Goal: Task Accomplishment & Management: Manage account settings

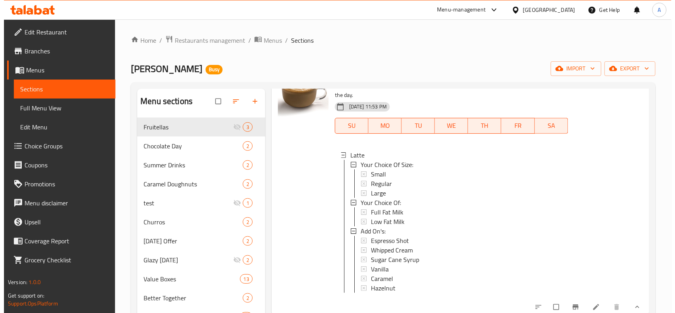
scroll to position [346, 0]
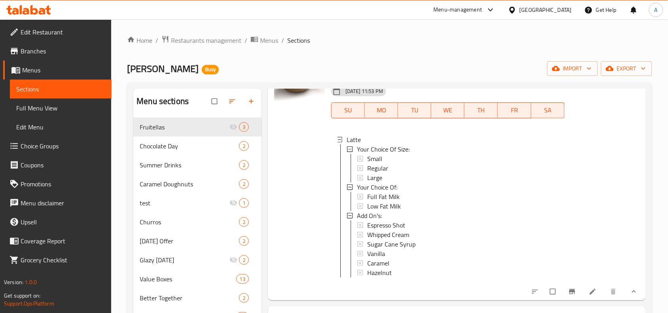
click at [408, 224] on div "Espresso Shot" at bounding box center [462, 224] width 191 height 9
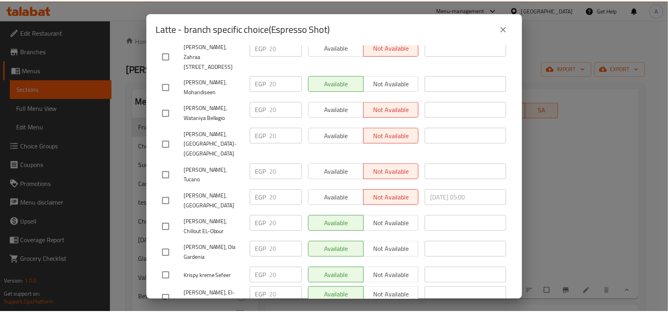
scroll to position [283, 0]
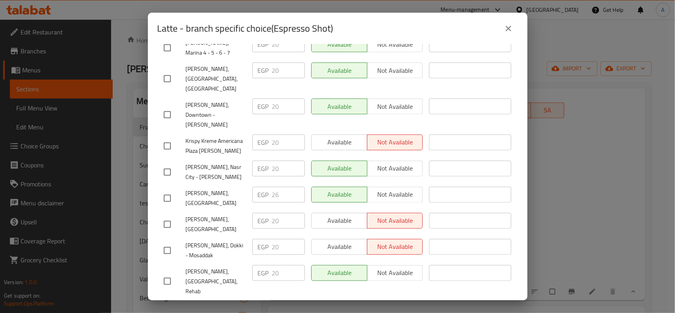
click at [577, 115] on div "Latte - branch specific choice(Espresso Shot) Latte Made with espresso and stea…" at bounding box center [337, 156] width 675 height 313
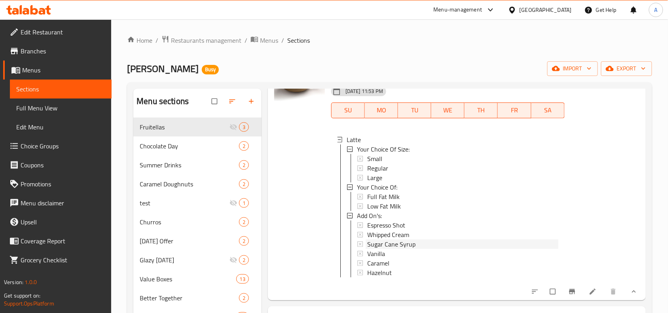
click at [372, 239] on span "Sugar Cane Syrup" at bounding box center [391, 243] width 48 height 9
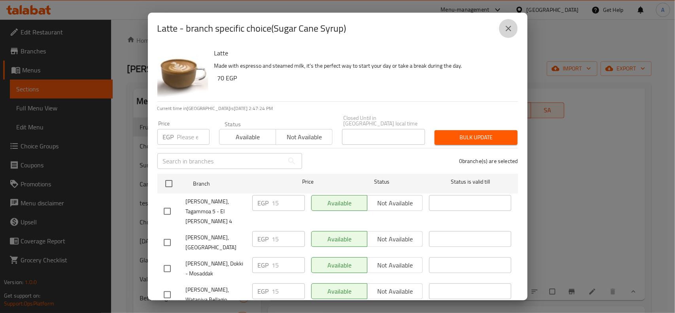
click at [504, 32] on icon "close" at bounding box center [508, 28] width 9 height 9
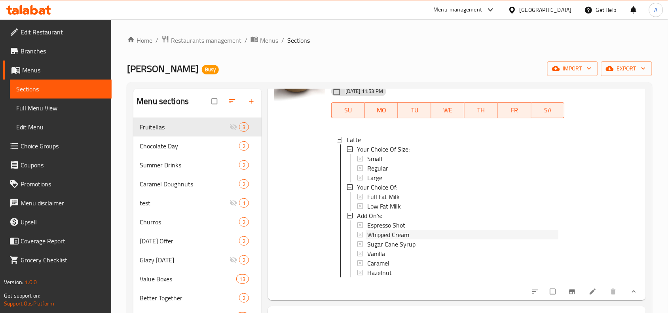
click at [396, 234] on span "Whipped Cream" at bounding box center [388, 234] width 42 height 9
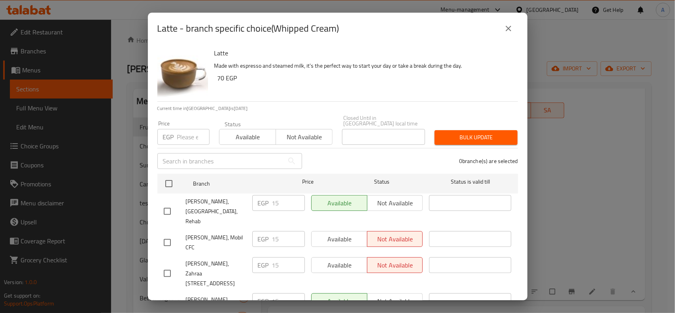
click at [590, 252] on div "Latte - branch specific choice(Whipped Cream) Latte Made with espresso and stea…" at bounding box center [337, 156] width 675 height 313
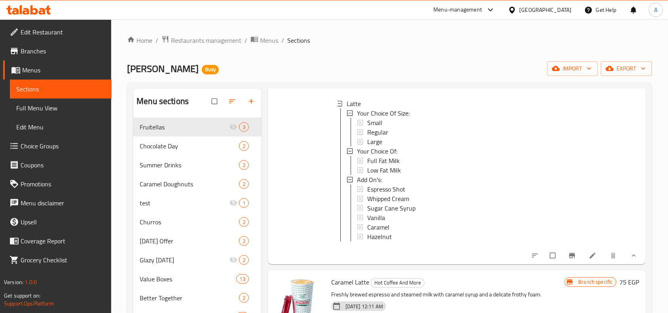
scroll to position [396, 0]
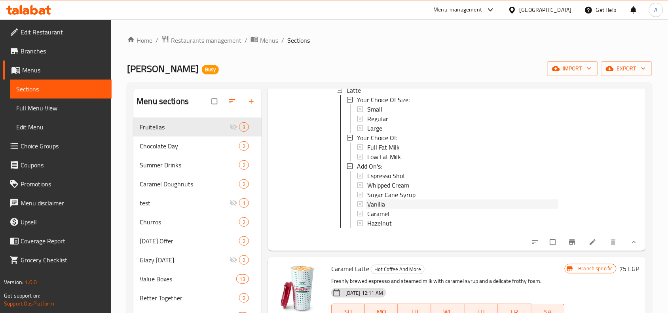
click at [376, 207] on span "Vanilla" at bounding box center [376, 203] width 18 height 9
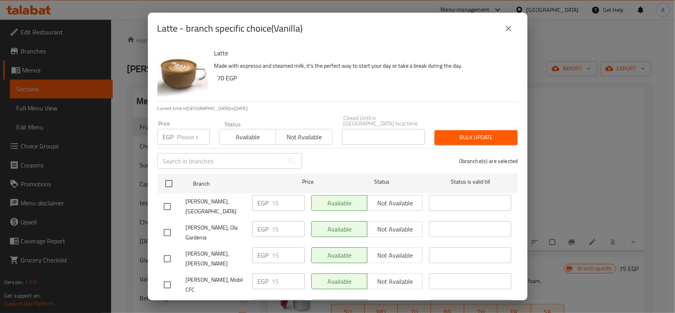
click at [572, 200] on div "Latte - branch specific choice(Vanilla) Latte Made with espresso and steamed mi…" at bounding box center [337, 156] width 675 height 313
click at [509, 30] on icon "close" at bounding box center [508, 28] width 9 height 9
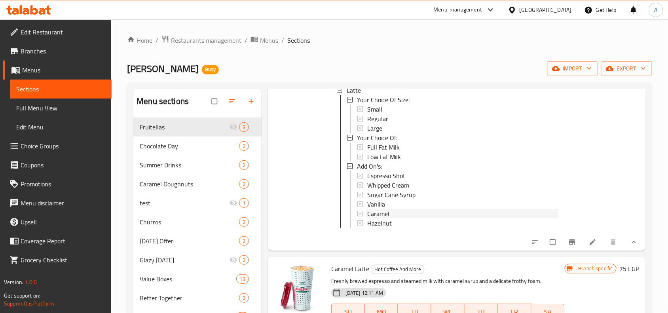
click at [394, 217] on div "Caramel" at bounding box center [462, 213] width 191 height 9
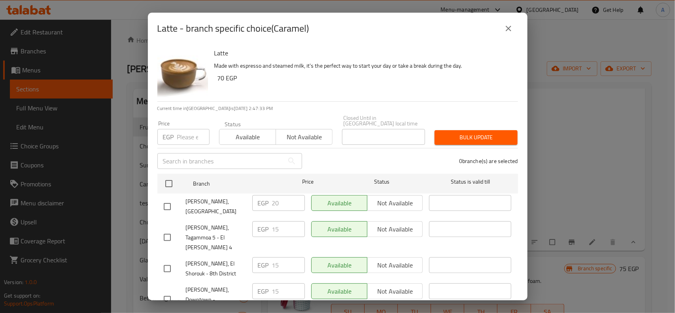
click at [515, 22] on button "close" at bounding box center [508, 28] width 19 height 19
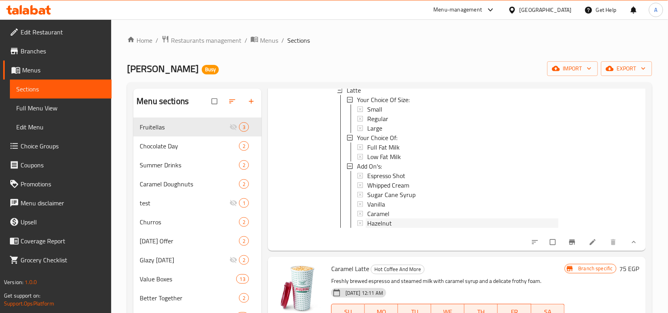
click at [404, 224] on div "Hazelnut" at bounding box center [462, 222] width 191 height 9
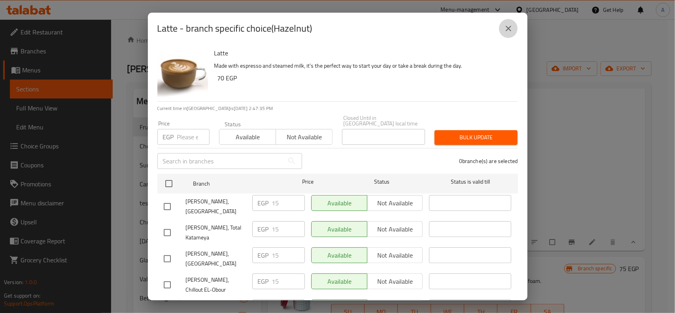
click at [507, 29] on icon "close" at bounding box center [508, 28] width 9 height 9
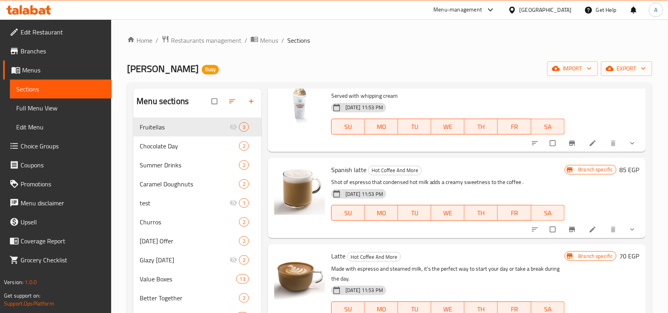
scroll to position [0, 0]
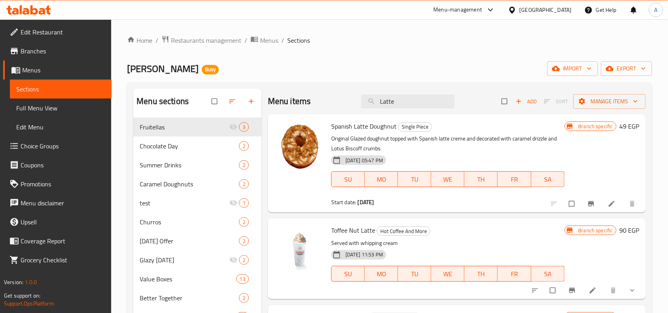
click at [409, 109] on div "Menu items Latte Add Sort Manage items" at bounding box center [457, 102] width 378 height 26
click at [414, 103] on input "Latte" at bounding box center [407, 102] width 93 height 14
paste input "Cappuccino"
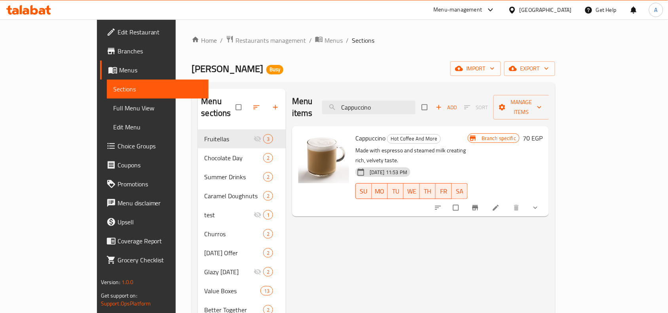
type input "Cappuccino"
drag, startPoint x: 626, startPoint y: 186, endPoint x: 614, endPoint y: 191, distance: 12.3
click at [546, 199] on button "show more" at bounding box center [536, 207] width 19 height 17
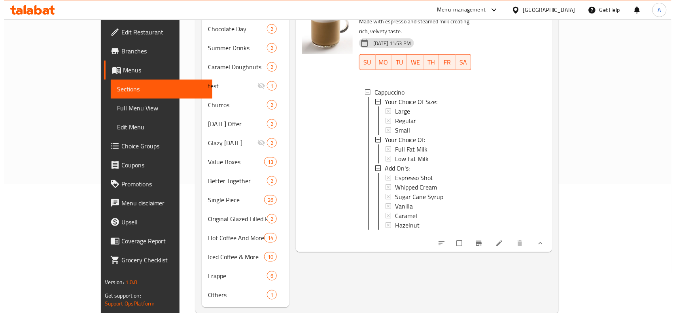
scroll to position [133, 0]
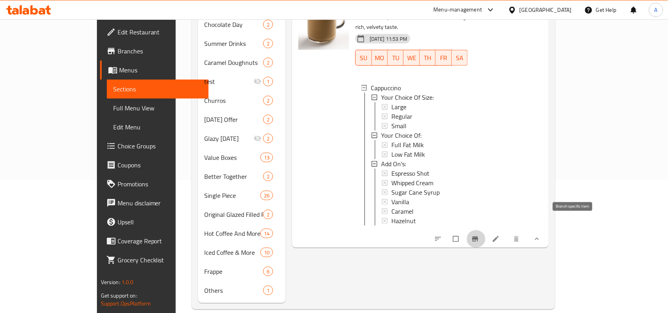
click at [479, 235] on icon "Branch-specific-item" at bounding box center [475, 239] width 8 height 8
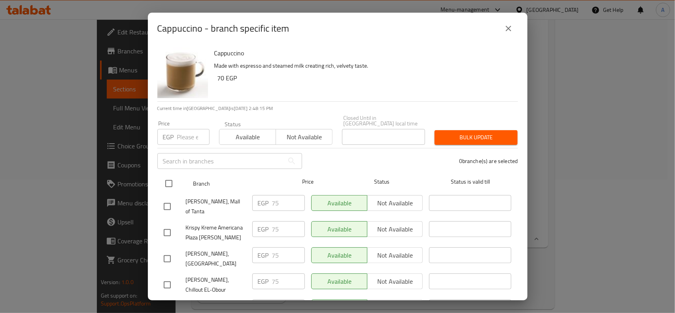
click at [175, 179] on input "checkbox" at bounding box center [169, 183] width 17 height 17
checkbox input "true"
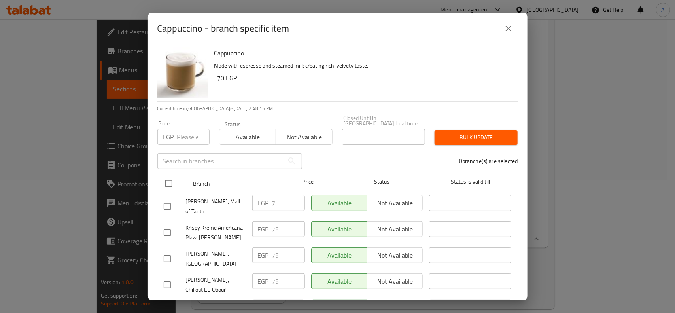
checkbox input "true"
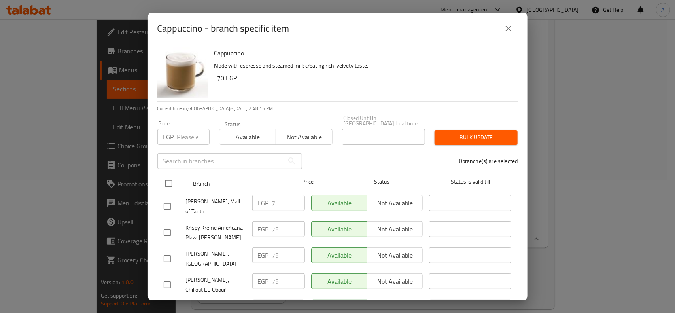
checkbox input "true"
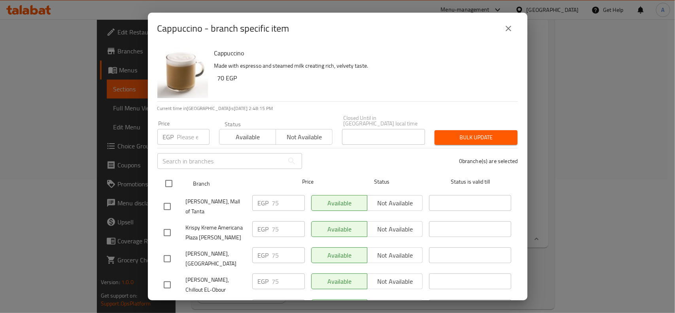
checkbox input "true"
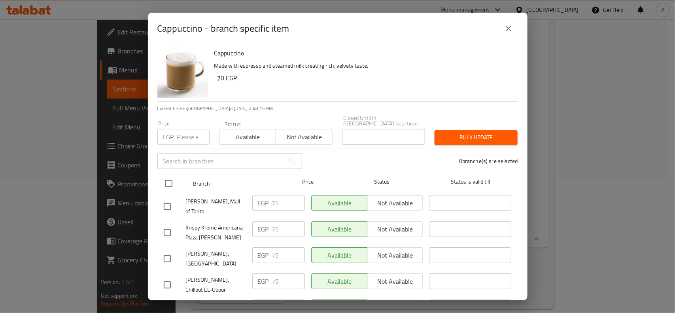
checkbox input "true"
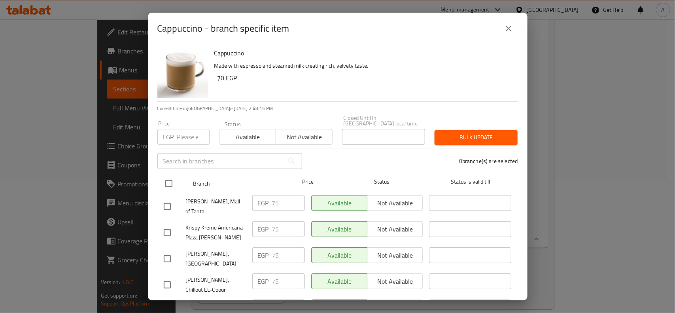
checkbox input "true"
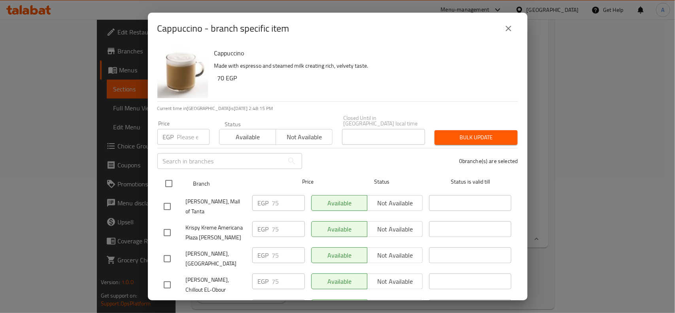
checkbox input "true"
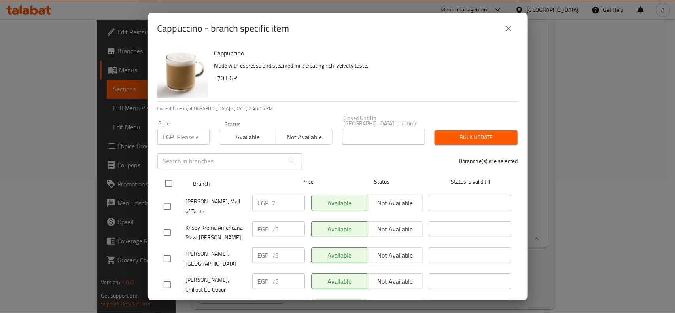
checkbox input "true"
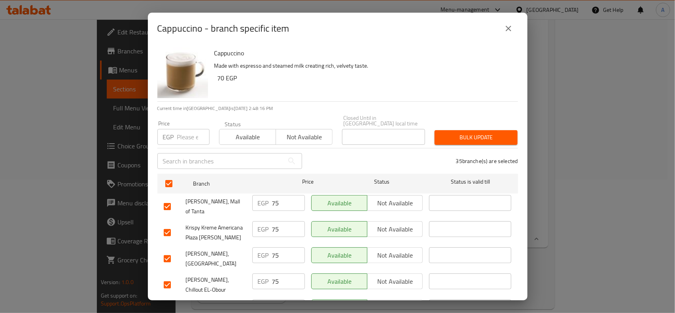
scroll to position [329, 0]
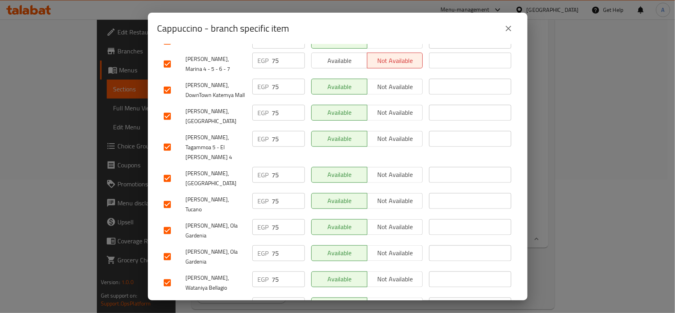
click at [165, 182] on div "Krispy Kreme, Marasi Village" at bounding box center [205, 178] width 89 height 29
click at [165, 175] on input "checkbox" at bounding box center [167, 178] width 17 height 17
checkbox input "false"
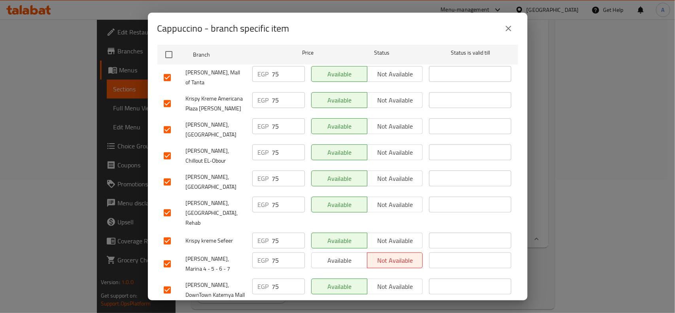
scroll to position [0, 0]
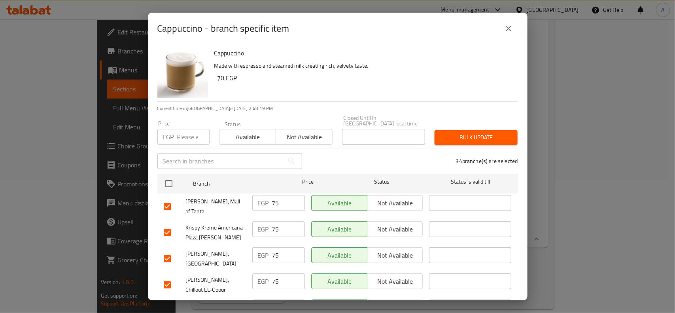
click at [185, 133] on input "number" at bounding box center [193, 137] width 32 height 16
type input "70"
click at [482, 133] on span "Bulk update" at bounding box center [476, 138] width 70 height 10
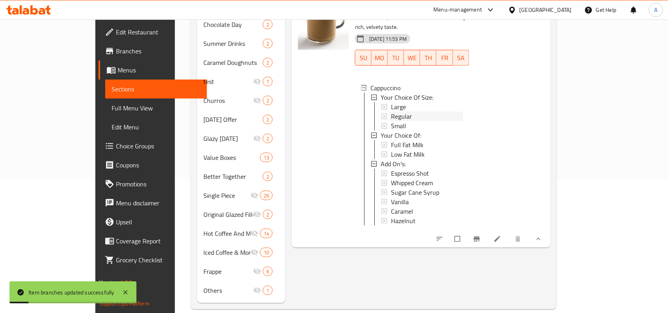
click at [391, 112] on span "Regular" at bounding box center [401, 116] width 21 height 9
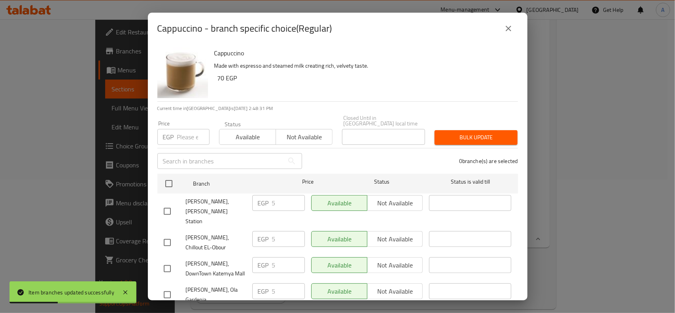
click at [165, 175] on input "checkbox" at bounding box center [169, 183] width 17 height 17
checkbox input "true"
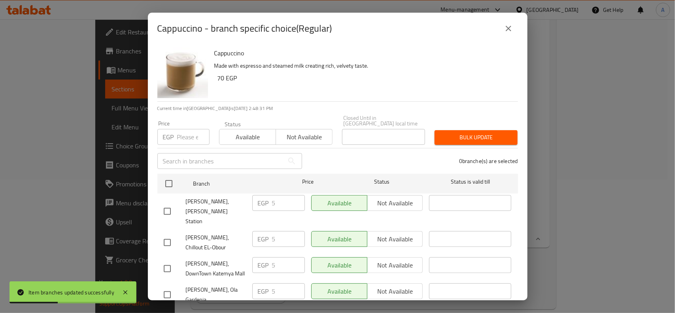
checkbox input "true"
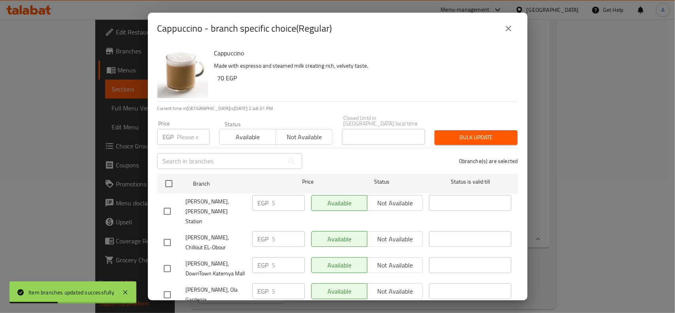
checkbox input "true"
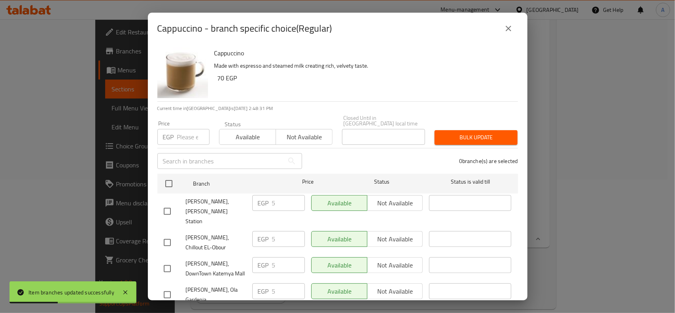
checkbox input "true"
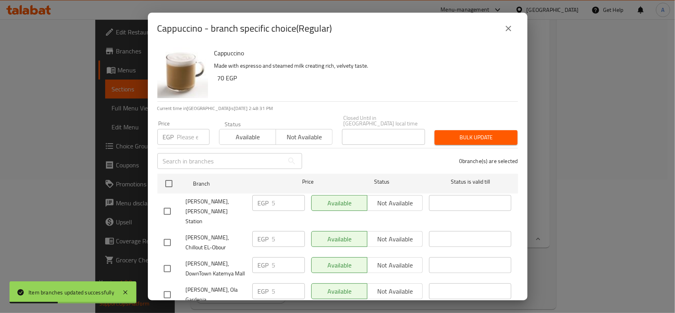
checkbox input "true"
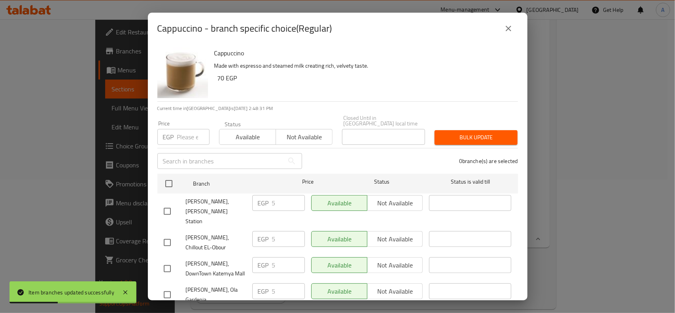
checkbox input "true"
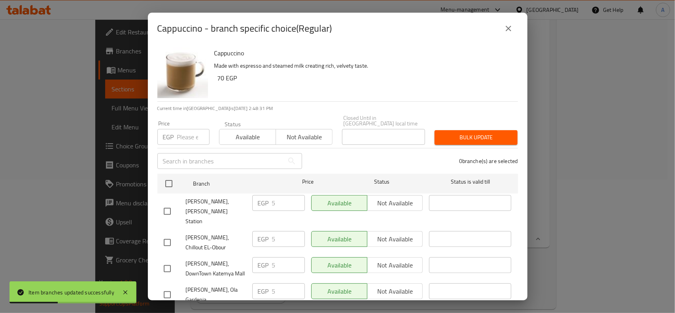
checkbox input "true"
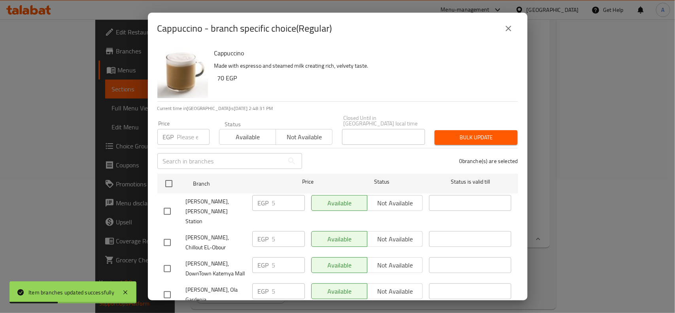
checkbox input "true"
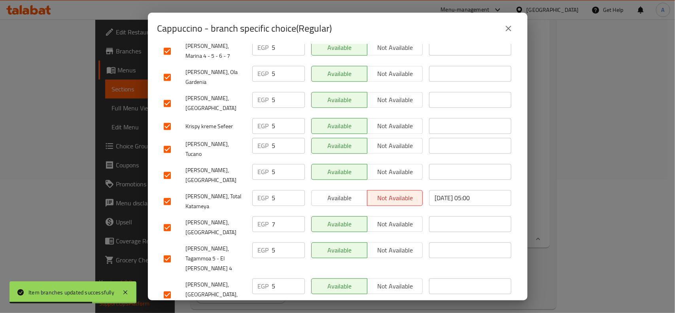
click at [165, 219] on input "checkbox" at bounding box center [167, 227] width 17 height 17
checkbox input "false"
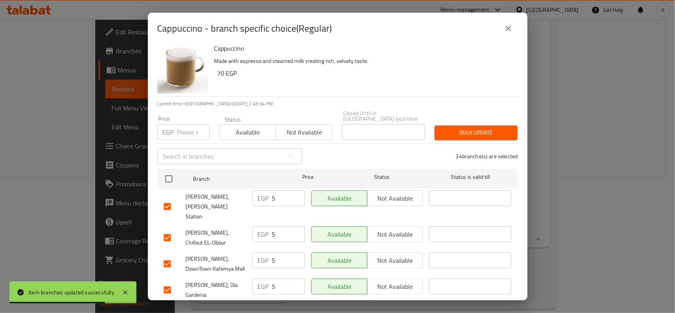
scroll to position [0, 0]
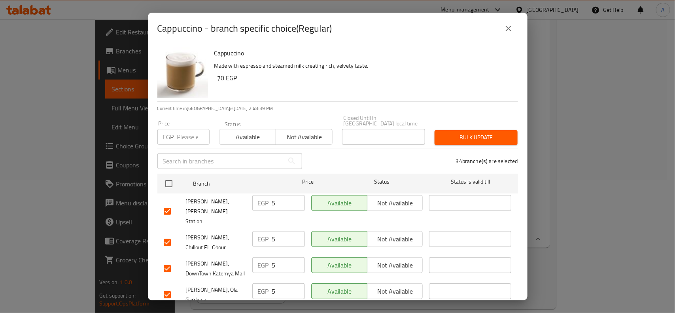
click at [637, 143] on div "Cappuccino - branch specific choice(Regular) Cappuccino Made with espresso and …" at bounding box center [337, 156] width 675 height 313
click at [579, 153] on div "Cappuccino - branch specific choice(Regular) Cappuccino Made with espresso and …" at bounding box center [337, 156] width 675 height 313
click at [507, 34] on button "close" at bounding box center [508, 28] width 19 height 19
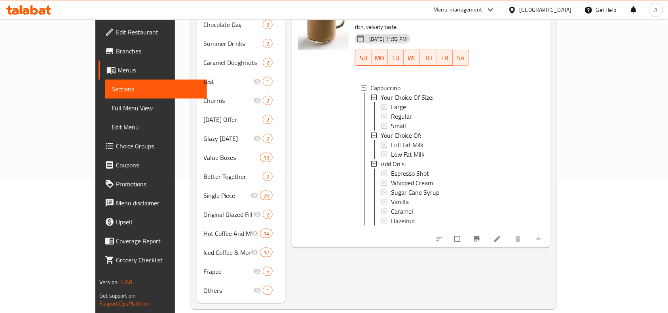
click at [391, 112] on span "Regular" at bounding box center [401, 116] width 21 height 9
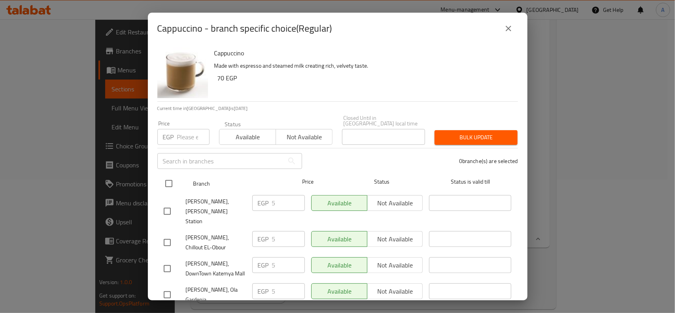
click at [164, 175] on input "checkbox" at bounding box center [169, 183] width 17 height 17
checkbox input "true"
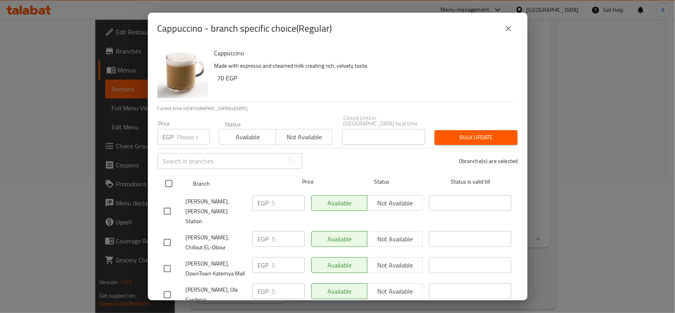
checkbox input "true"
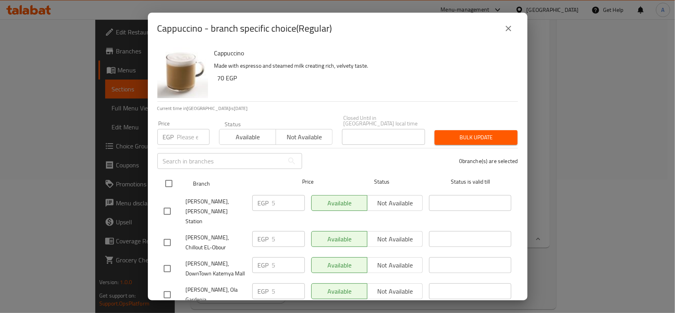
checkbox input "true"
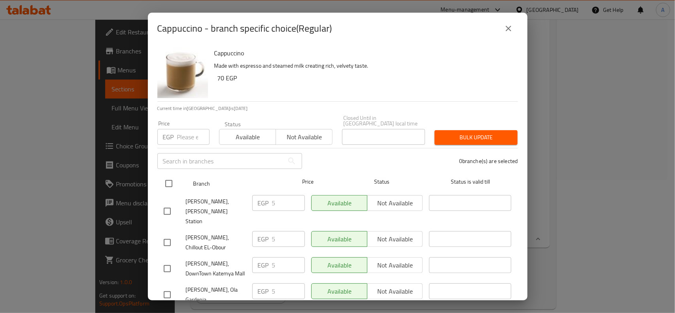
checkbox input "true"
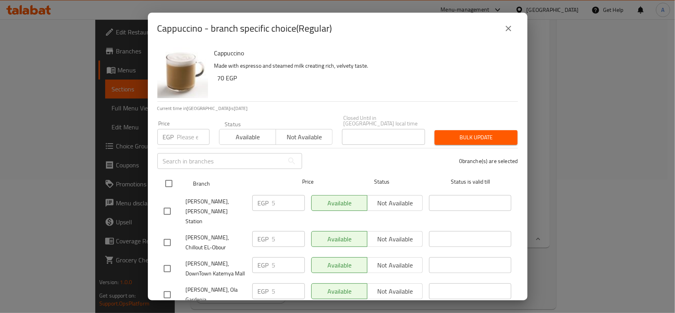
checkbox input "true"
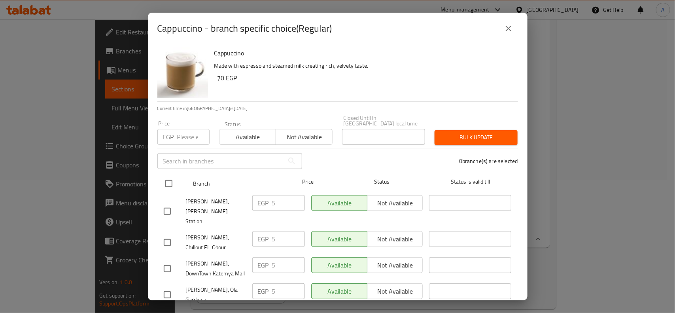
checkbox input "true"
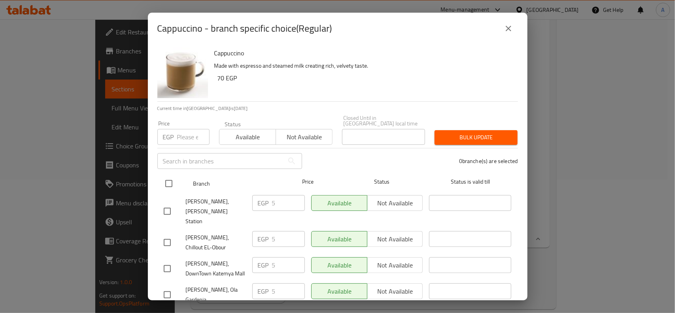
checkbox input "true"
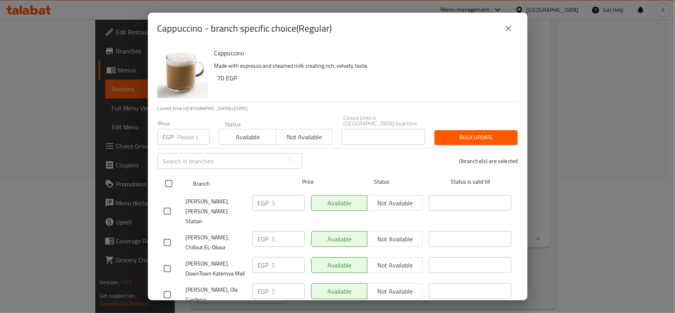
checkbox input "true"
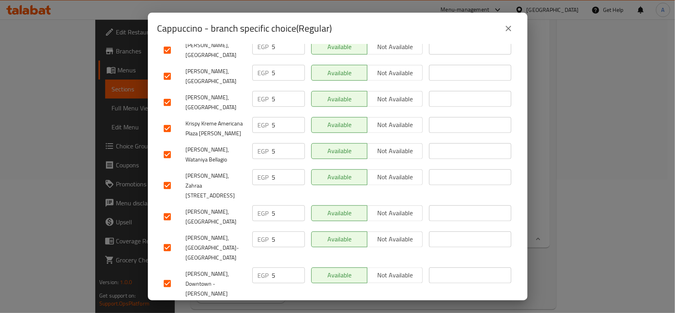
scroll to position [727, 0]
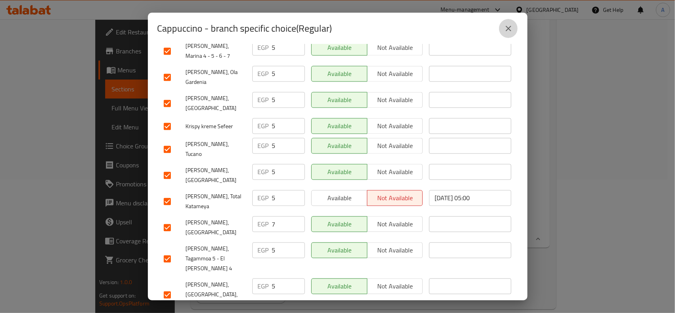
click at [505, 34] on button "close" at bounding box center [508, 28] width 19 height 19
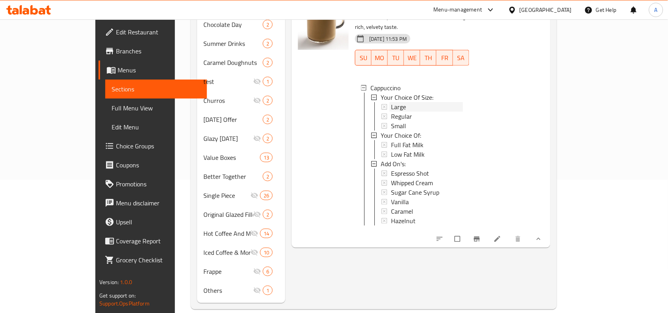
click at [391, 102] on div "Large" at bounding box center [427, 106] width 72 height 9
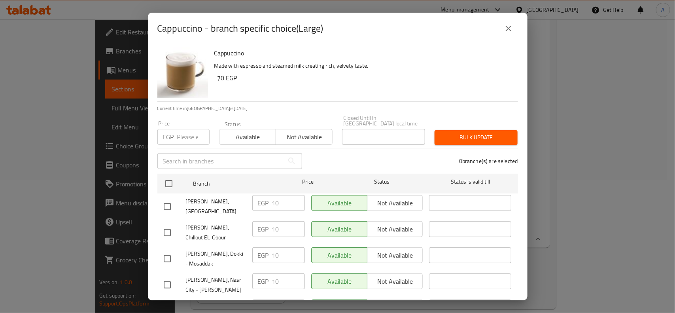
click at [169, 163] on input "text" at bounding box center [220, 161] width 127 height 16
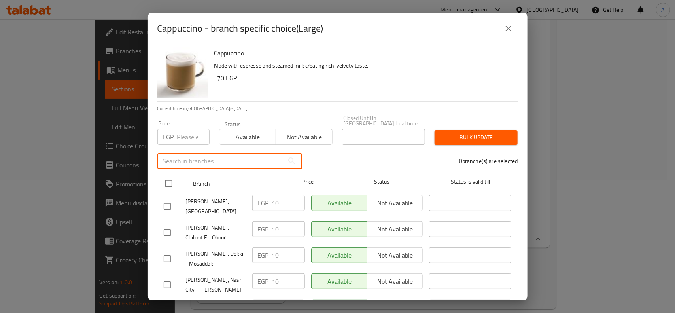
drag, startPoint x: 169, startPoint y: 171, endPoint x: 178, endPoint y: 168, distance: 9.5
click at [169, 175] on input "checkbox" at bounding box center [169, 183] width 17 height 17
checkbox input "true"
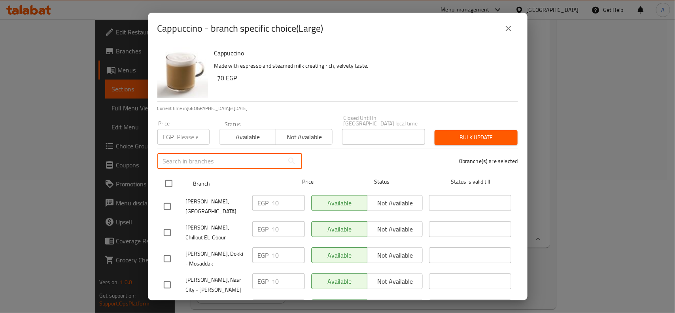
checkbox input "true"
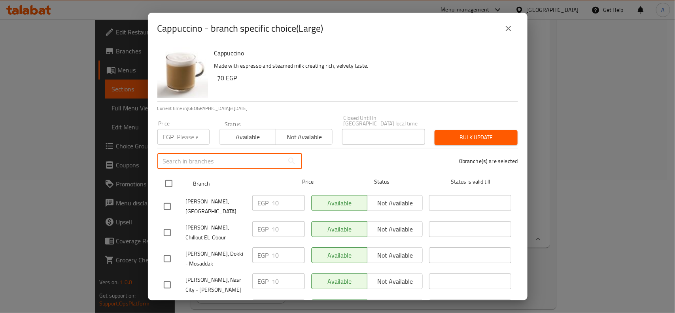
checkbox input "true"
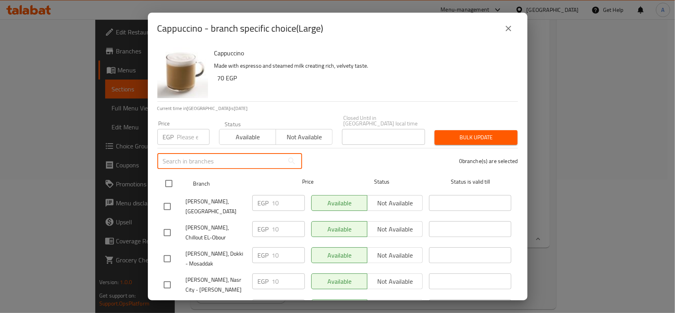
checkbox input "true"
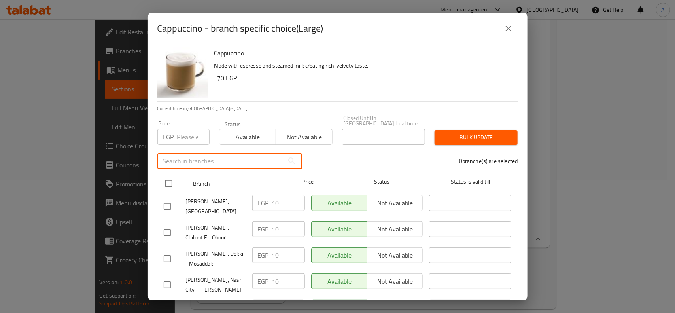
checkbox input "true"
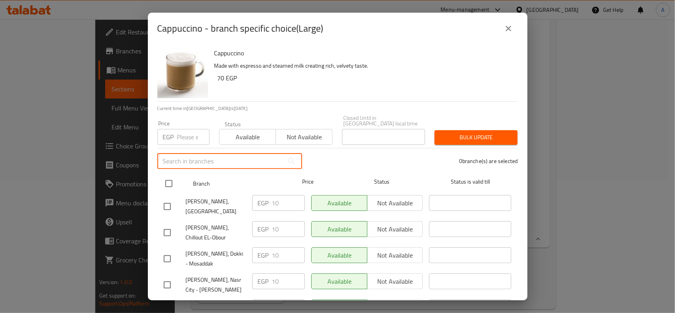
checkbox input "true"
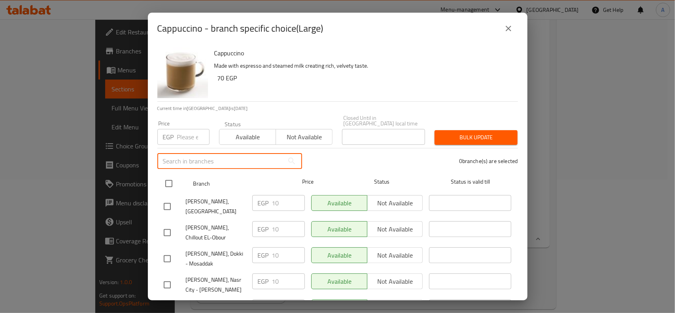
checkbox input "true"
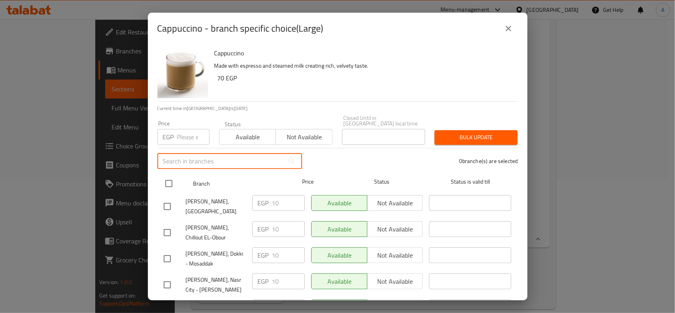
checkbox input "true"
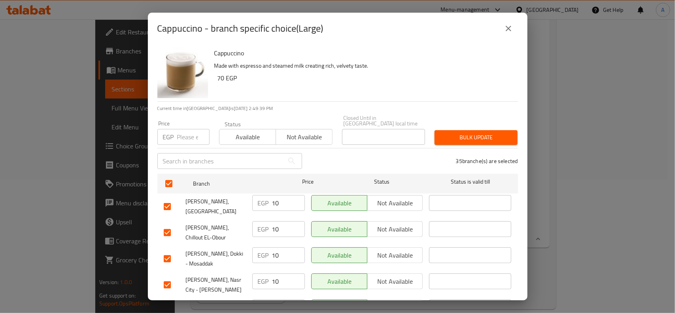
scroll to position [583, 0]
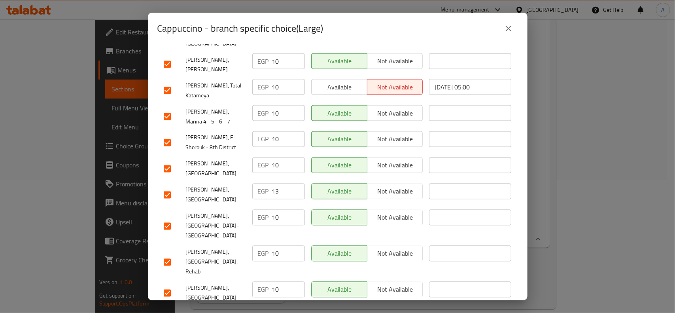
click at [167, 187] on input "checkbox" at bounding box center [167, 195] width 17 height 17
checkbox input "false"
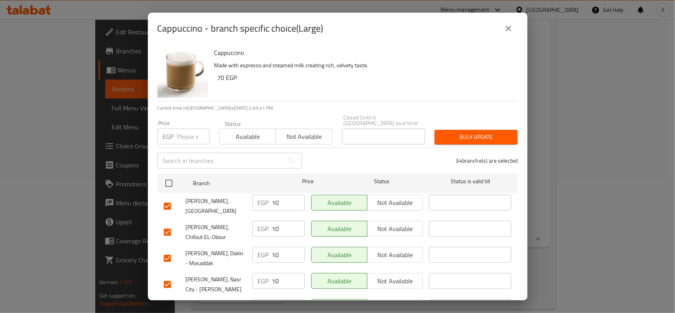
scroll to position [0, 0]
click at [180, 129] on input "number" at bounding box center [193, 137] width 32 height 16
type input "10"
click at [470, 130] on button "Bulk update" at bounding box center [476, 137] width 83 height 15
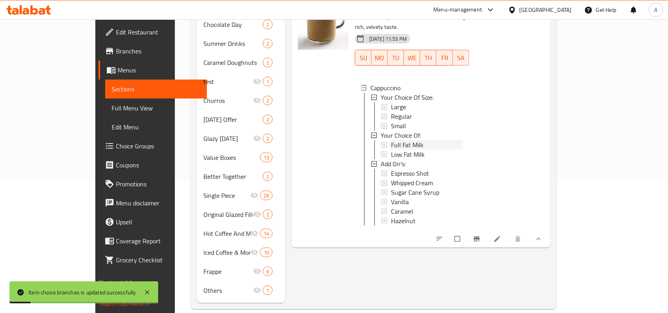
click at [416, 140] on div "Full Fat Milk" at bounding box center [427, 144] width 72 height 9
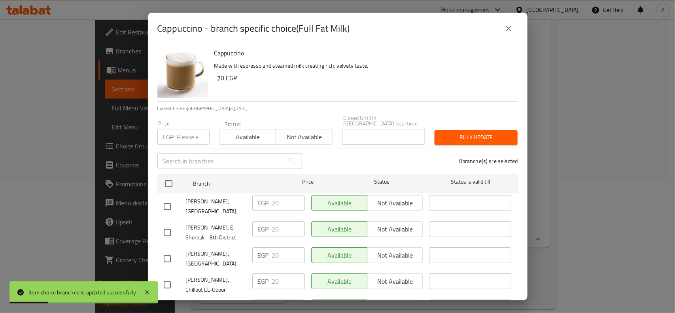
click at [175, 200] on div at bounding box center [175, 206] width 22 height 17
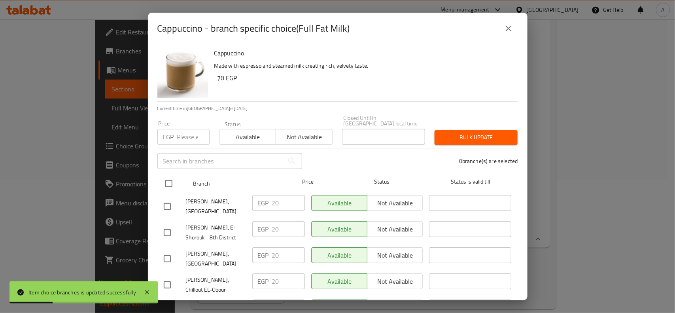
click at [171, 178] on input "checkbox" at bounding box center [169, 183] width 17 height 17
checkbox input "true"
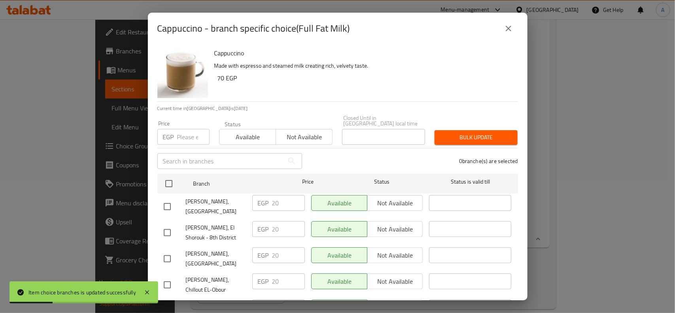
checkbox input "true"
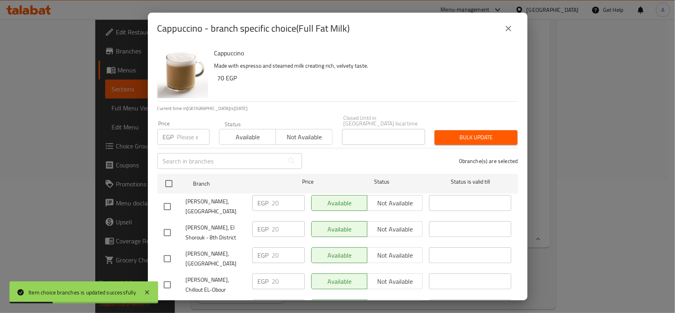
checkbox input "true"
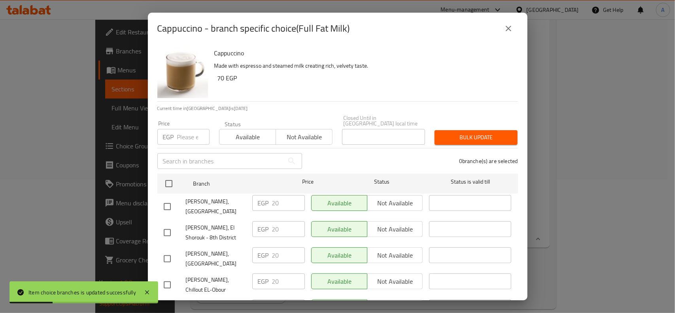
checkbox input "true"
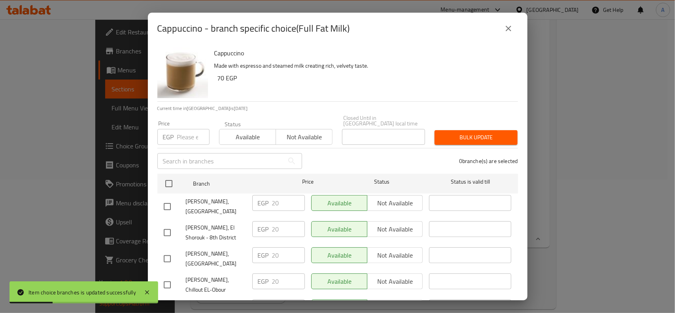
checkbox input "true"
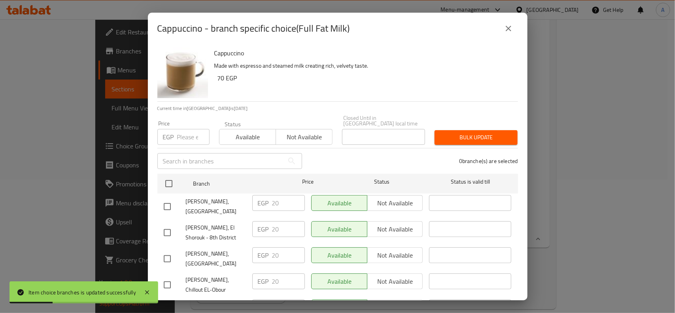
checkbox input "true"
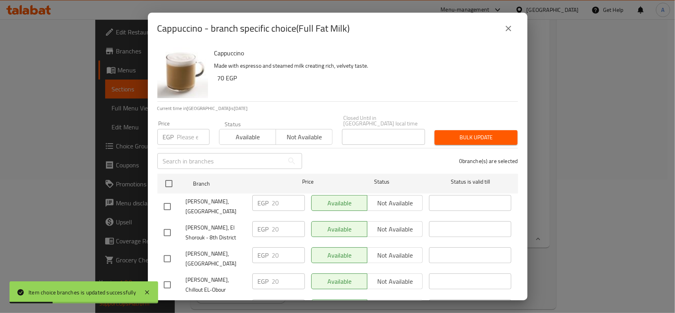
checkbox input "true"
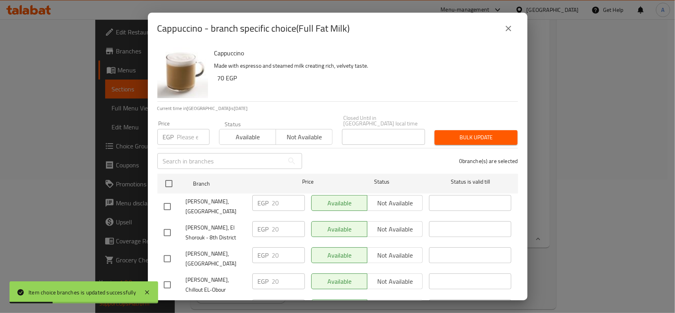
checkbox input "true"
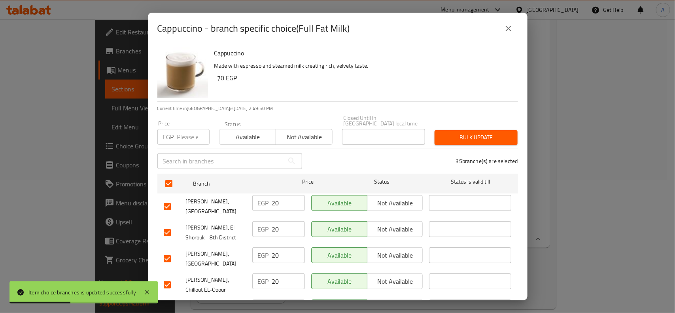
scroll to position [15, 0]
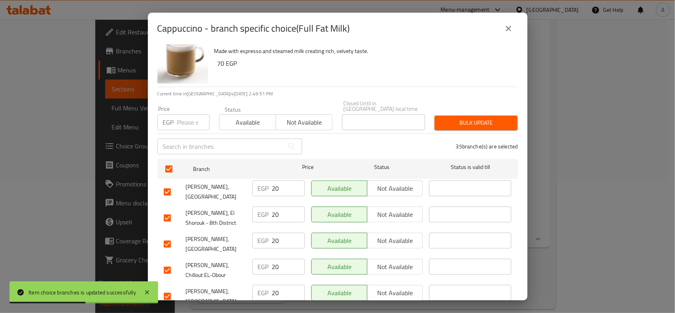
click at [169, 288] on input "checkbox" at bounding box center [167, 296] width 17 height 17
checkbox input "false"
click at [189, 121] on input "number" at bounding box center [193, 122] width 32 height 16
type input "0"
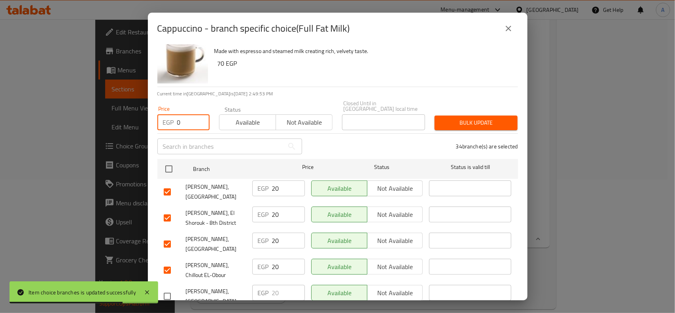
click at [449, 118] on span "Bulk update" at bounding box center [476, 123] width 70 height 10
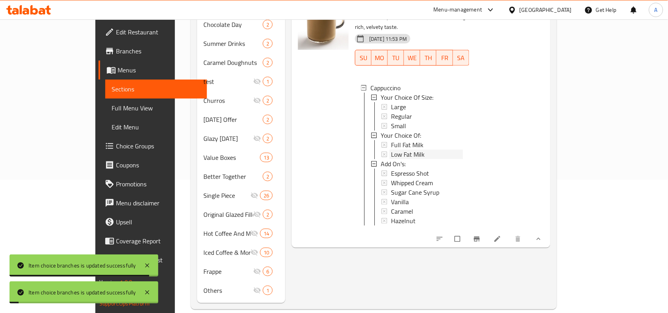
click at [391, 150] on span "Low Fat Milk" at bounding box center [408, 154] width 34 height 9
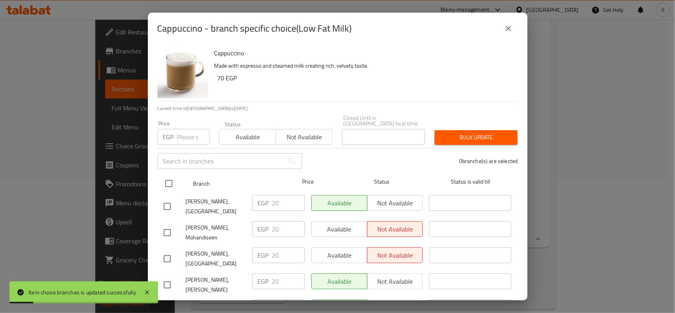
click at [163, 180] on input "checkbox" at bounding box center [169, 183] width 17 height 17
checkbox input "true"
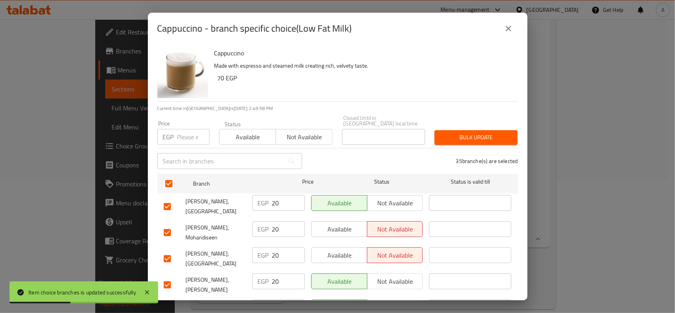
click at [174, 252] on input "checkbox" at bounding box center [167, 258] width 17 height 17
click at [195, 131] on input "number" at bounding box center [193, 137] width 32 height 16
click at [442, 138] on button "Bulk update" at bounding box center [476, 137] width 83 height 15
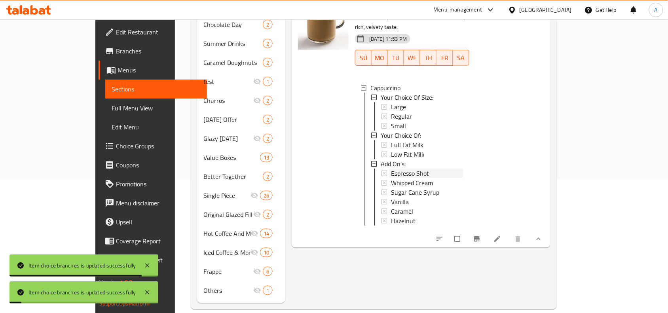
click at [393, 169] on span "Espresso Shot" at bounding box center [410, 173] width 38 height 9
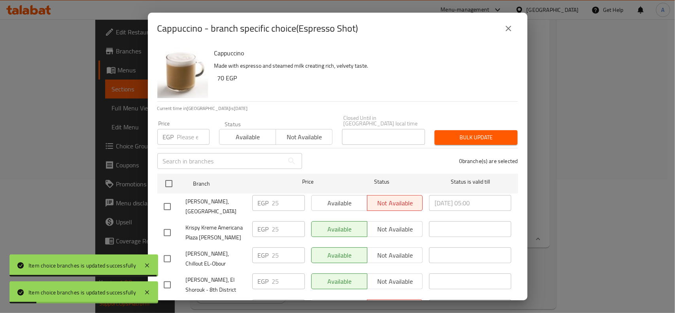
click at [165, 198] on input "checkbox" at bounding box center [167, 206] width 17 height 17
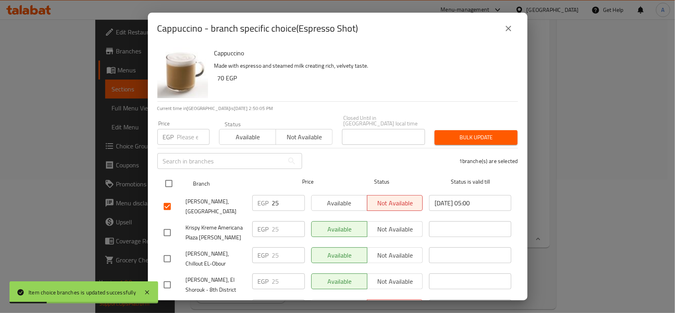
click at [173, 175] on input "checkbox" at bounding box center [169, 183] width 17 height 17
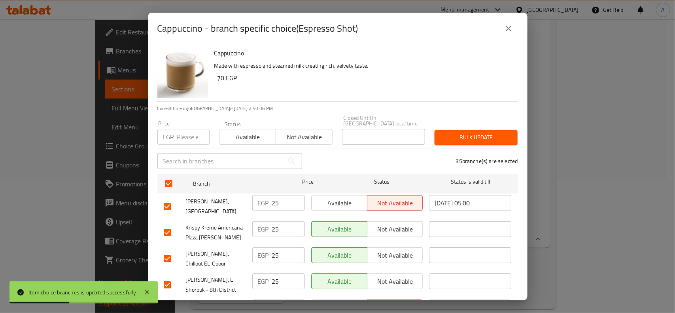
scroll to position [423, 0]
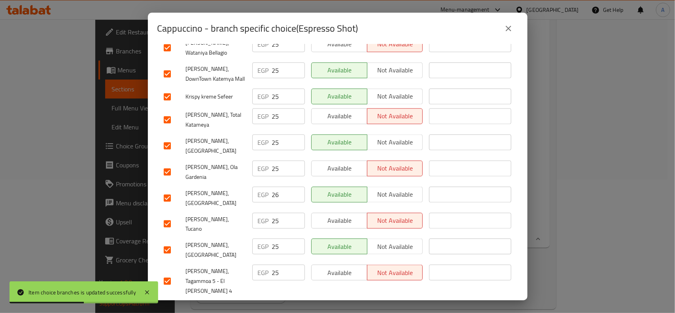
click at [165, 190] on input "checkbox" at bounding box center [167, 198] width 17 height 17
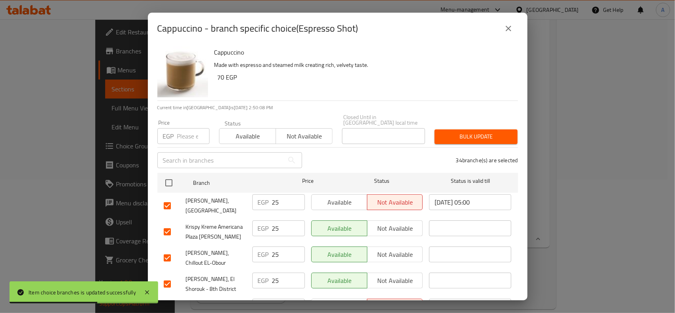
scroll to position [0, 0]
click at [182, 131] on input "number" at bounding box center [193, 137] width 32 height 16
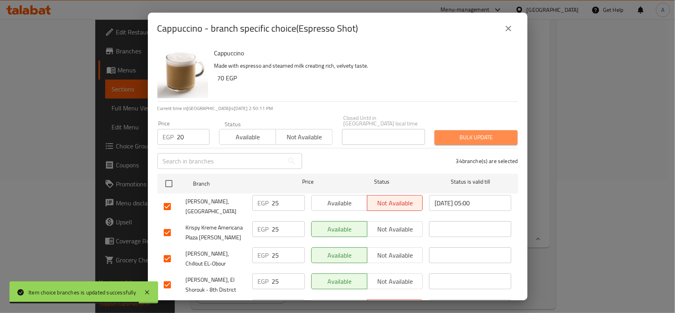
click at [471, 130] on button "Bulk update" at bounding box center [476, 137] width 83 height 15
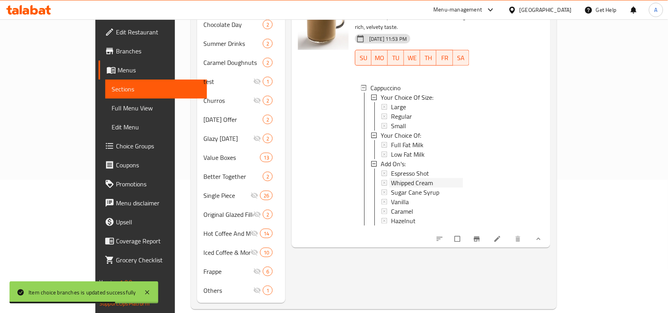
drag, startPoint x: 54, startPoint y: 1, endPoint x: 385, endPoint y: 157, distance: 365.5
click at [391, 178] on span "Whipped Cream" at bounding box center [412, 182] width 42 height 9
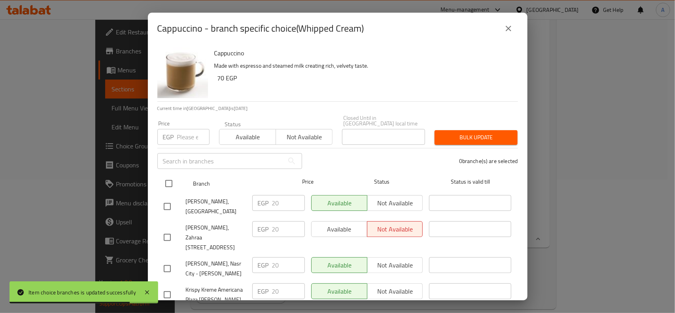
click at [163, 177] on input "checkbox" at bounding box center [169, 183] width 17 height 17
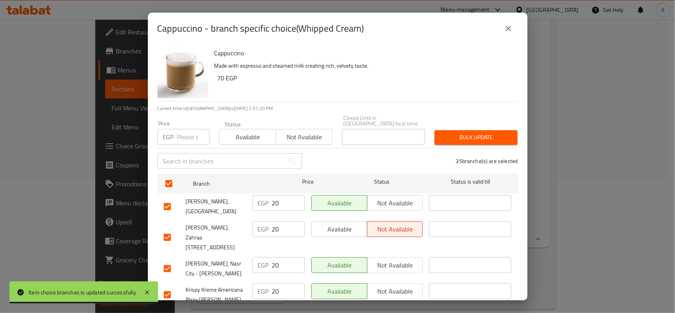
scroll to position [531, 0]
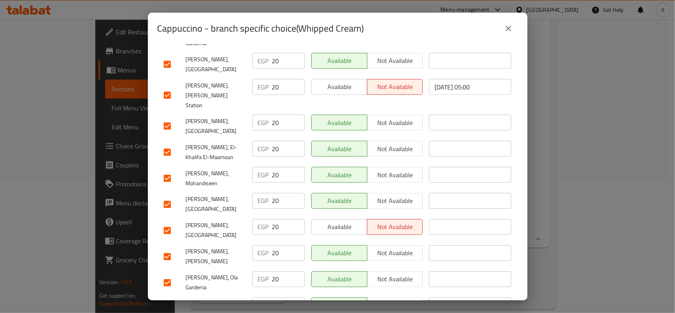
click at [171, 222] on input "checkbox" at bounding box center [167, 230] width 17 height 17
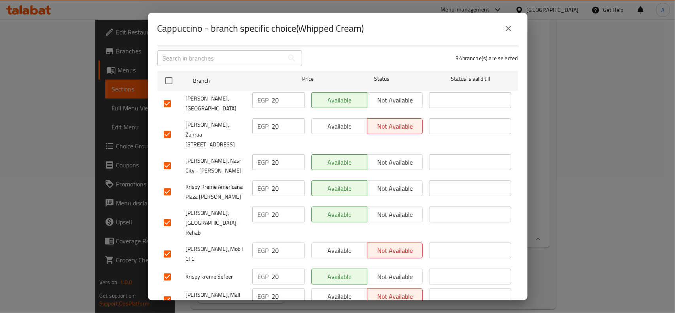
scroll to position [0, 0]
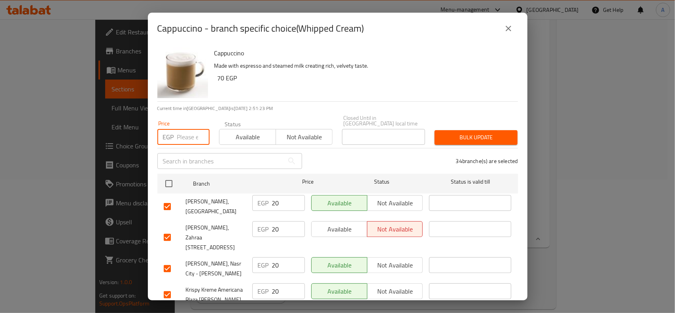
click at [190, 129] on input "number" at bounding box center [193, 137] width 32 height 16
click at [435, 138] on button "Bulk update" at bounding box center [476, 137] width 83 height 15
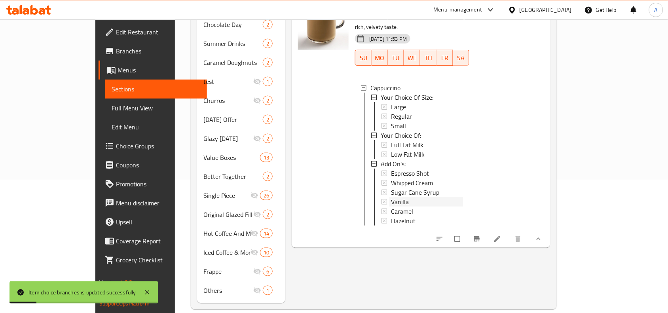
click at [391, 197] on div "Vanilla" at bounding box center [427, 201] width 72 height 9
click at [391, 188] on span "Sugar Cane Syrup" at bounding box center [415, 192] width 48 height 9
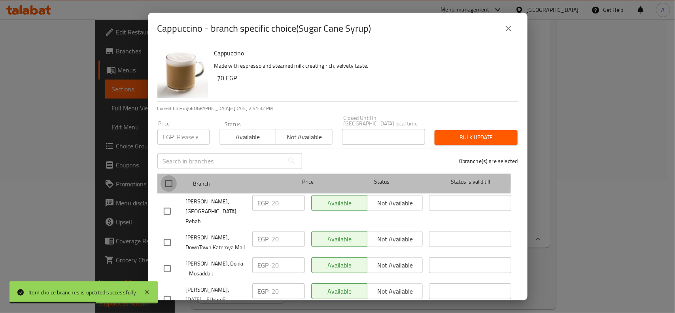
click at [165, 175] on input "checkbox" at bounding box center [169, 183] width 17 height 17
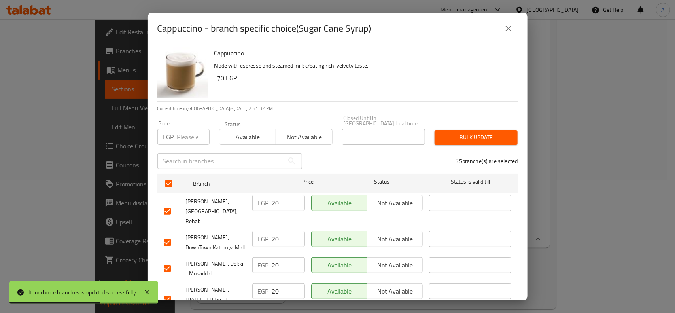
click at [179, 135] on input "number" at bounding box center [193, 137] width 32 height 16
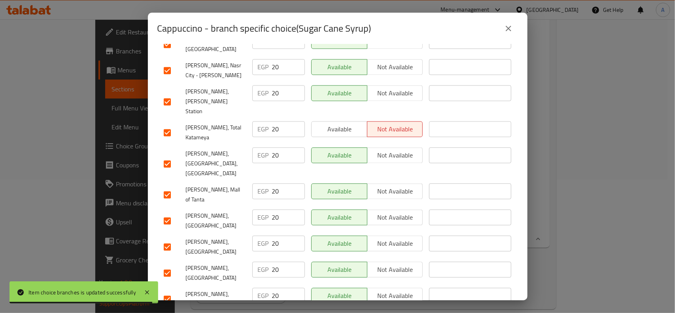
click at [170, 213] on input "checkbox" at bounding box center [167, 221] width 17 height 17
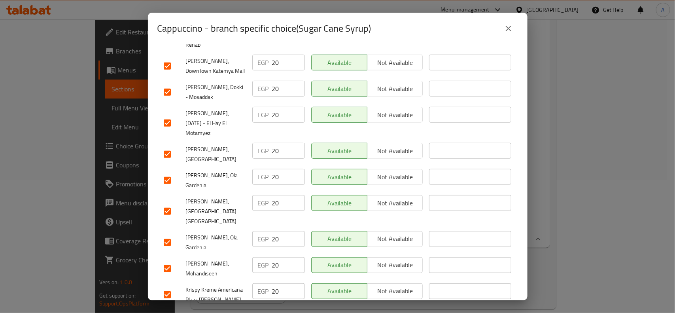
scroll to position [0, 0]
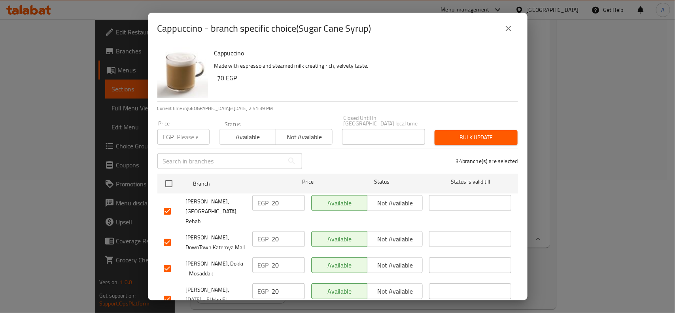
click at [186, 129] on input "number" at bounding box center [193, 137] width 32 height 16
click at [482, 133] on span "Bulk update" at bounding box center [476, 138] width 70 height 10
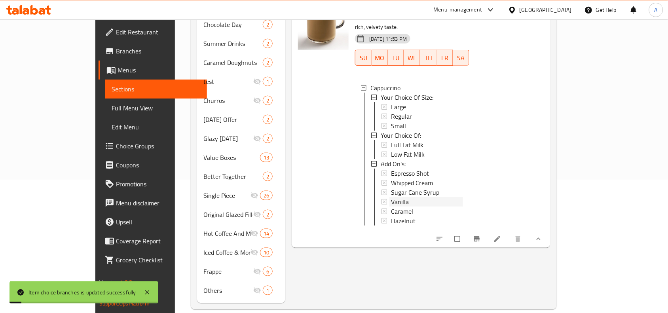
click at [393, 197] on div "Vanilla" at bounding box center [427, 201] width 72 height 9
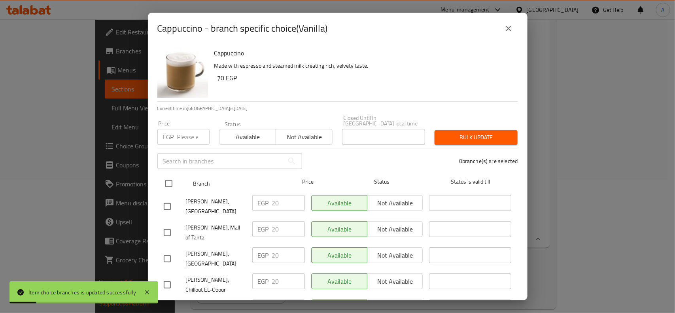
click at [169, 179] on input "checkbox" at bounding box center [169, 183] width 17 height 17
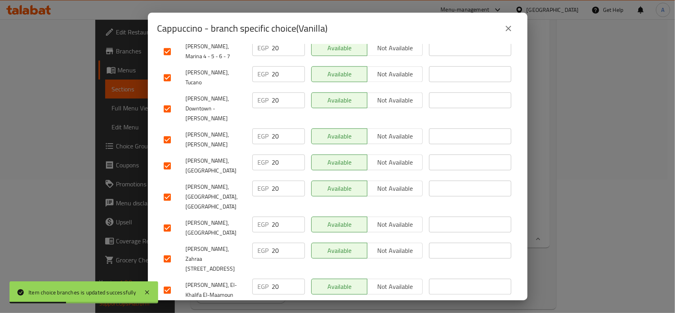
click at [167, 220] on input "checkbox" at bounding box center [167, 228] width 17 height 17
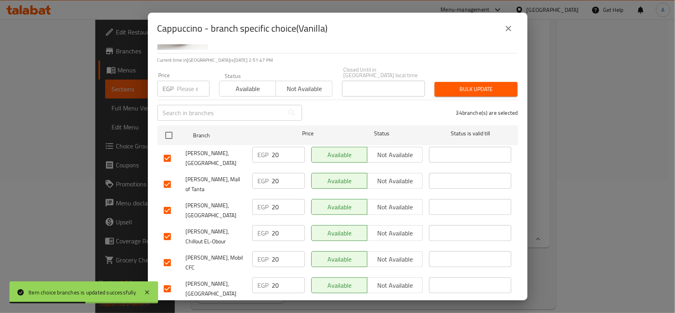
scroll to position [47, 0]
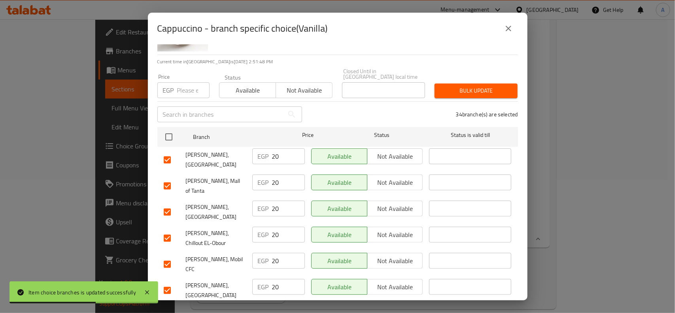
click at [190, 87] on input "number" at bounding box center [193, 90] width 32 height 16
click at [443, 83] on button "Bulk update" at bounding box center [476, 90] width 83 height 15
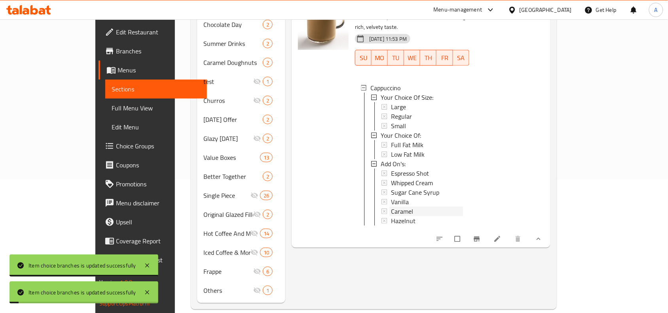
click at [391, 207] on span "Caramel" at bounding box center [402, 211] width 22 height 9
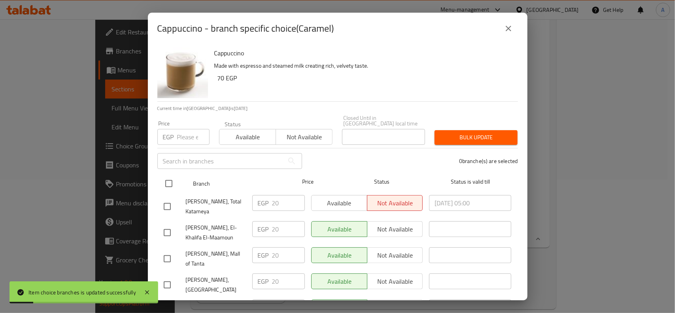
click at [175, 175] on input "checkbox" at bounding box center [169, 183] width 17 height 17
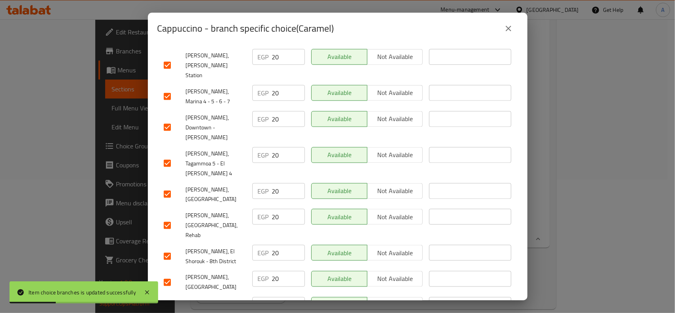
click at [169, 186] on input "checkbox" at bounding box center [167, 194] width 17 height 17
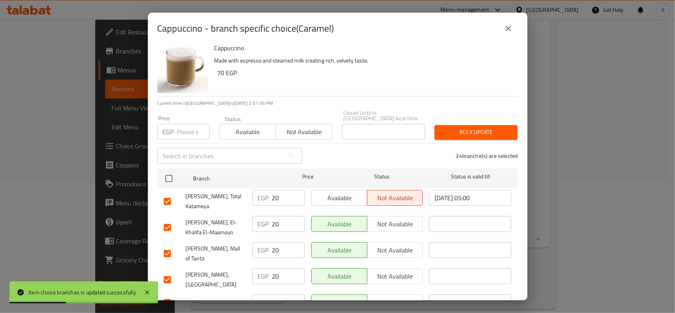
scroll to position [0, 0]
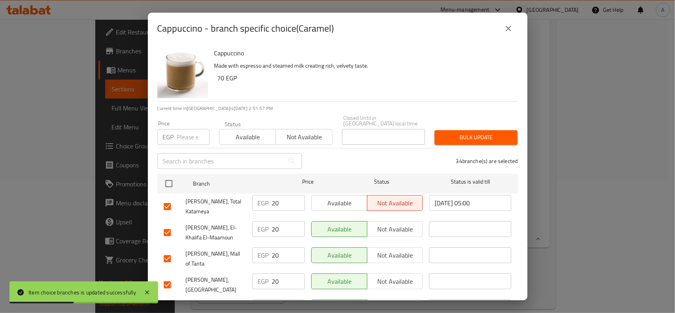
click at [194, 129] on input "number" at bounding box center [193, 137] width 32 height 16
click at [455, 133] on span "Bulk update" at bounding box center [476, 138] width 70 height 10
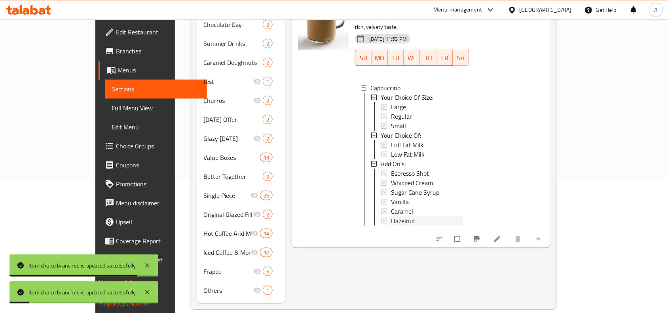
click at [391, 216] on span "Hazelnut" at bounding box center [403, 220] width 25 height 9
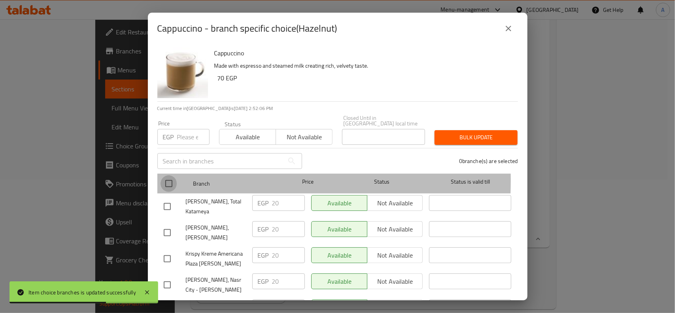
click at [165, 175] on input "checkbox" at bounding box center [169, 183] width 17 height 17
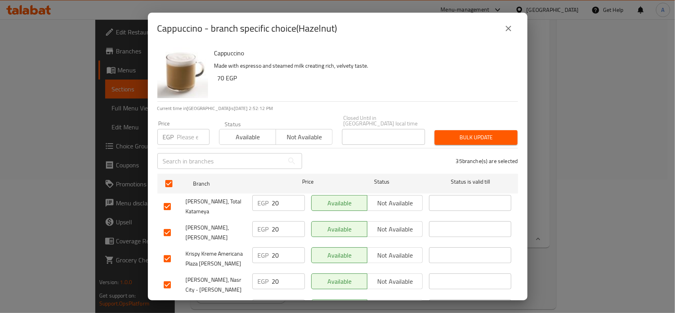
scroll to position [639, 0]
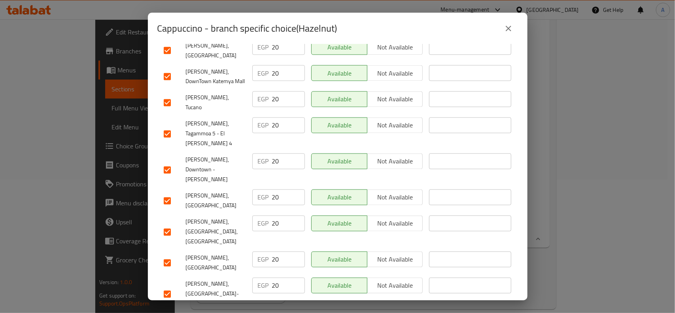
click at [163, 193] on input "checkbox" at bounding box center [167, 201] width 17 height 17
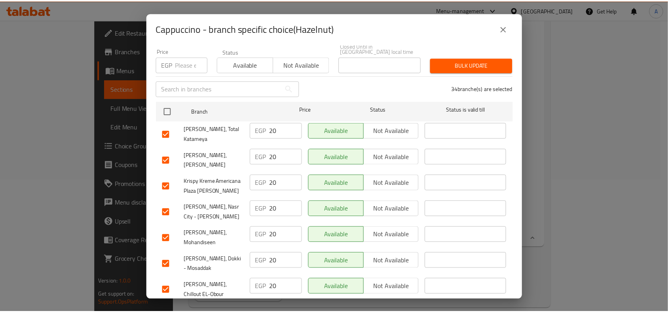
scroll to position [0, 0]
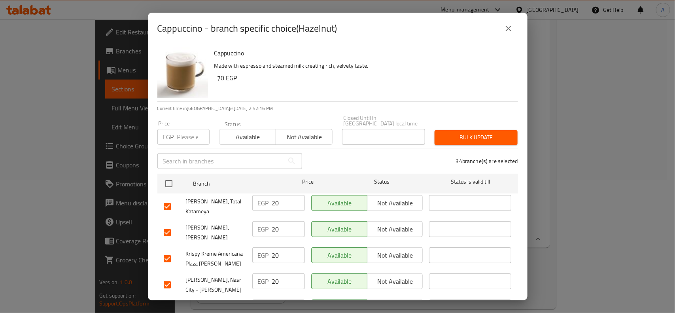
click at [175, 123] on div "Price EGP Price" at bounding box center [183, 133] width 52 height 24
click at [177, 129] on input "number" at bounding box center [193, 137] width 32 height 16
click at [474, 133] on span "Bulk update" at bounding box center [476, 138] width 70 height 10
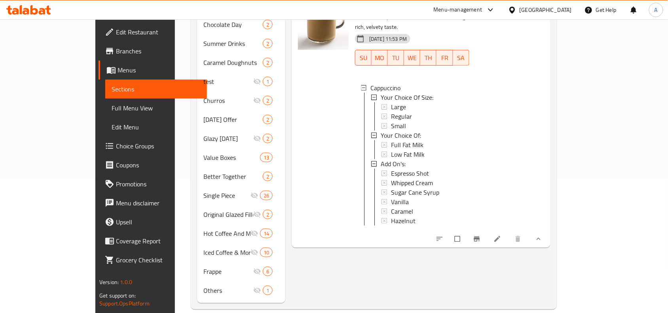
click at [417, 216] on div "Hazelnut" at bounding box center [427, 220] width 72 height 9
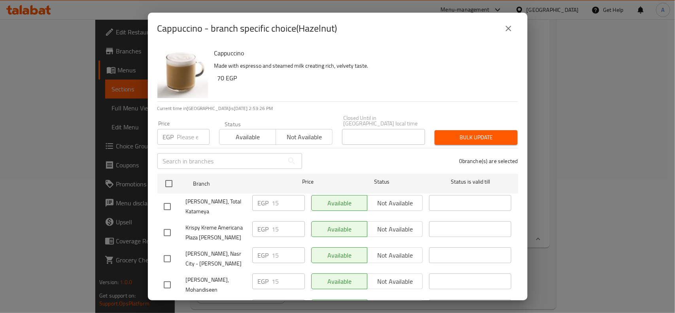
click at [574, 135] on div "Cappuccino - branch specific choice(Hazelnut) Cappuccino Made with espresso and…" at bounding box center [337, 156] width 675 height 313
click at [460, 44] on div "Cappuccino - branch specific choice(Hazelnut) Cappuccino Made with espresso and…" at bounding box center [338, 157] width 380 height 288
click at [505, 25] on icon "close" at bounding box center [508, 28] width 9 height 9
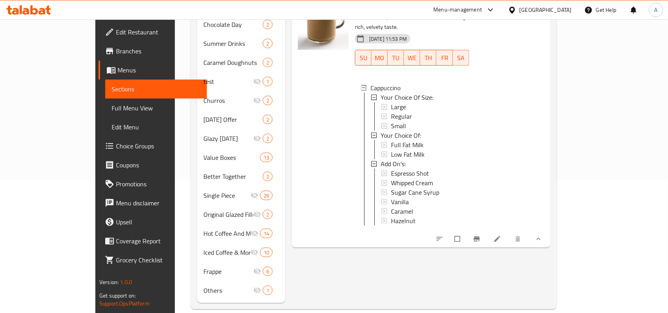
click at [394, 232] on div "Cappuccino Hot Coffee And More Made with espresso and steamed milk creating ric…" at bounding box center [421, 120] width 259 height 255
click at [394, 178] on span "Whipped Cream" at bounding box center [412, 182] width 42 height 9
click at [392, 169] on span "Espresso Shot" at bounding box center [410, 173] width 38 height 9
click at [416, 188] on div "Sugar Cane Syrup" at bounding box center [427, 192] width 72 height 9
click at [391, 197] on span "Vanilla" at bounding box center [400, 201] width 18 height 9
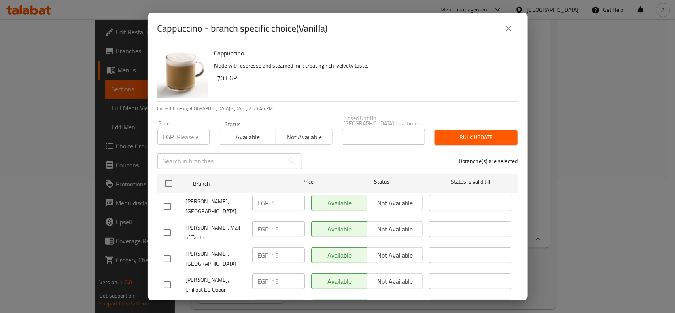
click at [564, 200] on div "Cappuccino - branch specific choice(Vanilla) Cappuccino Made with espresso and …" at bounding box center [337, 156] width 675 height 313
click at [505, 21] on button "close" at bounding box center [508, 28] width 19 height 19
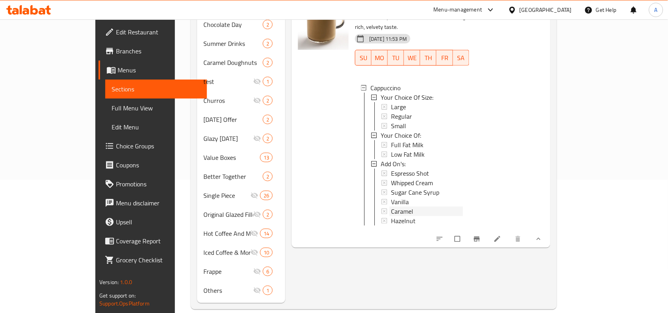
click at [391, 207] on span "Caramel" at bounding box center [402, 211] width 22 height 9
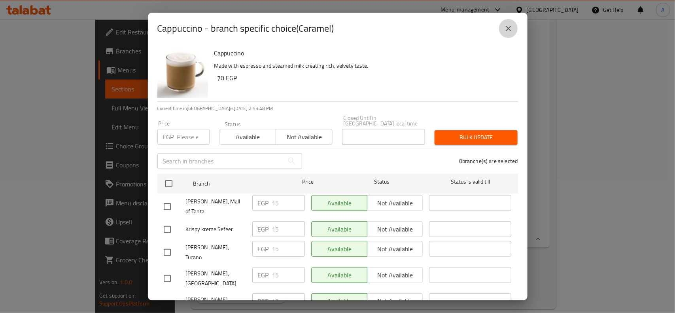
click at [508, 34] on button "close" at bounding box center [508, 28] width 19 height 19
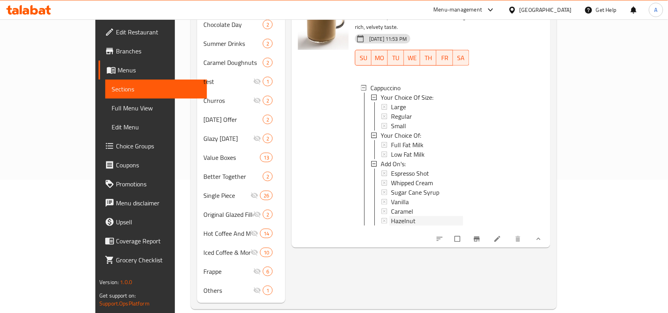
click at [382, 218] on div at bounding box center [385, 221] width 6 height 6
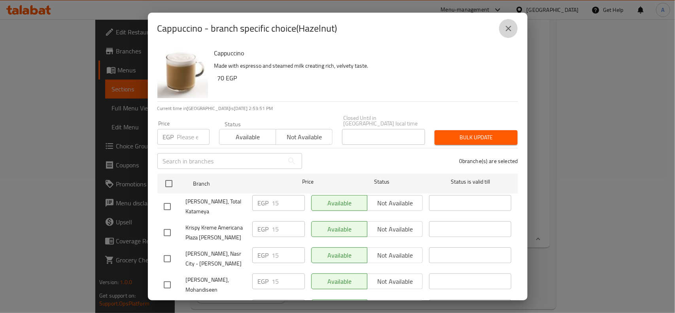
click at [501, 23] on button "close" at bounding box center [508, 28] width 19 height 19
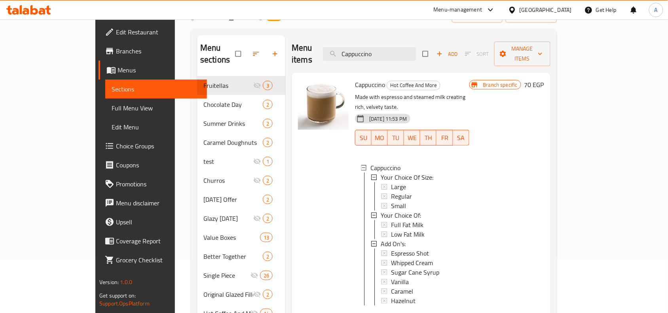
scroll to position [133, 0]
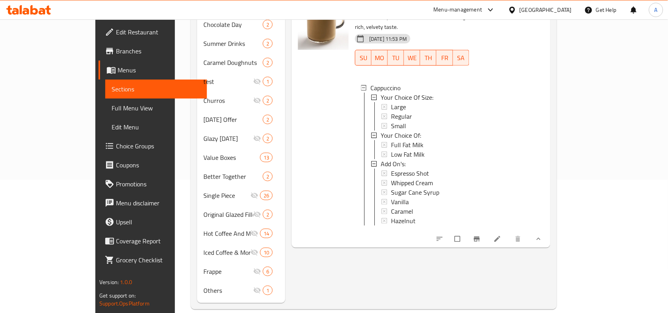
click at [487, 230] on button "Branch-specific-item" at bounding box center [477, 238] width 19 height 17
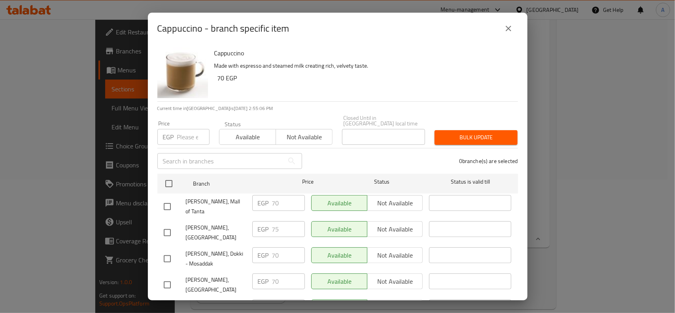
click at [494, 29] on div "Cappuccino - branch specific item" at bounding box center [337, 28] width 361 height 19
click at [497, 28] on div "Cappuccino - branch specific item" at bounding box center [337, 28] width 361 height 19
click at [500, 27] on button "close" at bounding box center [508, 28] width 19 height 19
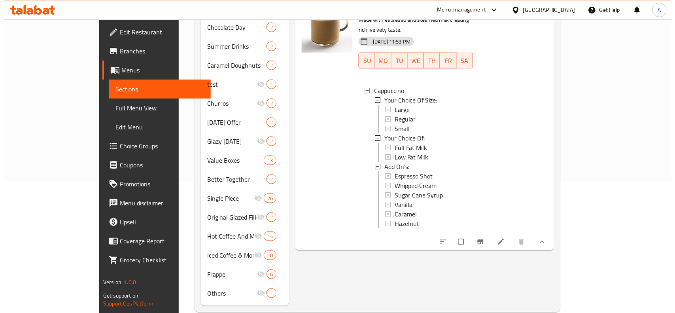
scroll to position [0, 0]
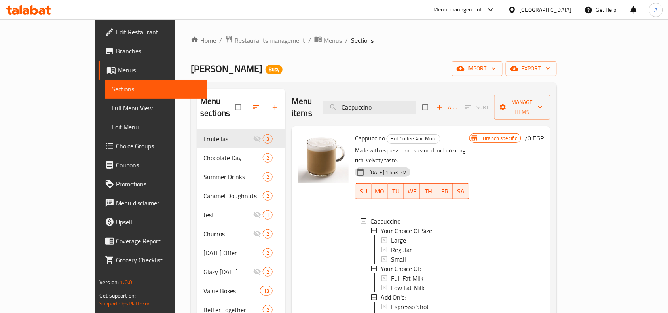
click at [389, 93] on div "Menu items Cappuccino Add Sort Manage items" at bounding box center [421, 108] width 259 height 38
click at [393, 101] on input "Cappuccino" at bounding box center [369, 108] width 93 height 14
paste input "Mocha"
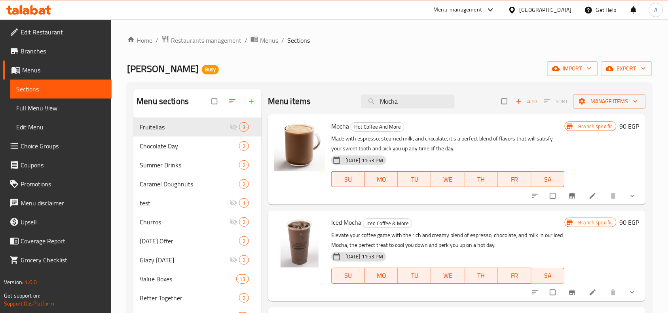
click at [578, 206] on div "Menu items Mocha Add Sort Manage items Mocha Hot Coffee And More Made with espr…" at bounding box center [454, 257] width 384 height 336
click at [574, 193] on icon "Branch-specific-item" at bounding box center [572, 196] width 8 height 8
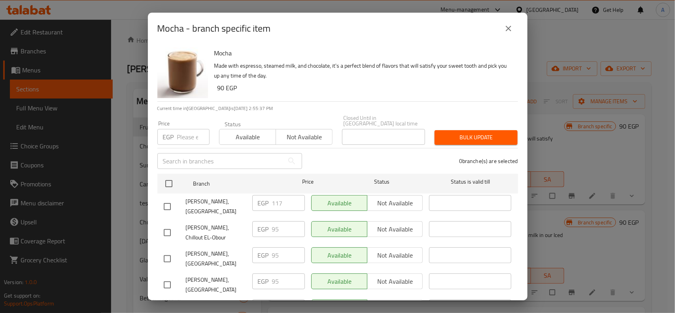
click at [174, 179] on input "checkbox" at bounding box center [169, 183] width 17 height 17
click at [154, 201] on div "Mocha Made with espresso, steamed milk, and chocolate, it's a perfect blend of …" at bounding box center [338, 172] width 380 height 256
click at [167, 198] on input "checkbox" at bounding box center [167, 206] width 17 height 17
click at [184, 129] on input "number" at bounding box center [193, 137] width 32 height 16
paste input "90"
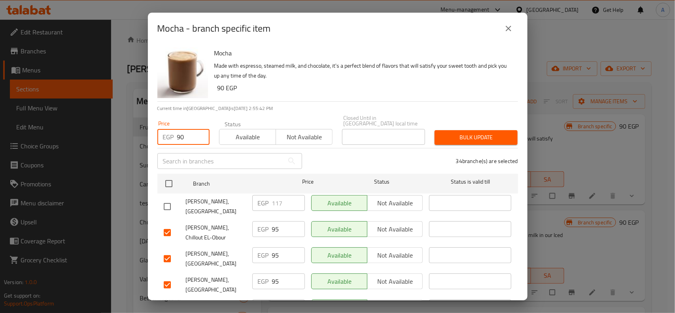
click at [493, 133] on span "Bulk update" at bounding box center [476, 138] width 70 height 10
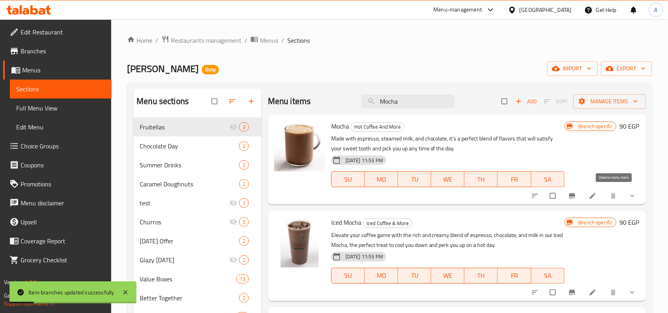
click at [626, 195] on button "show more" at bounding box center [633, 195] width 19 height 17
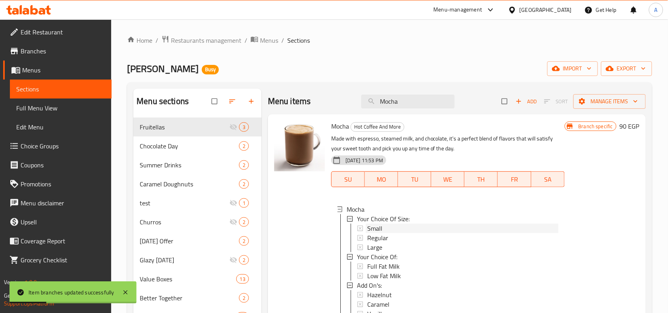
click at [371, 227] on span "Small" at bounding box center [374, 228] width 15 height 9
click at [406, 239] on div "Regular" at bounding box center [462, 237] width 191 height 9
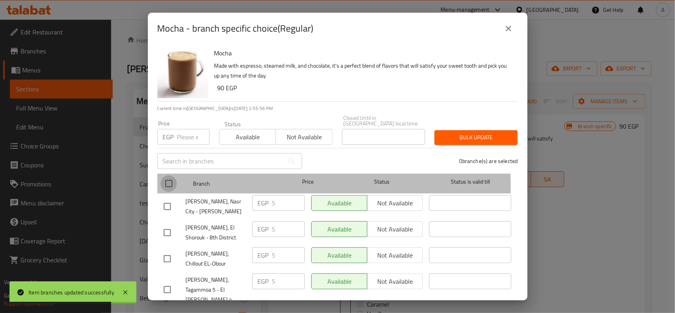
click at [167, 182] on input "checkbox" at bounding box center [169, 183] width 17 height 17
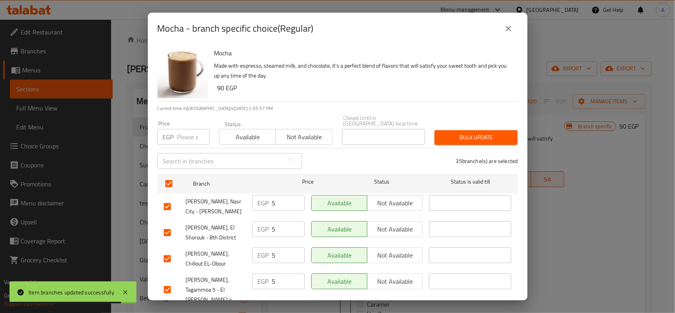
click at [347, 101] on div "Mocha Made with espresso, steamed milk, and chocolate, it's a perfect blend of …" at bounding box center [363, 72] width 304 height 57
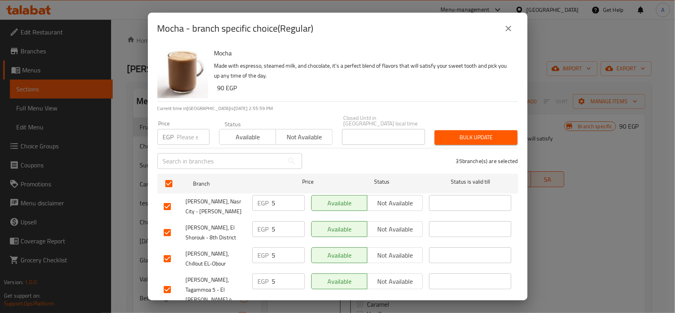
scroll to position [753, 0]
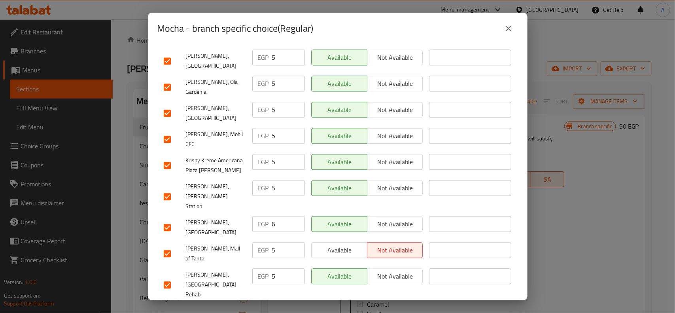
click at [167, 219] on input "checkbox" at bounding box center [167, 227] width 17 height 17
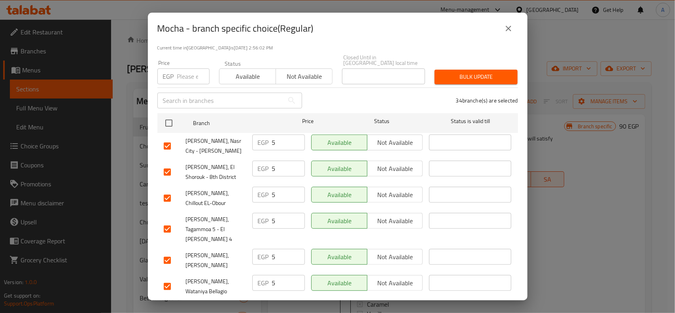
scroll to position [0, 0]
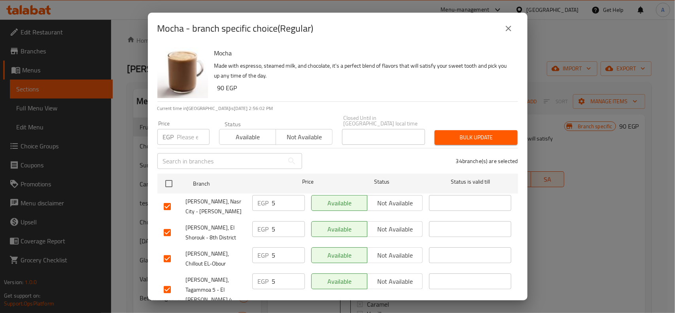
click at [194, 136] on input "number" at bounding box center [193, 137] width 32 height 16
click at [501, 135] on span "Bulk update" at bounding box center [476, 138] width 70 height 10
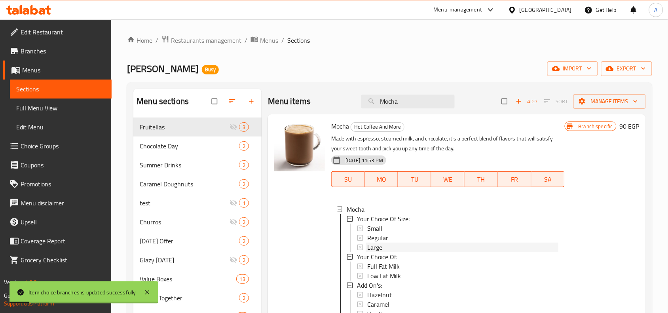
click at [374, 244] on span "Large" at bounding box center [374, 247] width 15 height 9
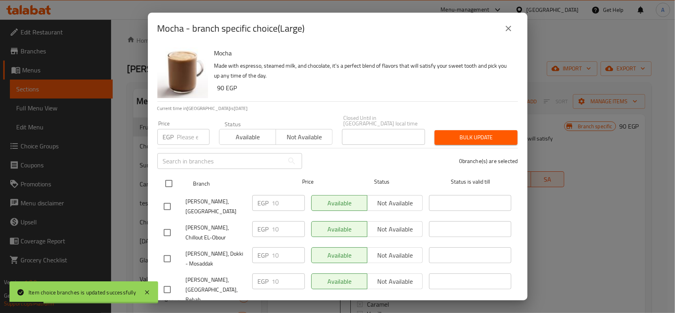
click at [163, 180] on input "checkbox" at bounding box center [169, 183] width 17 height 17
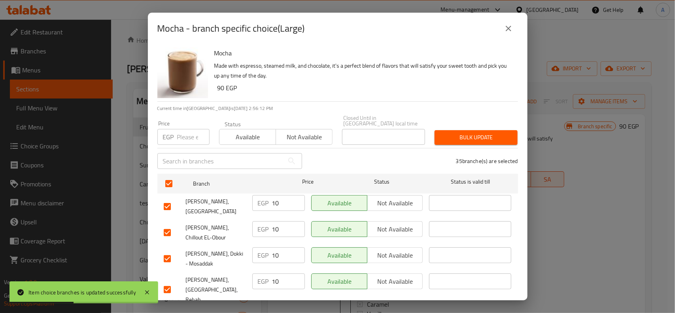
scroll to position [299, 0]
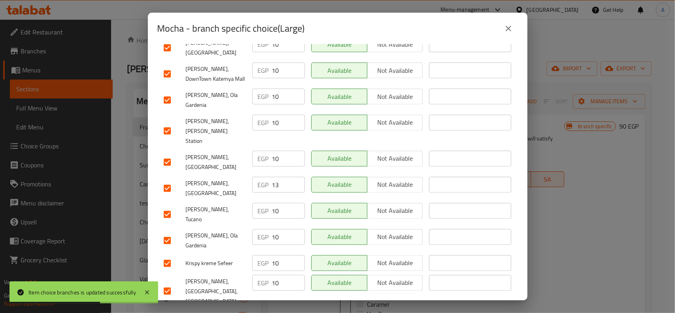
click at [169, 180] on input "checkbox" at bounding box center [167, 188] width 17 height 17
click at [291, 151] on input "9" at bounding box center [288, 159] width 33 height 16
click at [293, 151] on input "10" at bounding box center [288, 159] width 33 height 16
click at [282, 151] on input "10" at bounding box center [288, 159] width 33 height 16
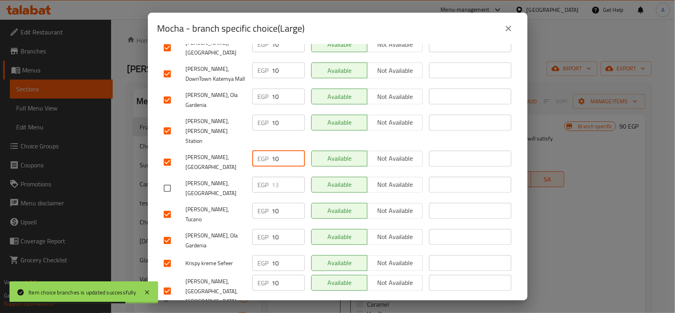
click at [282, 151] on input "10" at bounding box center [288, 159] width 33 height 16
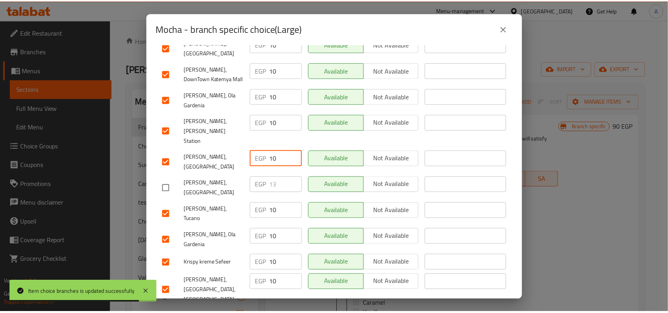
scroll to position [0, 0]
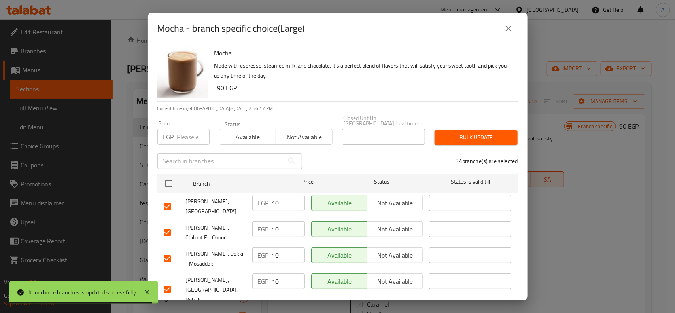
click at [183, 142] on div "Price EGP Price" at bounding box center [184, 133] width 62 height 34
click at [198, 131] on input "-1" at bounding box center [193, 137] width 32 height 16
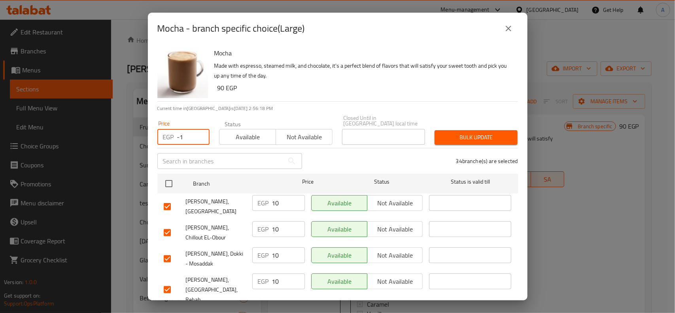
click at [170, 132] on p "EGP" at bounding box center [168, 136] width 11 height 9
click at [182, 129] on input "-1" at bounding box center [193, 137] width 32 height 16
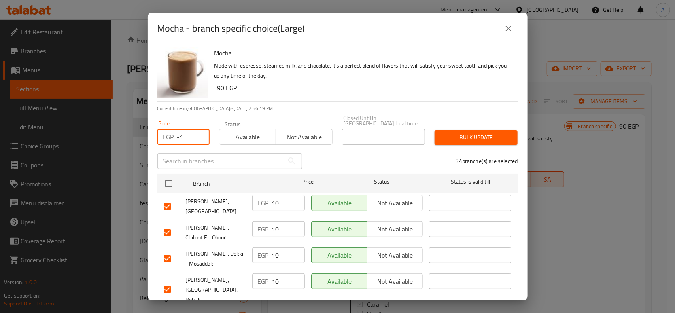
paste input "10"
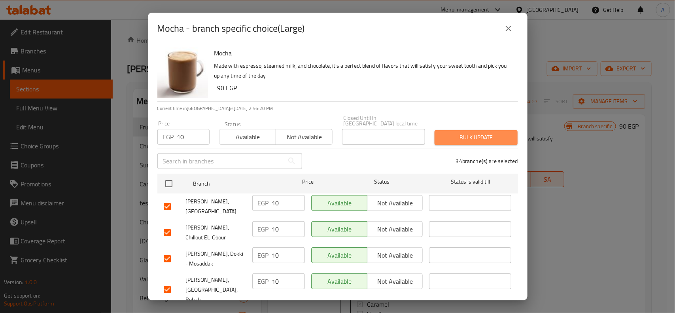
click at [473, 133] on span "Bulk update" at bounding box center [476, 138] width 70 height 10
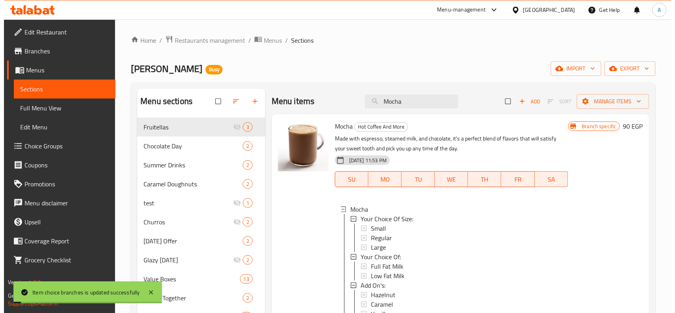
scroll to position [99, 0]
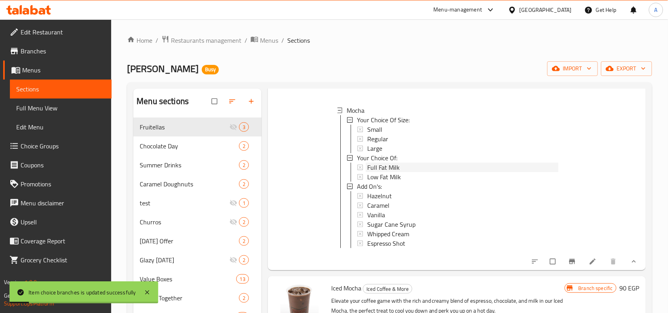
click at [399, 165] on span "Full Fat Milk" at bounding box center [383, 167] width 32 height 9
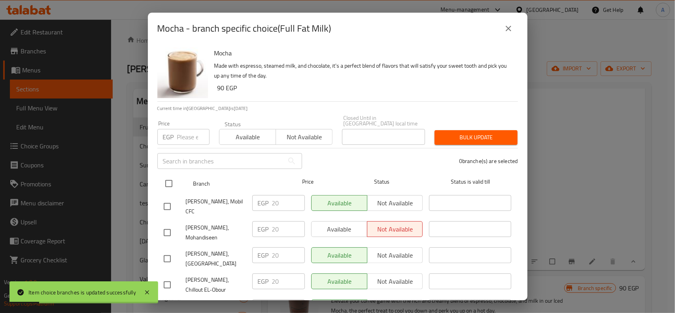
click at [173, 183] on input "checkbox" at bounding box center [169, 183] width 17 height 17
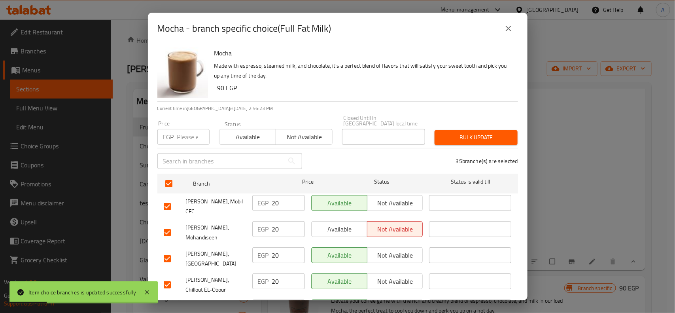
click at [192, 131] on input "number" at bounding box center [193, 137] width 32 height 16
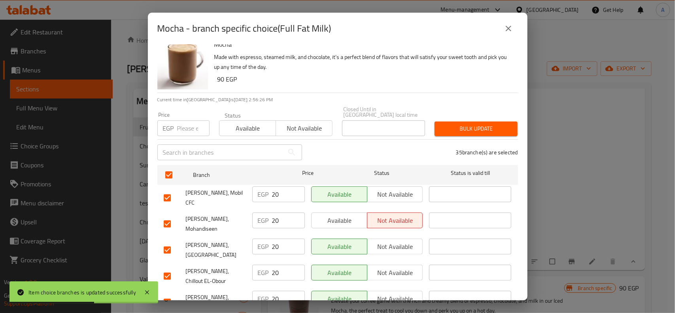
click at [165, 294] on input "checkbox" at bounding box center [167, 302] width 17 height 17
click at [190, 122] on input "number" at bounding box center [193, 128] width 32 height 16
click at [476, 125] on span "Bulk update" at bounding box center [476, 129] width 70 height 10
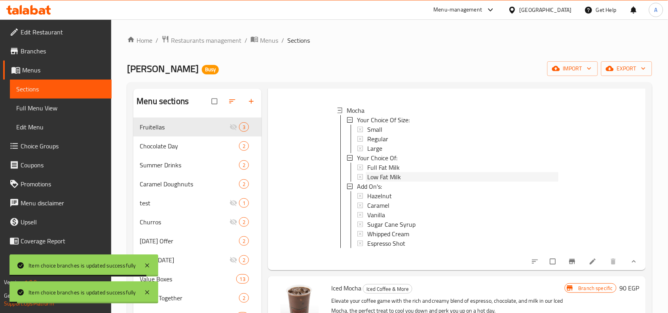
click at [388, 179] on span "Low Fat Milk" at bounding box center [384, 176] width 34 height 9
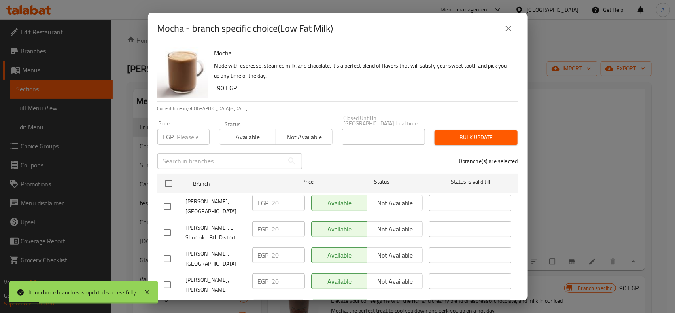
click at [166, 192] on div "Krispy Kreme, Green Plaza" at bounding box center [205, 206] width 89 height 29
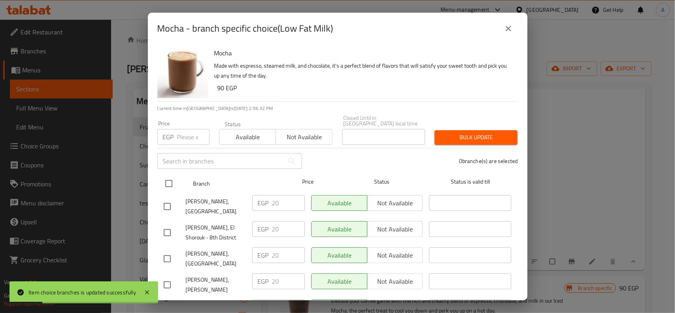
click at [169, 181] on input "checkbox" at bounding box center [169, 183] width 17 height 17
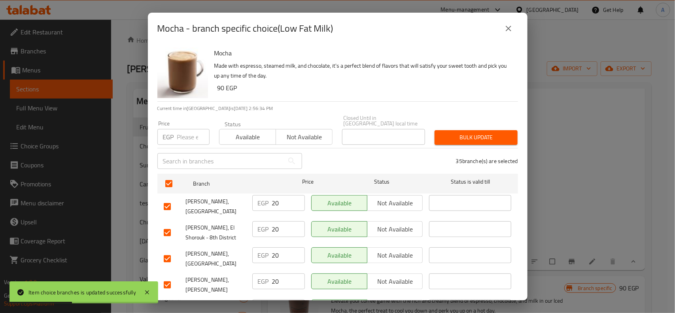
scroll to position [835, 0]
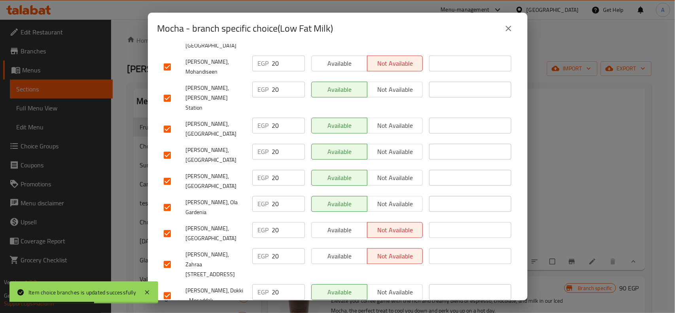
click at [160, 225] on input "checkbox" at bounding box center [167, 233] width 17 height 17
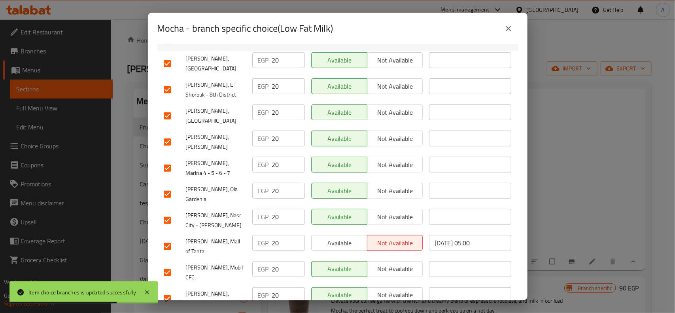
scroll to position [0, 0]
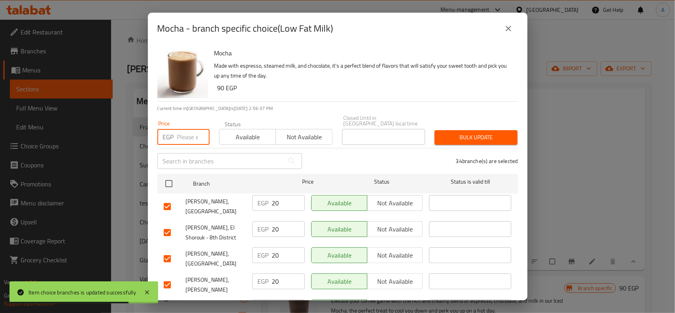
click at [181, 129] on input "number" at bounding box center [193, 137] width 32 height 16
click at [452, 135] on span "Bulk update" at bounding box center [476, 138] width 70 height 10
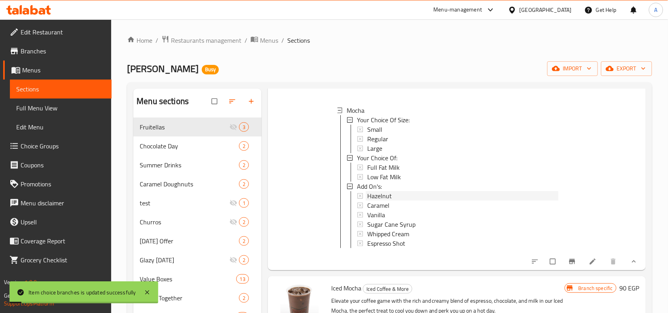
click at [371, 196] on span "Hazelnut" at bounding box center [379, 195] width 25 height 9
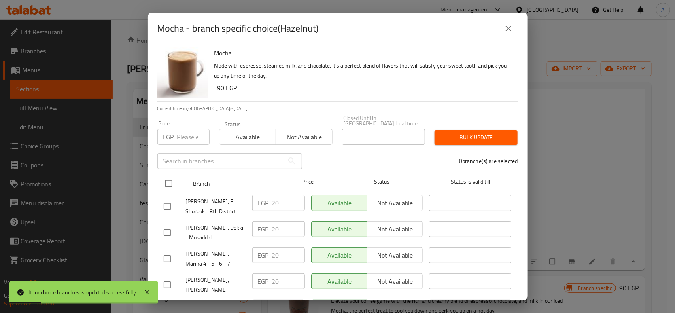
click at [173, 182] on input "checkbox" at bounding box center [169, 183] width 17 height 17
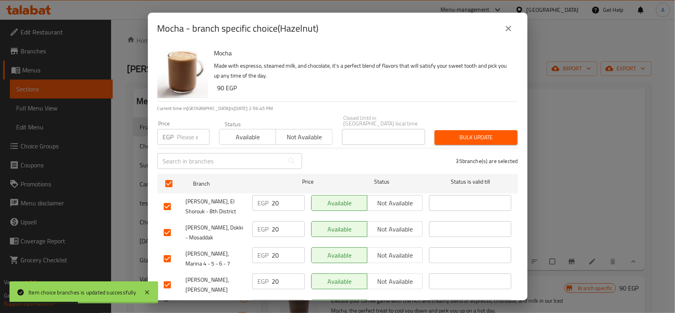
scroll to position [276, 0]
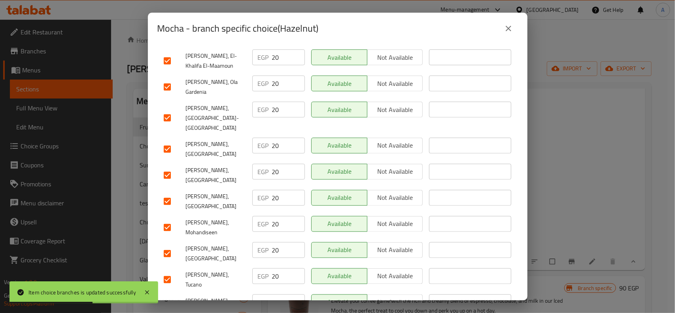
click at [169, 193] on input "checkbox" at bounding box center [167, 201] width 17 height 17
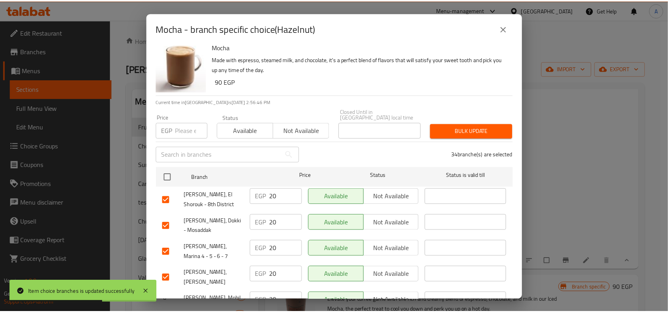
scroll to position [0, 0]
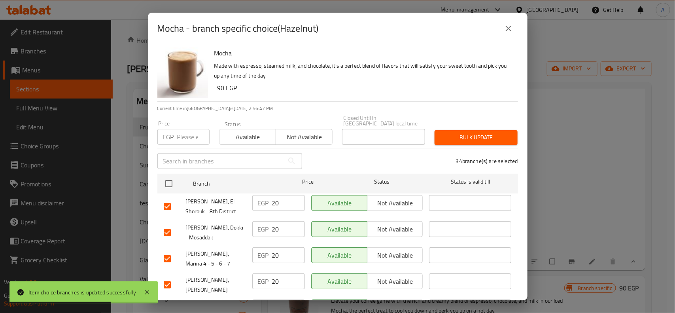
click at [185, 142] on div "Price EGP Price" at bounding box center [184, 133] width 62 height 34
click at [187, 139] on input "number" at bounding box center [193, 137] width 32 height 16
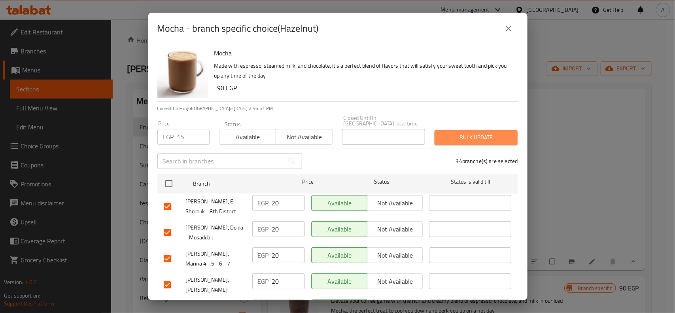
click at [478, 133] on span "Bulk update" at bounding box center [476, 138] width 70 height 10
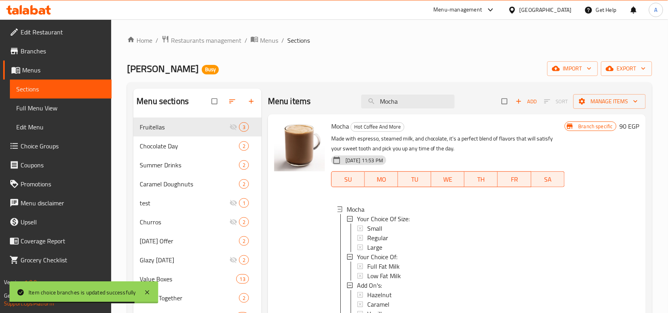
click at [333, 127] on span "Mocha" at bounding box center [340, 126] width 18 height 12
click at [325, 202] on div at bounding box center [299, 242] width 57 height 248
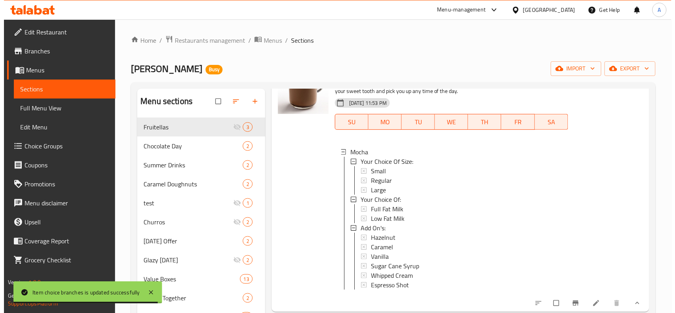
scroll to position [145, 0]
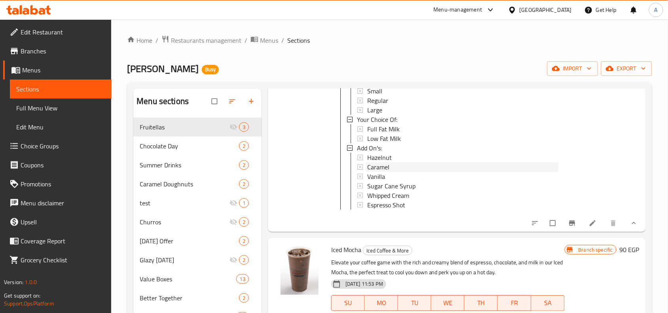
click at [375, 162] on span "Caramel" at bounding box center [378, 166] width 22 height 9
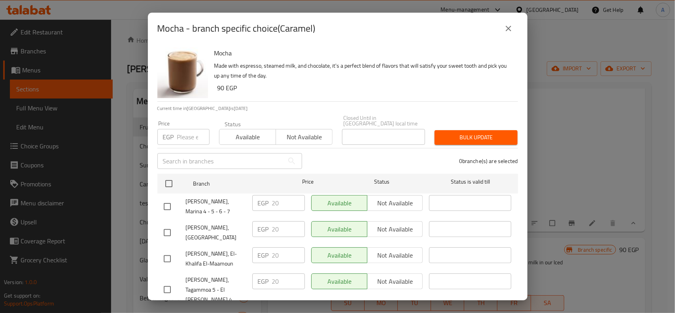
click at [156, 177] on div "Mocha Made with espresso, steamed milk, and chocolate, it's a perfect blend of …" at bounding box center [338, 172] width 380 height 256
drag, startPoint x: 167, startPoint y: 174, endPoint x: 245, endPoint y: 139, distance: 86.1
click at [167, 175] on input "checkbox" at bounding box center [169, 183] width 17 height 17
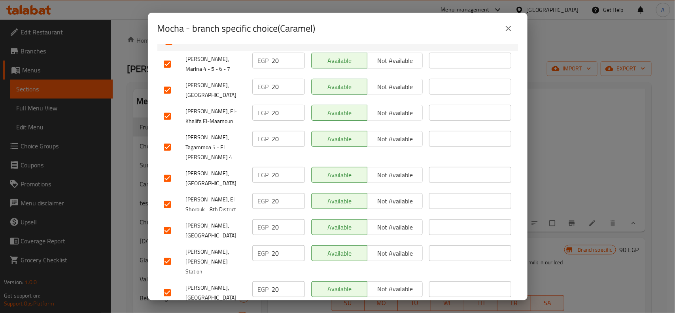
click at [165, 171] on input "checkbox" at bounding box center [167, 178] width 17 height 17
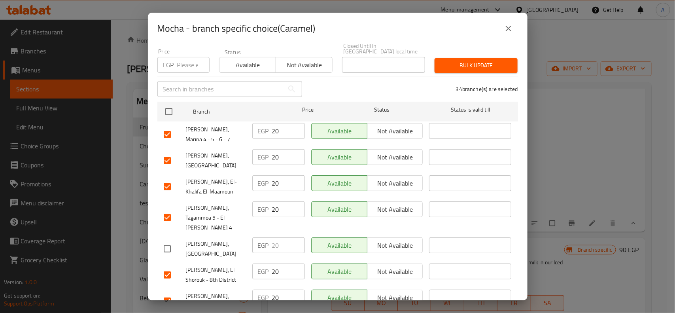
scroll to position [0, 0]
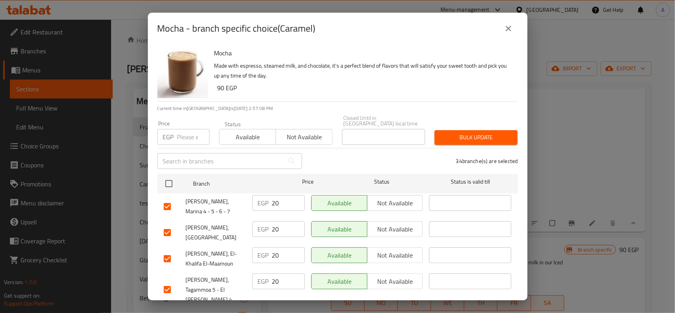
click at [186, 131] on input "number" at bounding box center [193, 137] width 32 height 16
click at [435, 130] on button "Bulk update" at bounding box center [476, 137] width 83 height 15
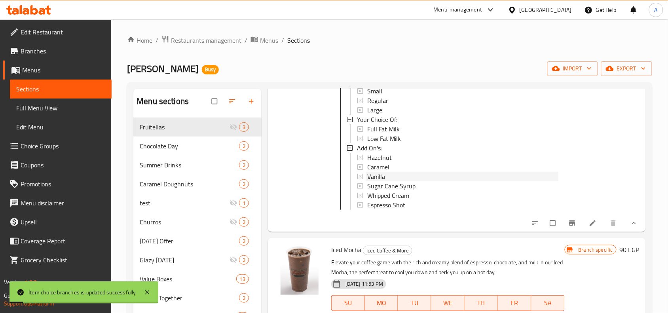
click at [377, 172] on span "Vanilla" at bounding box center [376, 176] width 18 height 9
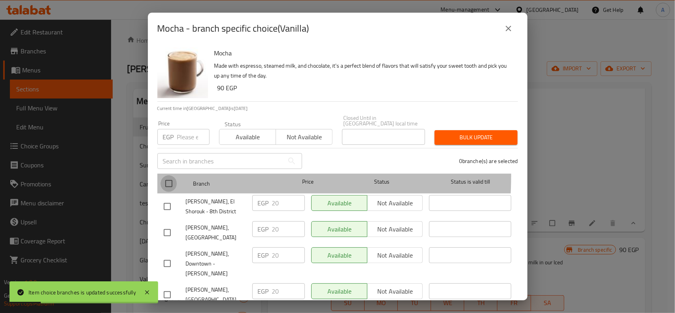
click at [169, 175] on input "checkbox" at bounding box center [169, 183] width 17 height 17
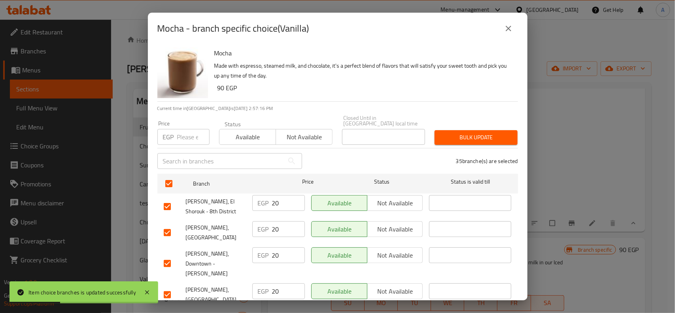
scroll to position [479, 0]
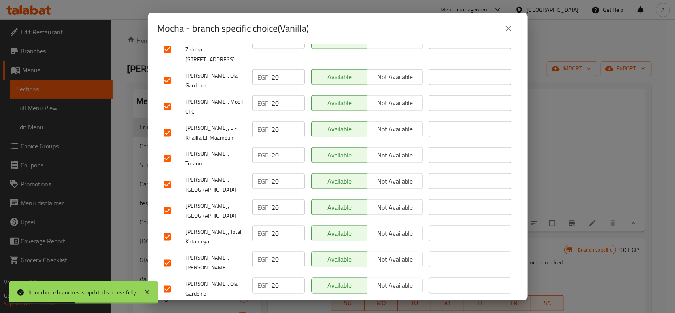
click at [163, 203] on input "checkbox" at bounding box center [167, 211] width 17 height 17
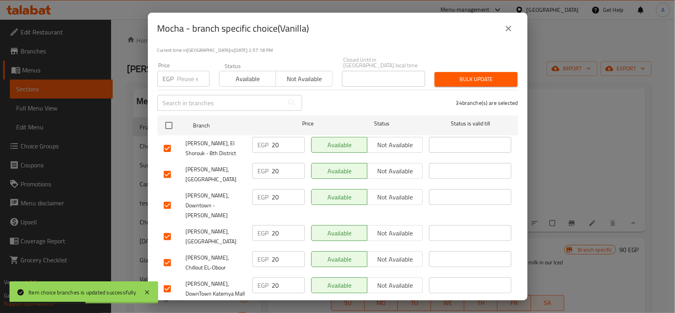
scroll to position [0, 0]
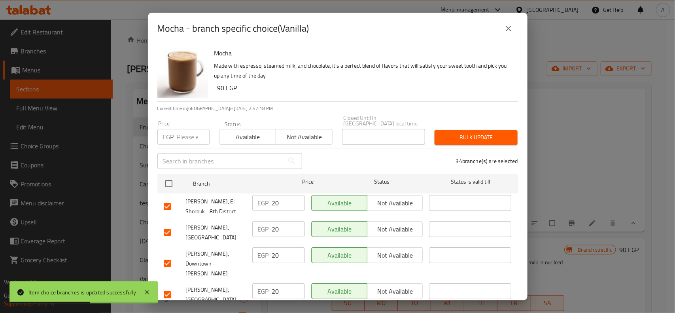
click at [180, 129] on input "number" at bounding box center [193, 137] width 32 height 16
click at [445, 147] on div "34 branche(s) are selected" at bounding box center [415, 161] width 216 height 28
click at [471, 135] on span "Bulk update" at bounding box center [476, 138] width 70 height 10
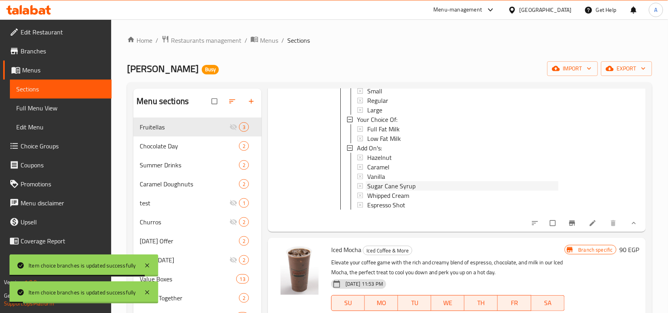
click at [436, 181] on div "Sugar Cane Syrup" at bounding box center [462, 185] width 191 height 9
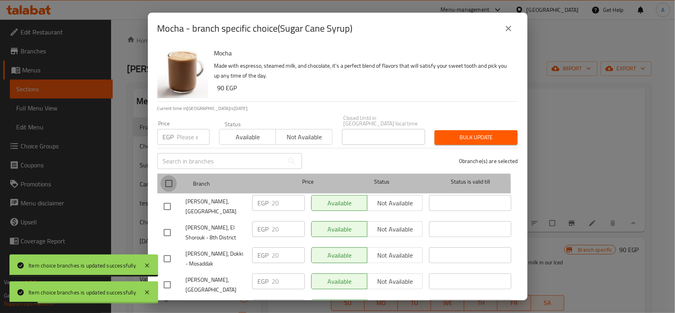
click at [175, 181] on input "checkbox" at bounding box center [169, 183] width 17 height 17
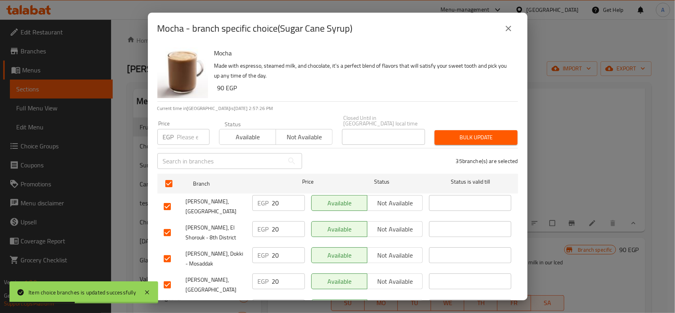
click at [167, 198] on input "checkbox" at bounding box center [167, 206] width 17 height 17
click at [190, 130] on input "number" at bounding box center [193, 137] width 32 height 16
click at [454, 133] on span "Bulk update" at bounding box center [476, 138] width 70 height 10
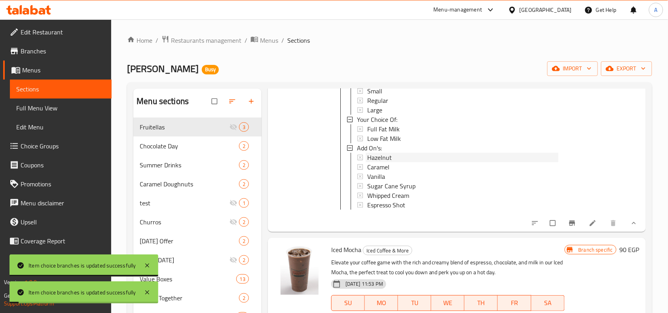
click at [381, 153] on span "Hazelnut" at bounding box center [379, 157] width 25 height 9
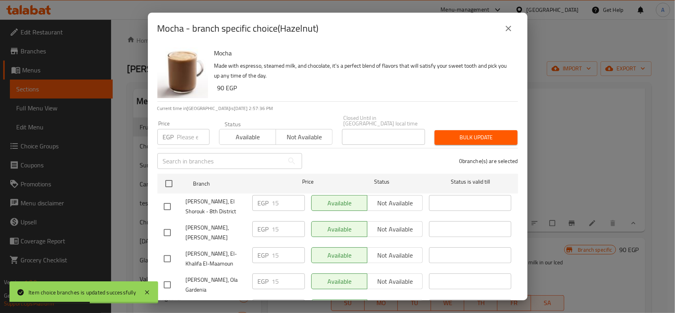
click at [510, 24] on icon "close" at bounding box center [508, 28] width 9 height 9
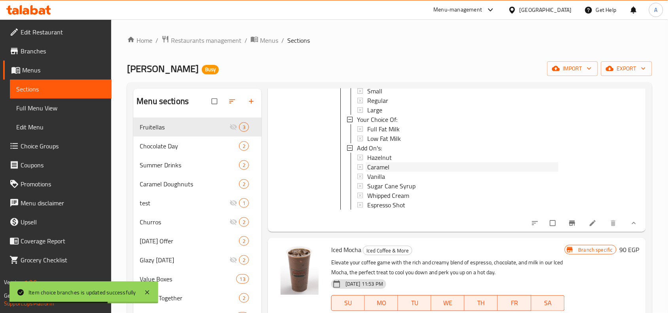
click at [400, 162] on div "Caramel" at bounding box center [462, 166] width 191 height 9
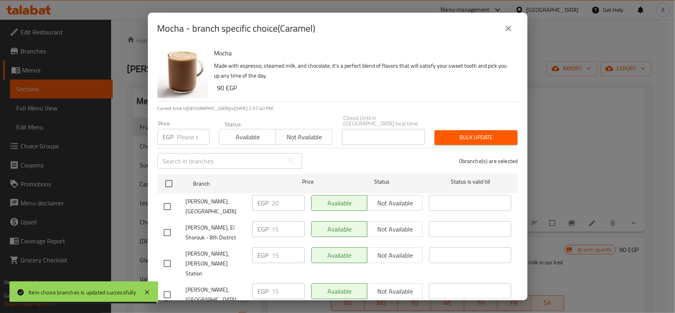
click at [508, 23] on button "close" at bounding box center [508, 28] width 19 height 19
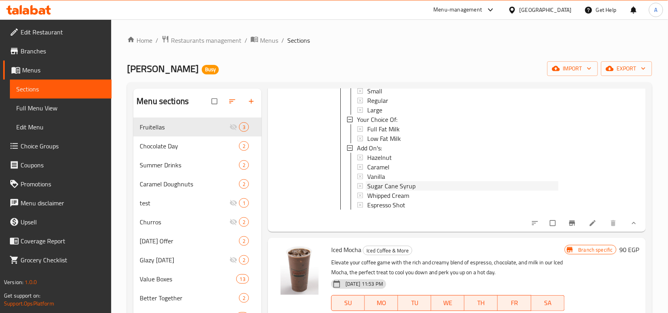
click at [387, 181] on span "Sugar Cane Syrup" at bounding box center [391, 185] width 48 height 9
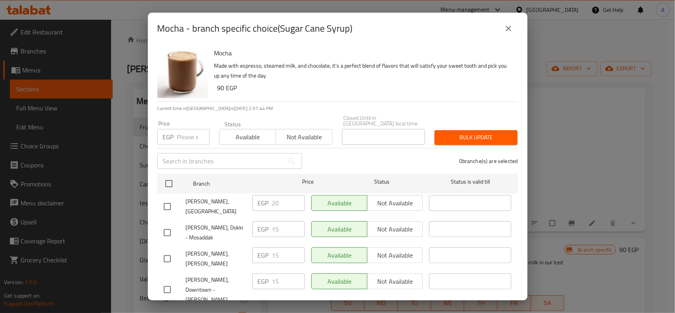
click at [517, 26] on button "close" at bounding box center [508, 28] width 19 height 19
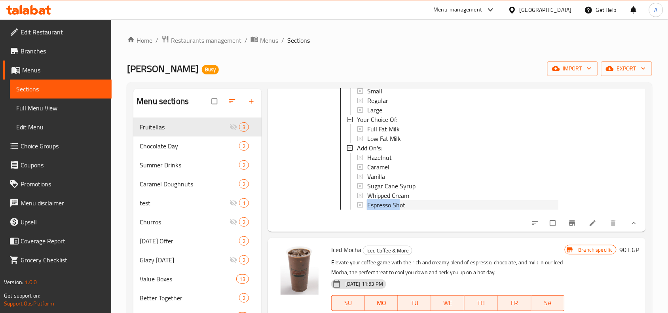
drag, startPoint x: 400, startPoint y: 192, endPoint x: 412, endPoint y: 187, distance: 13.2
click at [412, 187] on div "Hazelnut Caramel Vanilla Sugar Cane Syrup Whipped Cream Espresso Shot" at bounding box center [458, 181] width 200 height 57
click at [414, 191] on div "Whipped Cream" at bounding box center [462, 195] width 191 height 9
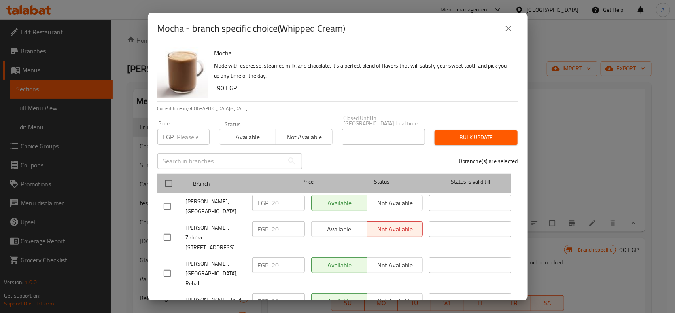
click at [169, 172] on div at bounding box center [176, 183] width 30 height 23
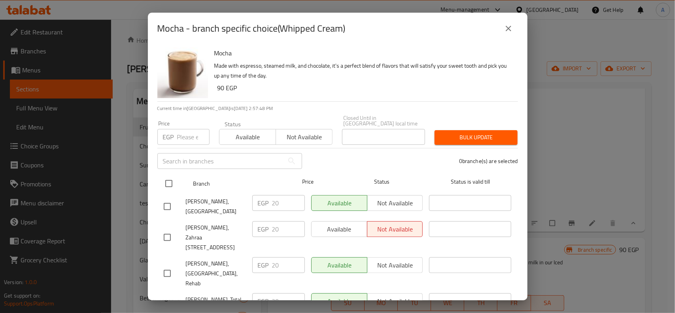
click at [167, 175] on input "checkbox" at bounding box center [169, 183] width 17 height 17
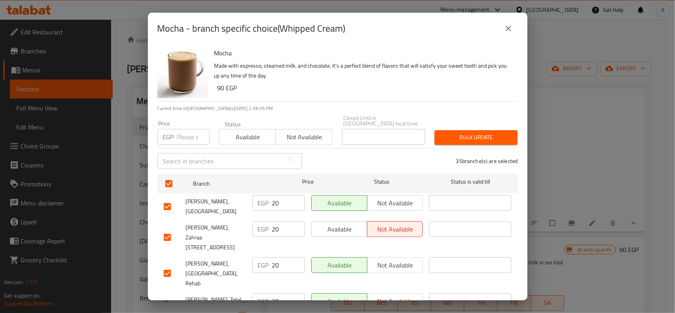
scroll to position [335, 0]
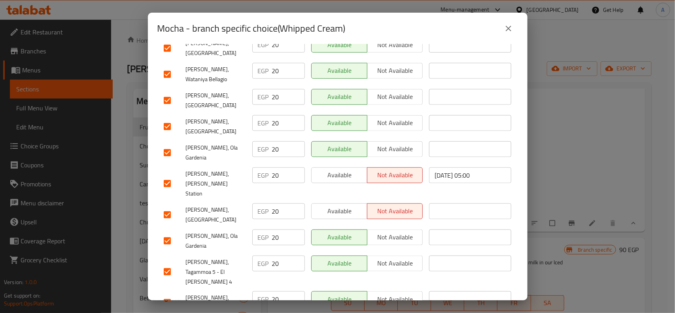
click at [174, 207] on input "checkbox" at bounding box center [167, 215] width 17 height 17
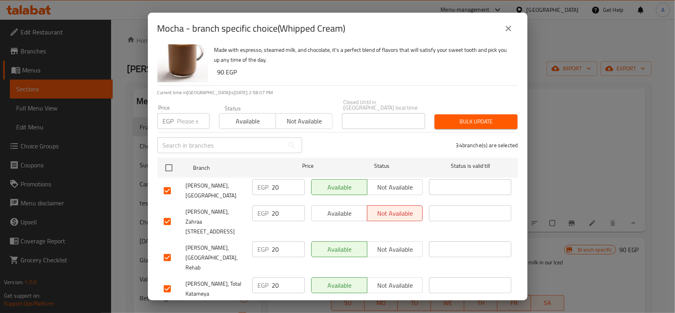
scroll to position [0, 0]
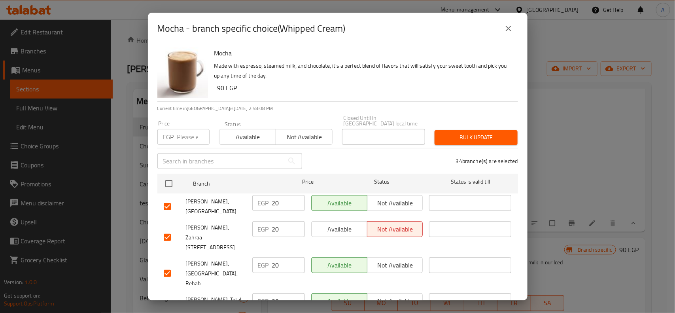
click at [194, 122] on div "Price EGP Price" at bounding box center [183, 133] width 52 height 24
click at [191, 129] on input "number" at bounding box center [193, 137] width 32 height 16
click at [460, 133] on span "Bulk update" at bounding box center [476, 138] width 70 height 10
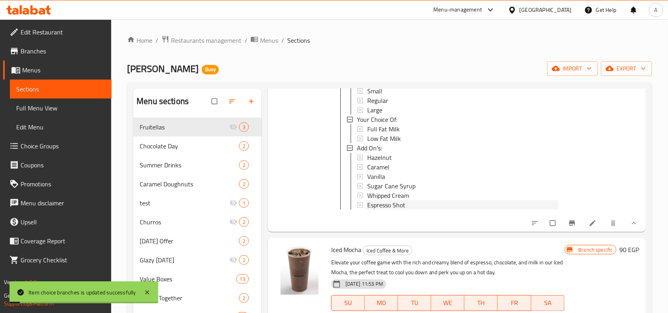
click at [376, 200] on span "Espresso Shot" at bounding box center [386, 204] width 38 height 9
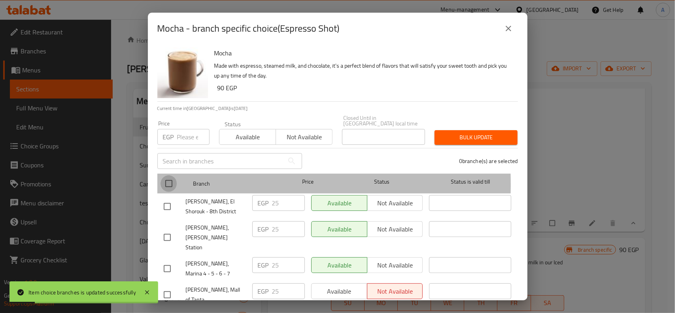
click at [169, 179] on input "checkbox" at bounding box center [169, 183] width 17 height 17
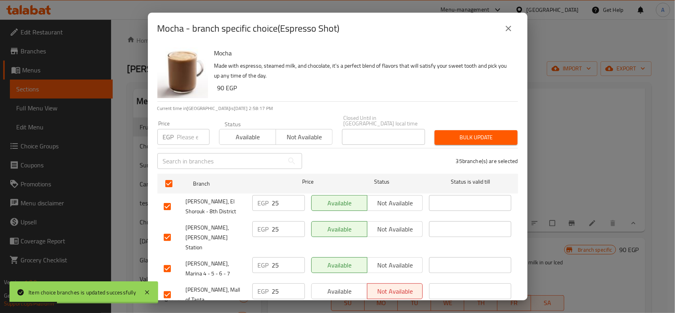
scroll to position [221, 0]
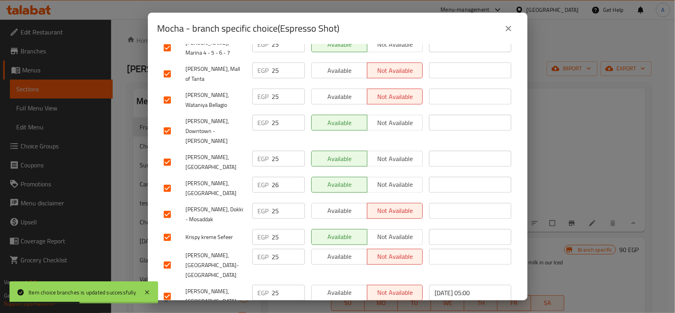
click at [172, 180] on input "checkbox" at bounding box center [167, 188] width 17 height 17
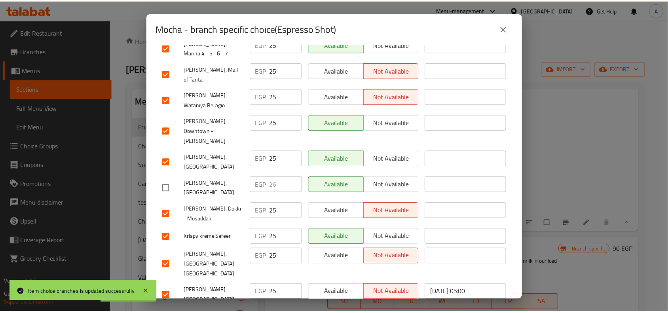
scroll to position [0, 0]
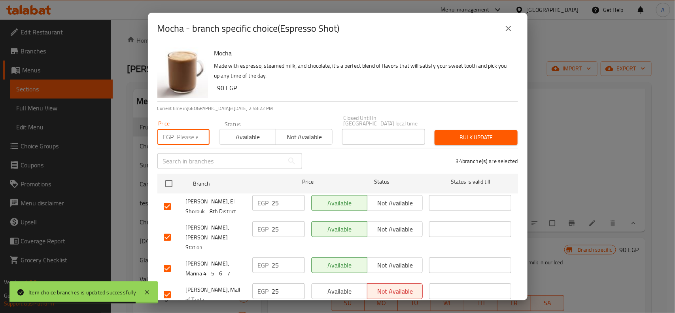
click at [182, 129] on input "number" at bounding box center [193, 137] width 32 height 16
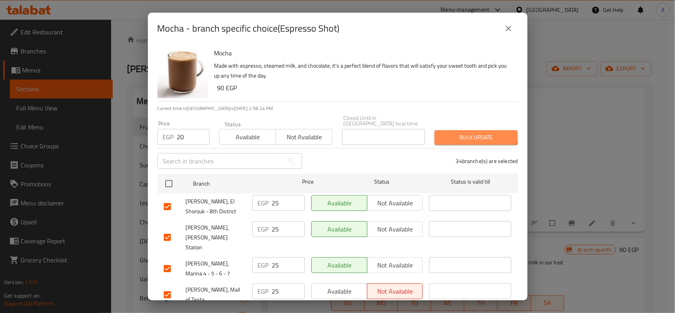
click at [470, 130] on button "Bulk update" at bounding box center [476, 137] width 83 height 15
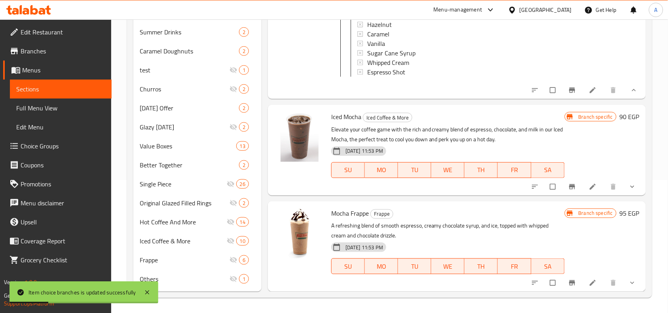
scroll to position [133, 0]
drag, startPoint x: 332, startPoint y: 112, endPoint x: 357, endPoint y: 123, distance: 27.1
click at [357, 123] on div "Iced Mocha Iced Coffee & More Elevate your coffee game with the rich and creamy…" at bounding box center [448, 150] width 240 height 84
click at [358, 113] on span "Iced Mocha" at bounding box center [346, 116] width 30 height 12
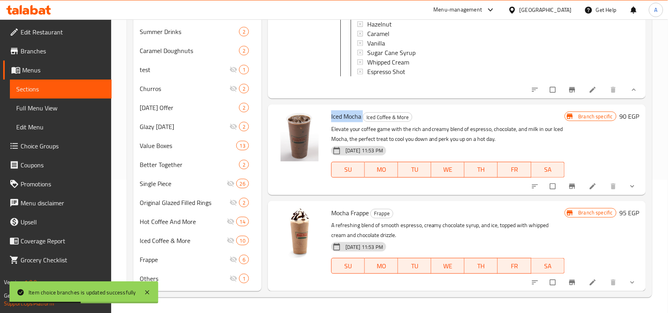
click at [358, 113] on span "Iced Mocha" at bounding box center [346, 116] width 30 height 12
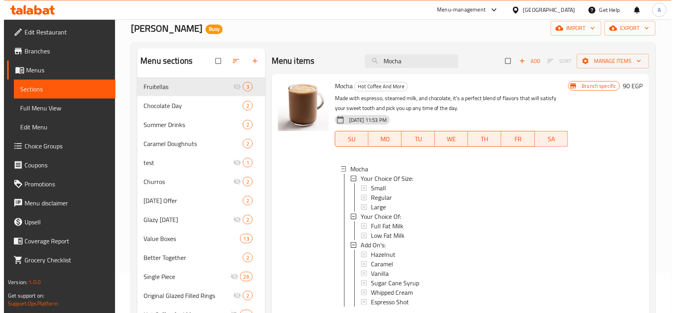
scroll to position [0, 0]
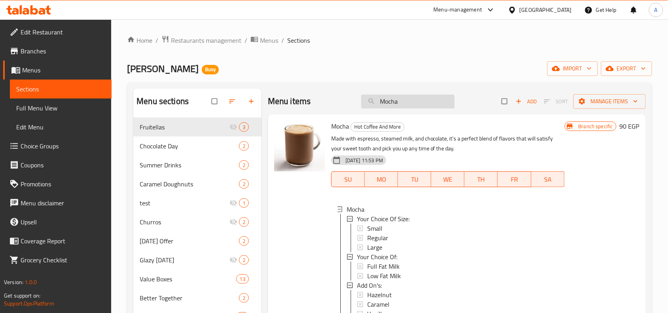
click at [408, 102] on input "Mocha" at bounding box center [407, 102] width 93 height 14
paste input "Americano"
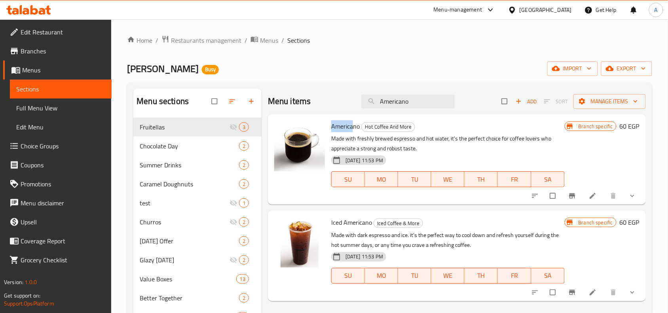
drag, startPoint x: 332, startPoint y: 118, endPoint x: 353, endPoint y: 127, distance: 22.7
click at [353, 127] on div "Americano Hot Coffee And More Made with freshly brewed espresso and hot water, …" at bounding box center [448, 160] width 240 height 84
click at [572, 200] on icon "Branch-specific-item" at bounding box center [572, 196] width 8 height 8
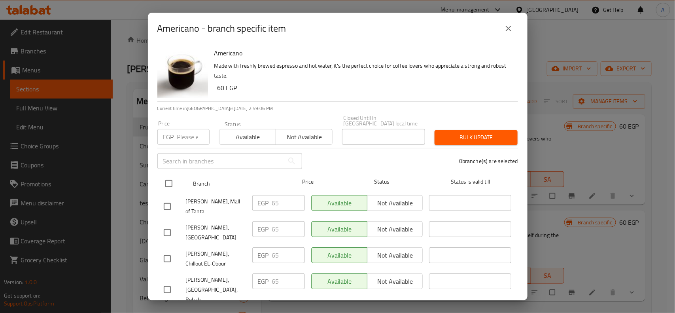
click at [172, 175] on input "checkbox" at bounding box center [169, 183] width 17 height 17
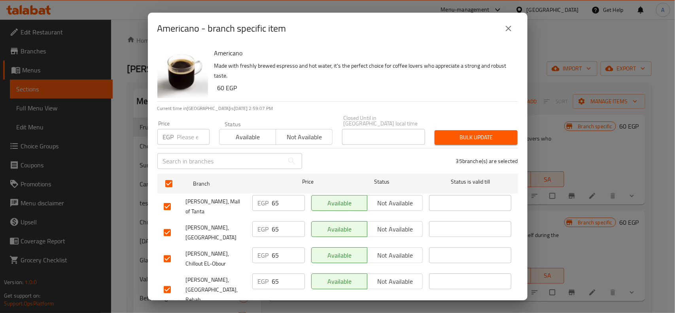
scroll to position [613, 0]
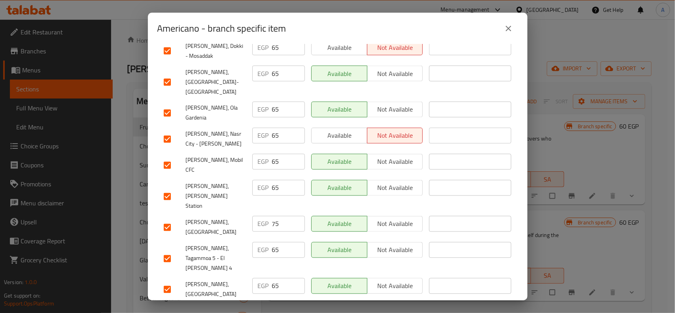
click at [171, 219] on input "checkbox" at bounding box center [167, 227] width 17 height 17
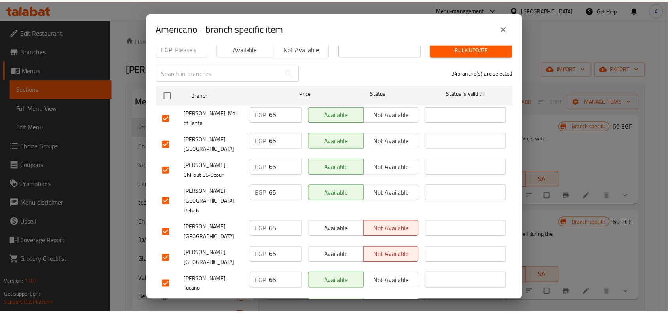
scroll to position [0, 0]
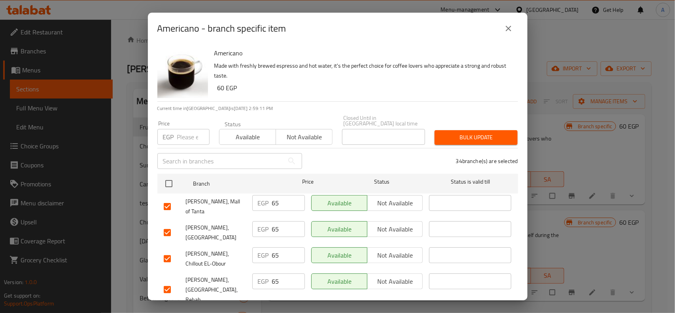
click at [184, 133] on input "number" at bounding box center [193, 137] width 32 height 16
paste input "60"
click at [467, 125] on div "Bulk update" at bounding box center [476, 137] width 93 height 24
click at [473, 135] on span "Bulk update" at bounding box center [476, 138] width 70 height 10
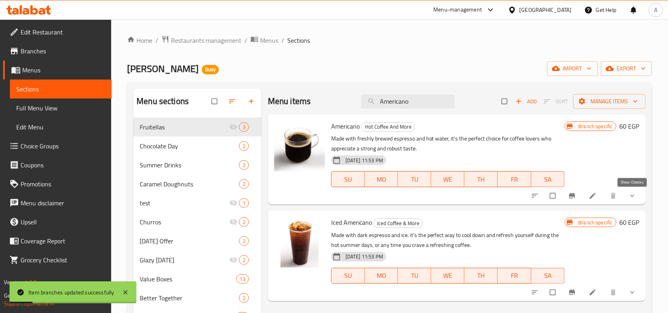
click at [634, 199] on icon "show more" at bounding box center [632, 196] width 8 height 8
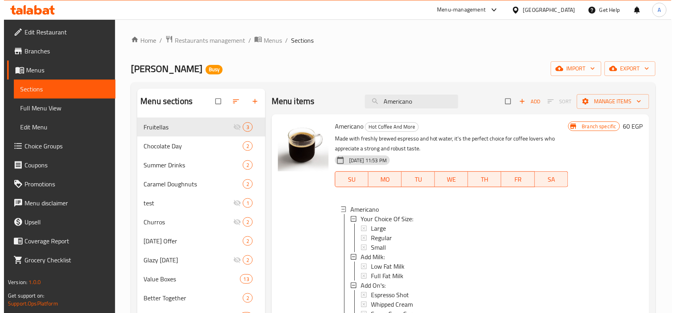
scroll to position [1, 0]
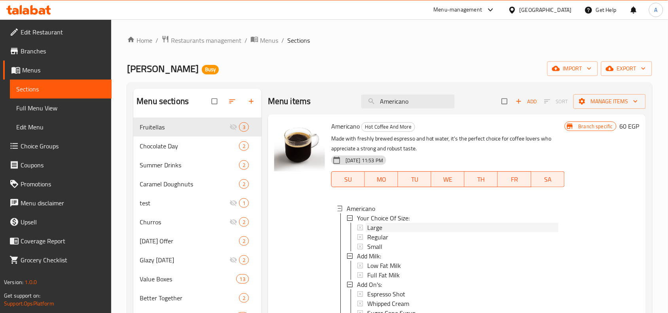
click at [380, 229] on span "Large" at bounding box center [374, 227] width 15 height 9
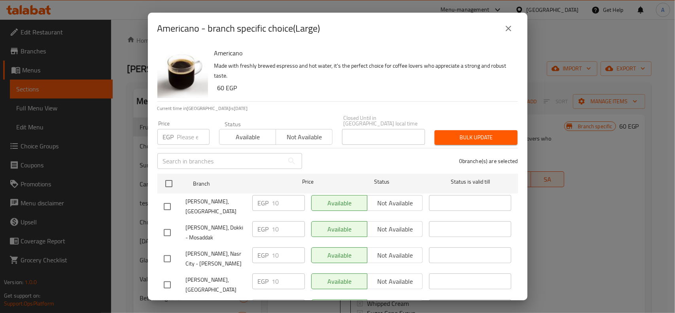
drag, startPoint x: 163, startPoint y: 173, endPoint x: 212, endPoint y: 161, distance: 50.4
click at [171, 175] on input "checkbox" at bounding box center [169, 183] width 17 height 17
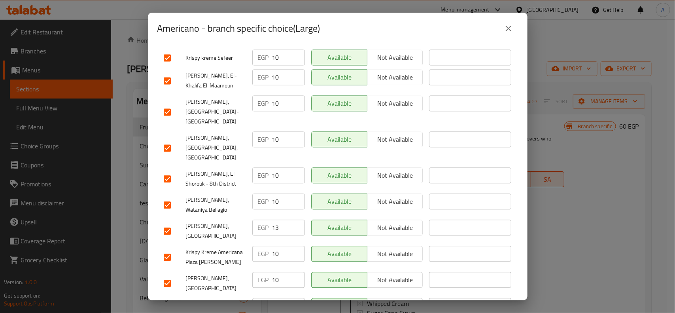
click at [165, 223] on input "checkbox" at bounding box center [167, 231] width 17 height 17
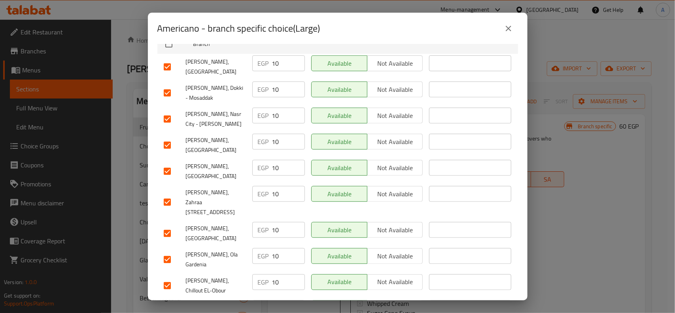
scroll to position [0, 0]
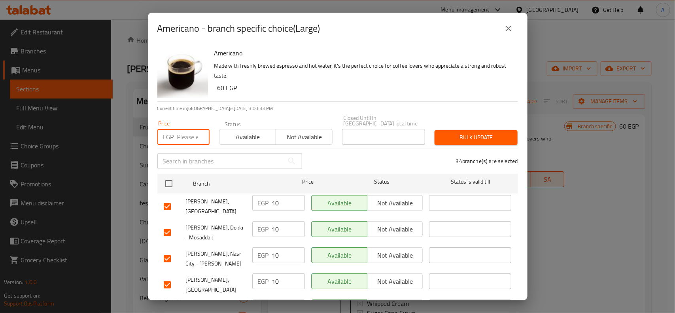
click at [188, 129] on input "number" at bounding box center [193, 137] width 32 height 16
click at [470, 138] on button "Bulk update" at bounding box center [476, 137] width 83 height 15
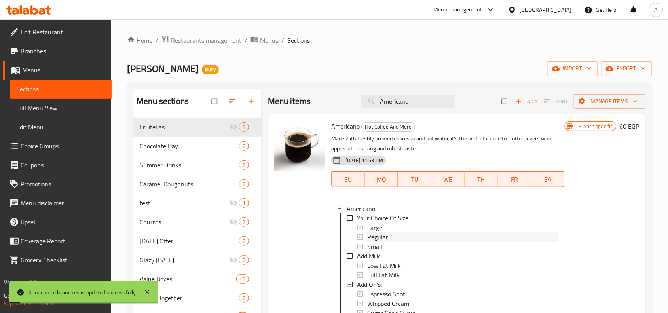
click at [371, 240] on span "Regular" at bounding box center [377, 236] width 21 height 9
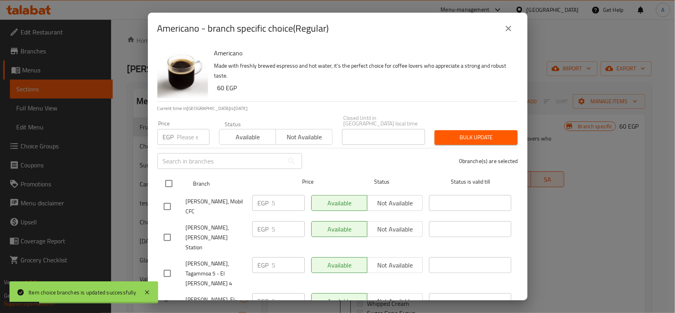
click at [171, 179] on input "checkbox" at bounding box center [169, 183] width 17 height 17
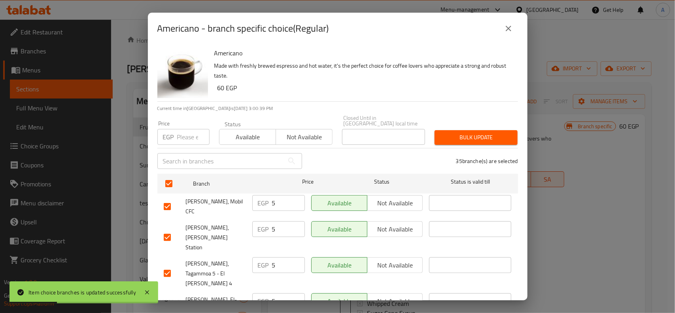
scroll to position [635, 0]
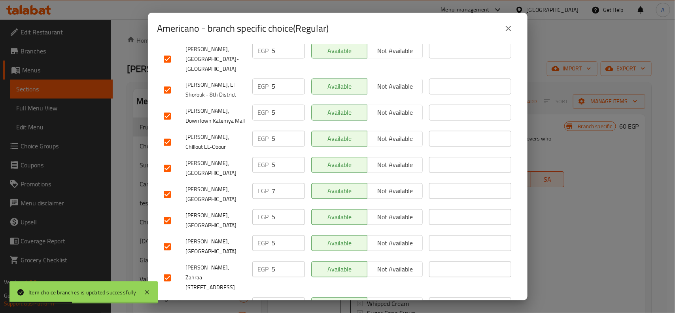
click at [156, 171] on div "Americano Made with freshly brewed espresso and hot water, it's the perfect cho…" at bounding box center [338, 172] width 380 height 256
click at [166, 186] on input "checkbox" at bounding box center [167, 194] width 17 height 17
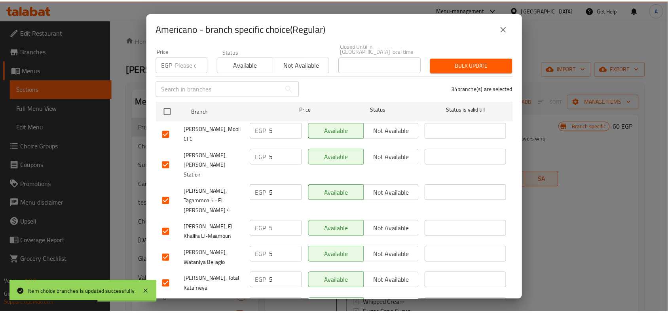
scroll to position [0, 0]
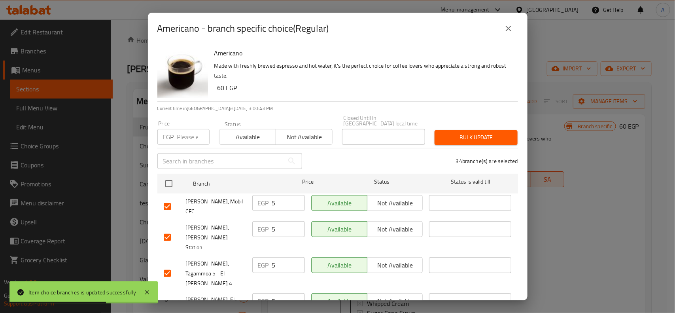
click at [178, 129] on input "number" at bounding box center [193, 137] width 32 height 16
click at [497, 130] on button "Bulk update" at bounding box center [476, 137] width 83 height 15
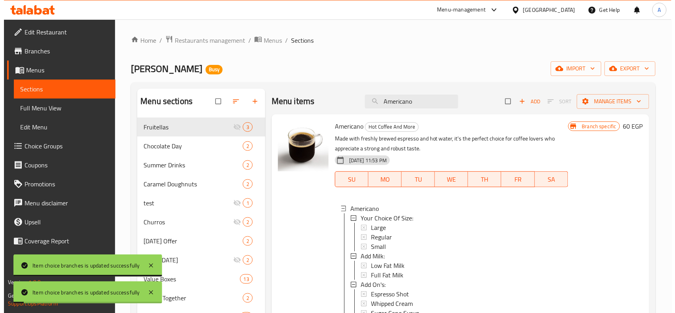
scroll to position [49, 0]
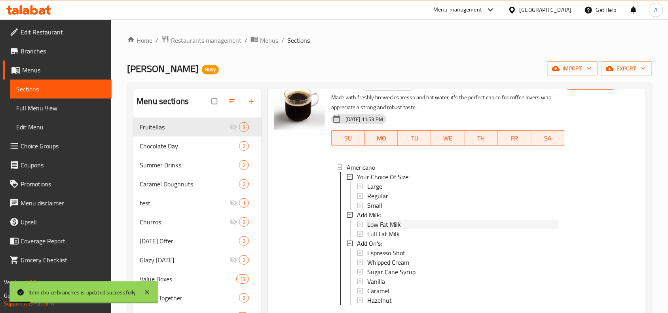
click at [378, 220] on span "Low Fat Milk" at bounding box center [384, 224] width 34 height 9
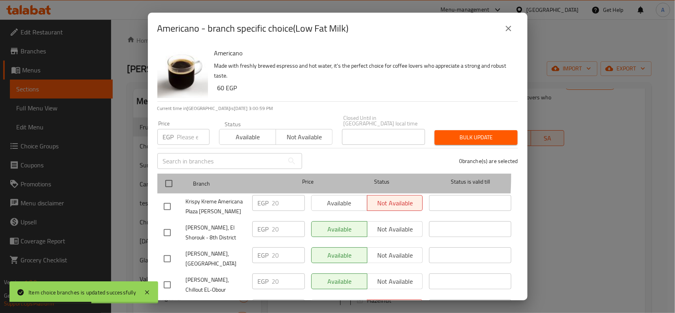
drag, startPoint x: 171, startPoint y: 168, endPoint x: 179, endPoint y: 173, distance: 9.4
click at [171, 172] on div at bounding box center [176, 183] width 30 height 23
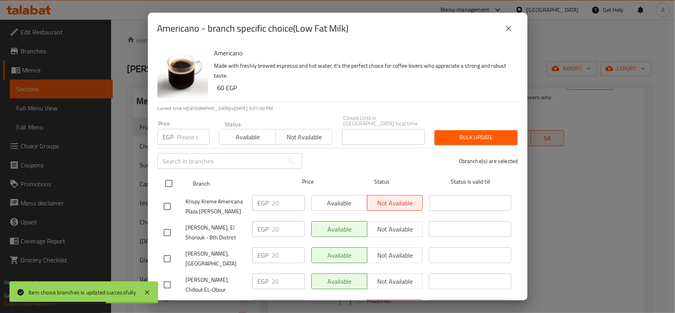
click at [171, 179] on input "checkbox" at bounding box center [169, 183] width 17 height 17
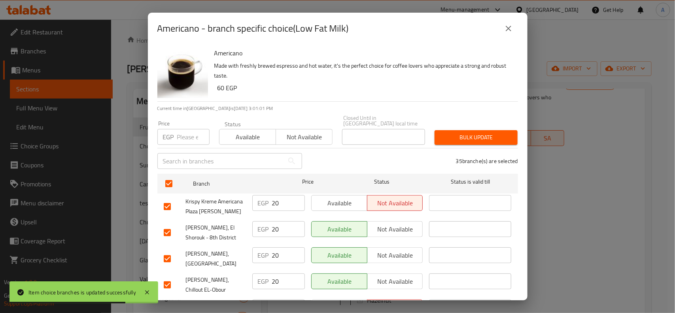
scroll to position [795, 0]
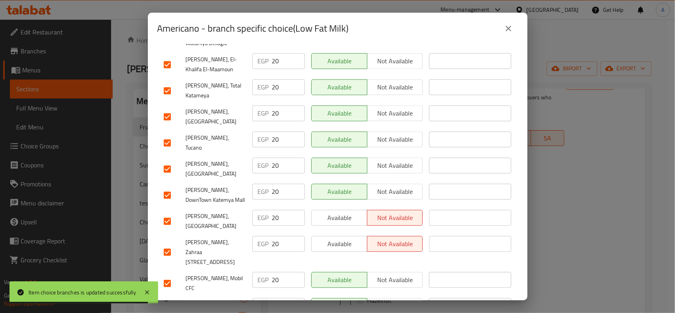
click at [173, 213] on input "checkbox" at bounding box center [167, 221] width 17 height 17
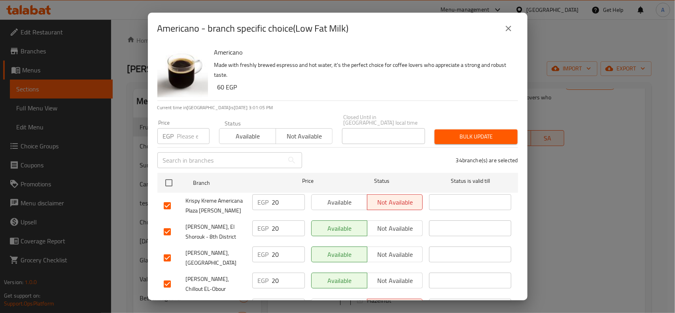
scroll to position [0, 0]
click at [181, 129] on input "number" at bounding box center [193, 137] width 32 height 16
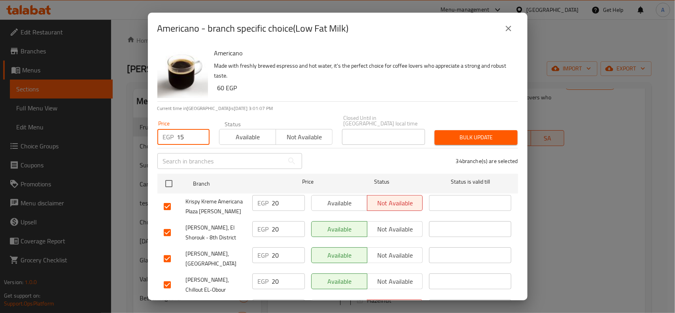
click at [465, 136] on span "Bulk update" at bounding box center [476, 138] width 70 height 10
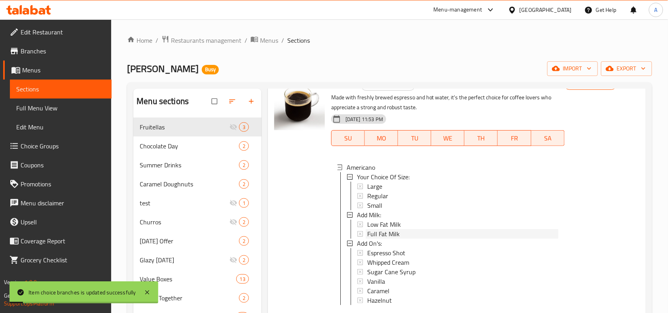
click at [371, 229] on span "Full Fat Milk" at bounding box center [383, 233] width 32 height 9
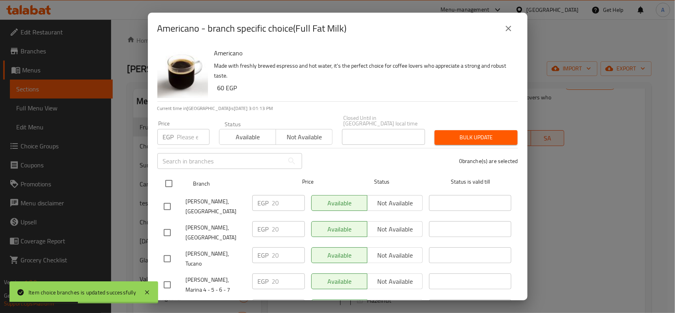
click at [171, 175] on input "checkbox" at bounding box center [169, 183] width 17 height 17
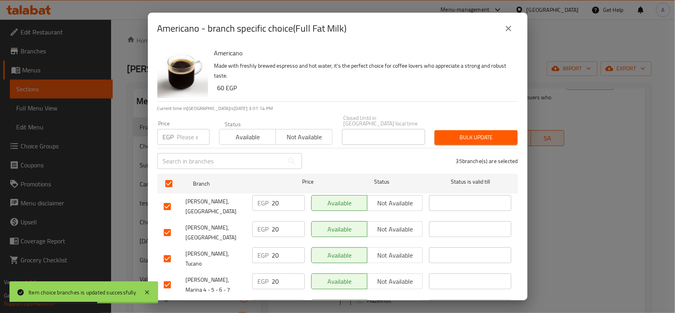
scroll to position [319, 0]
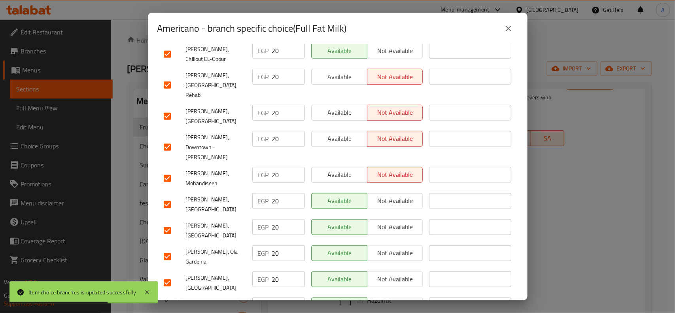
click at [153, 176] on div "Americano Made with freshly brewed espresso and hot water, it's the perfect cho…" at bounding box center [338, 172] width 380 height 256
click at [161, 196] on input "checkbox" at bounding box center [167, 204] width 17 height 17
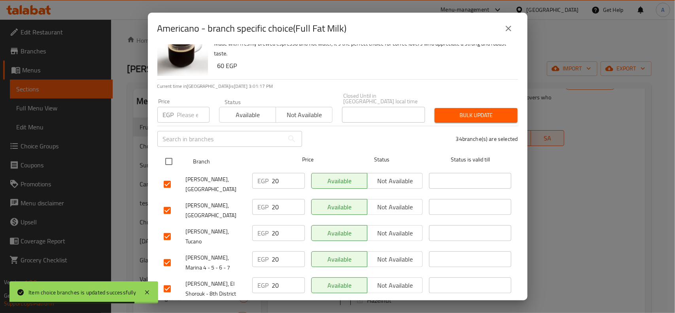
scroll to position [0, 0]
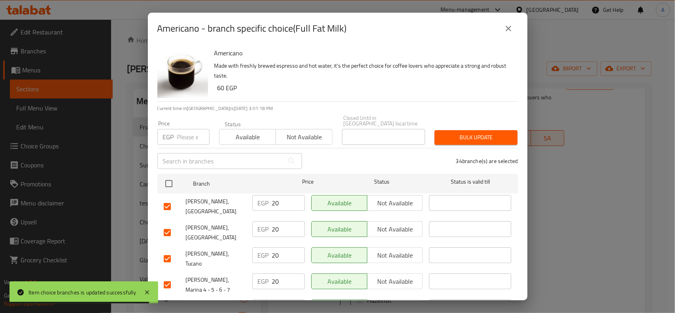
click at [184, 123] on div "Price EGP Price" at bounding box center [183, 133] width 52 height 24
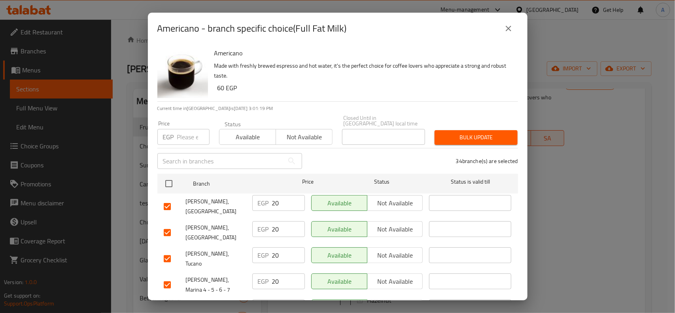
click at [172, 129] on div "EGP Price" at bounding box center [183, 137] width 52 height 16
click at [483, 133] on span "Bulk update" at bounding box center [476, 138] width 70 height 10
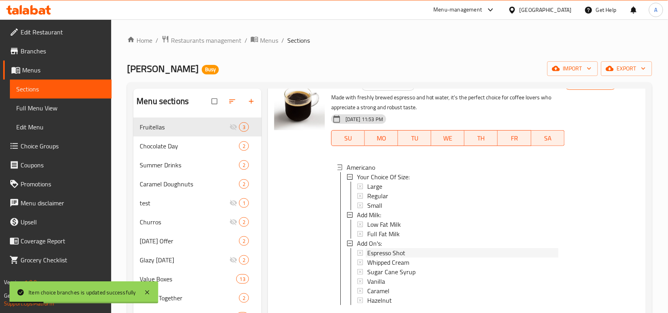
click at [406, 248] on div "Espresso Shot" at bounding box center [462, 252] width 191 height 9
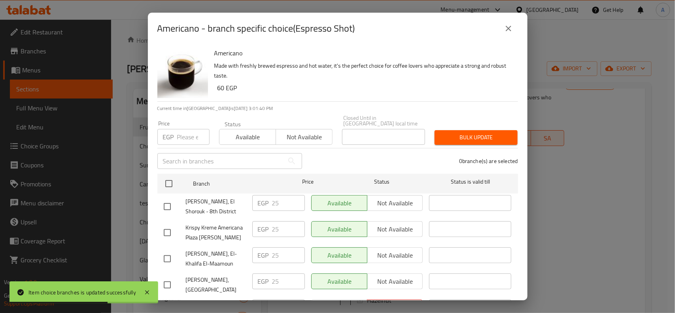
click at [159, 198] on input "checkbox" at bounding box center [167, 206] width 17 height 17
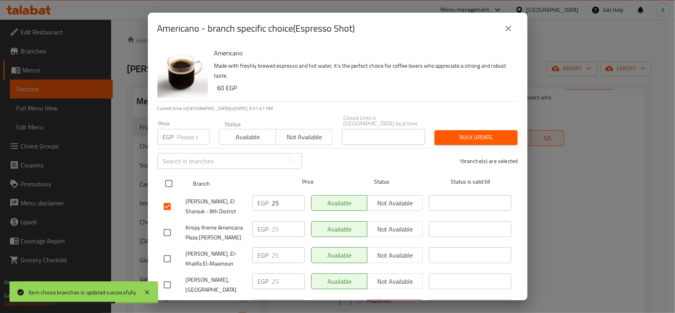
click at [169, 175] on input "checkbox" at bounding box center [169, 183] width 17 height 17
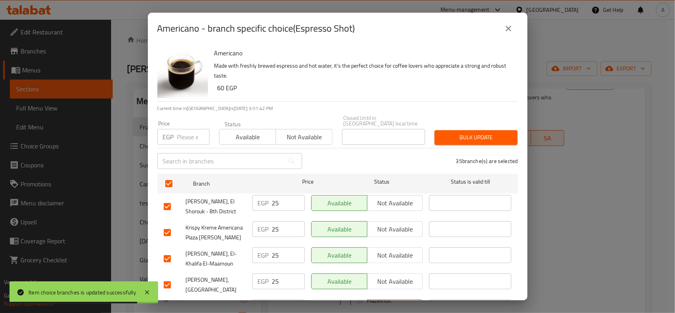
scroll to position [641, 0]
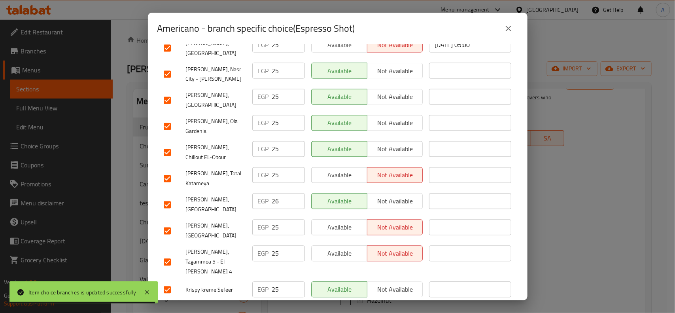
click at [168, 197] on input "checkbox" at bounding box center [167, 205] width 17 height 17
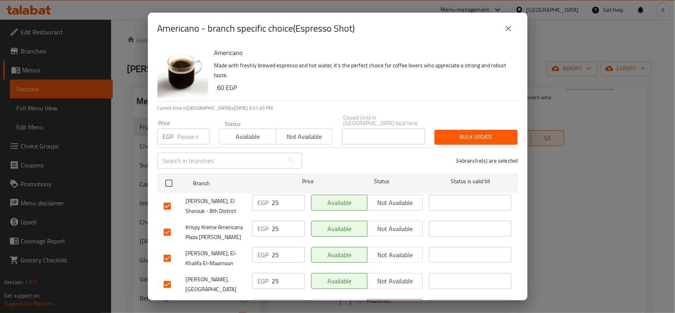
scroll to position [0, 0]
click at [178, 133] on input "number" at bounding box center [193, 137] width 32 height 16
click at [448, 130] on button "Bulk update" at bounding box center [476, 137] width 83 height 15
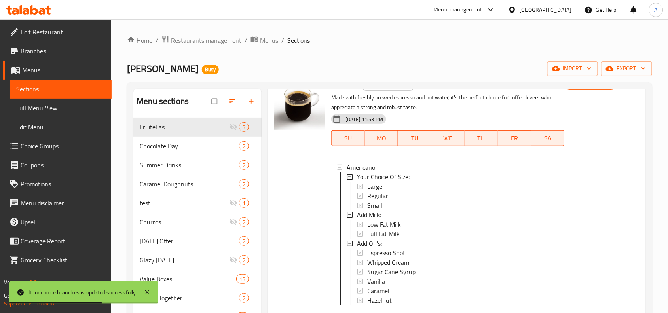
click at [392, 248] on span "Espresso Shot" at bounding box center [386, 252] width 38 height 9
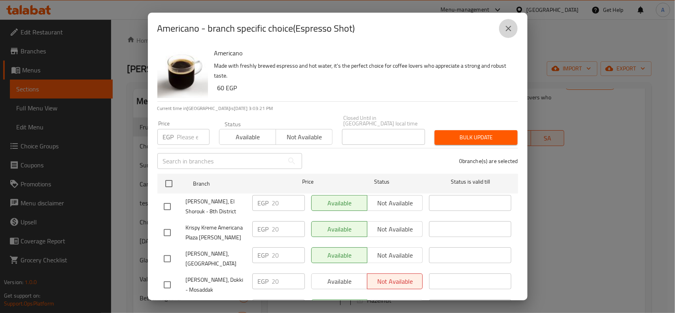
click at [506, 24] on icon "close" at bounding box center [508, 28] width 9 height 9
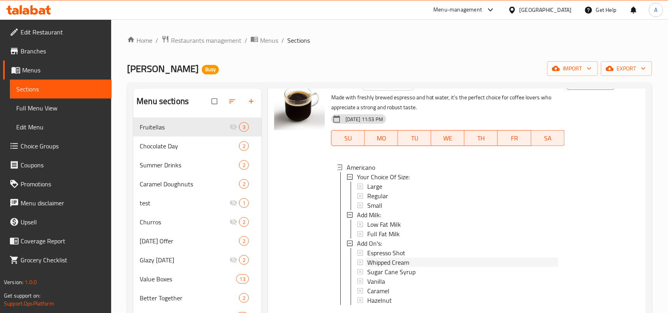
click at [402, 258] on span "Whipped Cream" at bounding box center [388, 262] width 42 height 9
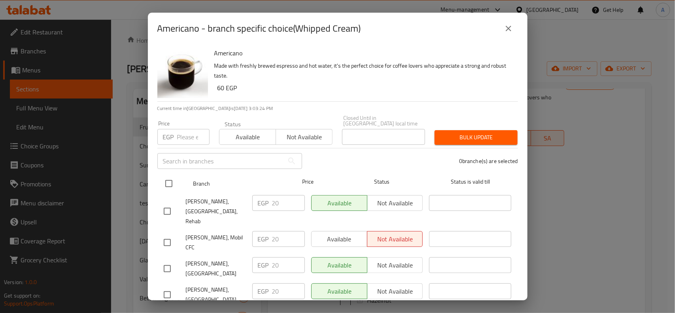
click at [163, 175] on input "checkbox" at bounding box center [169, 183] width 17 height 17
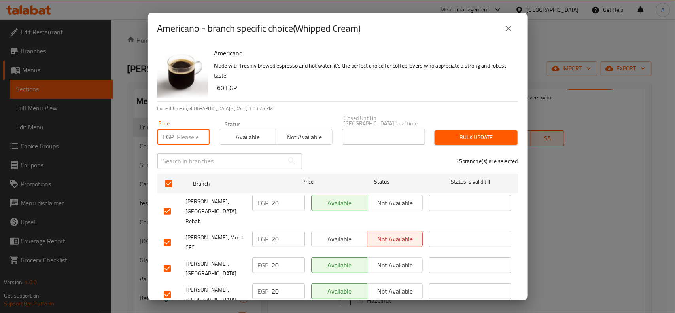
click at [183, 135] on input "number" at bounding box center [193, 137] width 32 height 16
click at [486, 135] on span "Bulk update" at bounding box center [476, 138] width 70 height 10
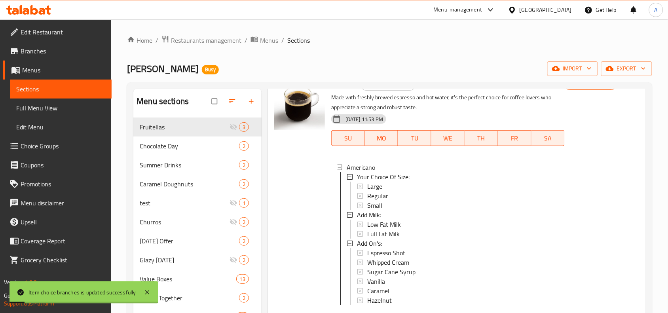
click at [398, 258] on span "Whipped Cream" at bounding box center [388, 262] width 42 height 9
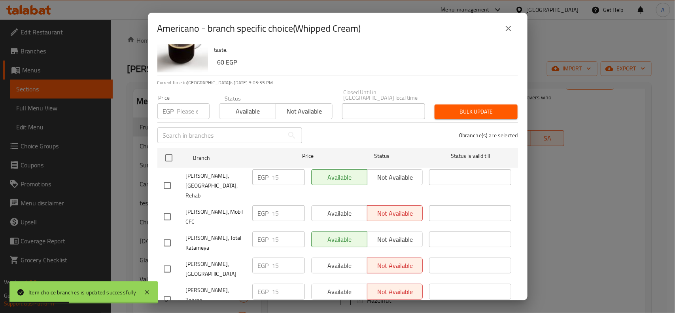
scroll to position [49, 0]
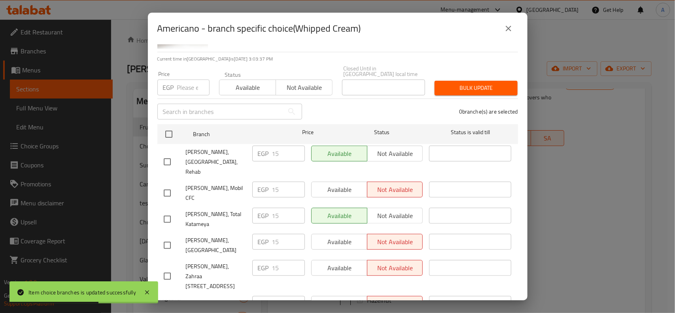
click at [164, 237] on input "checkbox" at bounding box center [167, 245] width 17 height 17
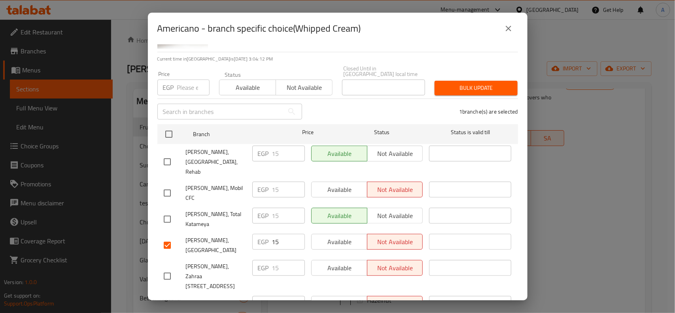
click at [184, 32] on h2 "Americano - branch specific choice(Whipped Cream)" at bounding box center [259, 28] width 204 height 13
copy h2 "Americano"
click at [272, 234] on input "15" at bounding box center [288, 242] width 33 height 16
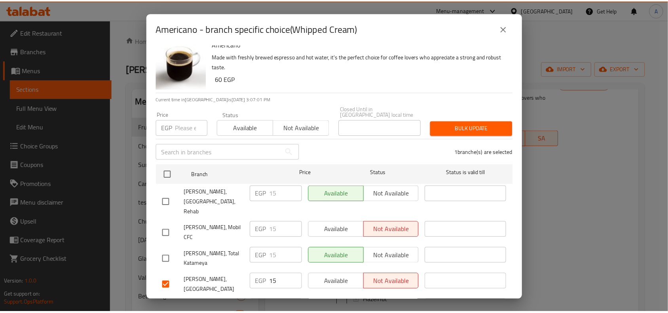
scroll to position [0, 0]
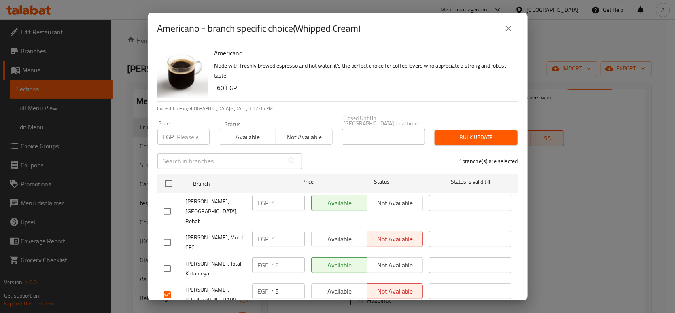
click at [514, 30] on button "close" at bounding box center [508, 28] width 19 height 19
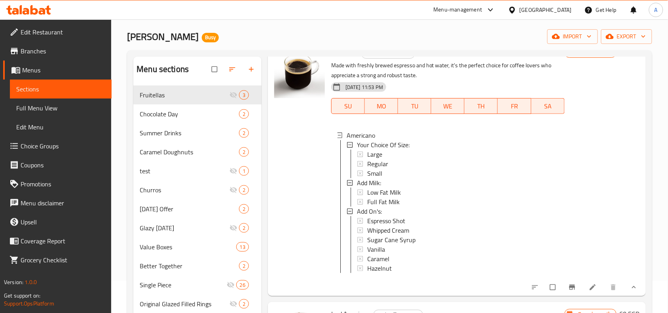
scroll to position [49, 0]
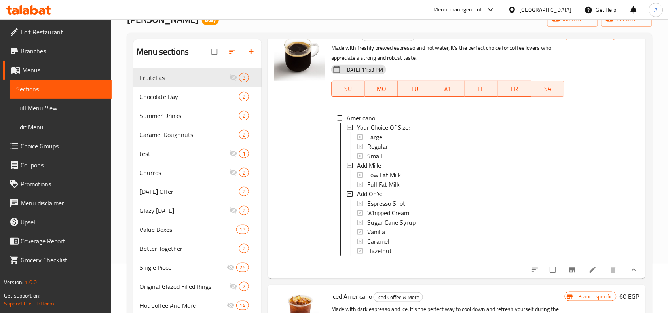
click at [582, 271] on li at bounding box center [593, 270] width 22 height 13
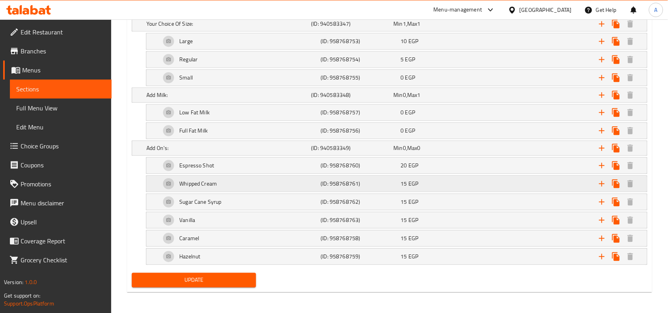
scroll to position [484, 0]
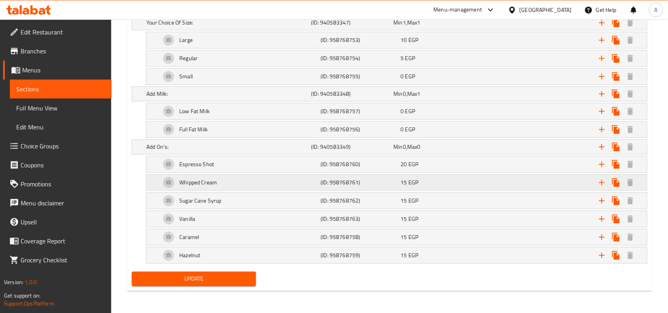
click at [258, 28] on div "Whipped Cream" at bounding box center [227, 22] width 165 height 11
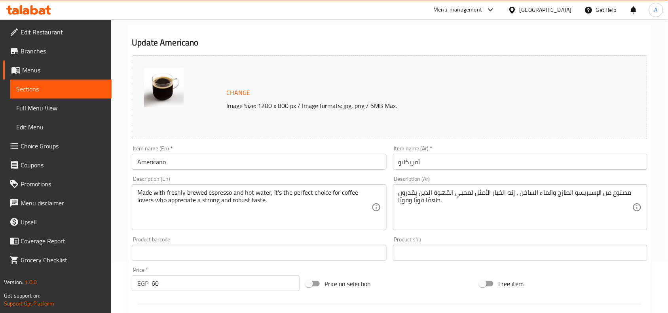
scroll to position [0, 0]
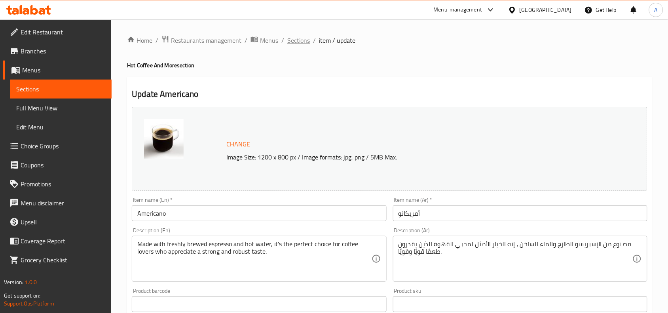
click at [288, 40] on span "Sections" at bounding box center [298, 40] width 23 height 9
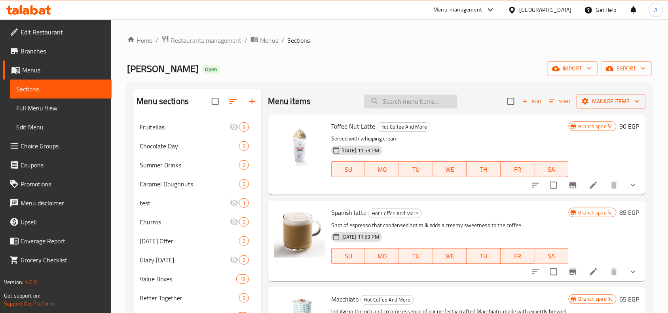
click at [388, 102] on input "search" at bounding box center [410, 102] width 93 height 14
paste input "Americano"
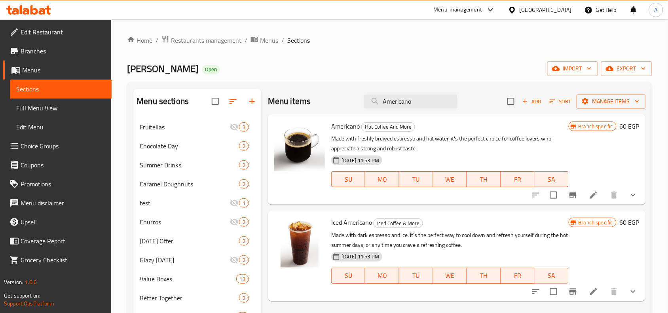
click at [625, 195] on button "show more" at bounding box center [633, 195] width 19 height 19
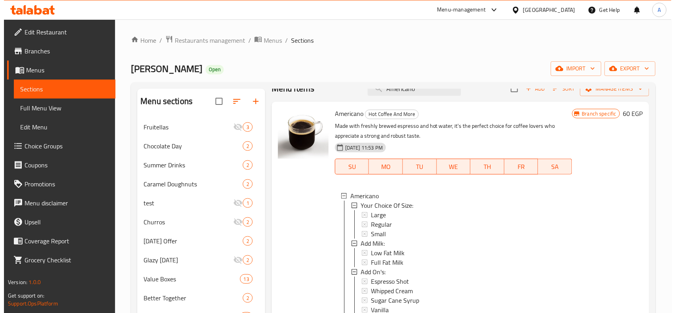
scroll to position [49, 0]
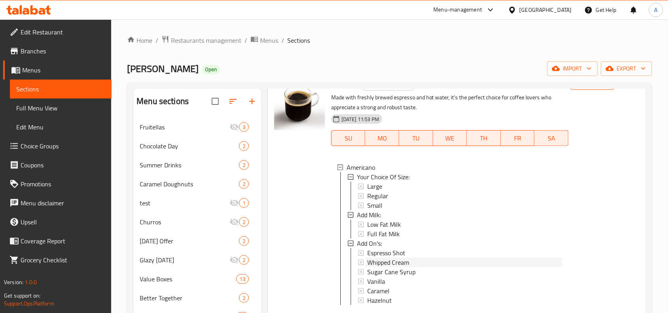
click at [393, 258] on span "Whipped Cream" at bounding box center [388, 262] width 42 height 9
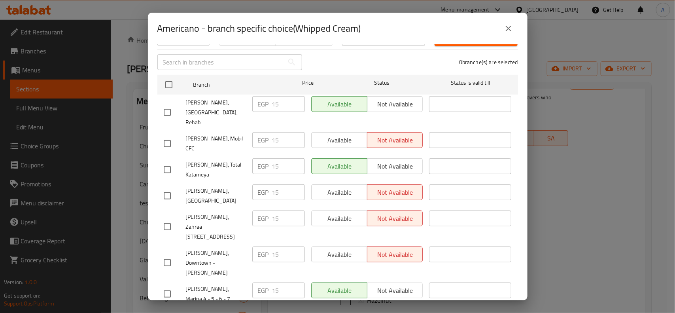
scroll to position [198, 0]
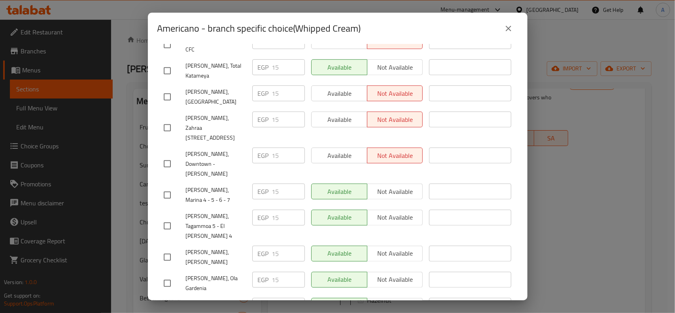
click at [169, 89] on input "checkbox" at bounding box center [167, 97] width 17 height 17
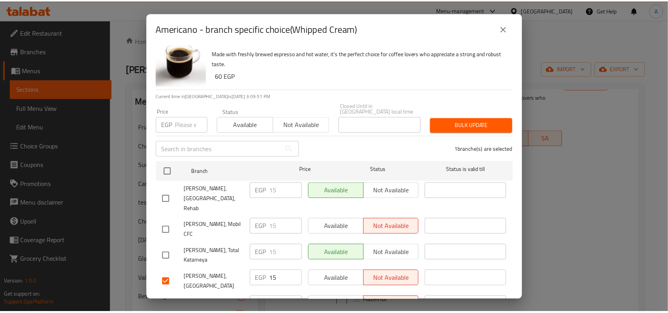
scroll to position [0, 0]
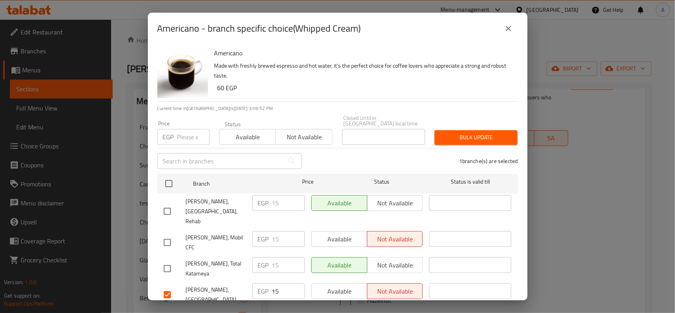
click at [183, 131] on input "number" at bounding box center [193, 137] width 32 height 16
click at [484, 109] on p "Current time in Egypt is 01 Sep 2025 3:09:56 PM" at bounding box center [337, 108] width 361 height 7
click at [483, 133] on span "Bulk update" at bounding box center [476, 138] width 70 height 10
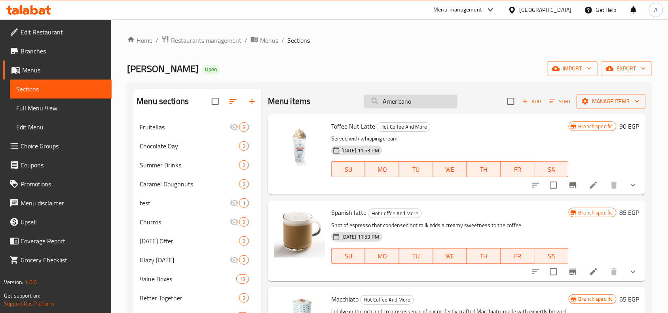
click at [434, 108] on input "Americano" at bounding box center [410, 102] width 93 height 14
click at [435, 96] on input "Americano" at bounding box center [410, 102] width 93 height 14
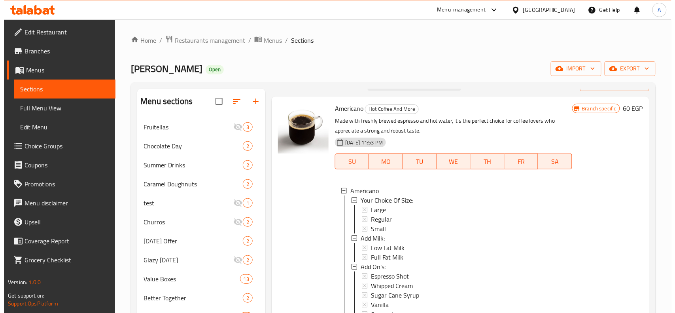
scroll to position [49, 0]
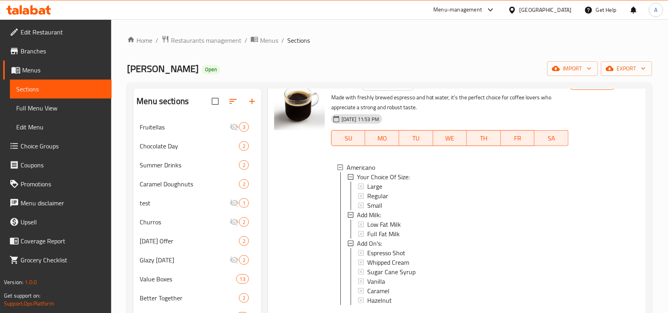
click at [406, 258] on span "Whipped Cream" at bounding box center [388, 262] width 42 height 9
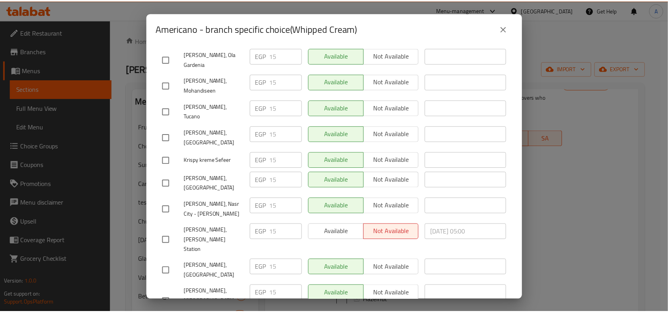
scroll to position [815, 0]
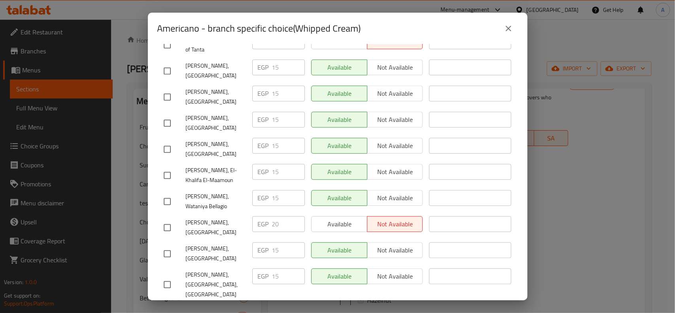
click at [521, 22] on div "Americano - branch specific choice(Whipped Cream)" at bounding box center [338, 29] width 380 height 32
click at [513, 26] on button "close" at bounding box center [508, 28] width 19 height 19
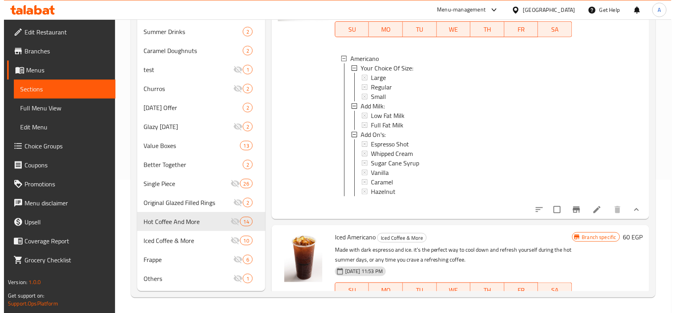
scroll to position [0, 0]
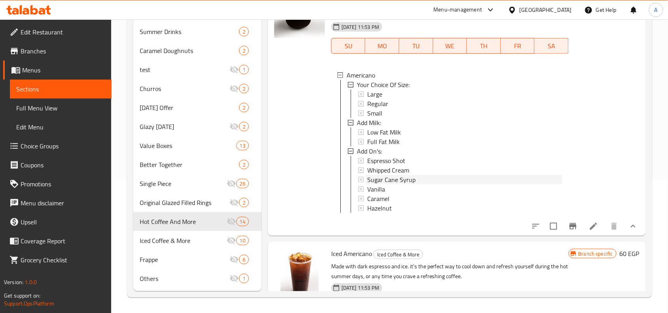
click at [387, 177] on span "Sugar Cane Syrup" at bounding box center [391, 179] width 48 height 9
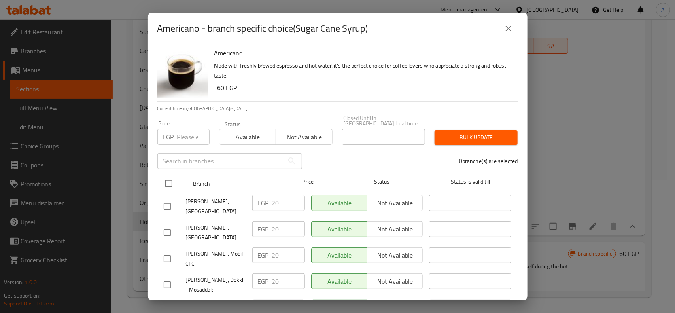
click at [173, 181] on input "checkbox" at bounding box center [169, 183] width 17 height 17
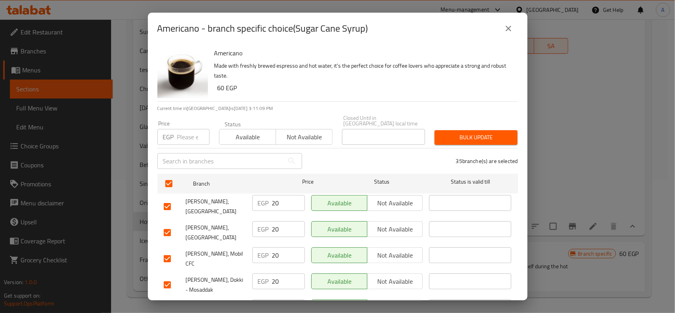
click at [173, 200] on input "checkbox" at bounding box center [167, 206] width 17 height 17
click at [176, 131] on div "EGP Price" at bounding box center [183, 137] width 52 height 16
click at [501, 133] on span "Bulk update" at bounding box center [476, 138] width 70 height 10
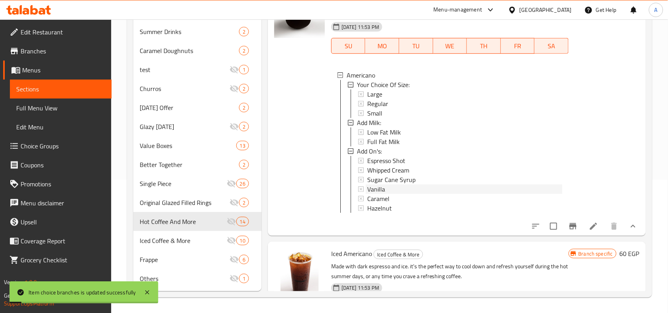
click at [391, 185] on div "Vanilla" at bounding box center [464, 188] width 195 height 9
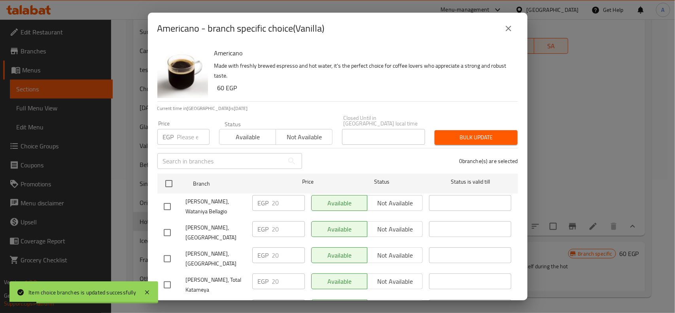
click at [165, 179] on input "checkbox" at bounding box center [169, 183] width 17 height 17
click at [171, 253] on input "checkbox" at bounding box center [167, 258] width 17 height 17
click at [173, 132] on p "EGP" at bounding box center [168, 136] width 11 height 9
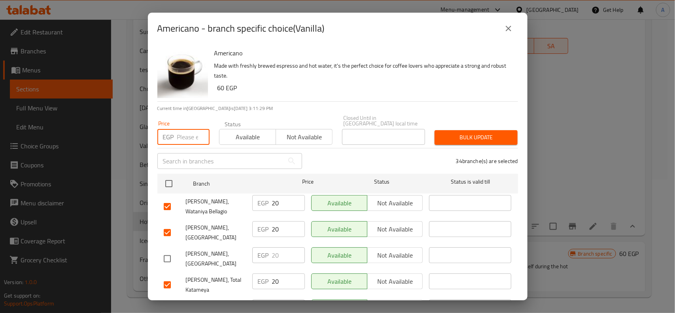
click at [177, 138] on input "number" at bounding box center [193, 137] width 32 height 16
click at [451, 133] on span "Bulk update" at bounding box center [476, 138] width 70 height 10
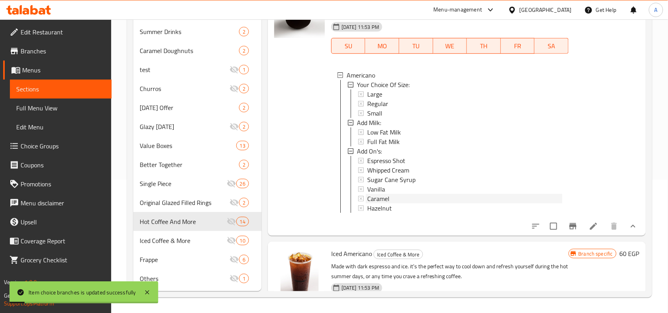
click at [400, 199] on div "Caramel" at bounding box center [464, 198] width 195 height 9
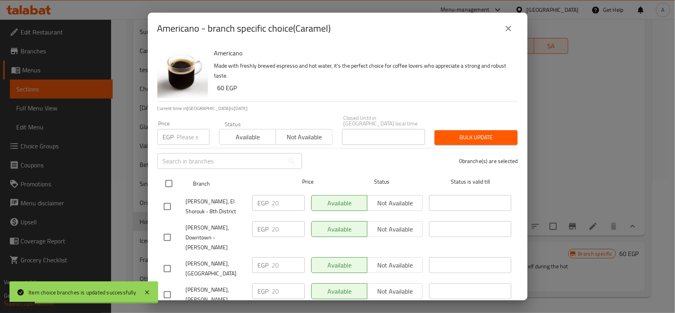
click at [169, 181] on input "checkbox" at bounding box center [169, 183] width 17 height 17
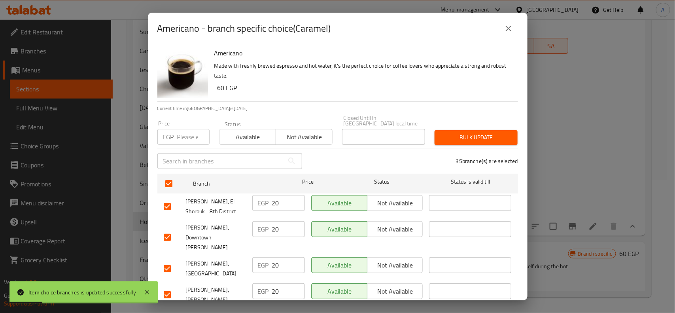
click at [185, 129] on input "number" at bounding box center [193, 137] width 32 height 16
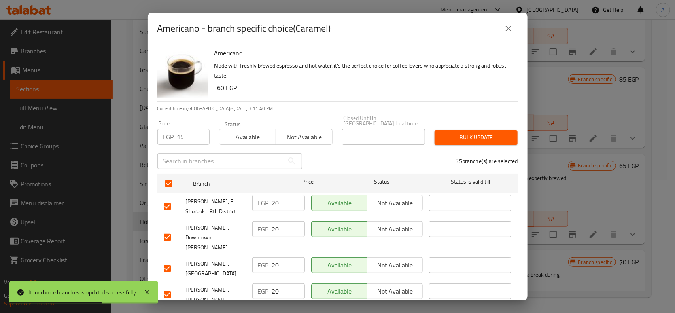
scroll to position [521, 0]
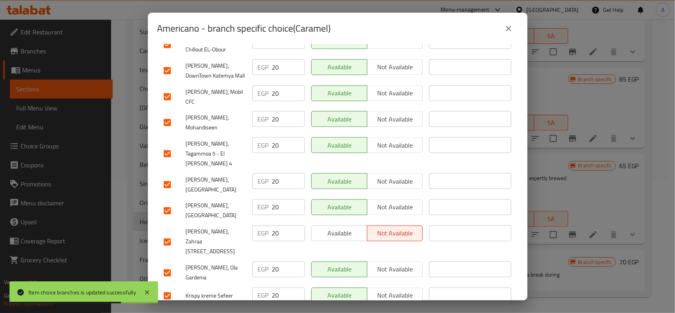
click at [165, 176] on input "checkbox" at bounding box center [167, 184] width 17 height 17
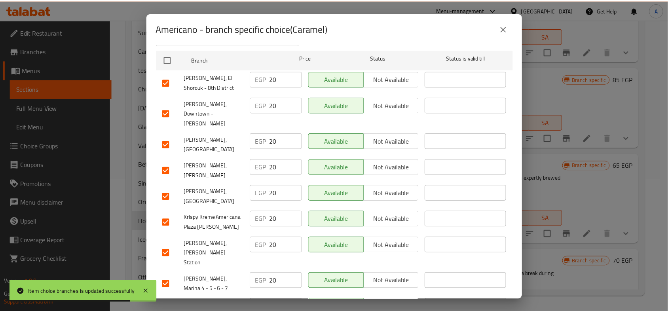
scroll to position [0, 0]
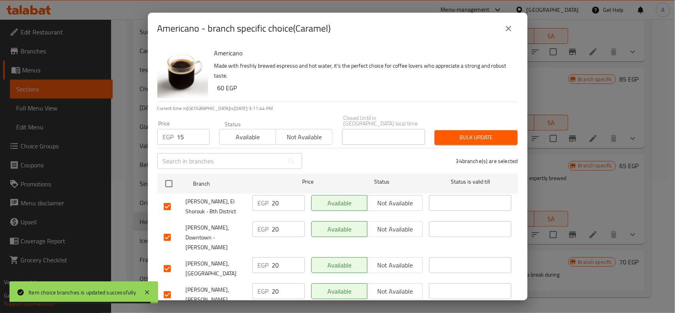
click at [491, 133] on span "Bulk update" at bounding box center [476, 138] width 70 height 10
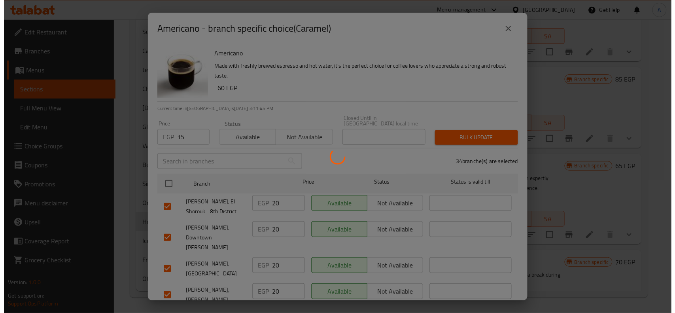
scroll to position [624, 0]
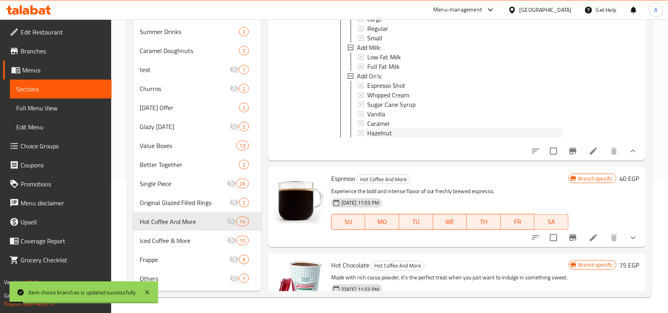
click at [392, 128] on div "Hazelnut" at bounding box center [464, 132] width 195 height 9
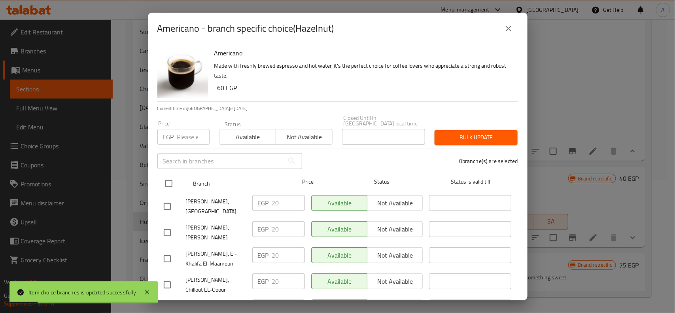
click at [168, 180] on input "checkbox" at bounding box center [169, 183] width 17 height 17
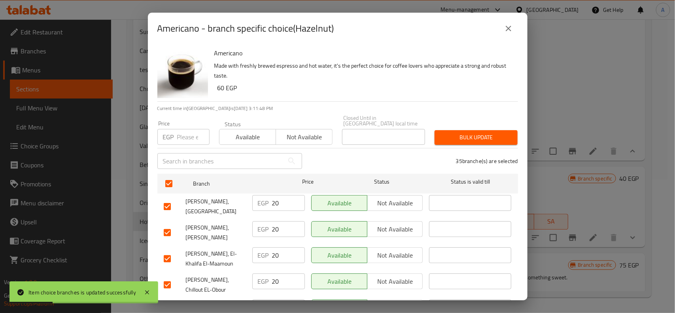
scroll to position [433, 0]
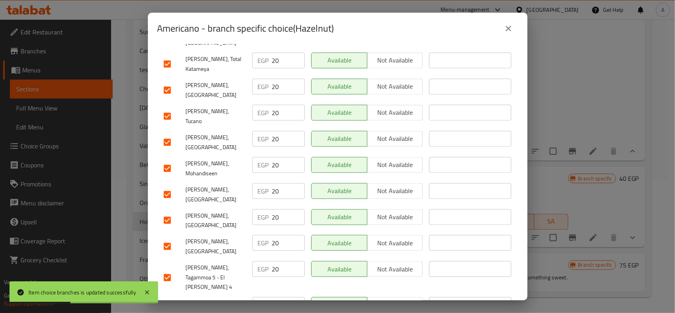
click at [167, 186] on input "checkbox" at bounding box center [167, 194] width 17 height 17
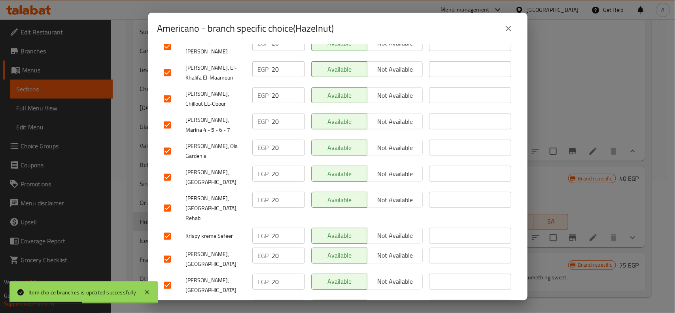
scroll to position [0, 0]
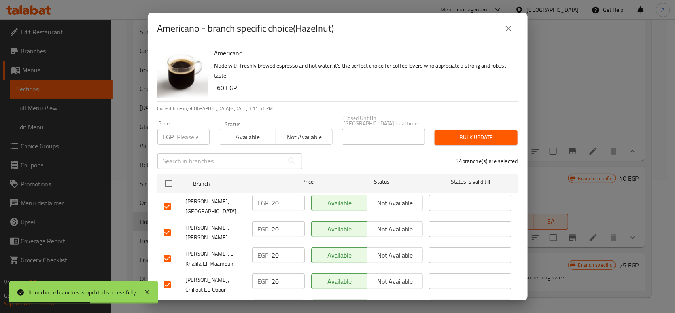
click at [152, 107] on div "Americano Made with freshly brewed espresso and hot water, it's the perfect cho…" at bounding box center [338, 172] width 380 height 256
click at [176, 129] on div "EGP Price" at bounding box center [183, 137] width 52 height 16
click at [461, 136] on span "Bulk update" at bounding box center [476, 138] width 70 height 10
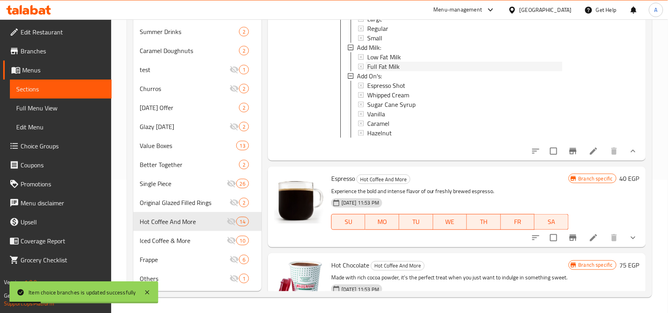
click at [428, 64] on div "Full Fat Milk" at bounding box center [464, 66] width 195 height 9
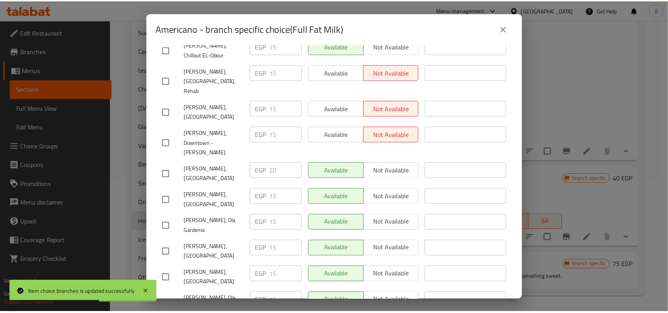
scroll to position [99, 0]
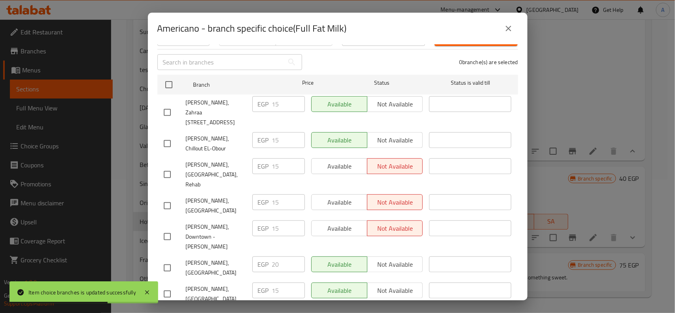
click at [515, 22] on button "close" at bounding box center [508, 28] width 19 height 19
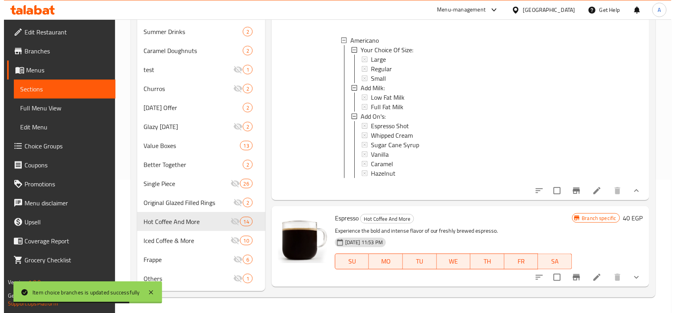
scroll to position [525, 0]
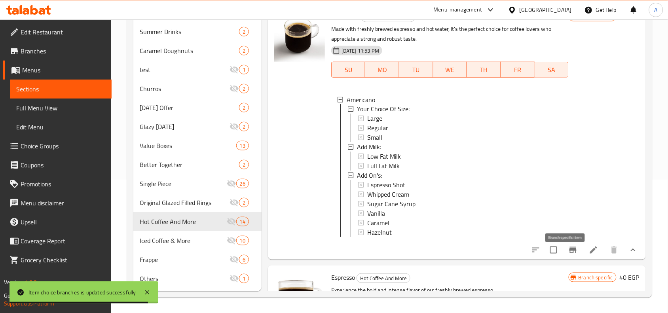
click at [570, 255] on icon "Branch-specific-item" at bounding box center [572, 249] width 9 height 9
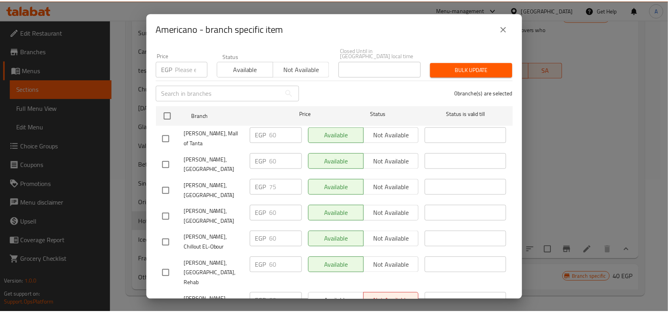
scroll to position [198, 0]
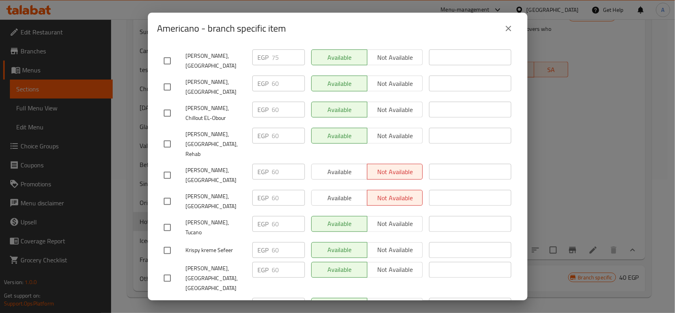
click at [515, 31] on button "close" at bounding box center [508, 28] width 19 height 19
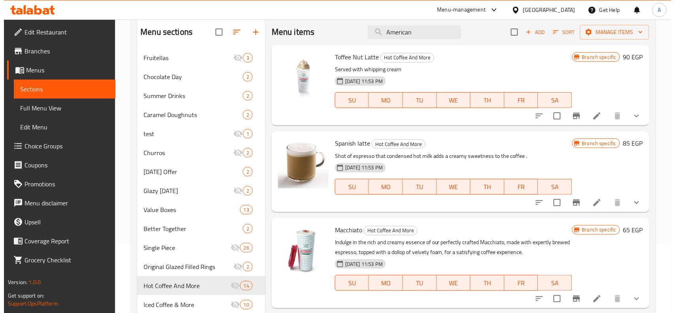
scroll to position [0, 0]
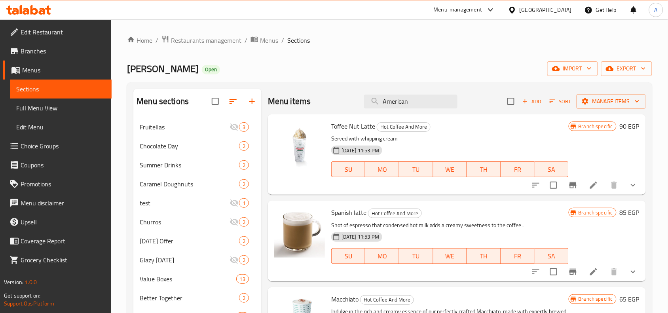
click at [405, 111] on div "Menu items American Add Sort Manage items" at bounding box center [457, 102] width 378 height 26
click at [408, 108] on input "American" at bounding box center [410, 102] width 93 height 14
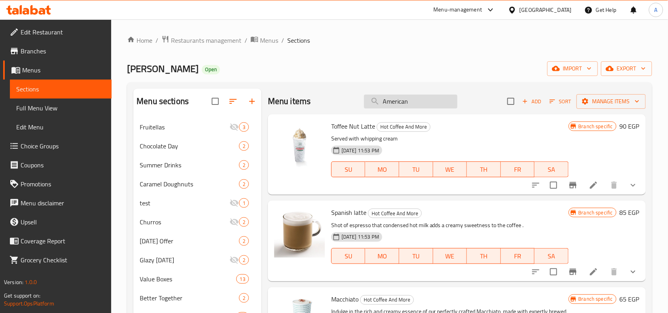
paste input "اسبريسو"
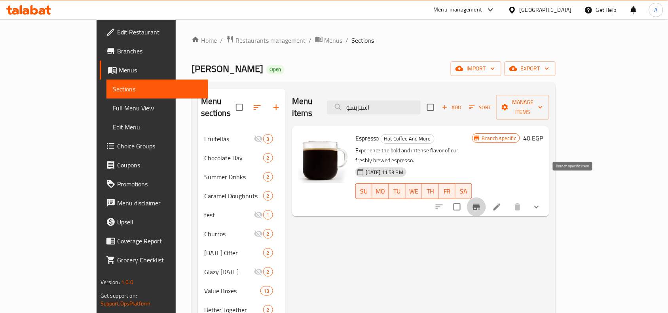
click at [486, 197] on button "Branch-specific-item" at bounding box center [476, 206] width 19 height 19
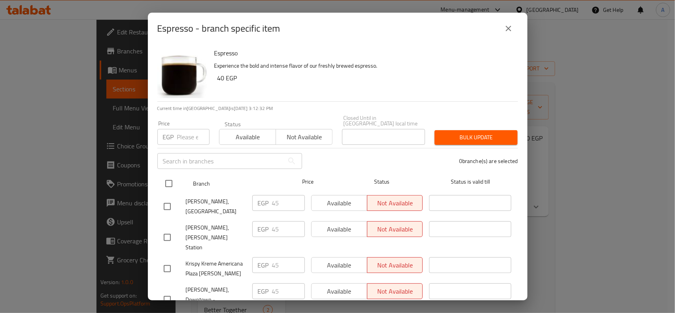
click at [169, 177] on input "checkbox" at bounding box center [169, 183] width 17 height 17
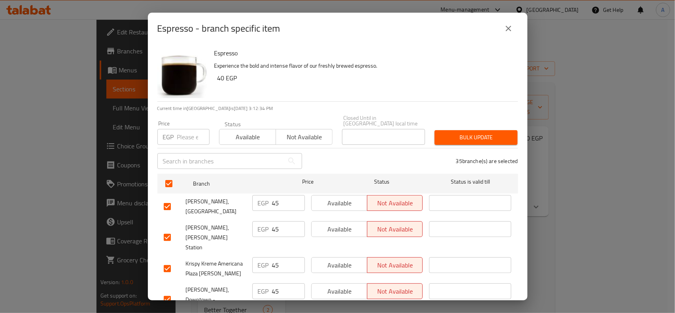
scroll to position [645, 0]
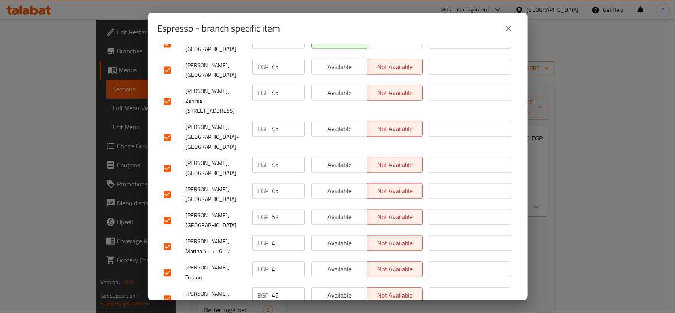
click at [173, 212] on input "checkbox" at bounding box center [167, 220] width 17 height 17
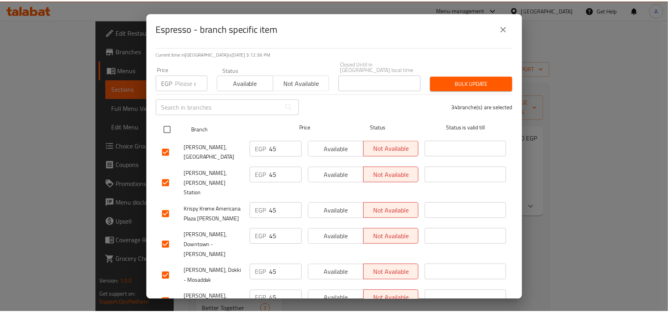
scroll to position [0, 0]
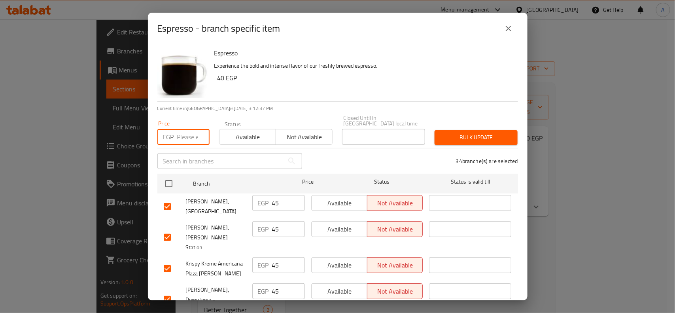
click at [187, 135] on input "number" at bounding box center [193, 137] width 32 height 16
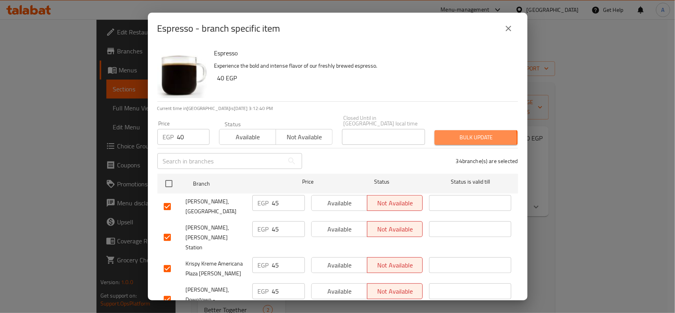
click at [444, 133] on span "Bulk update" at bounding box center [476, 138] width 70 height 10
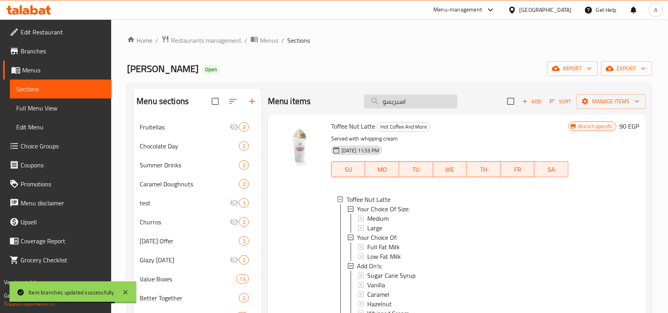
click at [423, 97] on input "اسبريسو" at bounding box center [410, 102] width 93 height 14
click at [370, 106] on input "اسبريسو" at bounding box center [410, 102] width 93 height 14
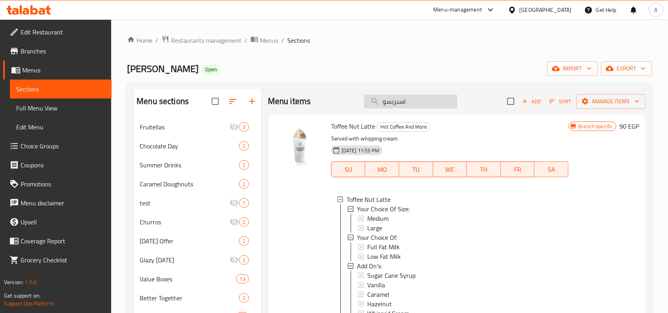
click at [370, 106] on input "اسبريسو" at bounding box center [410, 102] width 93 height 14
paste input "Espresso"
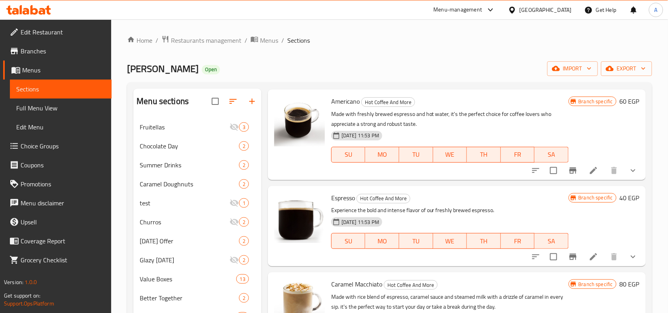
scroll to position [544, 0]
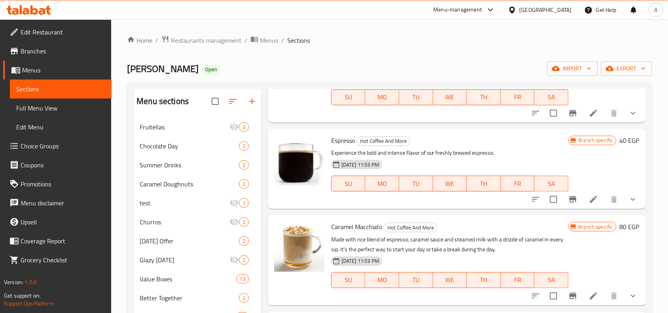
click at [628, 196] on icon "show more" at bounding box center [632, 199] width 9 height 9
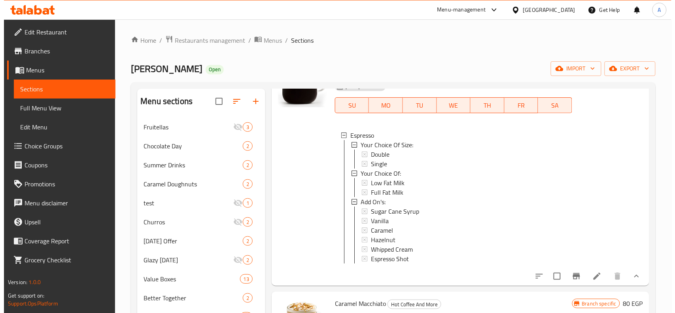
scroll to position [643, 0]
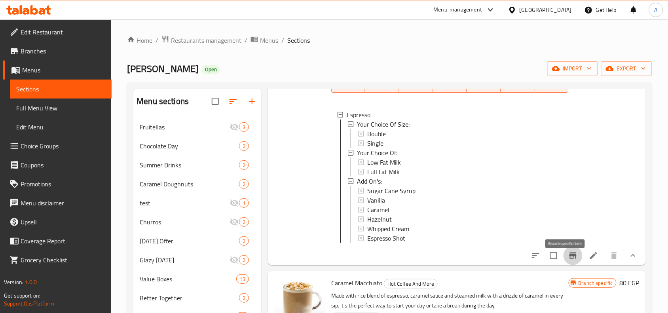
click at [568, 260] on icon "Branch-specific-item" at bounding box center [572, 255] width 9 height 9
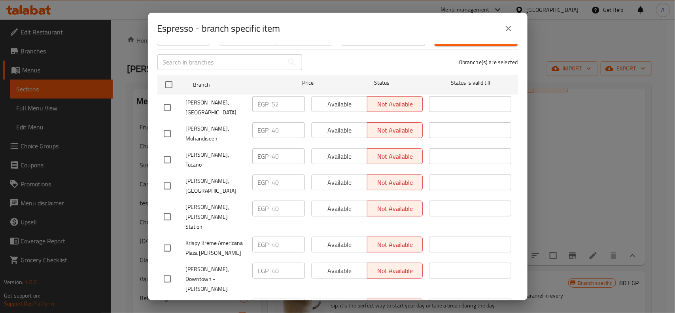
scroll to position [0, 0]
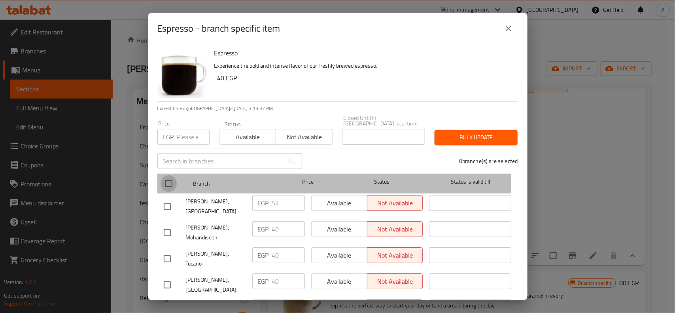
click at [167, 175] on input "checkbox" at bounding box center [169, 183] width 17 height 17
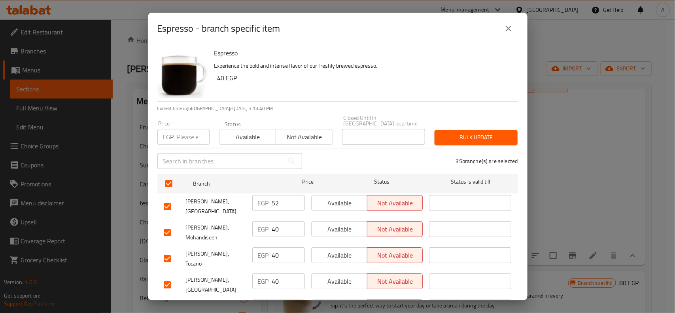
click at [159, 198] on input "checkbox" at bounding box center [167, 206] width 17 height 17
click at [513, 18] on div "Espresso - branch specific item" at bounding box center [338, 29] width 380 height 32
click at [511, 21] on button "close" at bounding box center [508, 28] width 19 height 19
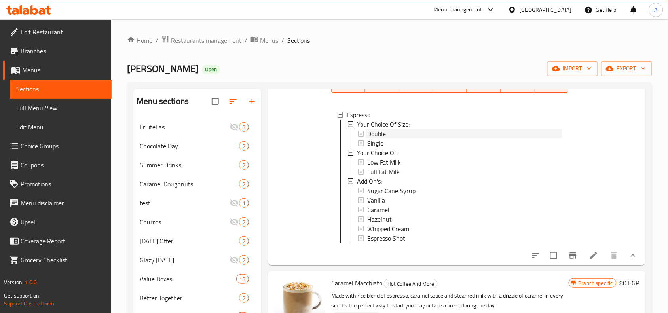
click at [380, 135] on span "Double" at bounding box center [376, 133] width 19 height 9
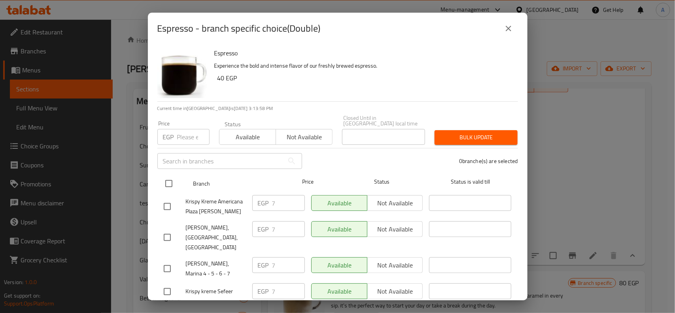
click at [175, 183] on input "checkbox" at bounding box center [169, 183] width 17 height 17
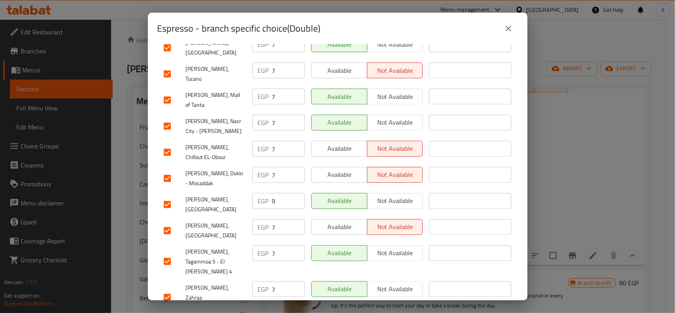
click at [171, 196] on input "checkbox" at bounding box center [167, 204] width 17 height 17
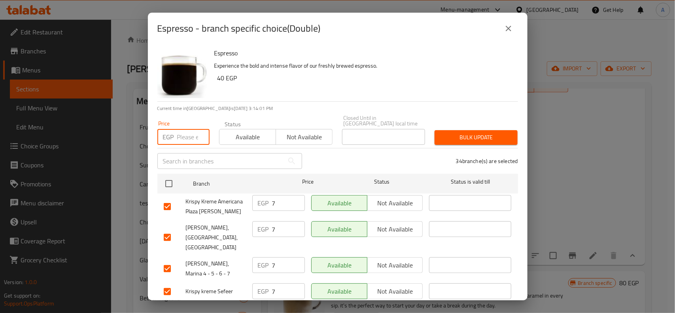
click at [189, 137] on input "number" at bounding box center [193, 137] width 32 height 16
click at [446, 130] on button "Bulk update" at bounding box center [476, 137] width 83 height 15
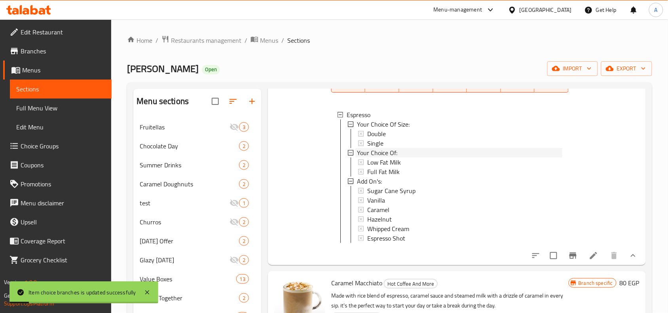
click at [378, 148] on span "Your Choice Of:" at bounding box center [377, 152] width 40 height 9
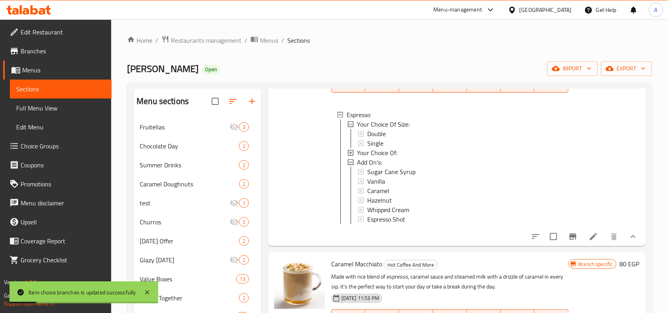
click at [378, 148] on span "Your Choice Of:" at bounding box center [377, 152] width 40 height 9
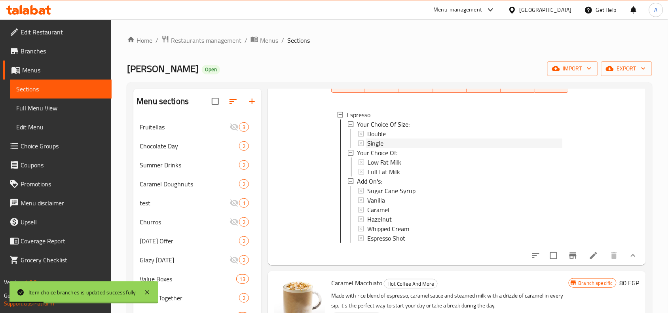
click at [385, 144] on div "Single" at bounding box center [464, 142] width 195 height 9
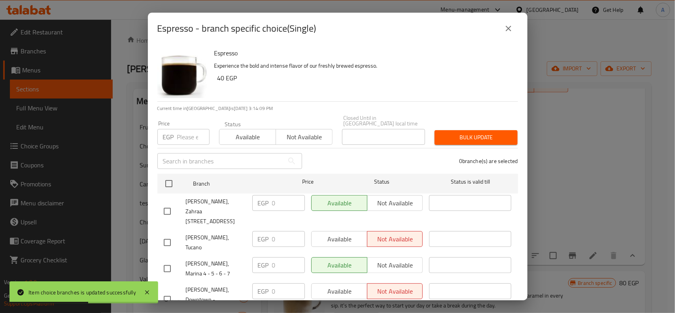
drag, startPoint x: 174, startPoint y: 177, endPoint x: 301, endPoint y: 62, distance: 170.9
click at [174, 177] on input "checkbox" at bounding box center [169, 183] width 17 height 17
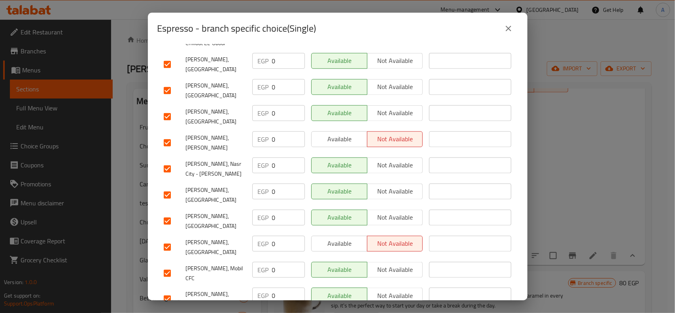
click at [169, 187] on input "checkbox" at bounding box center [167, 195] width 17 height 17
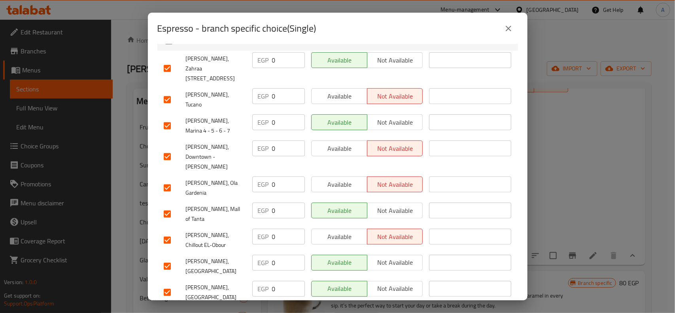
scroll to position [0, 0]
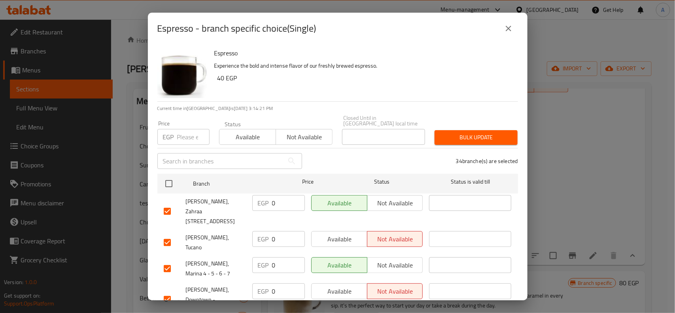
click at [512, 23] on button "close" at bounding box center [508, 28] width 19 height 19
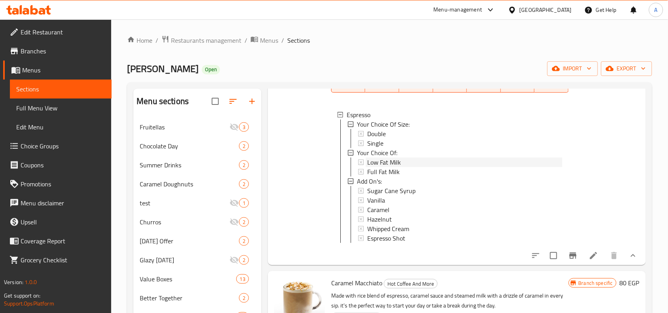
click at [416, 162] on div "Low Fat Milk" at bounding box center [464, 161] width 195 height 9
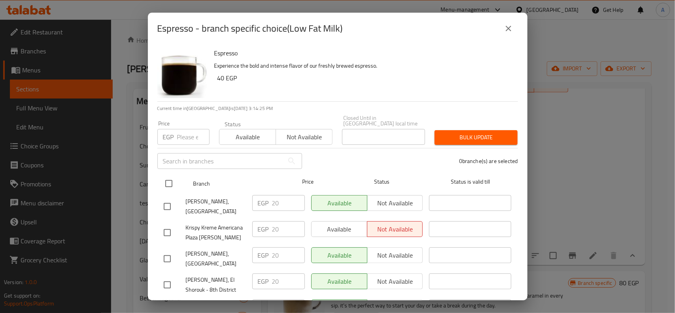
click at [174, 176] on input "checkbox" at bounding box center [169, 183] width 17 height 17
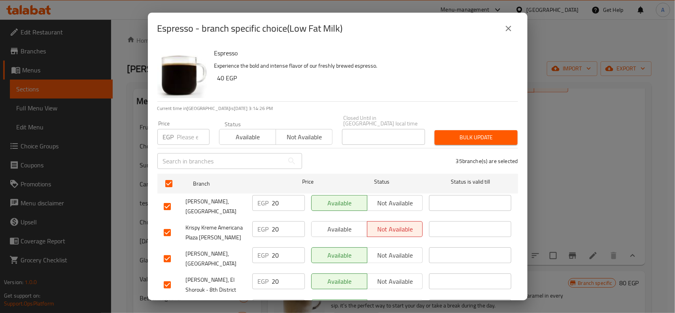
scroll to position [821, 0]
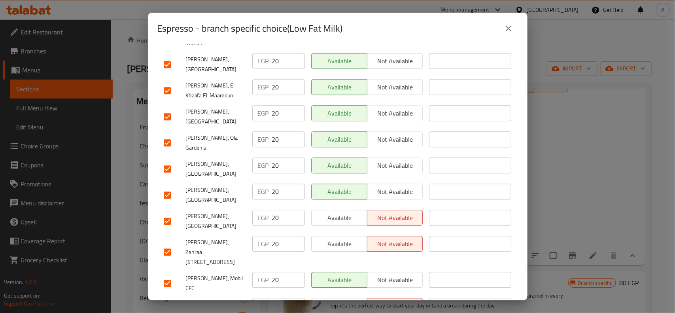
click at [172, 213] on input "checkbox" at bounding box center [167, 221] width 17 height 17
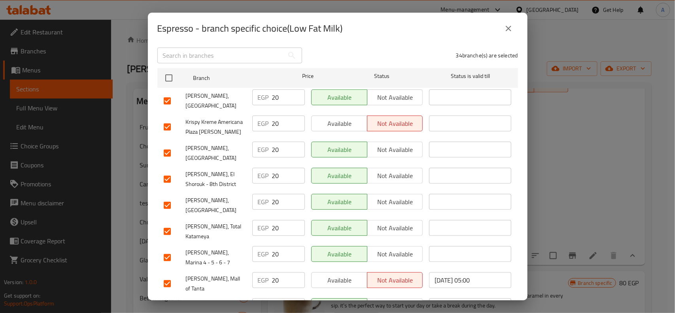
scroll to position [0, 0]
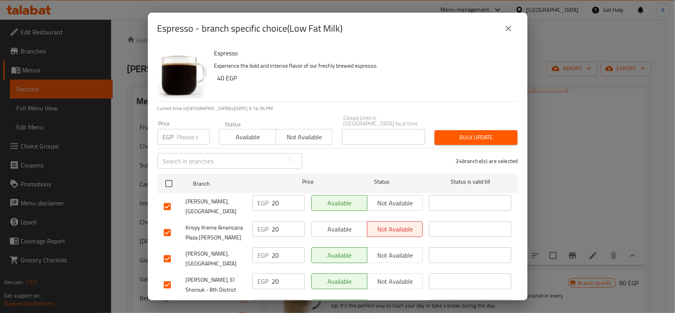
click at [194, 129] on input "number" at bounding box center [193, 137] width 32 height 16
click at [451, 134] on span "Bulk update" at bounding box center [476, 138] width 70 height 10
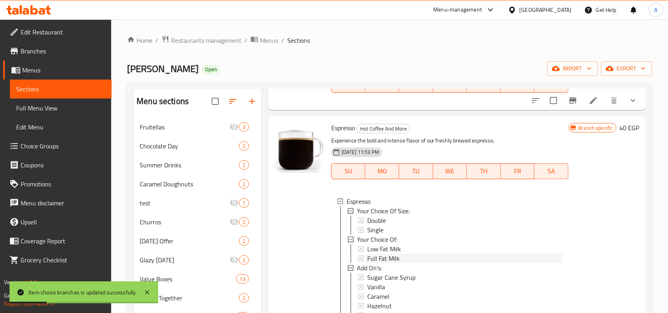
click at [391, 254] on span "Full Fat Milk" at bounding box center [383, 258] width 32 height 9
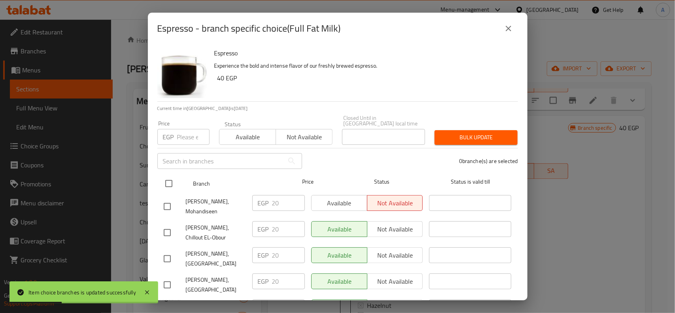
click at [159, 186] on div "Branch Price Status Status is valid till" at bounding box center [337, 184] width 361 height 20
click at [171, 175] on input "checkbox" at bounding box center [169, 183] width 17 height 17
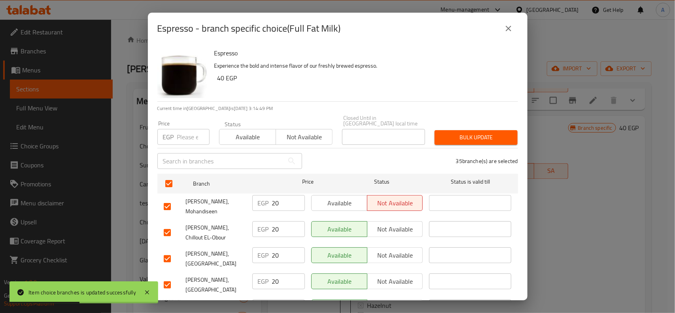
click at [185, 133] on input "number" at bounding box center [193, 137] width 32 height 16
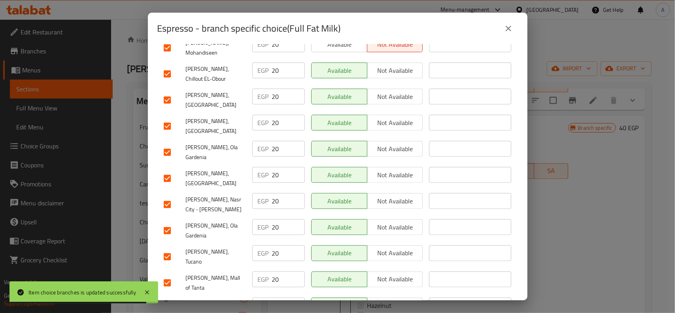
click at [163, 173] on input "checkbox" at bounding box center [167, 178] width 17 height 17
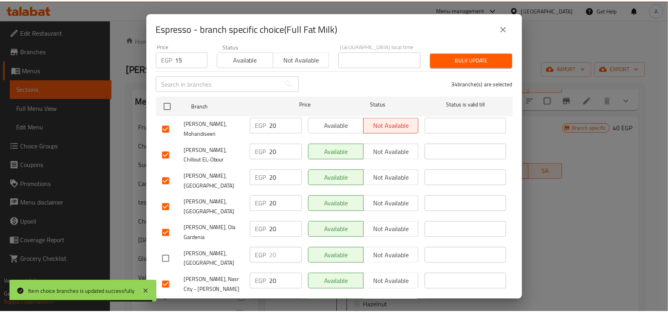
scroll to position [0, 0]
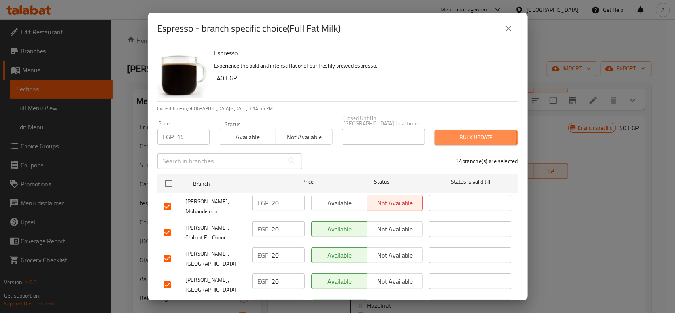
click at [435, 131] on button "Bulk update" at bounding box center [476, 137] width 83 height 15
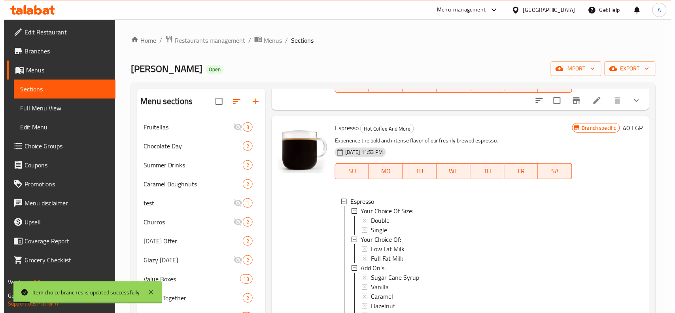
scroll to position [0, 0]
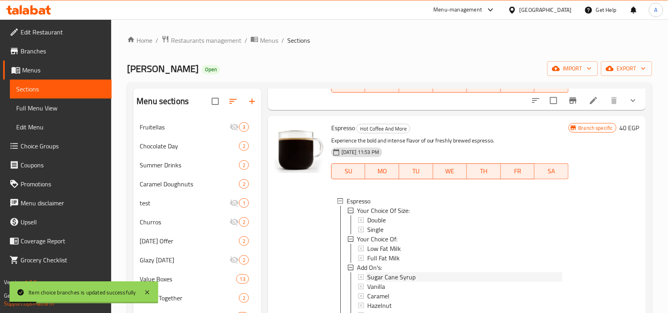
click at [396, 276] on span "Sugar Cane Syrup" at bounding box center [391, 276] width 48 height 9
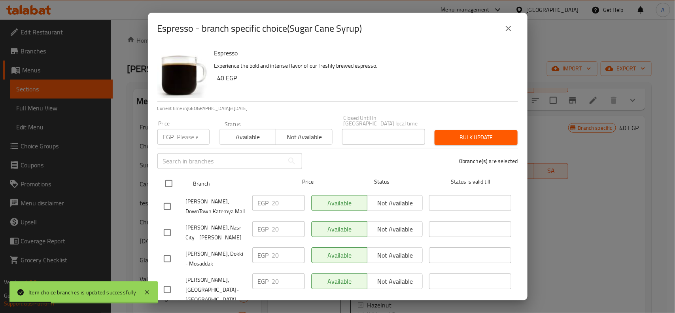
click at [172, 175] on input "checkbox" at bounding box center [169, 183] width 17 height 17
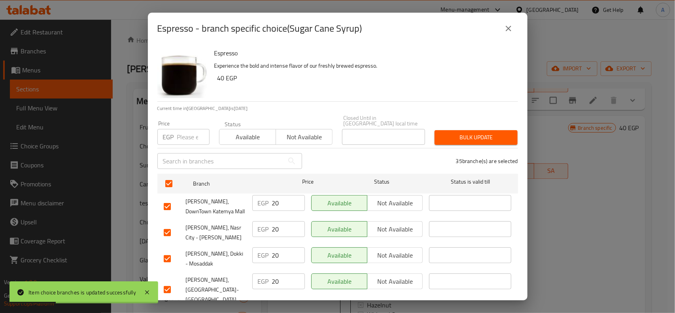
click at [181, 133] on input "number" at bounding box center [193, 137] width 32 height 16
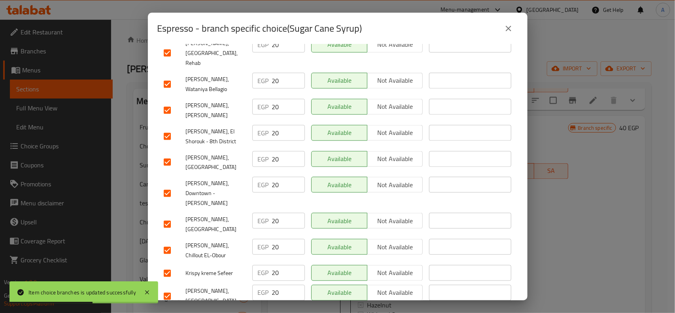
click at [171, 216] on input "checkbox" at bounding box center [167, 224] width 17 height 17
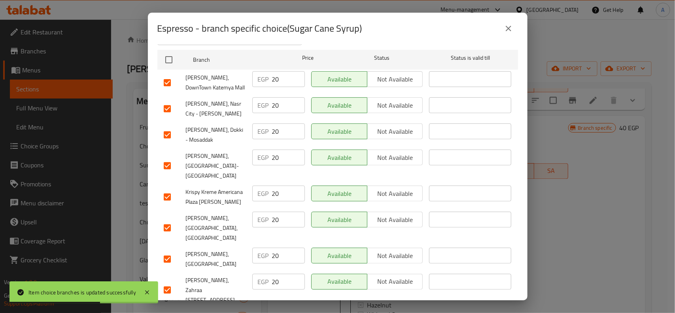
scroll to position [14, 0]
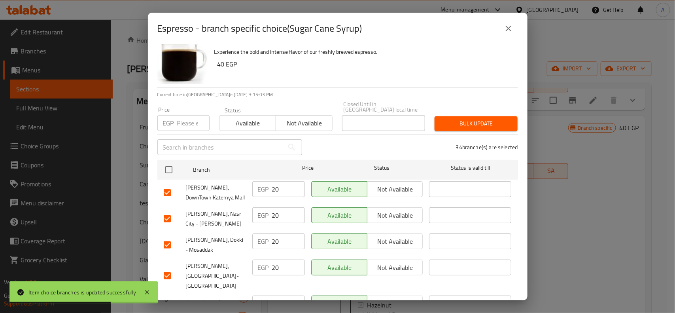
click at [173, 118] on p "EGP" at bounding box center [168, 122] width 11 height 9
drag, startPoint x: 188, startPoint y: 119, endPoint x: 192, endPoint y: 119, distance: 4.4
click at [188, 119] on input "number" at bounding box center [193, 123] width 32 height 16
click at [475, 119] on span "Bulk update" at bounding box center [476, 124] width 70 height 10
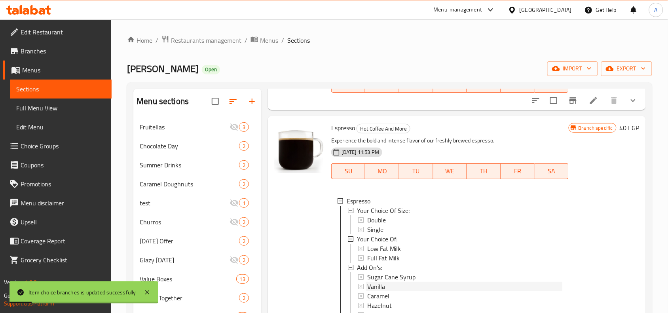
click at [378, 283] on span "Vanilla" at bounding box center [376, 286] width 18 height 9
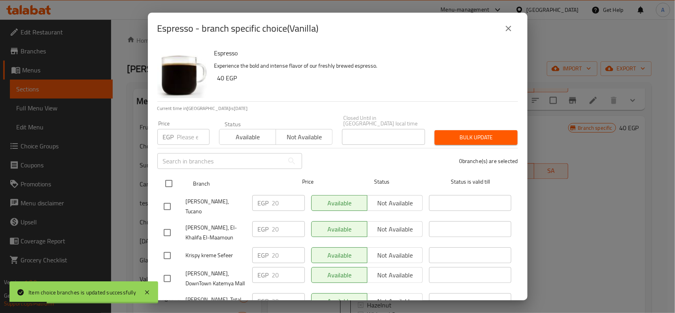
click at [183, 180] on div at bounding box center [176, 183] width 30 height 23
click at [170, 176] on input "checkbox" at bounding box center [169, 183] width 17 height 17
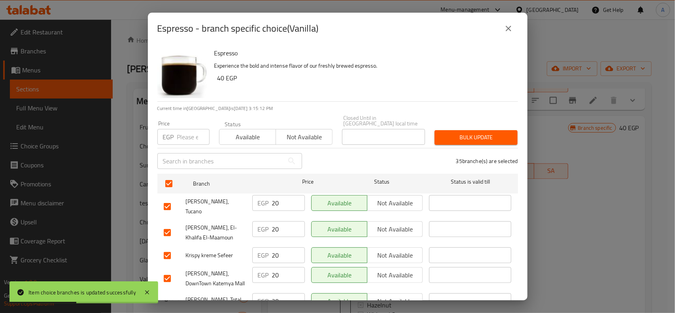
scroll to position [821, 0]
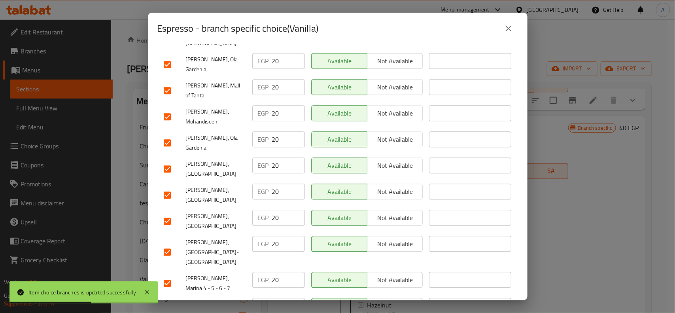
click at [169, 213] on input "checkbox" at bounding box center [167, 221] width 17 height 17
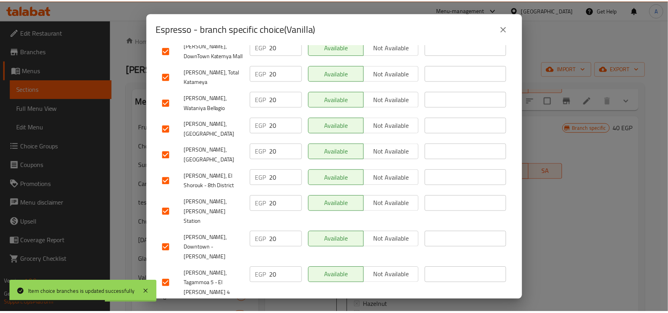
scroll to position [0, 0]
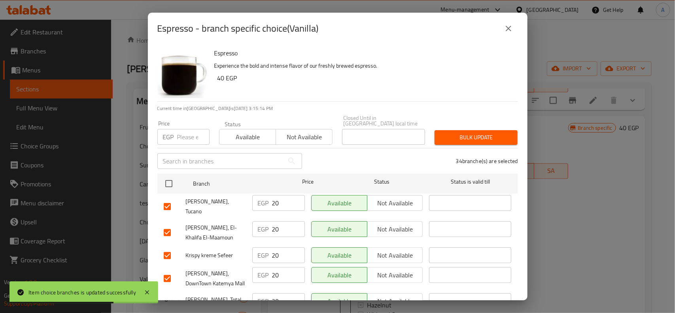
click at [187, 121] on div "Price EGP Price" at bounding box center [183, 133] width 52 height 24
click at [187, 131] on input "number" at bounding box center [193, 137] width 32 height 16
click at [457, 133] on span "Bulk update" at bounding box center [476, 138] width 70 height 10
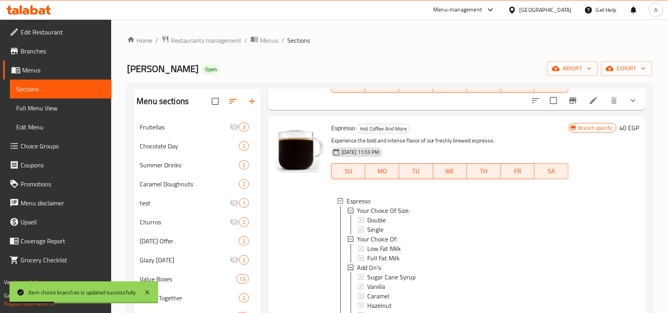
click at [270, 264] on div "Espresso Hot Coffee And More Experience the bold and intense flavor of our fres…" at bounding box center [457, 233] width 378 height 235
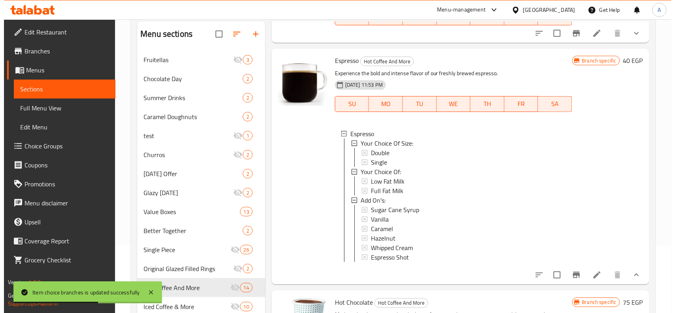
scroll to position [70, 0]
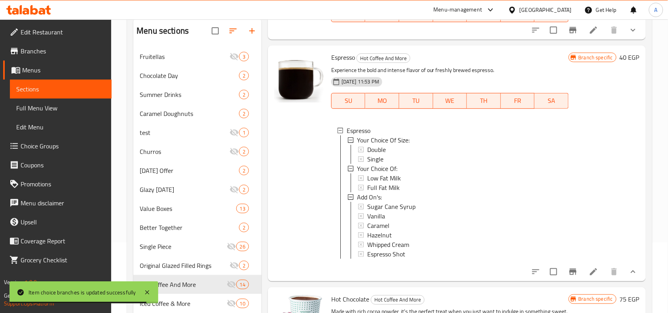
click at [394, 214] on div "Vanilla" at bounding box center [464, 215] width 195 height 9
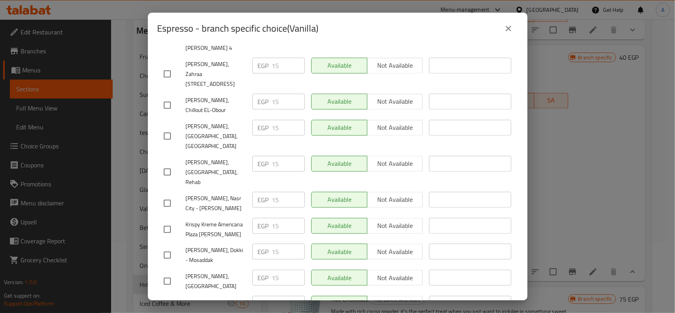
scroll to position [661, 0]
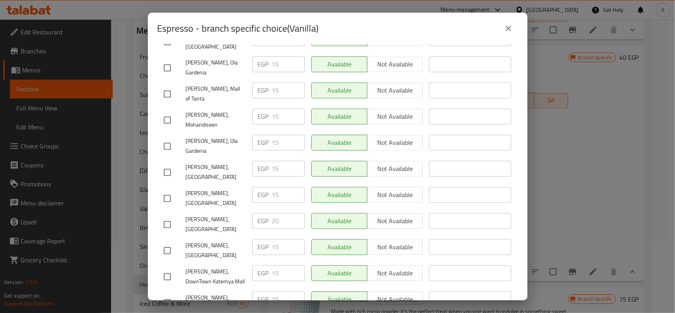
click at [580, 103] on div "Espresso - branch specific choice(Vanilla) Espresso Experience the bold and int…" at bounding box center [337, 156] width 675 height 313
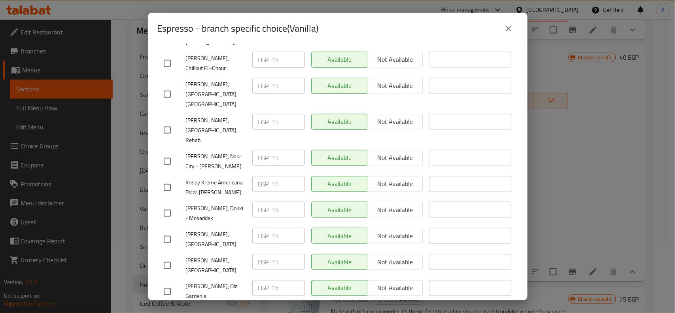
click at [512, 30] on icon "close" at bounding box center [508, 28] width 9 height 9
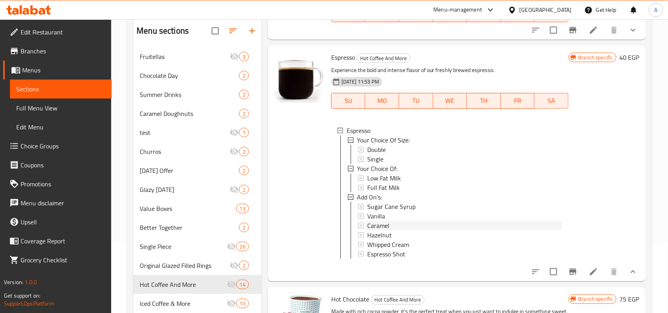
click at [391, 222] on div "Caramel" at bounding box center [464, 225] width 195 height 9
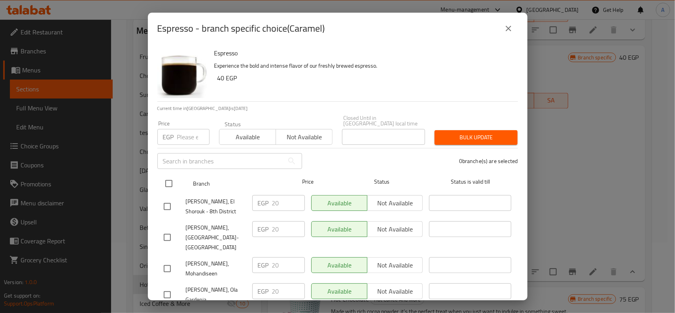
click at [176, 175] on input "checkbox" at bounding box center [169, 183] width 17 height 17
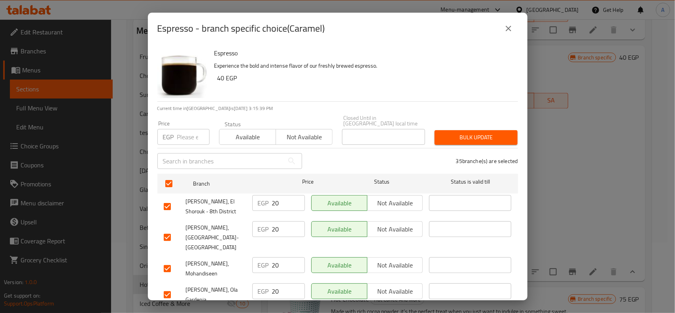
scroll to position [221, 0]
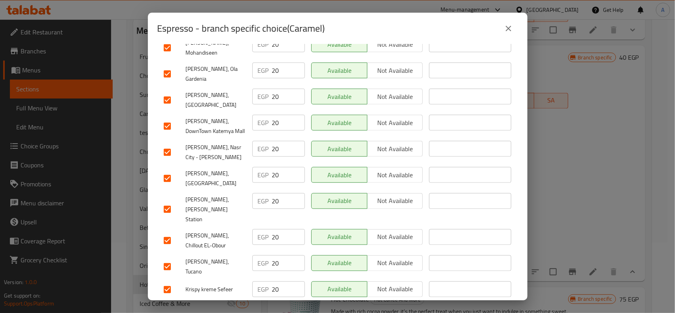
click at [166, 170] on input "checkbox" at bounding box center [167, 178] width 17 height 17
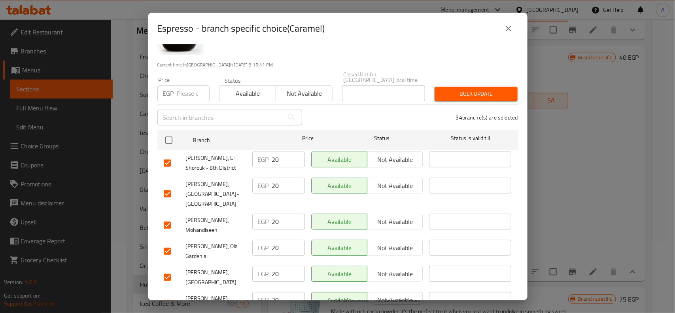
scroll to position [0, 0]
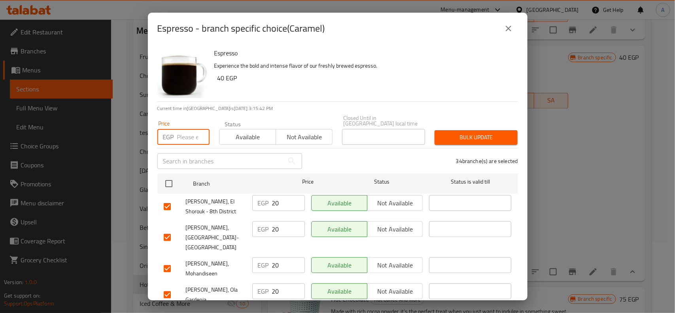
click at [194, 129] on input "number" at bounding box center [193, 137] width 32 height 16
click at [496, 137] on span "Bulk update" at bounding box center [476, 138] width 70 height 10
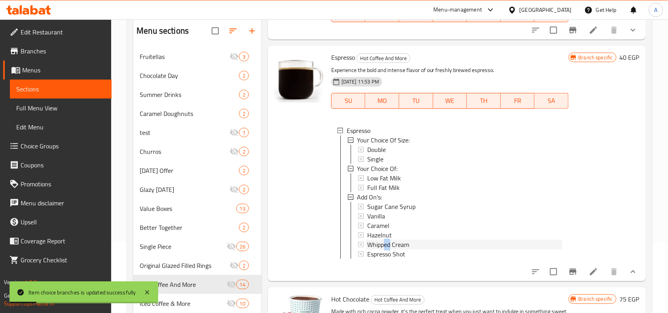
drag, startPoint x: 391, startPoint y: 237, endPoint x: 384, endPoint y: 240, distance: 7.1
click at [384, 240] on span "Whipped Cream" at bounding box center [388, 244] width 42 height 9
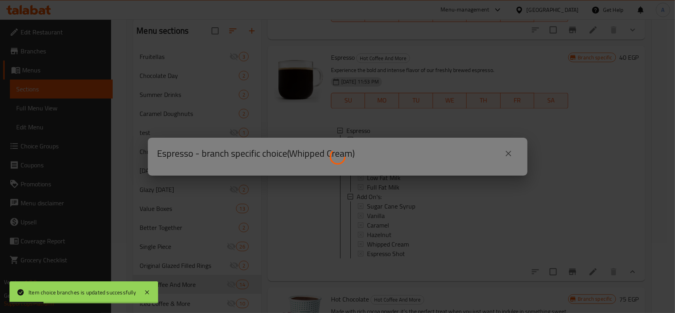
click at [387, 235] on div at bounding box center [337, 156] width 675 height 313
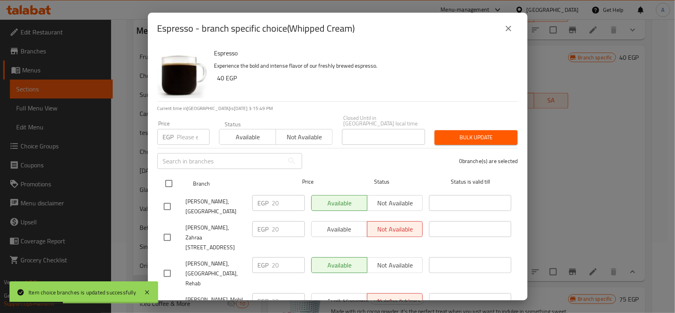
click at [158, 178] on div "Branch Price Status Status is valid till" at bounding box center [337, 184] width 361 height 20
click at [177, 176] on input "checkbox" at bounding box center [169, 183] width 17 height 17
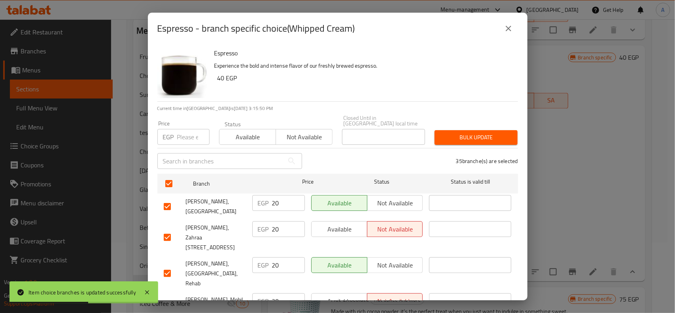
scroll to position [665, 0]
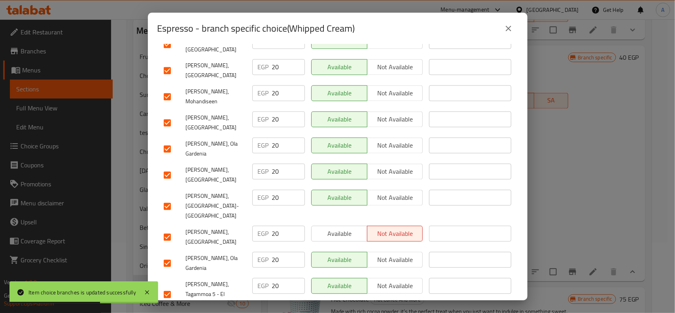
click at [164, 223] on div "Krispy Kreme, Marasi Village" at bounding box center [205, 237] width 89 height 29
click at [171, 229] on input "checkbox" at bounding box center [167, 237] width 17 height 17
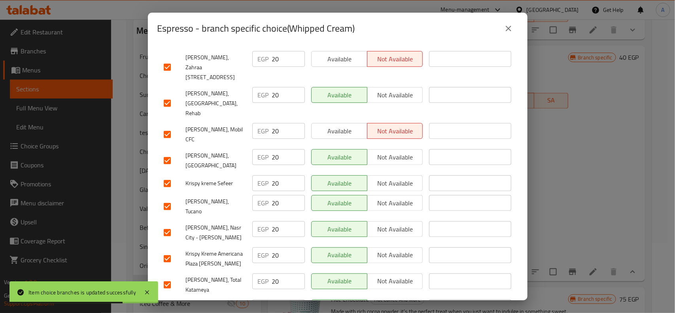
scroll to position [0, 0]
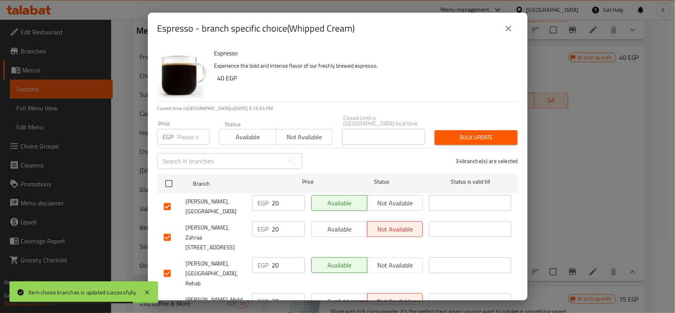
click at [187, 133] on input "number" at bounding box center [193, 137] width 32 height 16
click at [506, 130] on button "Bulk update" at bounding box center [476, 137] width 83 height 15
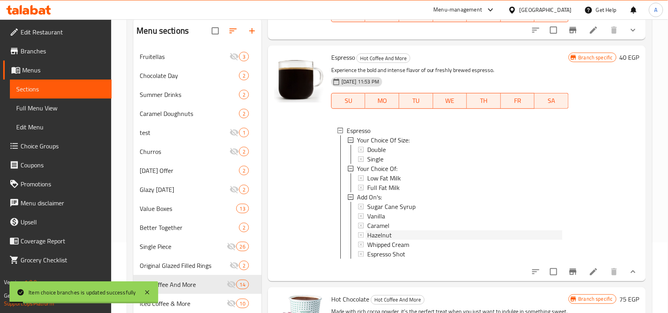
click at [387, 233] on span "Hazelnut" at bounding box center [379, 234] width 25 height 9
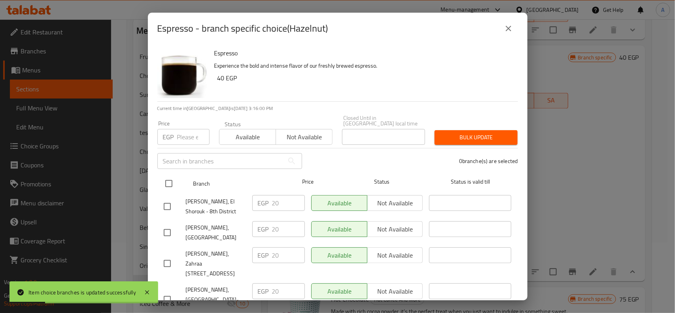
click at [165, 175] on input "checkbox" at bounding box center [169, 183] width 17 height 17
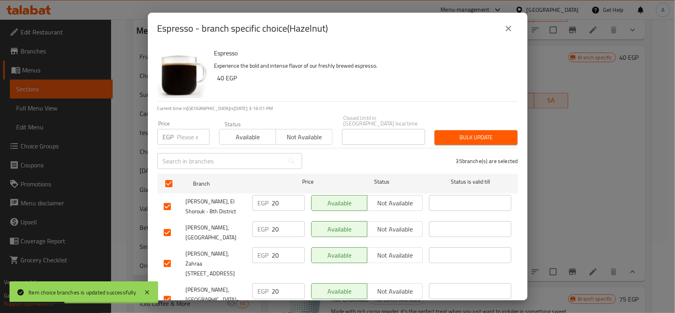
scroll to position [339, 0]
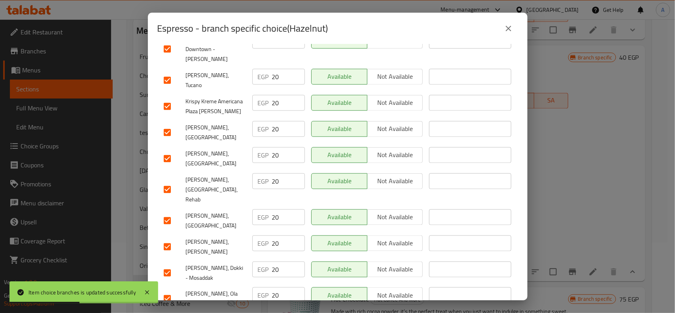
click at [171, 212] on input "checkbox" at bounding box center [167, 220] width 17 height 17
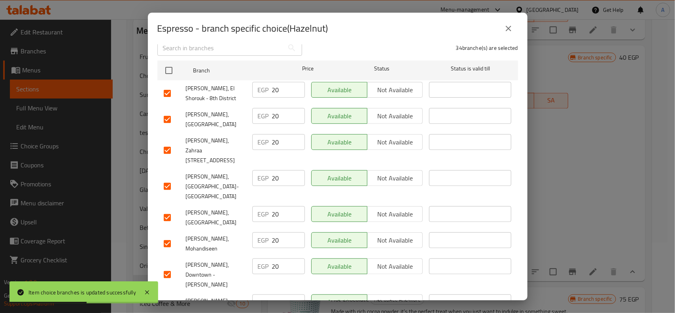
scroll to position [0, 0]
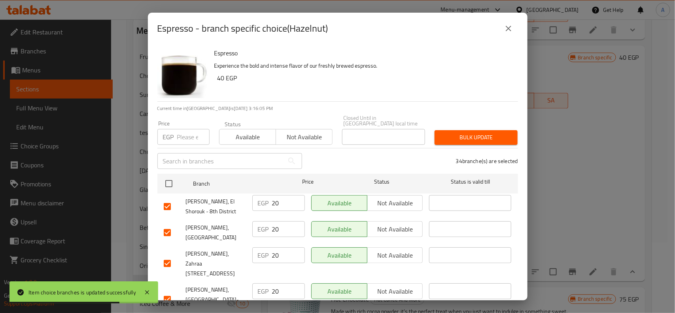
click at [191, 133] on input "number" at bounding box center [193, 137] width 32 height 16
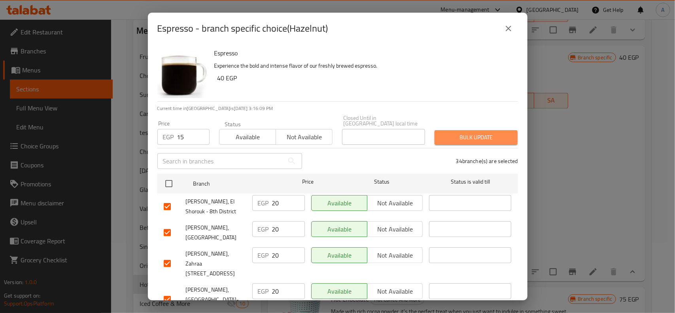
click at [507, 133] on button "Bulk update" at bounding box center [476, 137] width 83 height 15
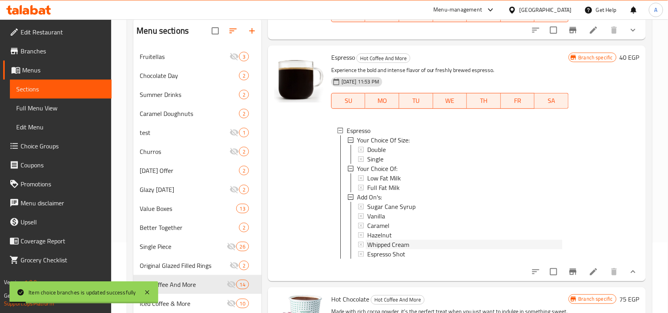
drag, startPoint x: 525, startPoint y: 208, endPoint x: 410, endPoint y: 247, distance: 122.1
click at [410, 247] on div "Whipped Cream" at bounding box center [464, 244] width 195 height 9
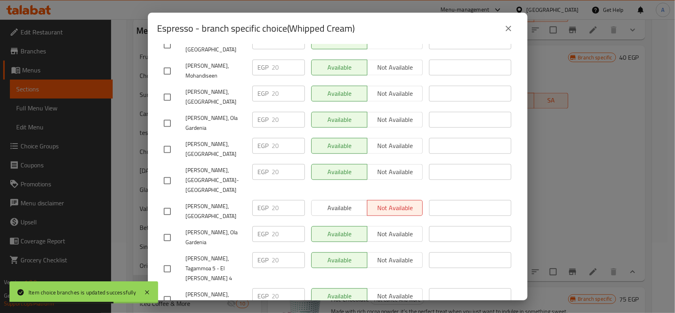
scroll to position [791, 0]
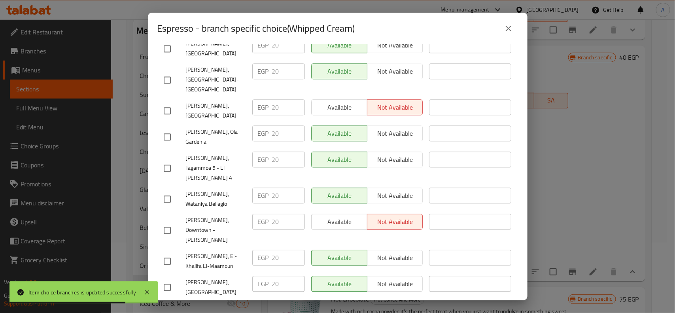
click at [518, 29] on div "Espresso - branch specific choice(Whipped Cream)" at bounding box center [338, 29] width 380 height 32
click at [515, 30] on button "close" at bounding box center [508, 28] width 19 height 19
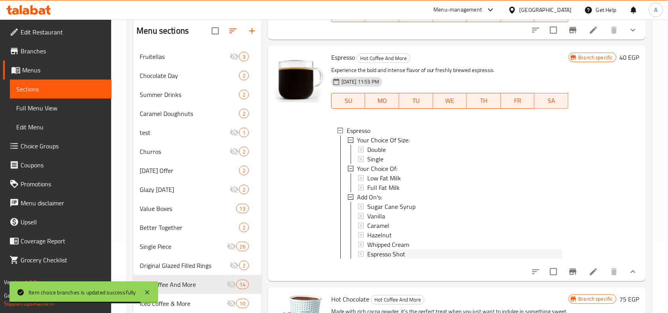
click at [382, 255] on span "Espresso Shot" at bounding box center [386, 253] width 38 height 9
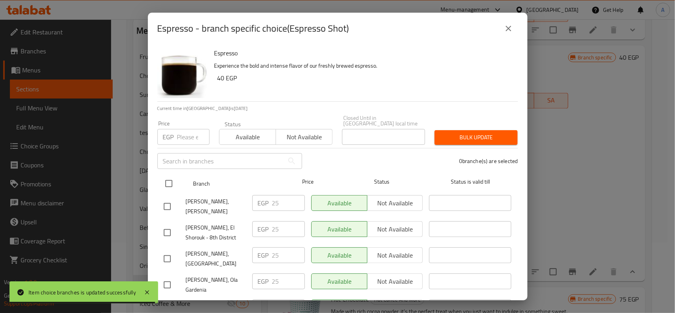
click at [169, 176] on input "checkbox" at bounding box center [169, 183] width 17 height 17
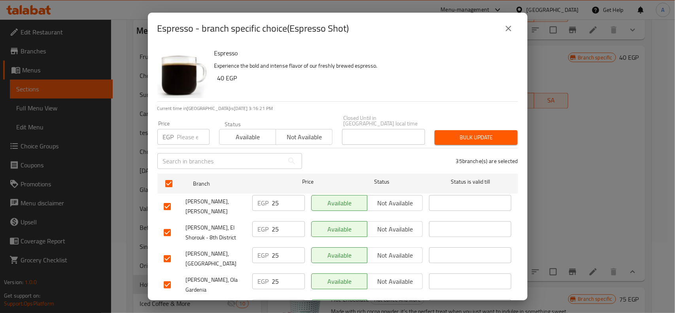
scroll to position [717, 0]
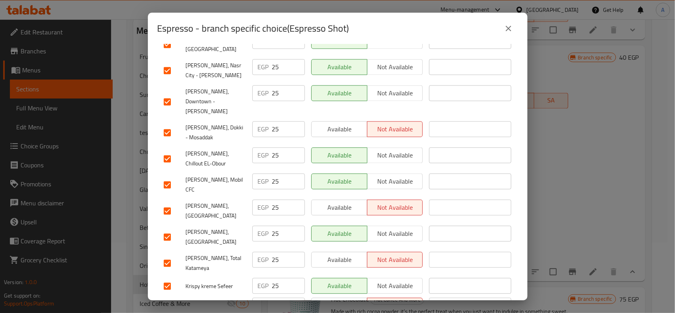
click at [177, 229] on div at bounding box center [175, 237] width 22 height 17
click at [169, 229] on input "checkbox" at bounding box center [167, 237] width 17 height 17
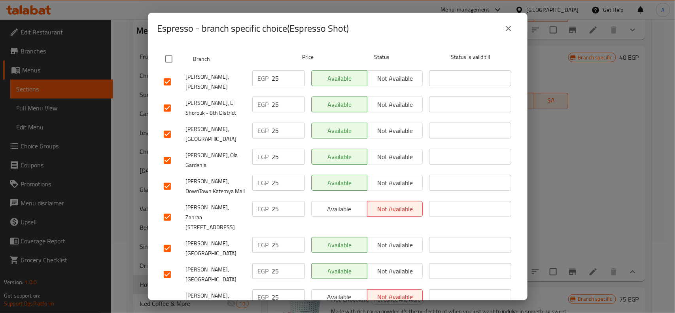
scroll to position [49, 0]
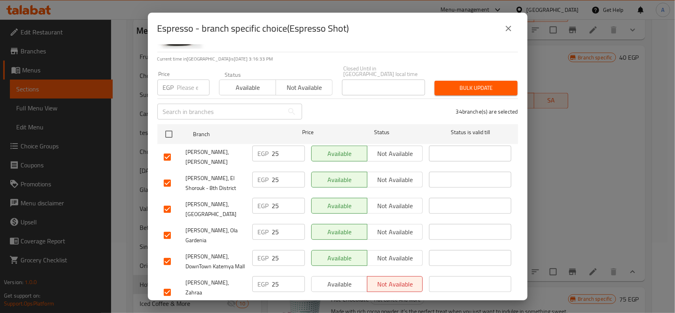
click at [183, 89] on input "number" at bounding box center [193, 88] width 32 height 16
click at [459, 85] on span "Bulk update" at bounding box center [476, 88] width 70 height 10
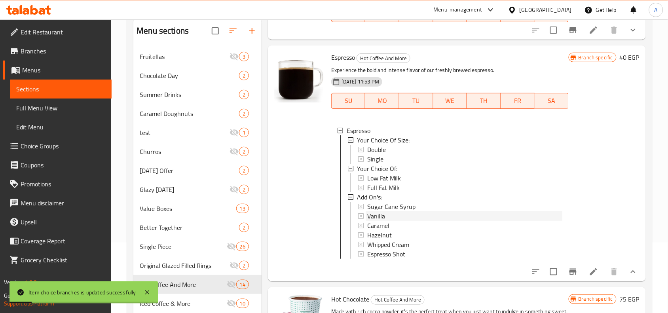
click at [388, 217] on div "Vanilla" at bounding box center [464, 215] width 195 height 9
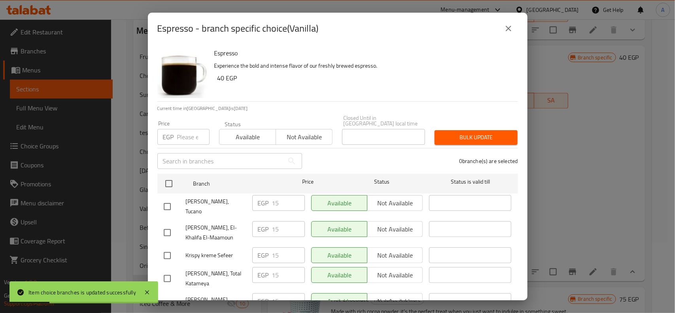
click at [511, 30] on icon "close" at bounding box center [508, 28] width 9 height 9
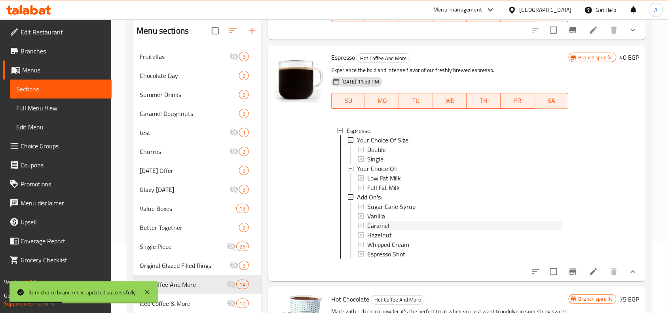
click at [378, 221] on span "Caramel" at bounding box center [378, 225] width 22 height 9
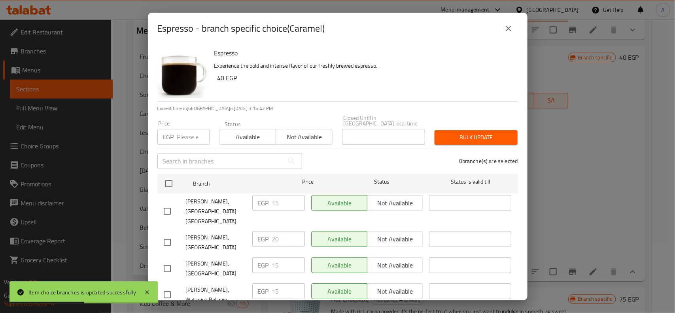
click at [512, 28] on icon "close" at bounding box center [508, 28] width 9 height 9
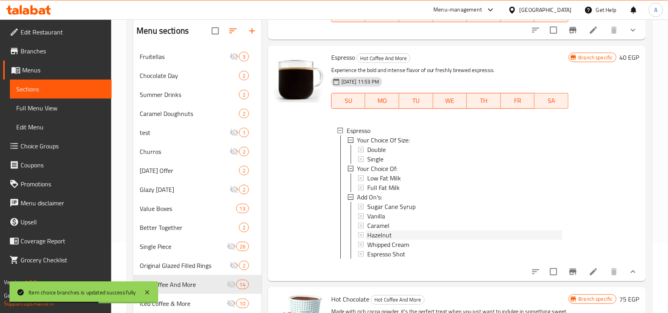
click at [383, 233] on span "Hazelnut" at bounding box center [379, 234] width 25 height 9
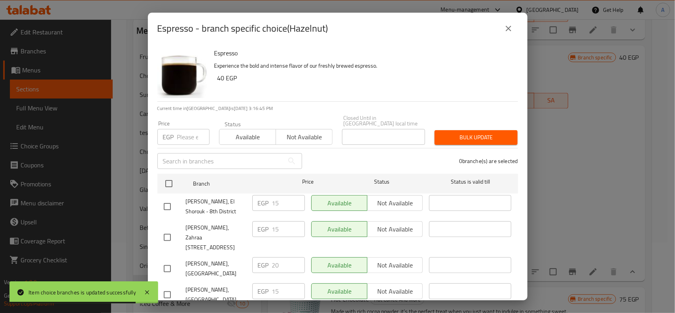
click at [514, 29] on button "close" at bounding box center [508, 28] width 19 height 19
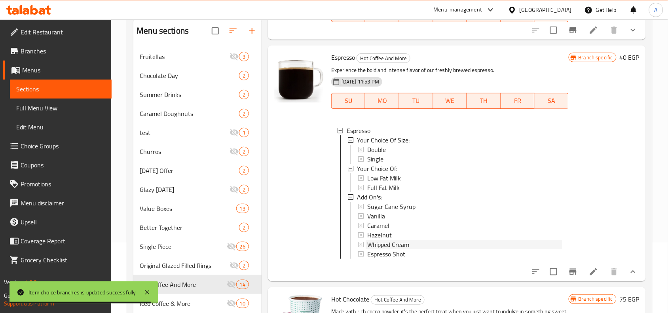
click at [388, 242] on span "Whipped Cream" at bounding box center [388, 244] width 42 height 9
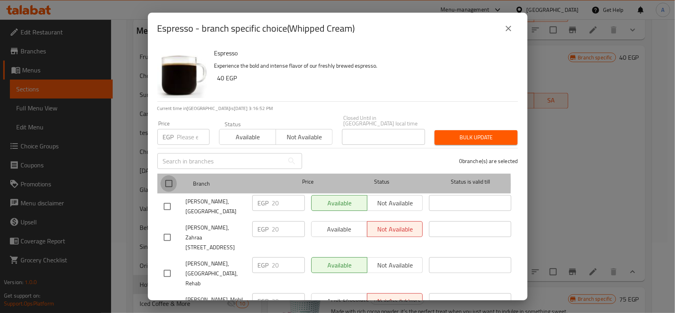
click at [176, 178] on input "checkbox" at bounding box center [169, 183] width 17 height 17
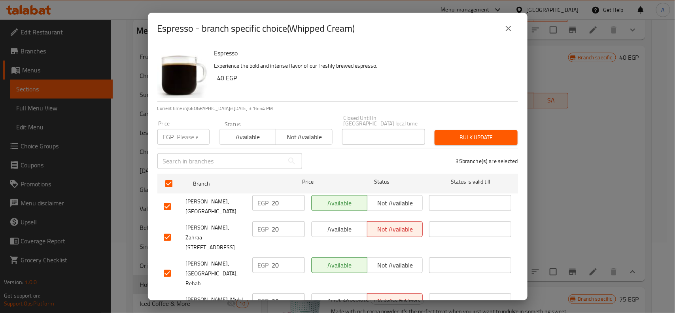
scroll to position [665, 0]
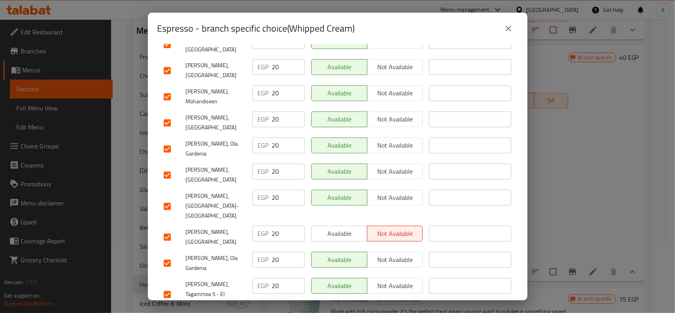
click at [171, 229] on input "checkbox" at bounding box center [167, 237] width 17 height 17
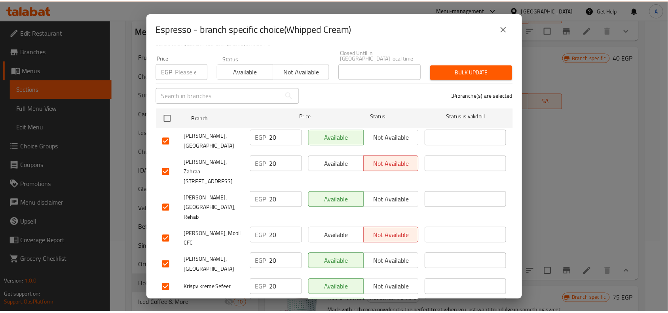
scroll to position [0, 0]
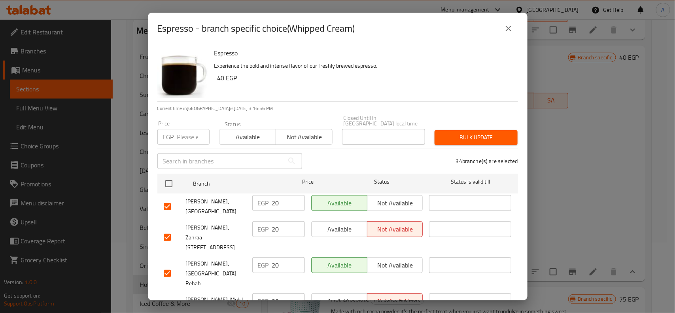
click at [191, 130] on input "number" at bounding box center [193, 137] width 32 height 16
click at [460, 133] on span "Bulk update" at bounding box center [476, 138] width 70 height 10
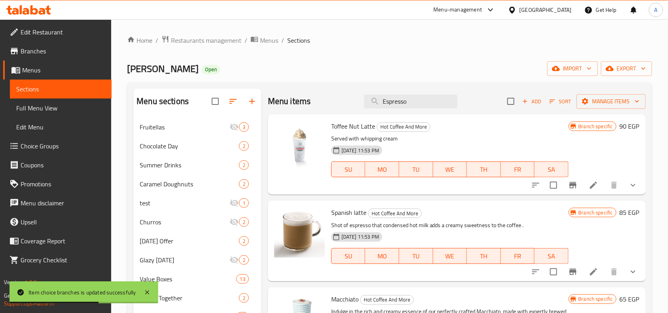
click at [400, 114] on div "Toffee Nut Latte Hot Coffee And More Served with whipping cream 29-12-2024 11:5…" at bounding box center [457, 154] width 378 height 80
click at [402, 113] on div "Menu items Espresso Add Sort Manage items" at bounding box center [457, 102] width 378 height 26
click at [412, 105] on input "Espresso" at bounding box center [410, 102] width 93 height 14
paste input "Lotus Biscoff Doughnut"
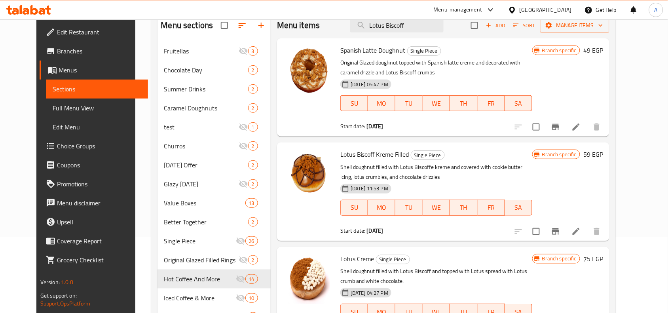
scroll to position [133, 0]
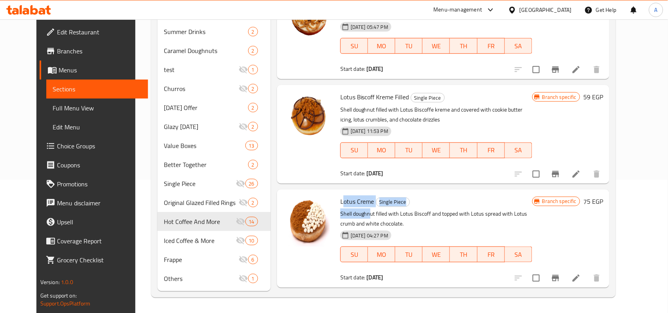
drag, startPoint x: 334, startPoint y: 202, endPoint x: 360, endPoint y: 210, distance: 27.7
click at [360, 210] on div "Lotus Creme Single Piece Shell doughnut filled with Lotus Biscoff and topped wi…" at bounding box center [436, 239] width 198 height 92
click at [474, 199] on h6 "Lotus Creme Single Piece" at bounding box center [436, 201] width 192 height 11
drag, startPoint x: 432, startPoint y: 98, endPoint x: 396, endPoint y: 96, distance: 35.6
click at [396, 96] on h6 "Lotus Biscoff Kreme Filled Single Piece" at bounding box center [436, 96] width 192 height 11
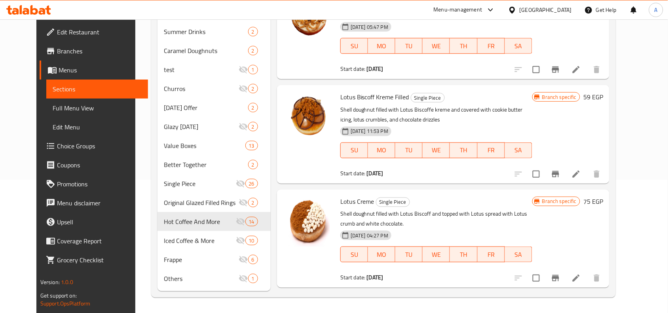
click at [417, 104] on div "Lotus Biscoff Kreme Filled Single Piece Shell doughnut filled with Lotus Biscof…" at bounding box center [436, 134] width 198 height 92
drag, startPoint x: 332, startPoint y: 96, endPoint x: 412, endPoint y: 98, distance: 79.2
click at [406, 95] on h6 "Lotus Biscoff Kreme Filled Single Piece" at bounding box center [436, 96] width 192 height 11
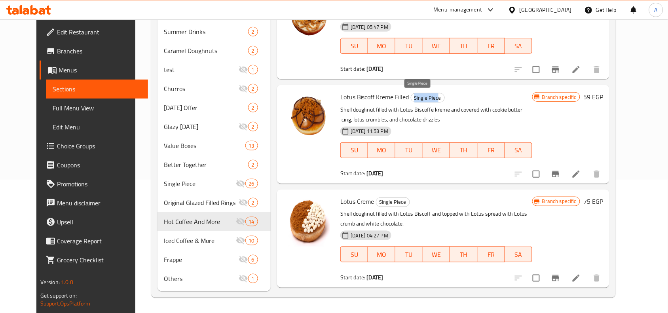
drag, startPoint x: 429, startPoint y: 99, endPoint x: 406, endPoint y: 101, distance: 23.4
click at [411, 101] on span "Single Piece" at bounding box center [427, 97] width 33 height 9
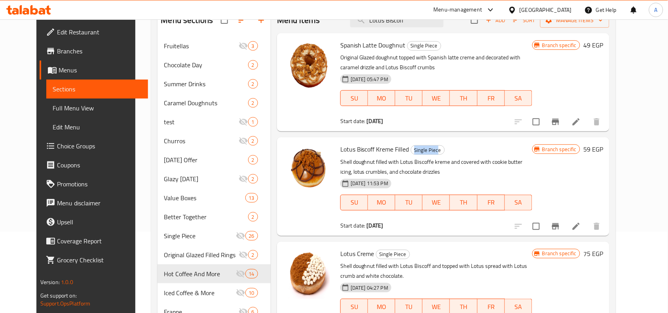
scroll to position [0, 0]
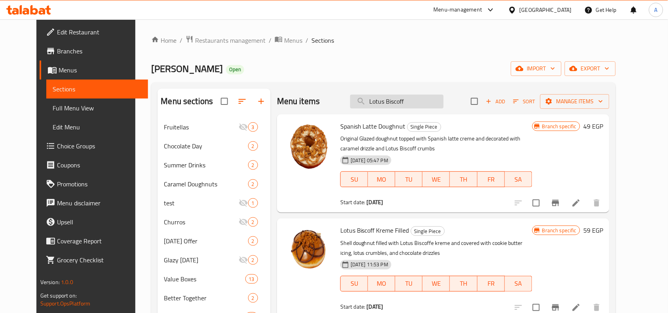
click at [429, 103] on input "Lotus Biscoff" at bounding box center [396, 102] width 93 height 14
paste input "Original Filled Ring Caramel"
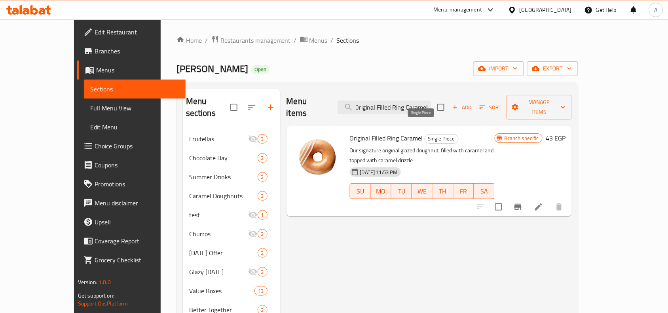
click at [425, 134] on span "Single Piece" at bounding box center [441, 138] width 33 height 9
click at [402, 104] on input "Original Filled Ring Caramel" at bounding box center [384, 108] width 93 height 14
paste input "Espresso"
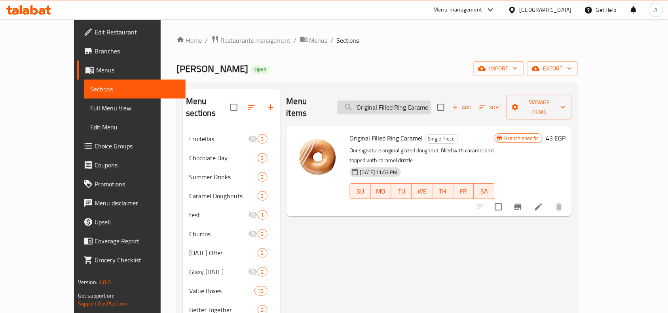
click at [402, 104] on input "Original Filled Ring Caramel" at bounding box center [384, 108] width 93 height 14
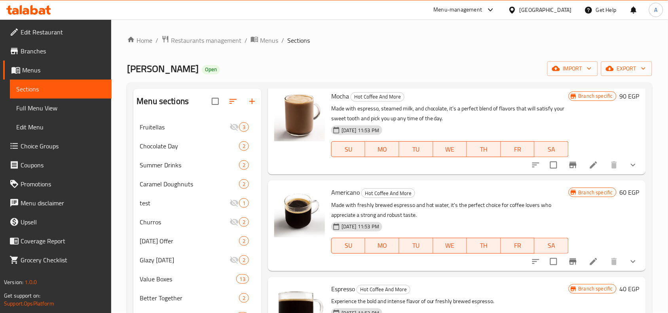
scroll to position [544, 0]
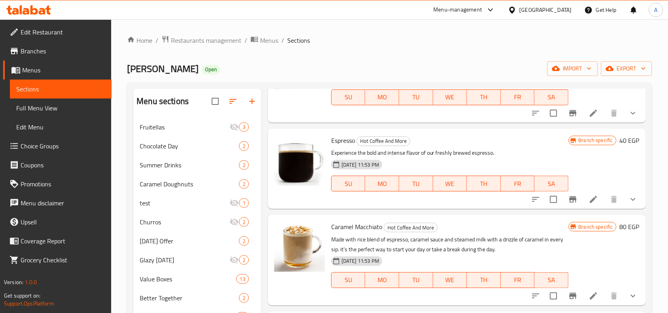
click at [634, 202] on button "show more" at bounding box center [633, 199] width 19 height 19
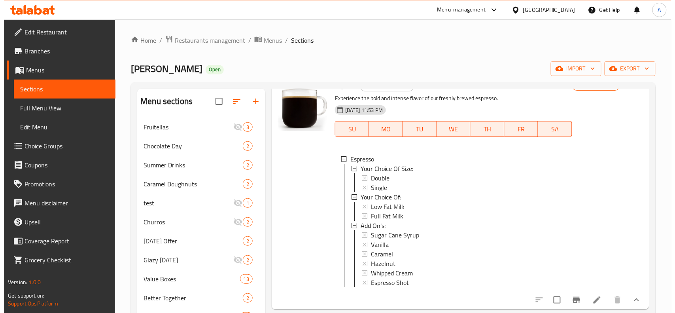
scroll to position [594, 0]
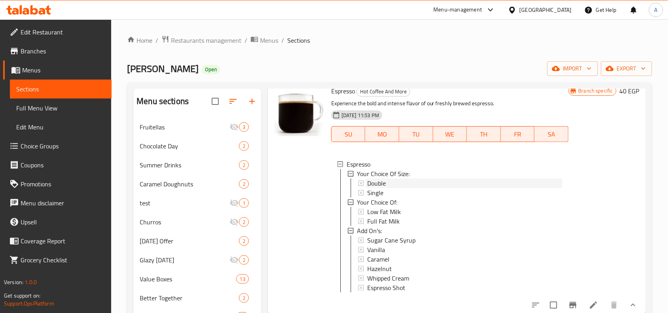
click at [387, 181] on div "Double" at bounding box center [464, 182] width 195 height 9
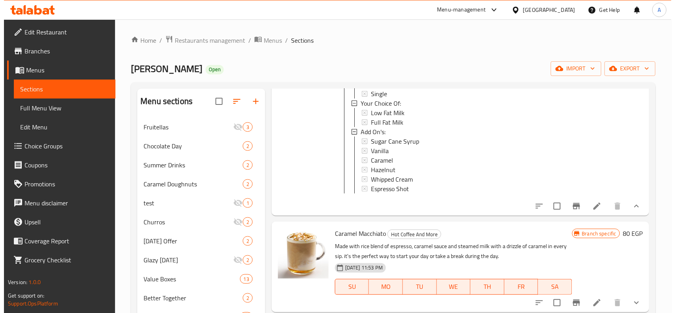
scroll to position [0, 0]
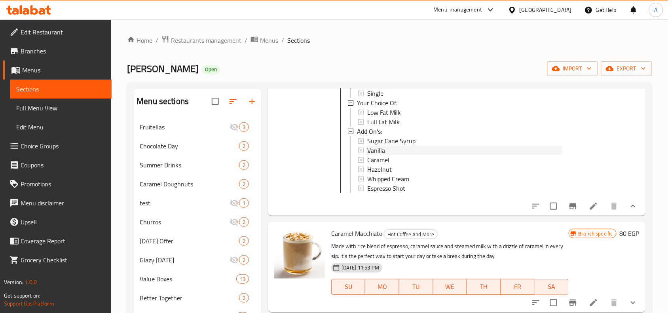
click at [397, 149] on div "Vanilla" at bounding box center [464, 150] width 195 height 9
click at [391, 184] on span "Espresso Shot" at bounding box center [386, 188] width 38 height 9
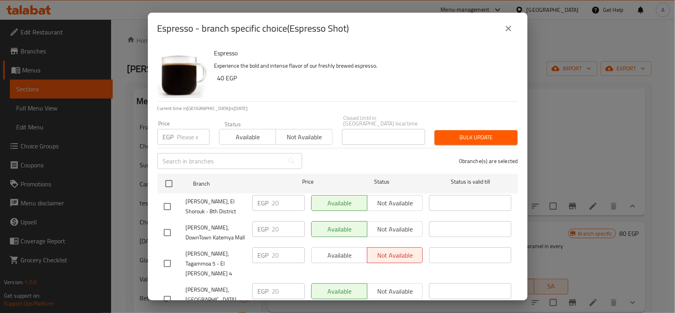
scroll to position [247, 0]
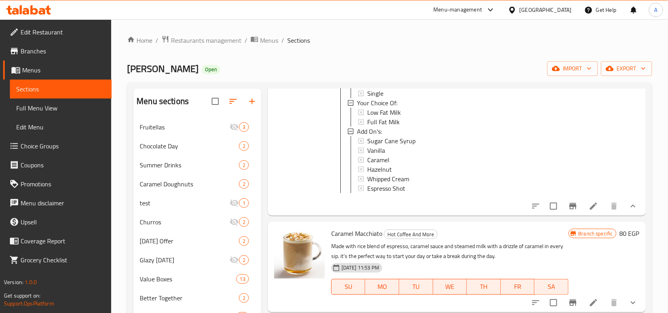
click at [384, 185] on span "Espresso Shot" at bounding box center [386, 188] width 38 height 9
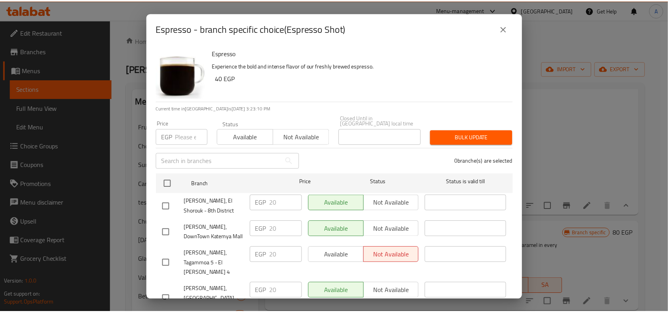
scroll to position [364, 0]
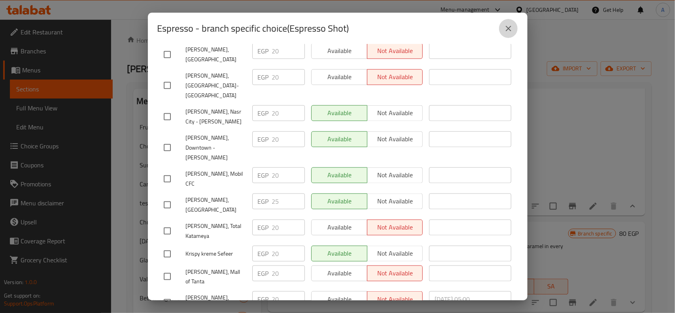
click at [512, 34] on button "close" at bounding box center [508, 28] width 19 height 19
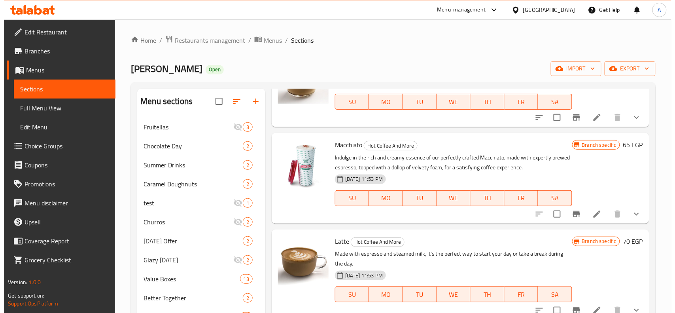
scroll to position [0, 0]
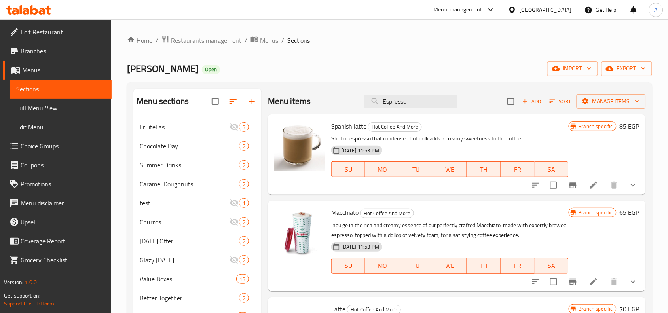
click at [406, 89] on div "Menu items Espresso Add Sort Manage items" at bounding box center [457, 102] width 378 height 26
click at [406, 104] on input "Espresso" at bounding box center [410, 102] width 93 height 14
paste input "Hot Chocolate"
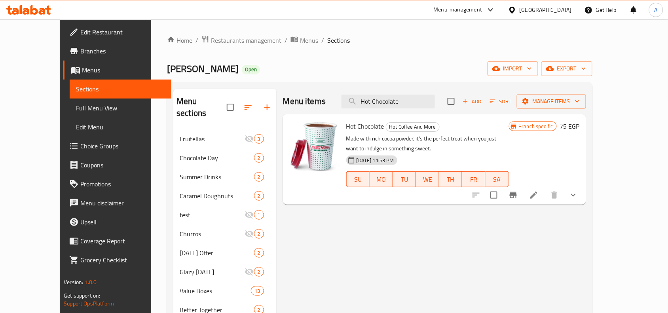
click at [523, 186] on button "Branch-specific-item" at bounding box center [513, 195] width 19 height 19
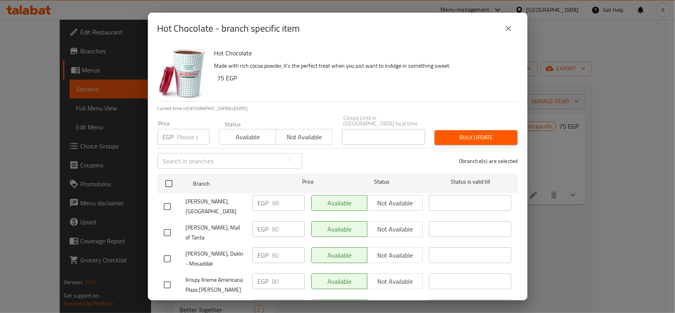
click at [173, 192] on div "Krispy Kreme, Marasi Village" at bounding box center [205, 206] width 89 height 29
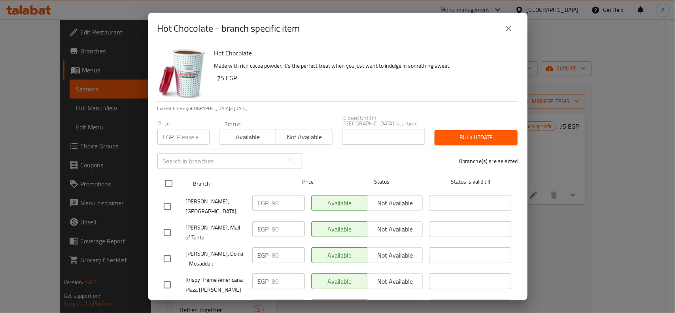
click at [173, 179] on input "checkbox" at bounding box center [169, 183] width 17 height 17
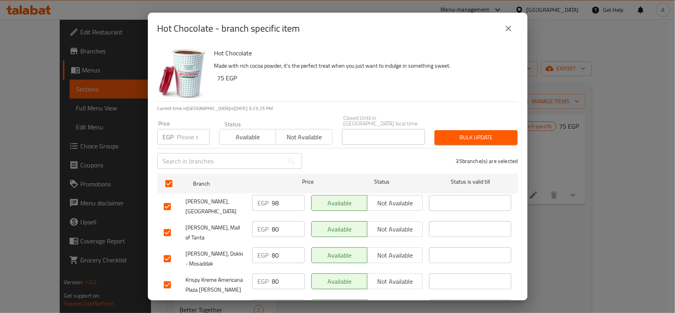
click at [167, 206] on input "checkbox" at bounding box center [167, 206] width 17 height 17
click at [172, 133] on p "EGP" at bounding box center [168, 136] width 11 height 9
click at [186, 129] on input "number" at bounding box center [193, 137] width 32 height 16
paste input "75"
click at [460, 140] on div "Bulk update" at bounding box center [476, 137] width 93 height 24
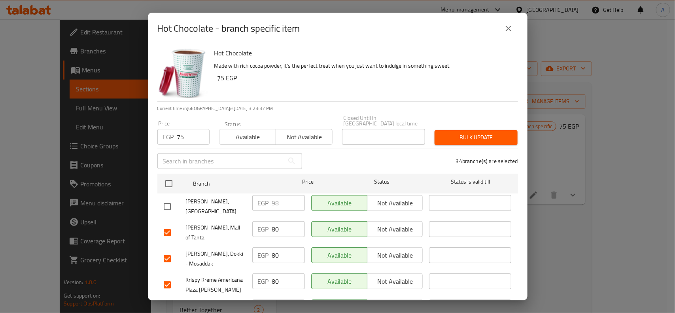
click at [481, 133] on span "Bulk update" at bounding box center [476, 138] width 70 height 10
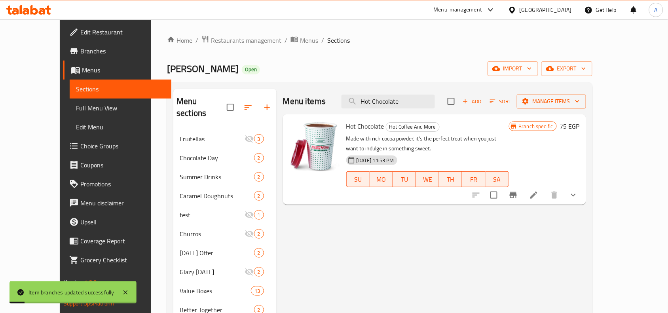
drag, startPoint x: 626, startPoint y: 181, endPoint x: 620, endPoint y: 184, distance: 7.1
click at [583, 186] on button "show more" at bounding box center [573, 195] width 19 height 19
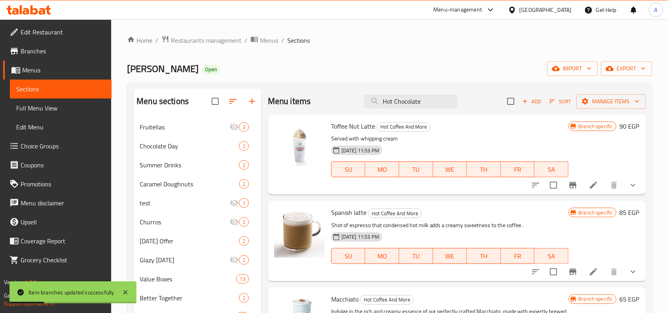
click at [426, 112] on div "Menu items Hot Chocolate Add Sort Manage items" at bounding box center [457, 102] width 378 height 26
click at [431, 108] on input "Hot Chocolate" at bounding box center [410, 102] width 93 height 14
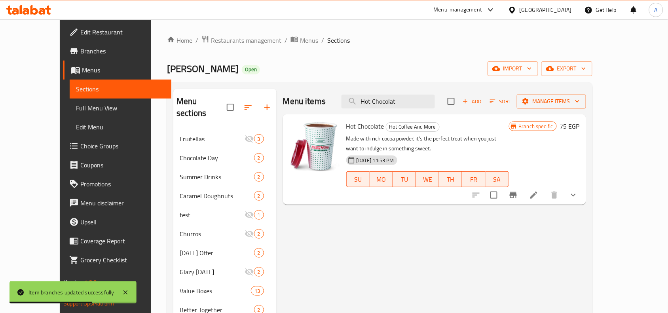
click at [578, 190] on icon "show more" at bounding box center [573, 194] width 9 height 9
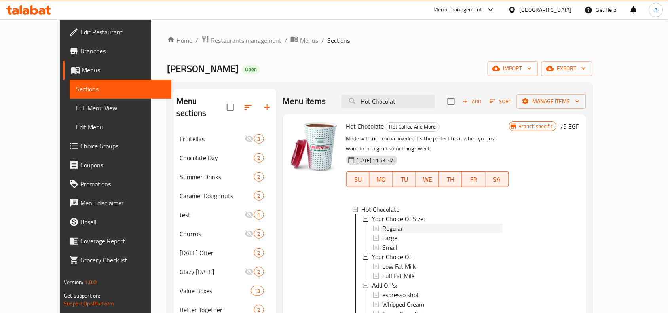
click at [384, 224] on span "Regular" at bounding box center [392, 228] width 21 height 9
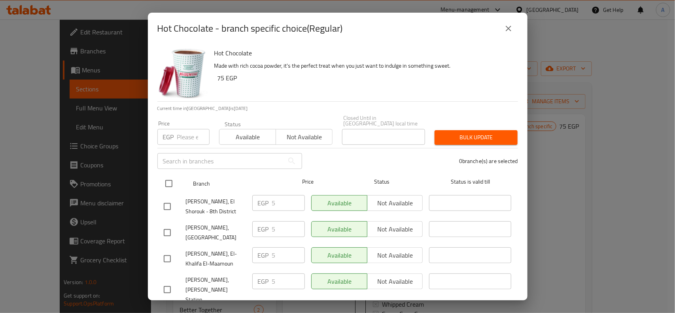
click at [170, 176] on input "checkbox" at bounding box center [169, 183] width 17 height 17
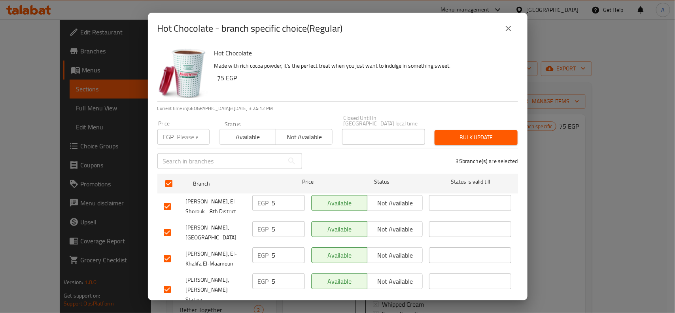
scroll to position [655, 0]
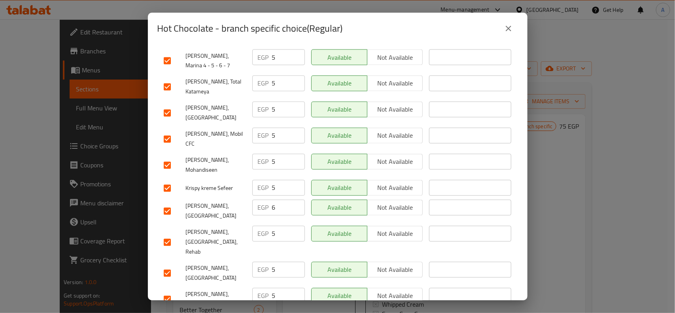
click at [167, 203] on input "checkbox" at bounding box center [167, 211] width 17 height 17
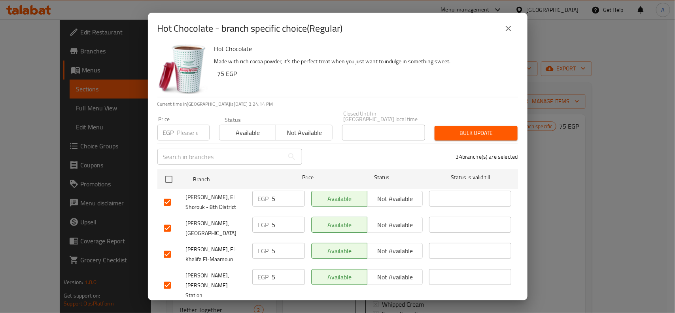
scroll to position [0, 0]
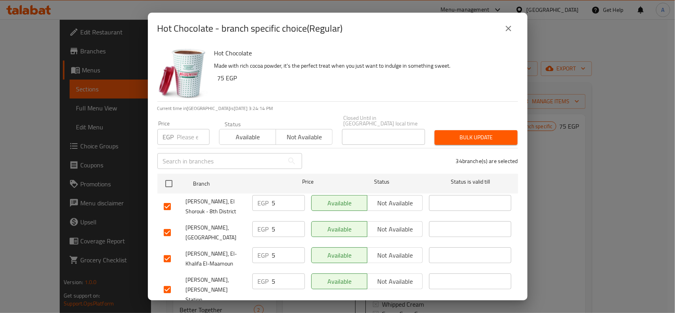
click at [184, 133] on input "number" at bounding box center [193, 137] width 32 height 16
click at [511, 131] on div "Bulk update" at bounding box center [476, 137] width 93 height 24
click at [497, 133] on span "Bulk update" at bounding box center [476, 138] width 70 height 10
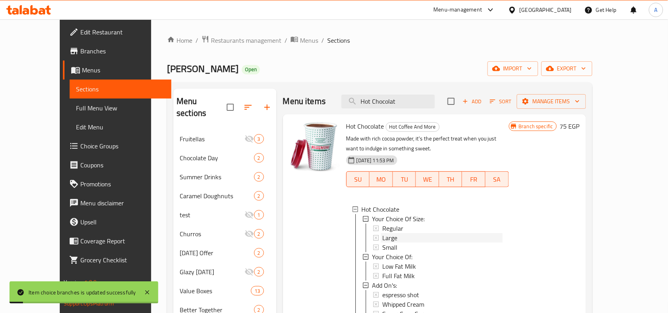
click at [390, 233] on div "Large" at bounding box center [442, 237] width 120 height 9
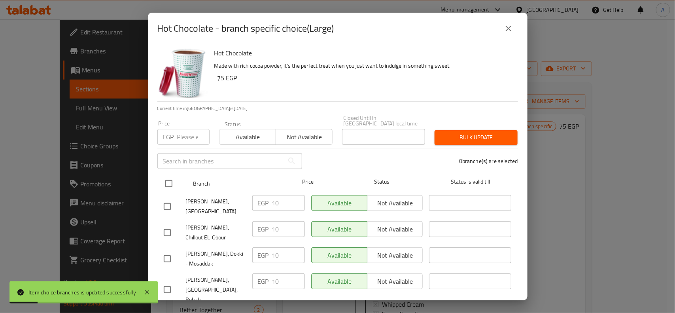
click at [173, 176] on input "checkbox" at bounding box center [169, 183] width 17 height 17
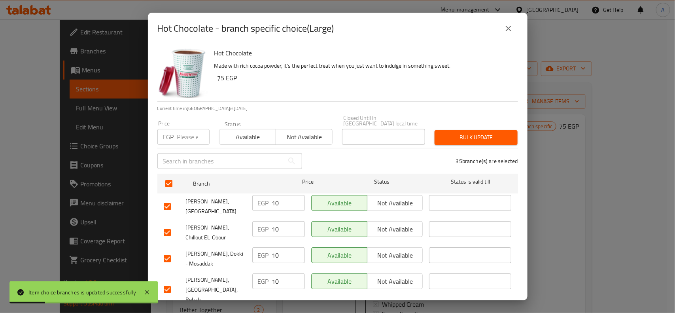
click at [192, 129] on input "number" at bounding box center [193, 137] width 32 height 16
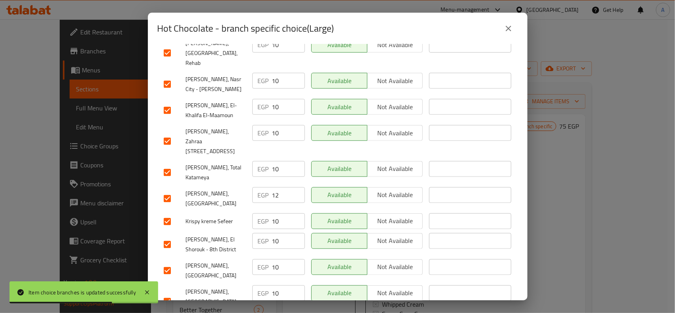
click at [171, 190] on input "checkbox" at bounding box center [167, 198] width 17 height 17
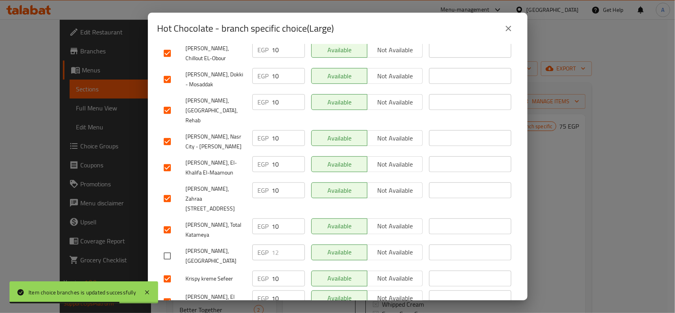
scroll to position [0, 0]
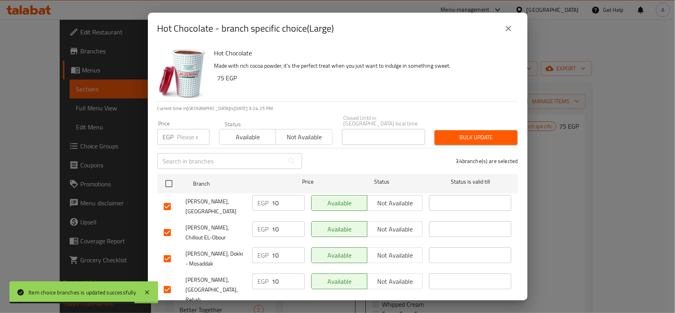
click at [181, 129] on input "number" at bounding box center [193, 137] width 32 height 16
click at [496, 133] on span "Bulk update" at bounding box center [476, 138] width 70 height 10
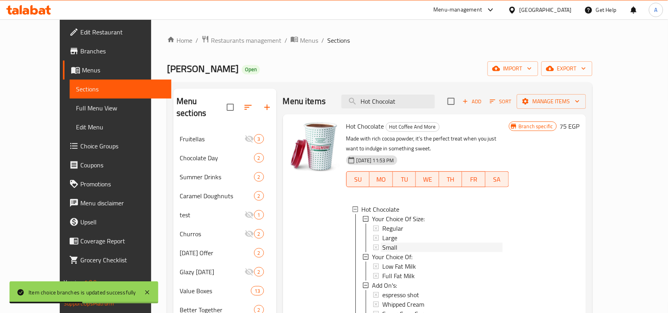
click at [382, 243] on span "Small" at bounding box center [389, 247] width 15 height 9
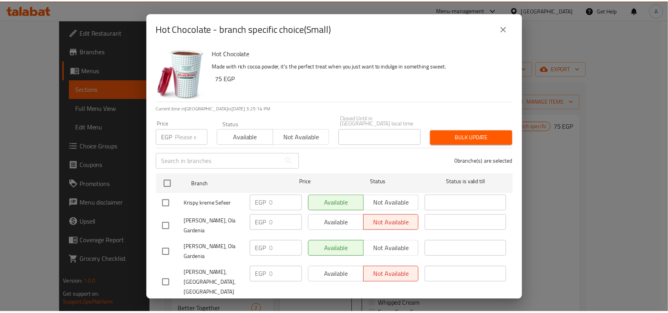
scroll to position [671, 0]
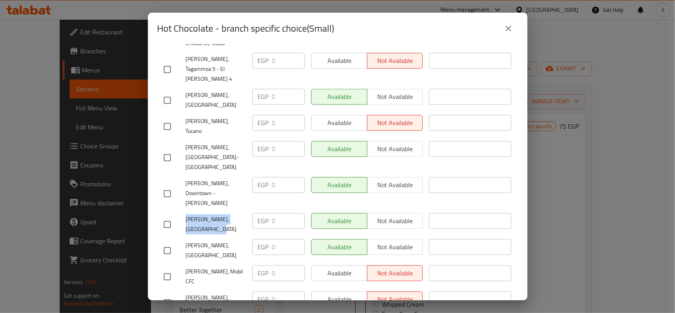
click at [507, 25] on icon "close" at bounding box center [508, 28] width 9 height 9
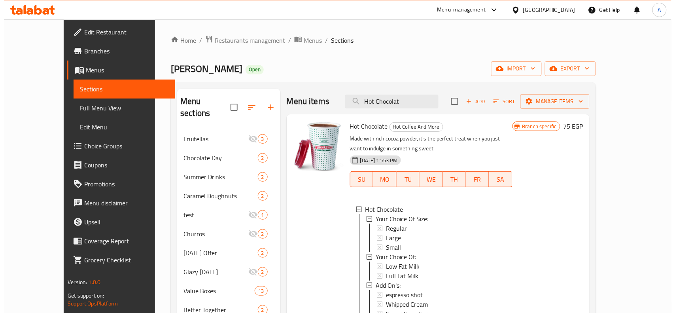
scroll to position [1, 0]
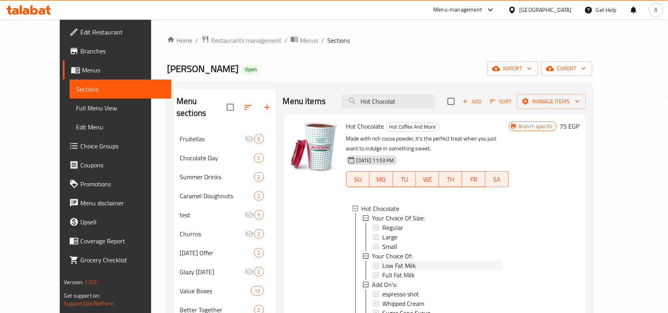
click at [384, 261] on span "Low Fat Milk" at bounding box center [399, 265] width 34 height 9
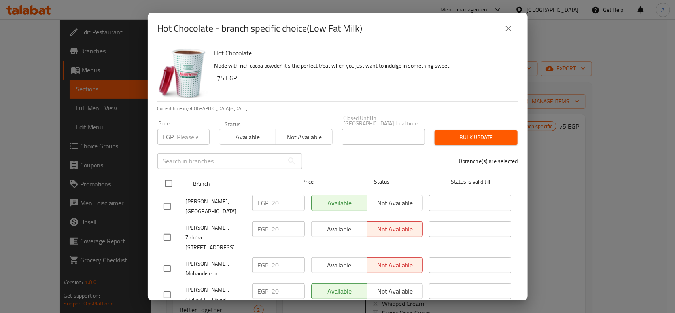
click at [171, 175] on input "checkbox" at bounding box center [169, 183] width 17 height 17
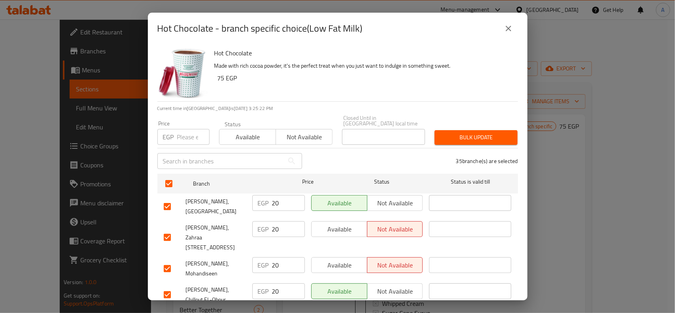
scroll to position [835, 0]
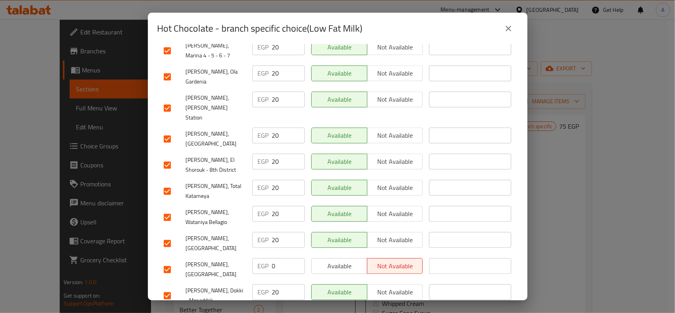
click at [165, 261] on input "checkbox" at bounding box center [167, 269] width 17 height 17
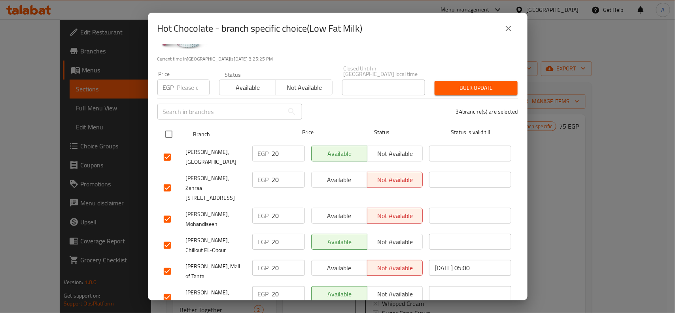
scroll to position [0, 0]
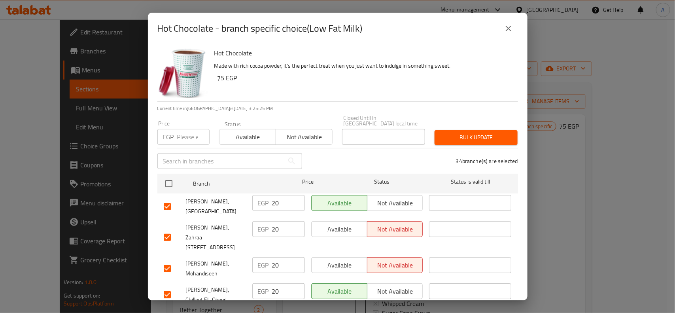
click at [189, 130] on input "number" at bounding box center [193, 137] width 32 height 16
click at [475, 125] on div "Bulk update" at bounding box center [476, 137] width 93 height 24
click at [471, 147] on div "34 branche(s) are selected" at bounding box center [415, 161] width 216 height 28
click at [481, 133] on span "Bulk update" at bounding box center [476, 138] width 70 height 10
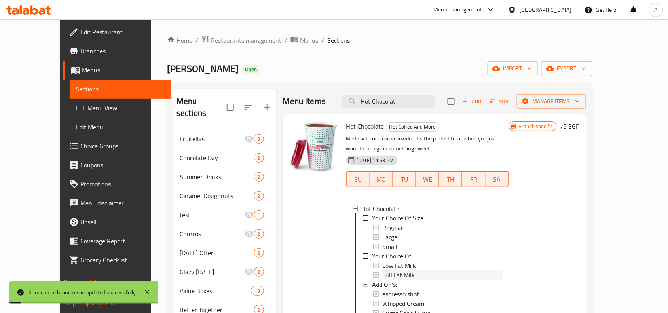
click at [394, 270] on span "Full Fat Milk" at bounding box center [398, 274] width 32 height 9
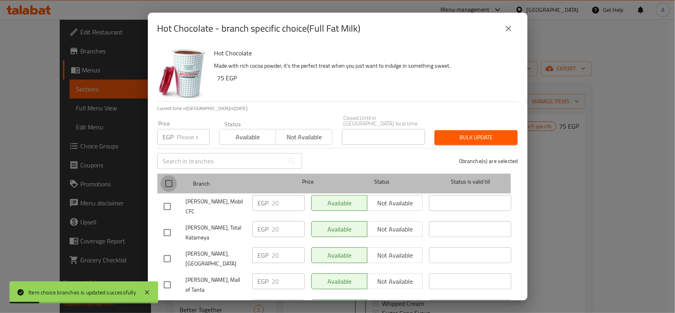
click at [171, 178] on input "checkbox" at bounding box center [169, 183] width 17 height 17
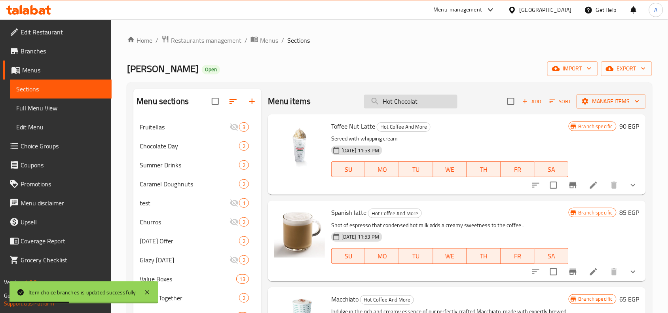
click at [418, 100] on input "Hot Chocolat" at bounding box center [410, 102] width 93 height 14
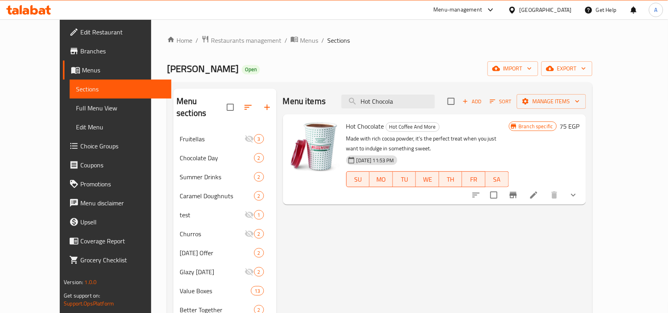
click at [583, 186] on button "show more" at bounding box center [573, 195] width 19 height 19
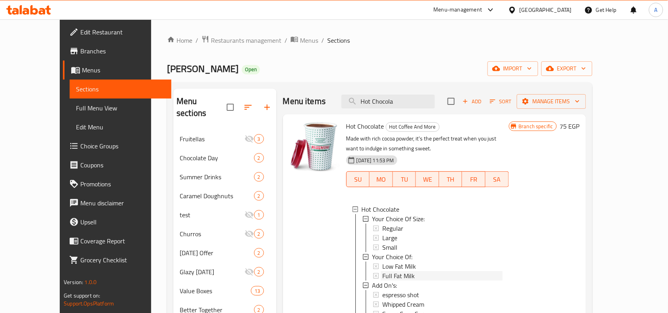
click at [385, 271] on span "Full Fat Milk" at bounding box center [398, 275] width 32 height 9
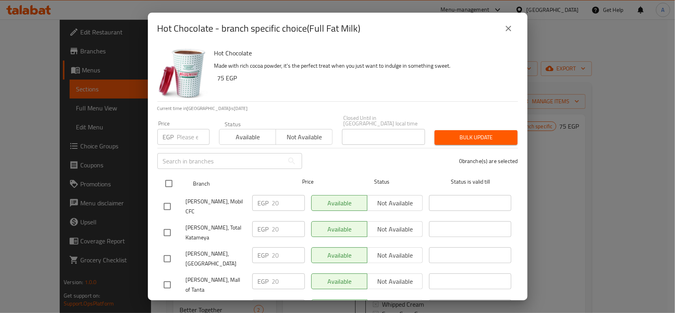
click at [163, 178] on input "checkbox" at bounding box center [169, 183] width 17 height 17
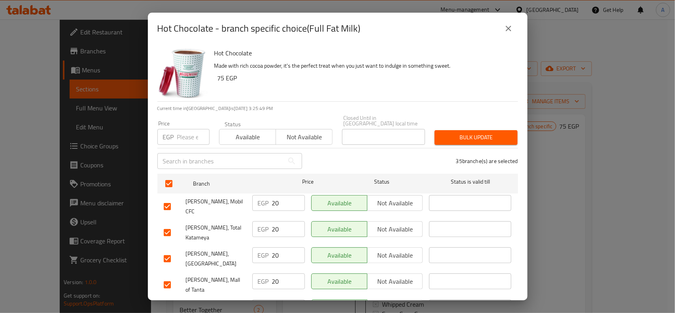
scroll to position [218, 0]
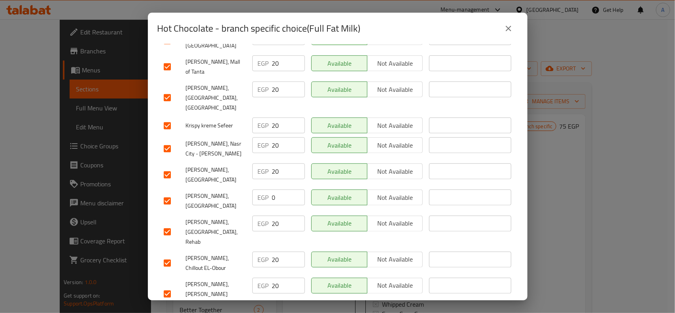
click at [165, 193] on input "checkbox" at bounding box center [167, 201] width 17 height 17
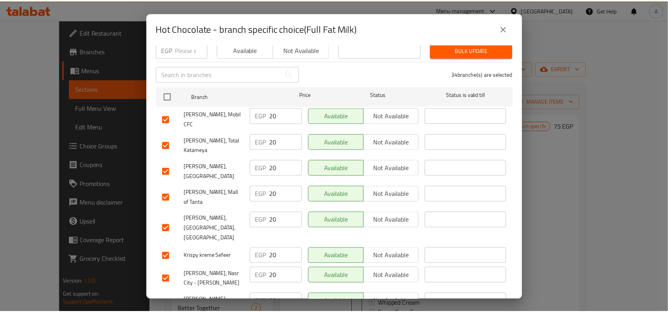
scroll to position [0, 0]
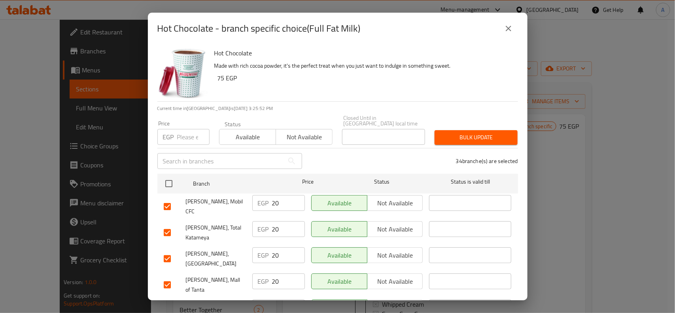
click at [192, 131] on input "number" at bounding box center [193, 137] width 32 height 16
click at [497, 139] on button "Bulk update" at bounding box center [476, 137] width 83 height 15
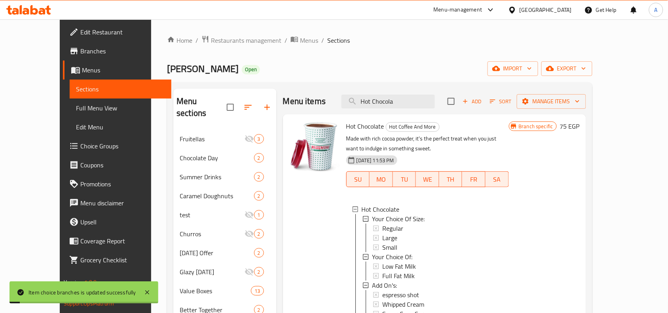
scroll to position [1, 0]
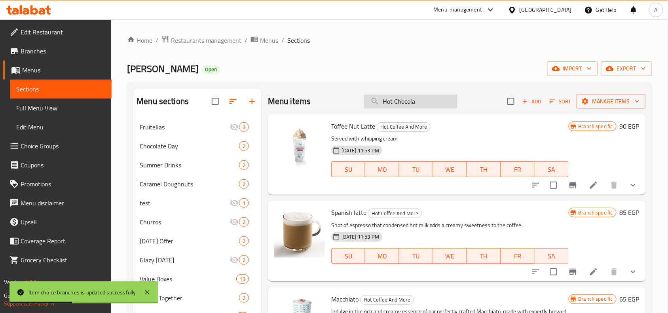
click at [442, 101] on input "Hot Chocola" at bounding box center [410, 102] width 93 height 14
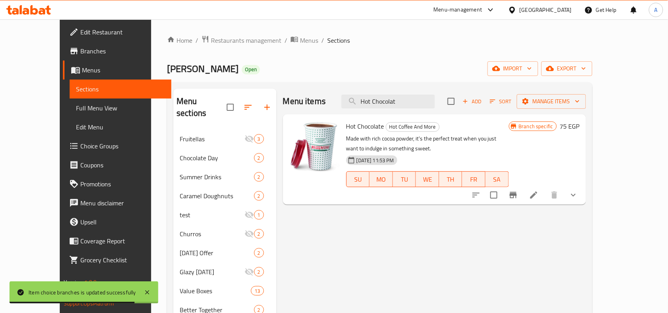
click at [578, 190] on icon "show more" at bounding box center [573, 194] width 9 height 9
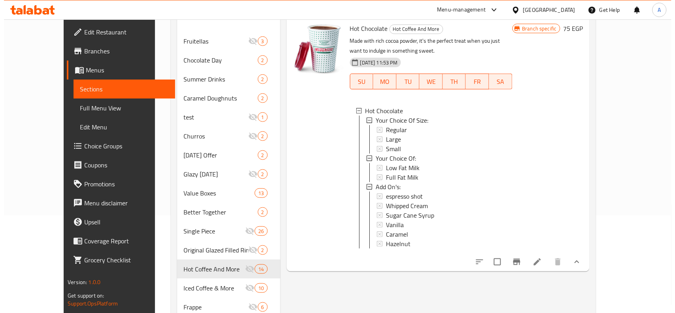
scroll to position [99, 0]
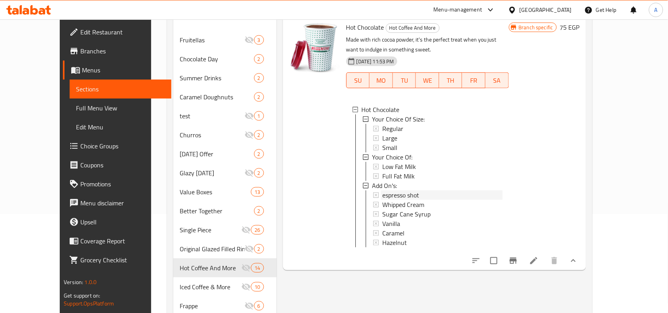
click at [390, 190] on span "espresso shot" at bounding box center [400, 194] width 37 height 9
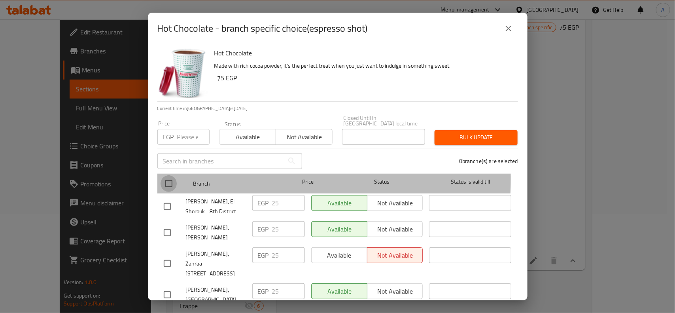
click at [163, 175] on input "checkbox" at bounding box center [169, 183] width 17 height 17
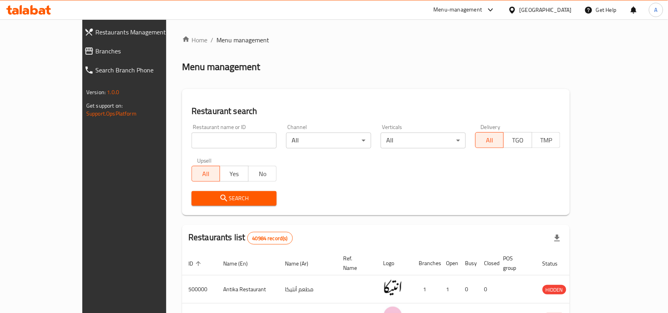
click at [205, 131] on div "Restaurant name or ID Restaurant name or ID" at bounding box center [234, 136] width 85 height 24
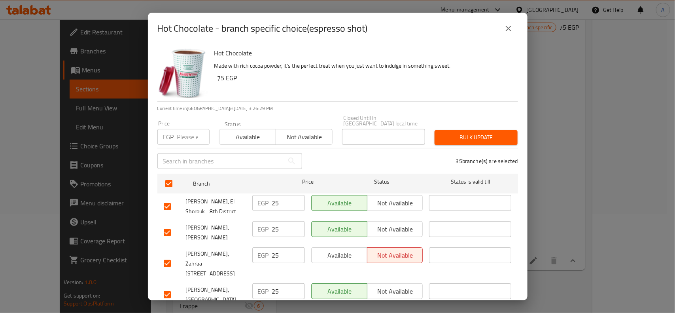
scroll to position [1, 0]
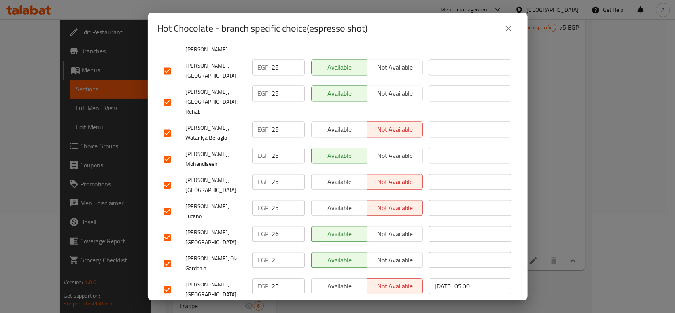
click at [167, 229] on input "checkbox" at bounding box center [167, 237] width 17 height 17
checkbox input "false"
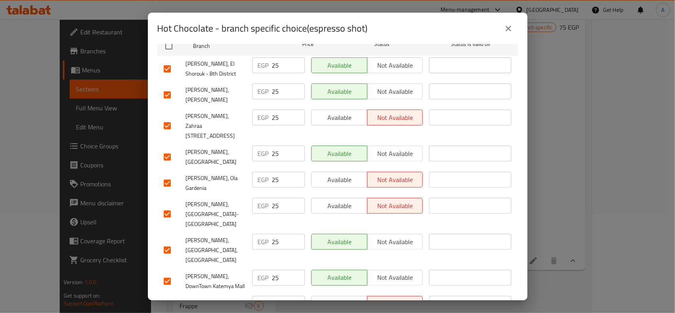
scroll to position [0, 0]
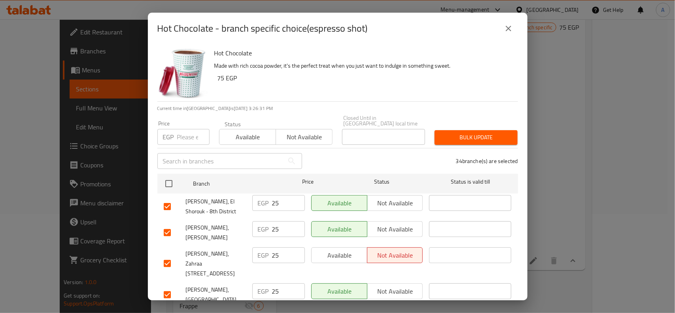
click at [180, 133] on input "number" at bounding box center [193, 137] width 32 height 16
type input "20"
click at [488, 133] on span "Bulk update" at bounding box center [476, 138] width 70 height 10
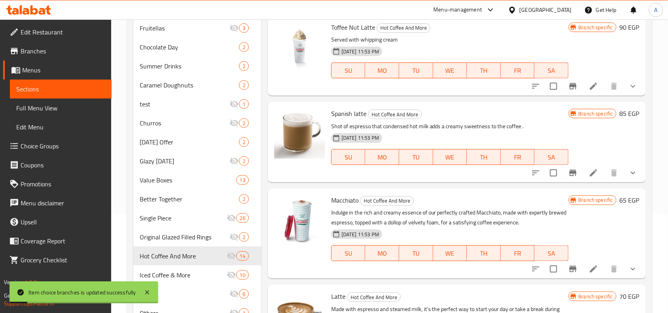
click at [417, 196] on h6 "Macchiato Hot Coffee And More" at bounding box center [449, 200] width 237 height 11
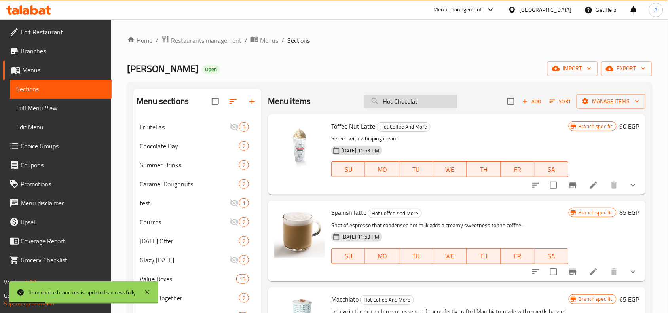
click at [428, 104] on input "Hot Chocolat" at bounding box center [410, 102] width 93 height 14
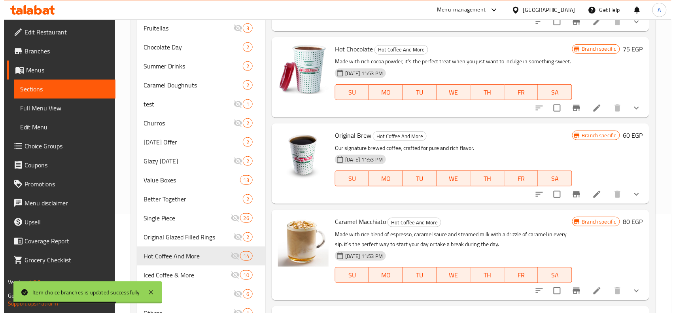
scroll to position [692, 0]
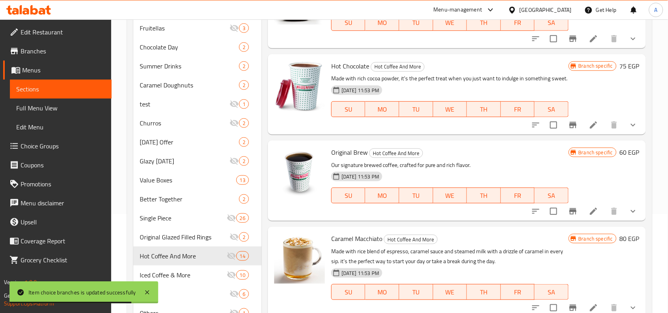
drag, startPoint x: 626, startPoint y: 133, endPoint x: 623, endPoint y: 149, distance: 15.7
click at [628, 130] on icon "show more" at bounding box center [632, 124] width 9 height 9
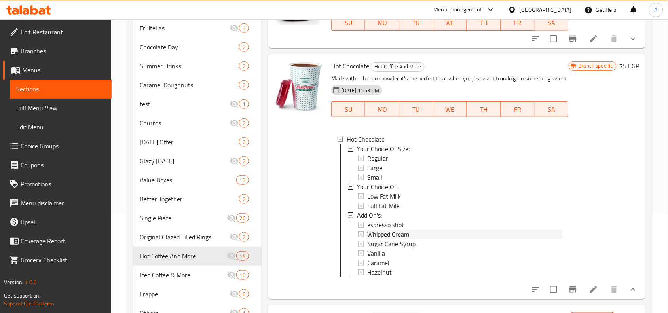
click at [391, 239] on span "Whipped Cream" at bounding box center [388, 233] width 42 height 9
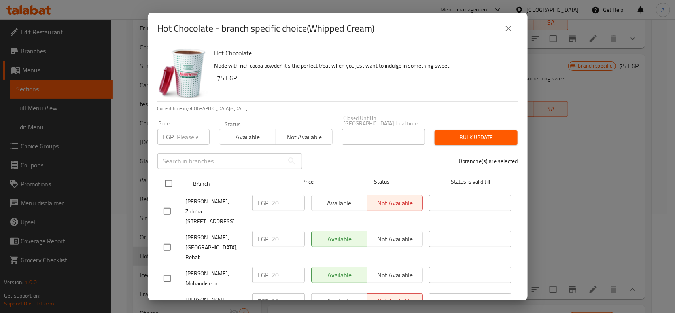
click at [159, 174] on div "Branch Price Status Status is valid till" at bounding box center [337, 184] width 361 height 20
click at [187, 181] on div at bounding box center [176, 183] width 30 height 23
click at [170, 175] on input "checkbox" at bounding box center [169, 183] width 17 height 17
checkbox input "true"
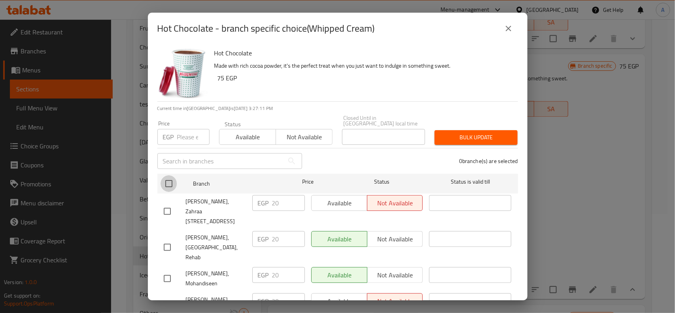
checkbox input "true"
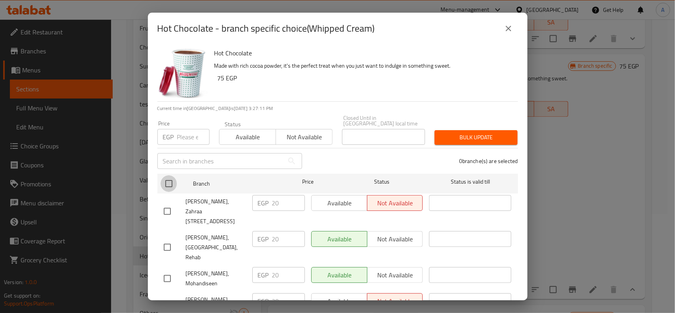
checkbox input "true"
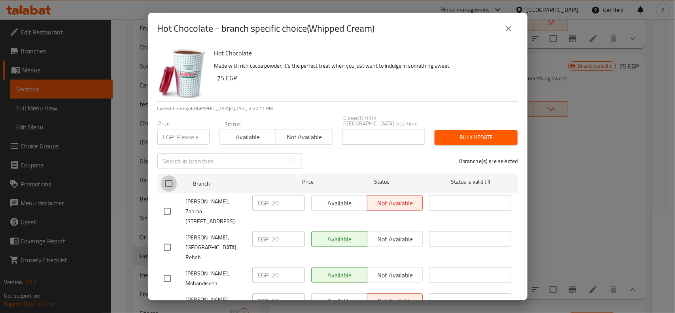
checkbox input "true"
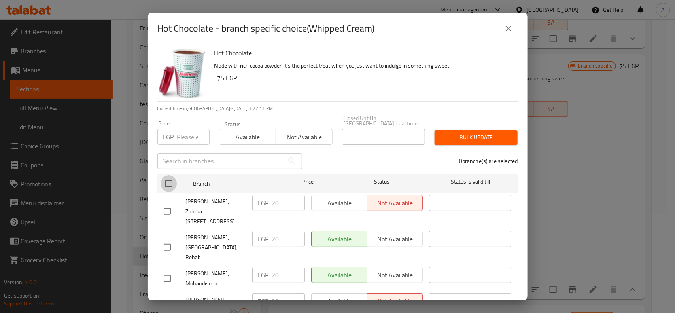
checkbox input "true"
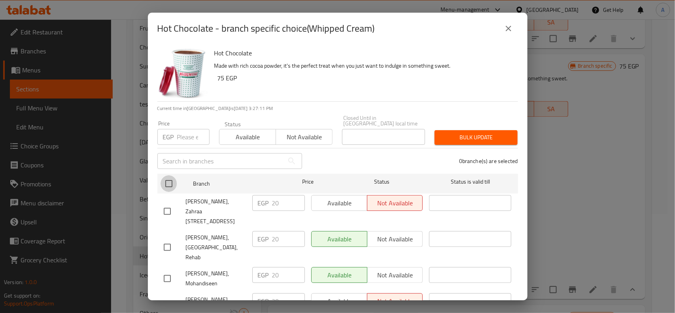
checkbox input "true"
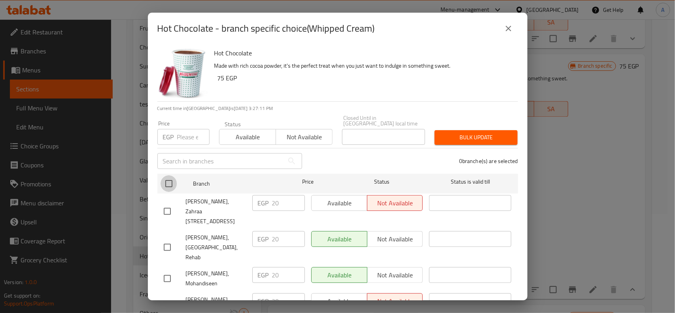
checkbox input "true"
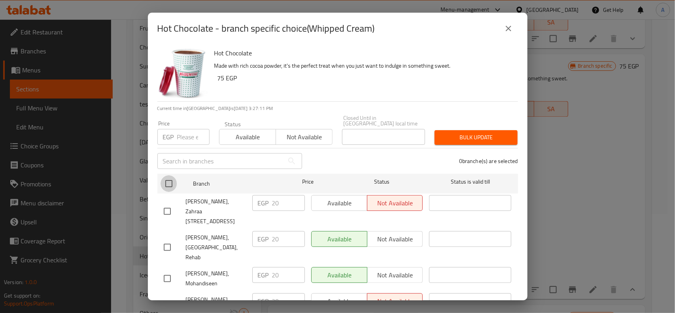
checkbox input "true"
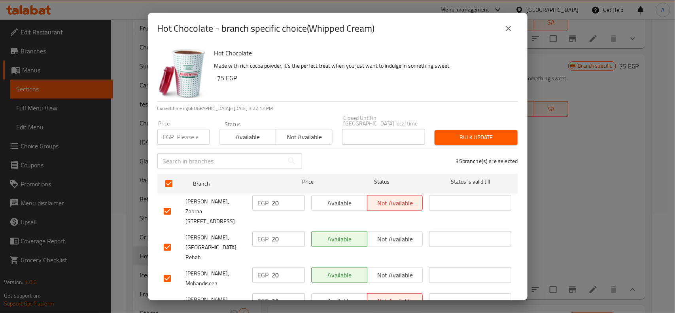
scroll to position [521, 0]
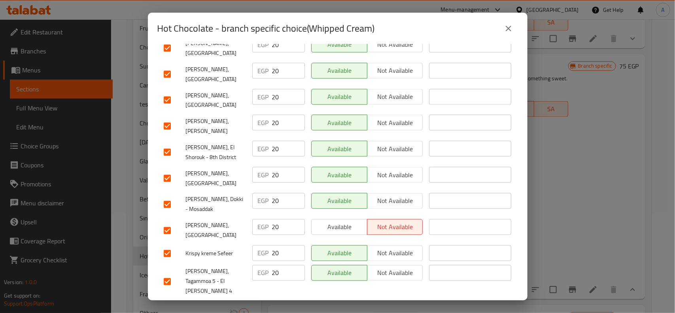
click at [163, 222] on input "checkbox" at bounding box center [167, 230] width 17 height 17
checkbox input "false"
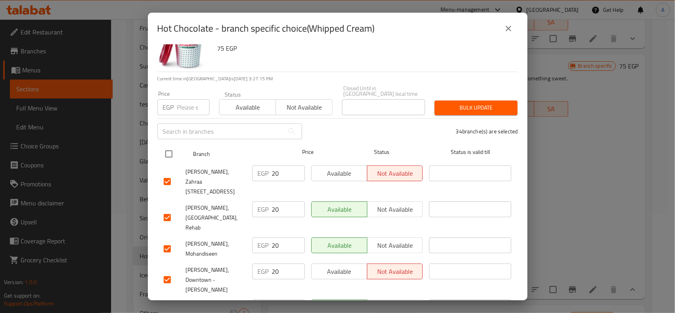
scroll to position [27, 0]
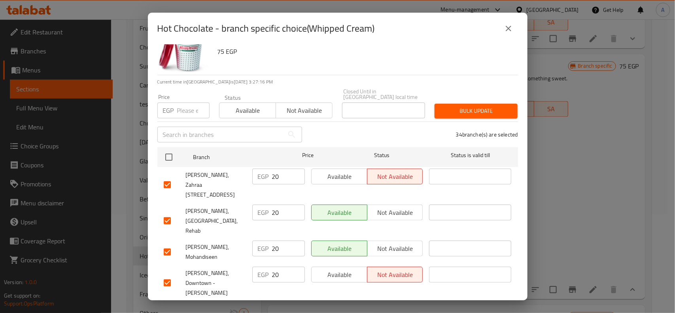
click at [177, 102] on input "number" at bounding box center [193, 110] width 32 height 16
type input "15"
click at [466, 107] on span "Bulk update" at bounding box center [476, 111] width 70 height 10
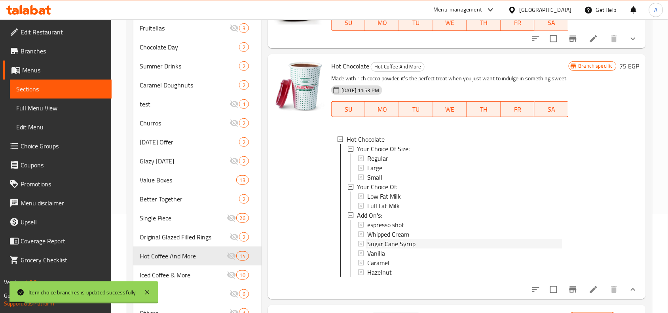
click at [388, 248] on span "Sugar Cane Syrup" at bounding box center [391, 243] width 48 height 9
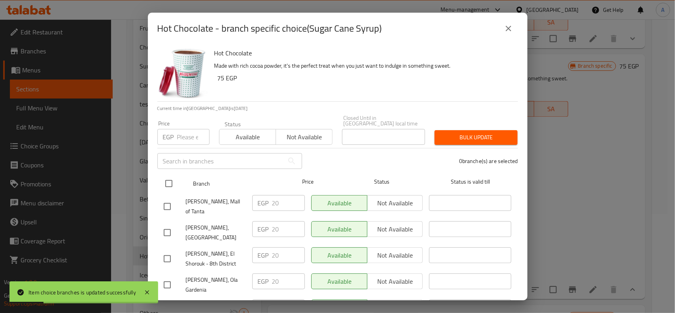
click at [166, 179] on input "checkbox" at bounding box center [169, 183] width 17 height 17
checkbox input "true"
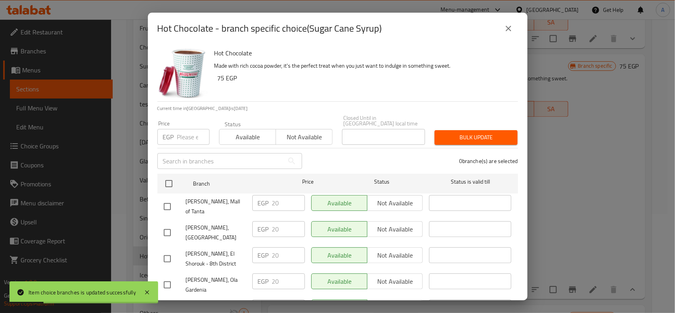
checkbox input "true"
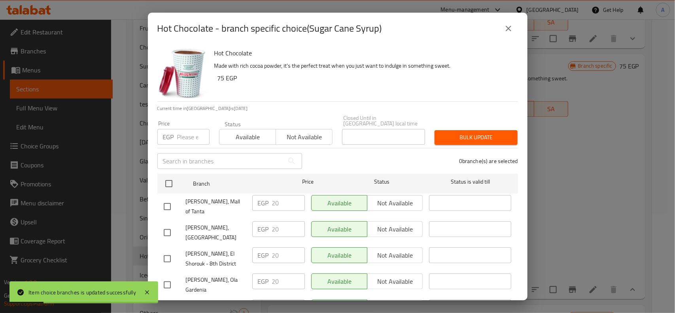
checkbox input "true"
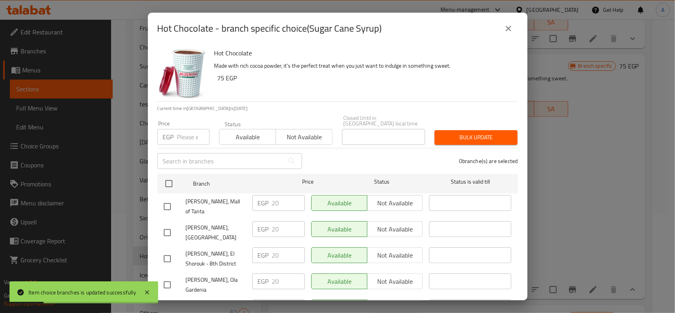
checkbox input "true"
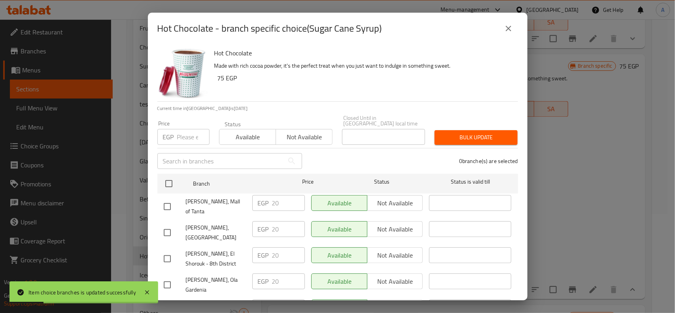
checkbox input "true"
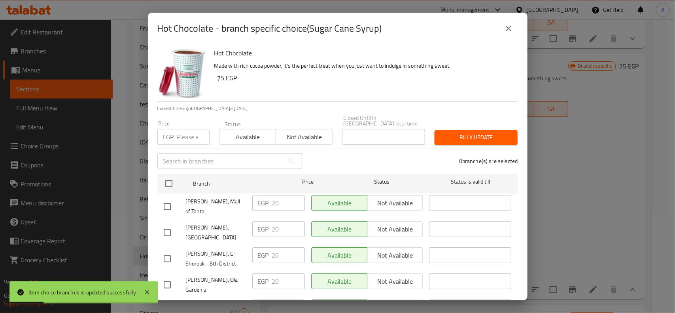
checkbox input "true"
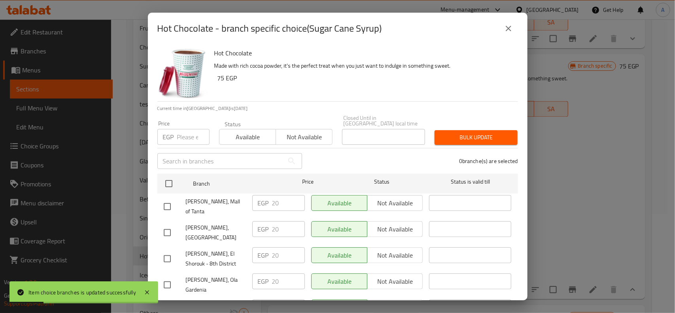
checkbox input "true"
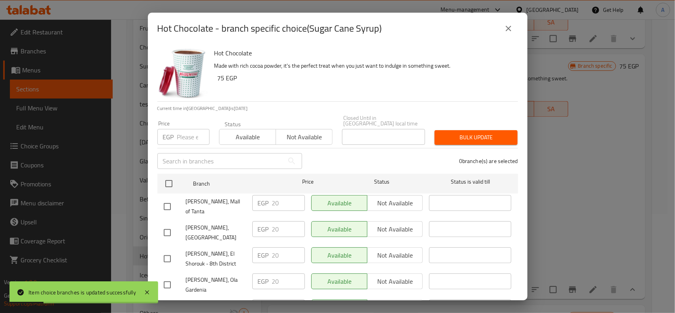
checkbox input "true"
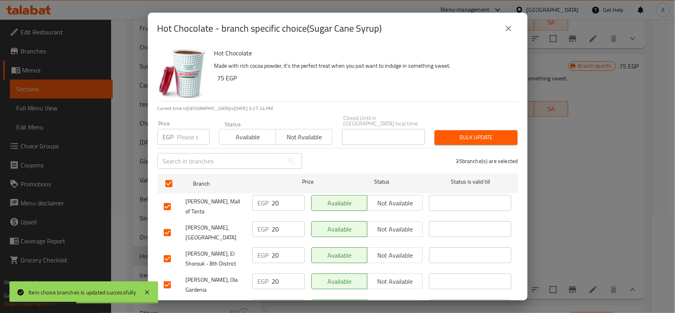
scroll to position [665, 0]
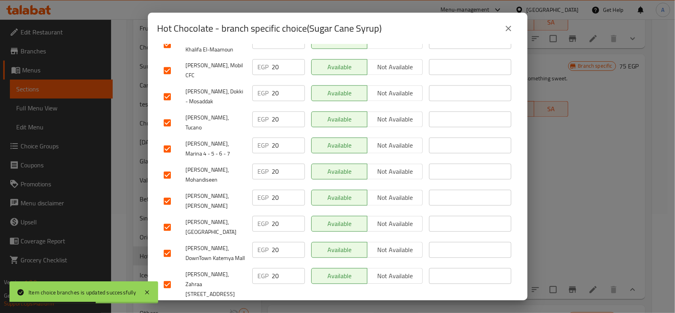
click at [170, 219] on input "checkbox" at bounding box center [167, 227] width 17 height 17
checkbox input "false"
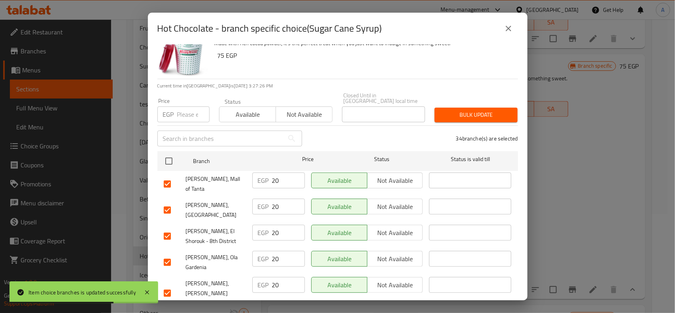
scroll to position [22, 0]
click at [180, 107] on input "number" at bounding box center [193, 115] width 32 height 16
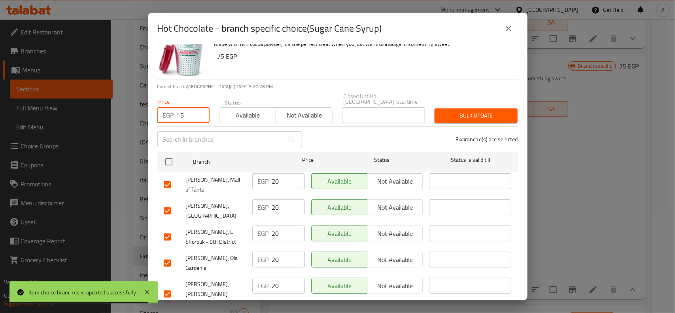
scroll to position [0, 0]
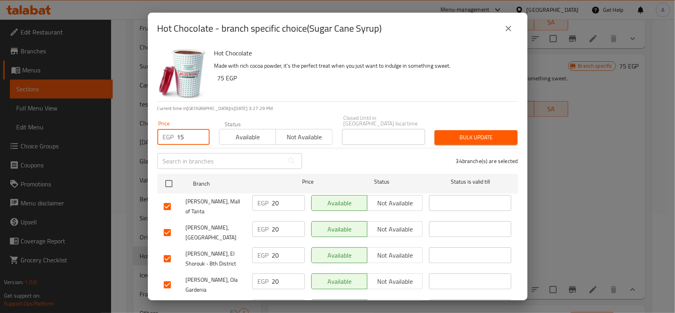
type input "15"
click at [435, 131] on button "Bulk update" at bounding box center [476, 137] width 83 height 15
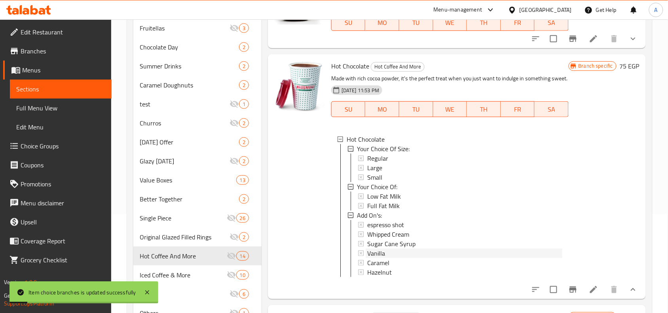
click at [388, 258] on div "Vanilla" at bounding box center [464, 252] width 195 height 9
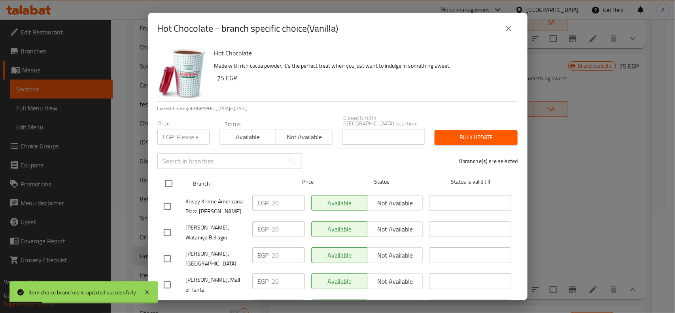
click at [163, 183] on input "checkbox" at bounding box center [169, 183] width 17 height 17
checkbox input "true"
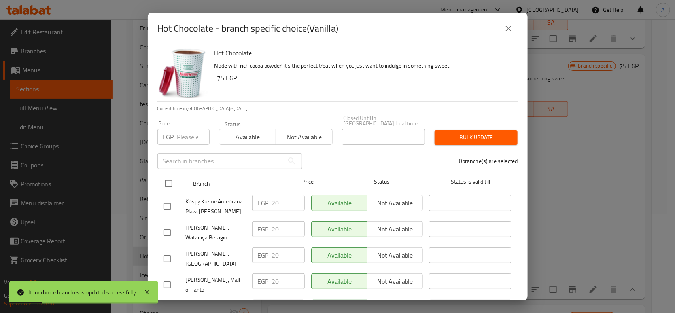
checkbox input "true"
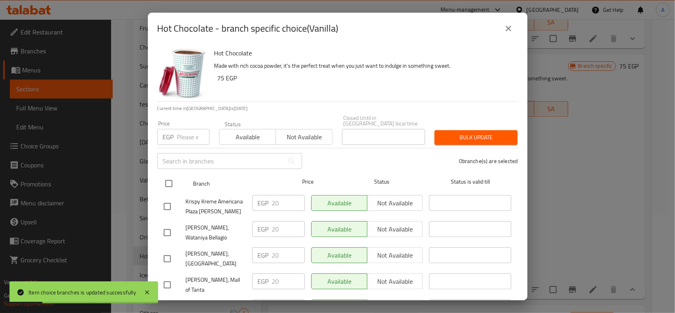
checkbox input "true"
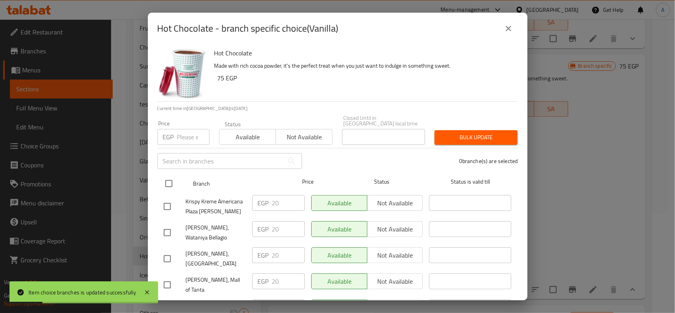
checkbox input "true"
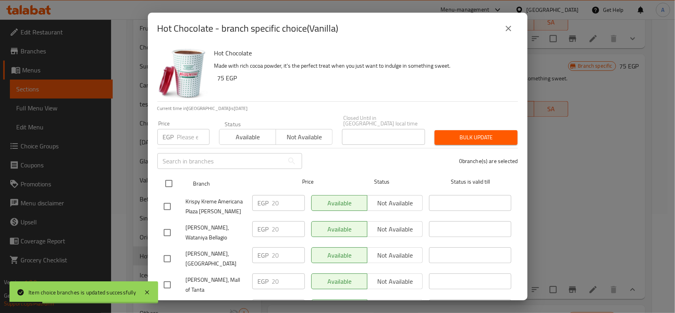
checkbox input "true"
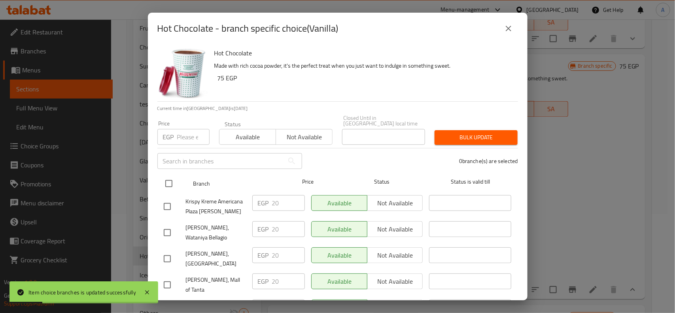
checkbox input "true"
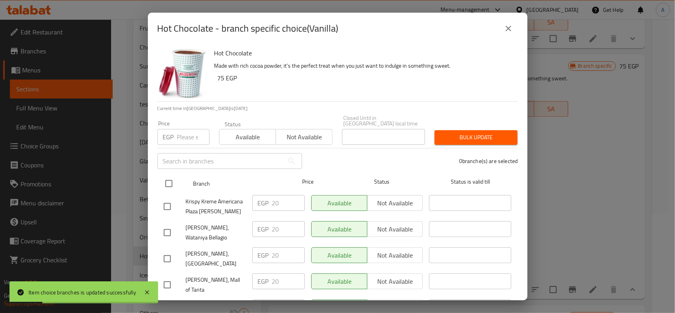
checkbox input "true"
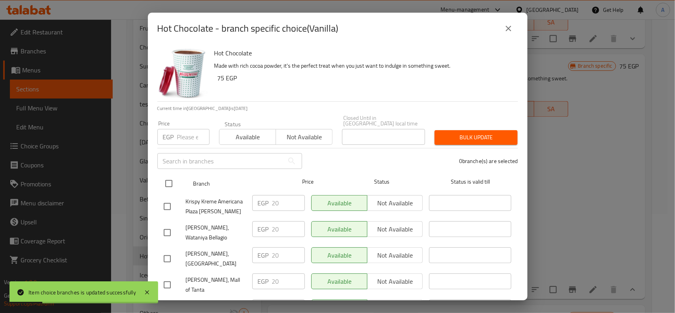
checkbox input "true"
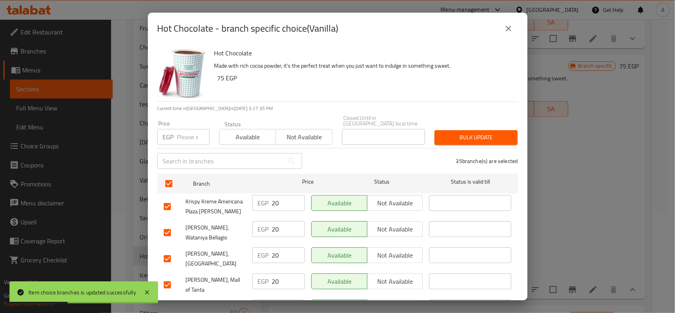
scroll to position [214, 0]
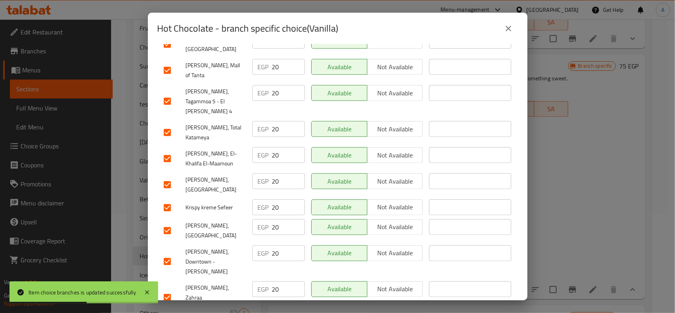
click at [161, 176] on input "checkbox" at bounding box center [167, 184] width 17 height 17
checkbox input "false"
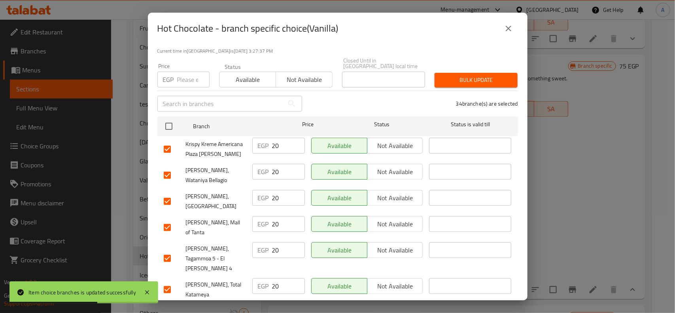
scroll to position [0, 0]
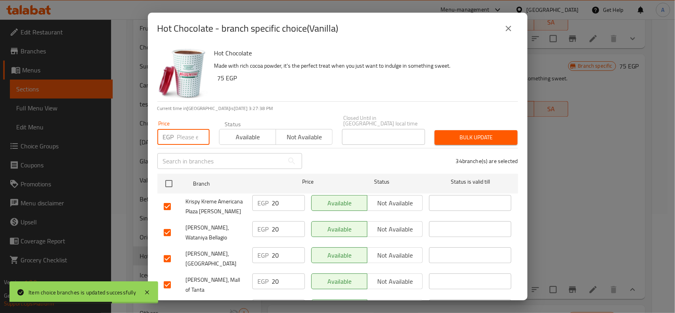
click at [188, 133] on input "number" at bounding box center [193, 137] width 32 height 16
type input "15"
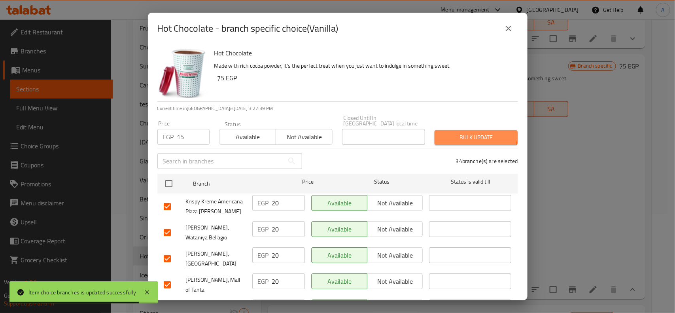
click at [460, 133] on span "Bulk update" at bounding box center [476, 138] width 70 height 10
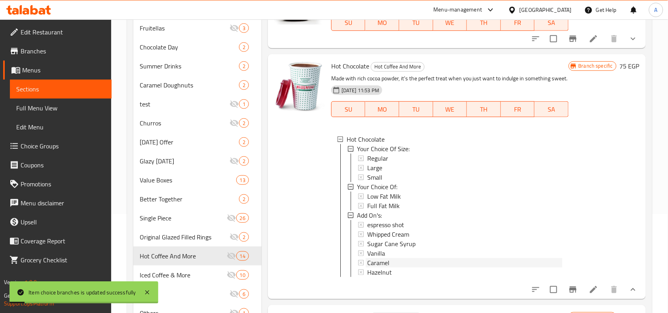
click at [390, 267] on div "Caramel" at bounding box center [464, 262] width 195 height 9
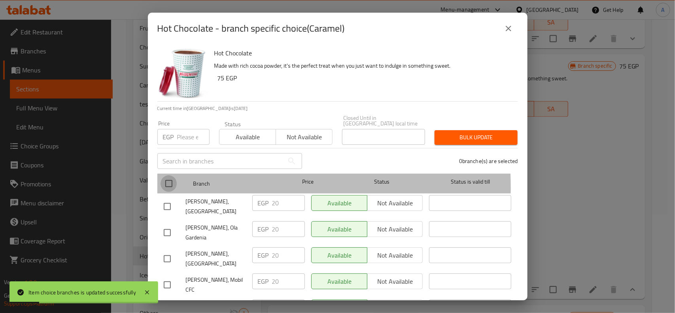
click at [165, 182] on input "checkbox" at bounding box center [169, 183] width 17 height 17
checkbox input "true"
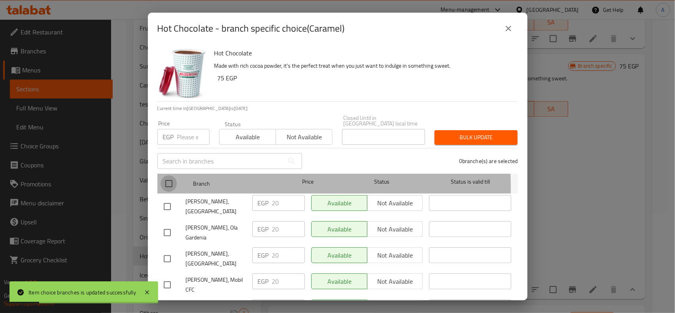
checkbox input "true"
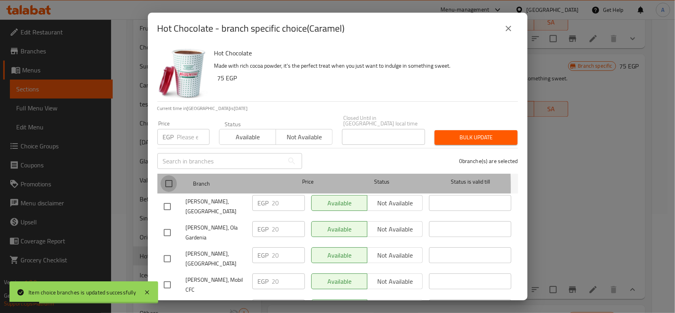
checkbox input "true"
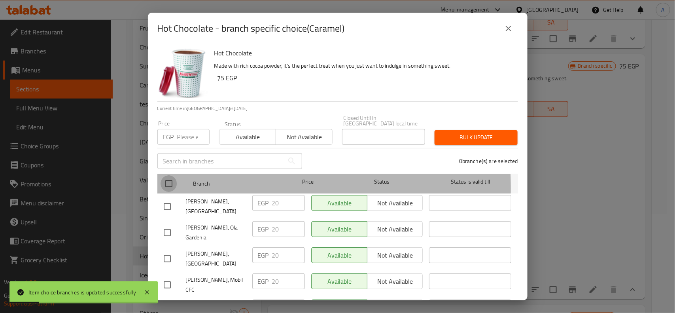
checkbox input "true"
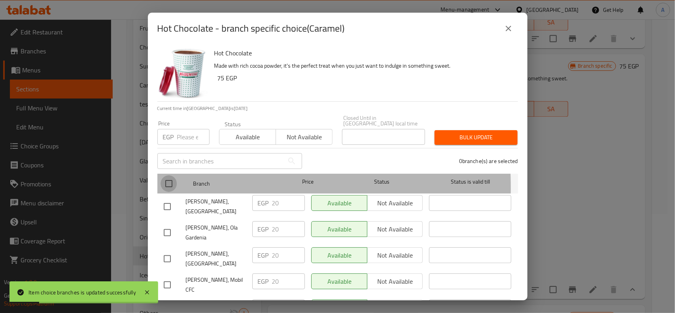
checkbox input "true"
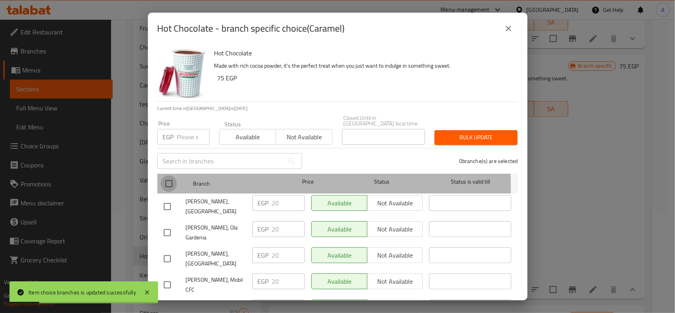
checkbox input "true"
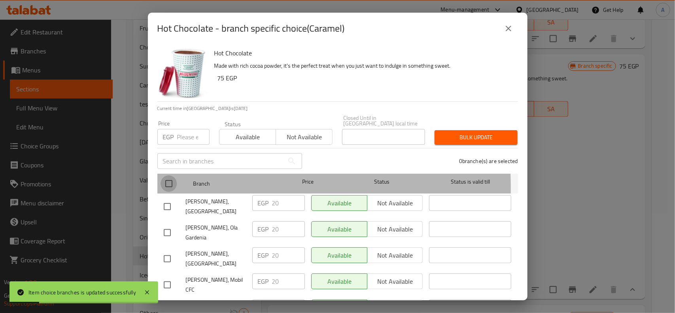
checkbox input "true"
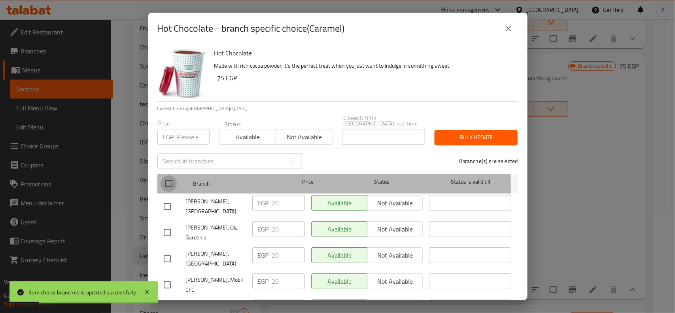
checkbox input "true"
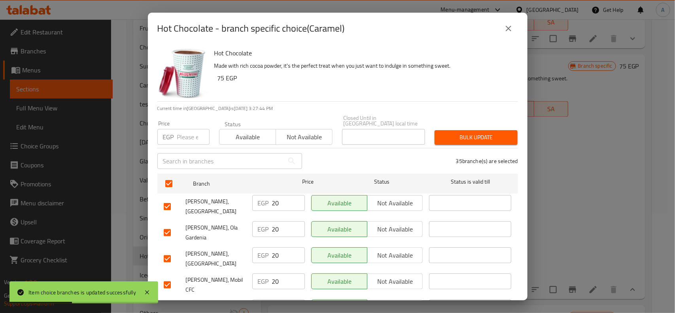
click at [172, 250] on input "checkbox" at bounding box center [167, 258] width 17 height 17
checkbox input "false"
click at [181, 135] on input "number" at bounding box center [193, 137] width 32 height 16
type input "15"
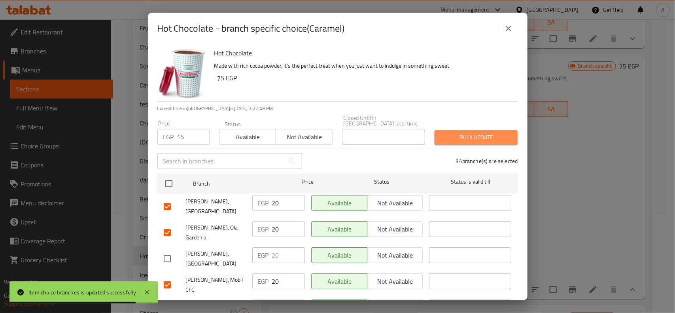
click at [501, 137] on span "Bulk update" at bounding box center [476, 138] width 70 height 10
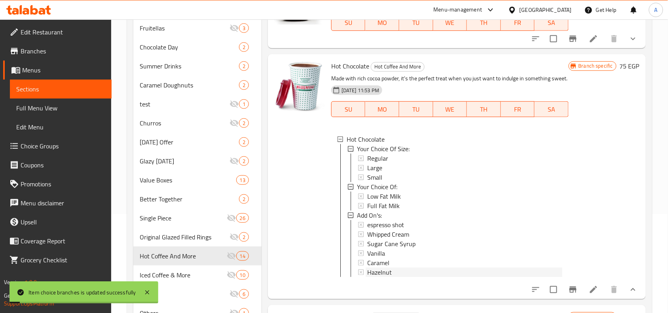
click at [390, 277] on span "Hazelnut" at bounding box center [379, 271] width 25 height 9
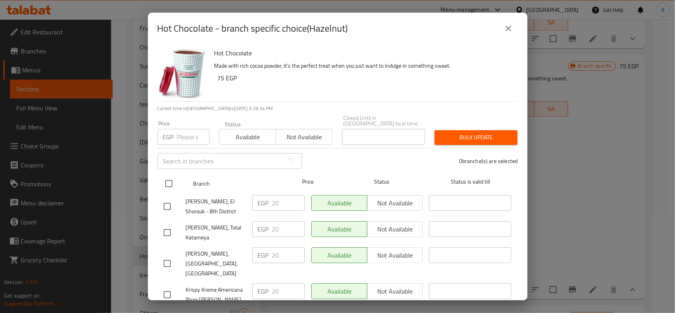
click at [173, 177] on input "checkbox" at bounding box center [169, 183] width 17 height 17
checkbox input "true"
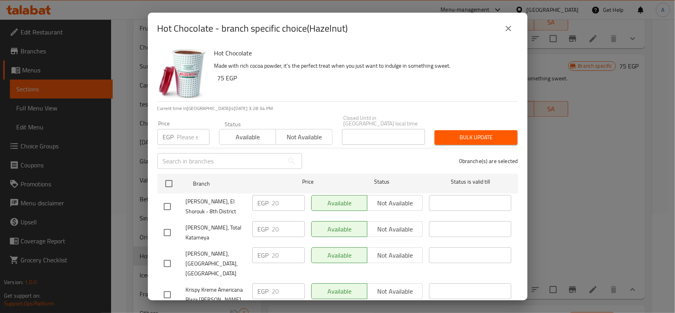
checkbox input "true"
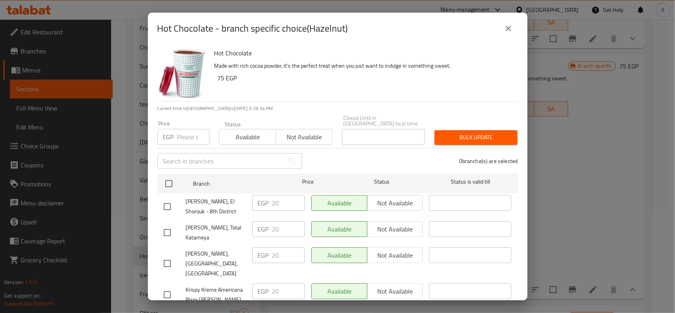
checkbox input "true"
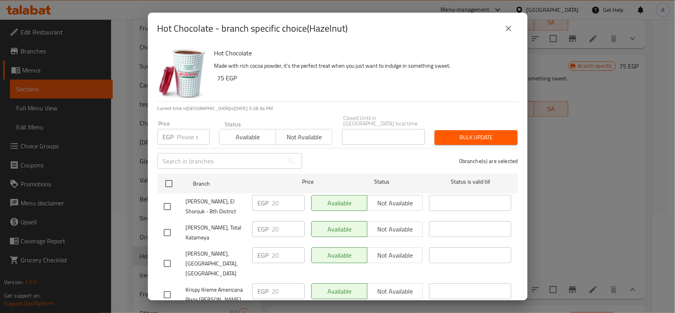
checkbox input "true"
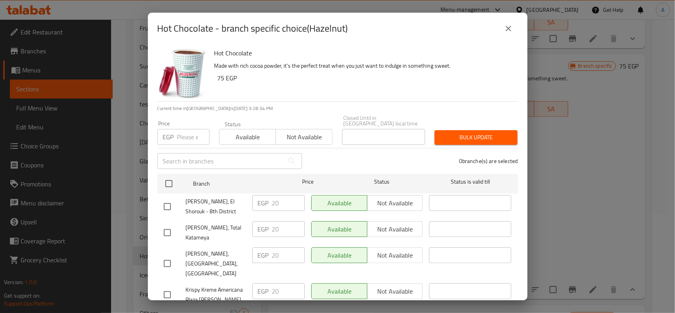
checkbox input "true"
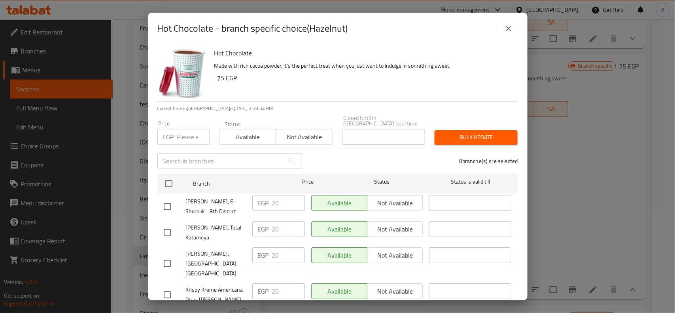
checkbox input "true"
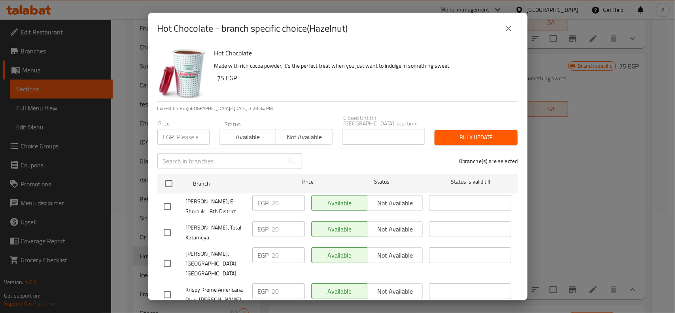
checkbox input "true"
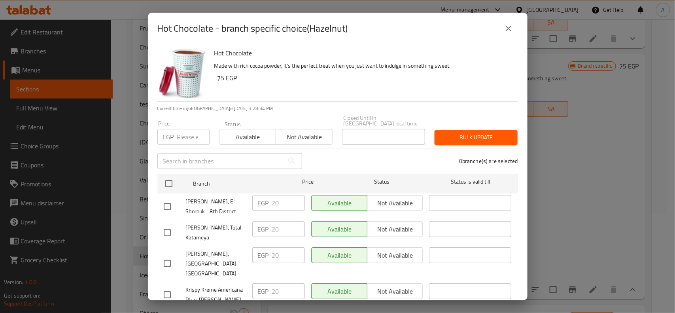
checkbox input "true"
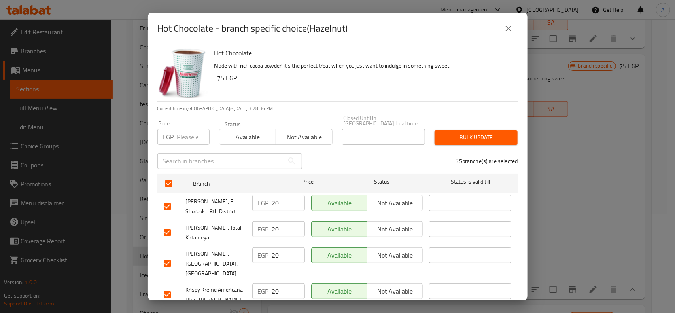
scroll to position [753, 0]
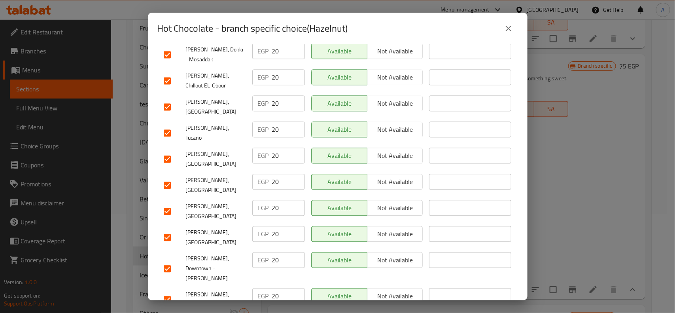
click at [163, 229] on input "checkbox" at bounding box center [167, 237] width 17 height 17
checkbox input "false"
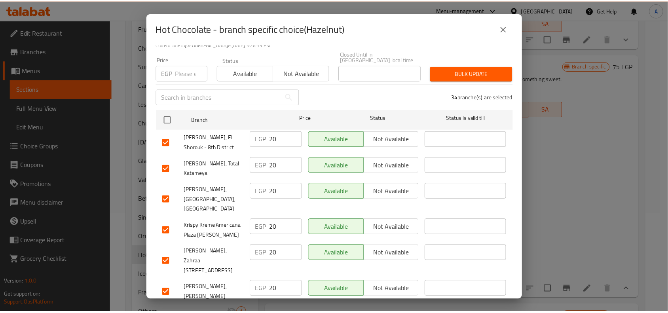
scroll to position [0, 0]
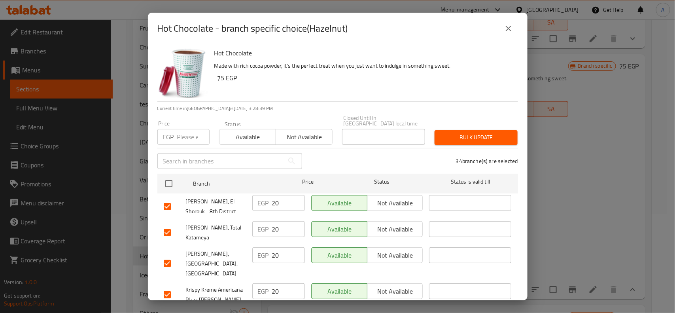
click at [183, 135] on input "number" at bounding box center [193, 137] width 32 height 16
type input "15"
click at [448, 133] on span "Bulk update" at bounding box center [476, 138] width 70 height 10
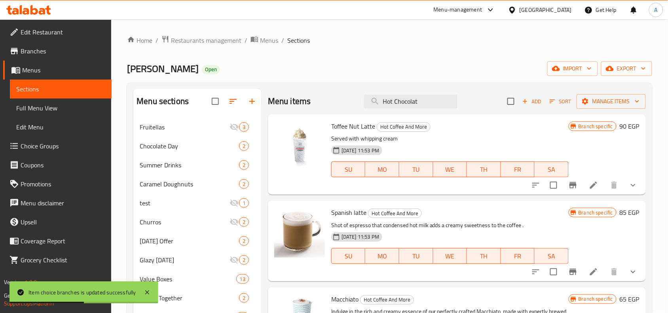
click at [409, 110] on div "Menu items Hot Chocolat Add Sort Manage items" at bounding box center [457, 102] width 378 height 26
click at [428, 101] on input "Hot Chocolat" at bounding box center [410, 102] width 93 height 14
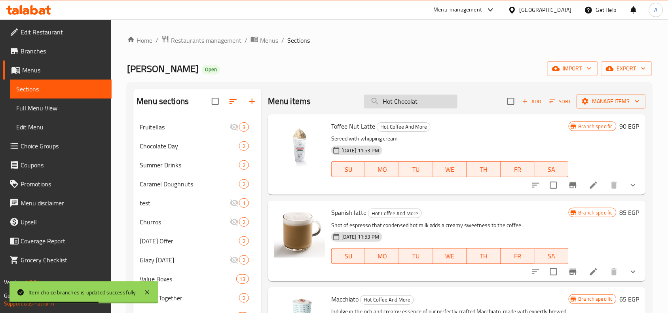
click at [428, 101] on input "Hot Chocolat" at bounding box center [410, 102] width 93 height 14
paste input "Original Brew"
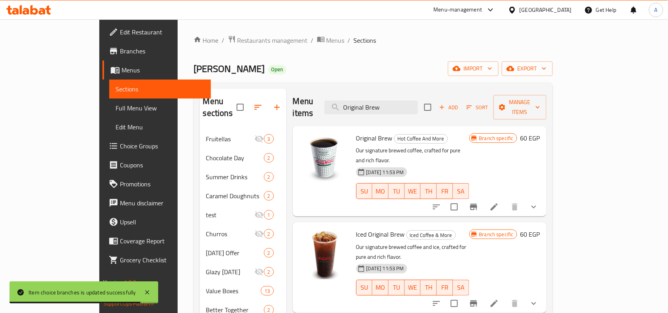
type input "Original Brew"
click at [357, 132] on span "Original Brew" at bounding box center [374, 138] width 36 height 12
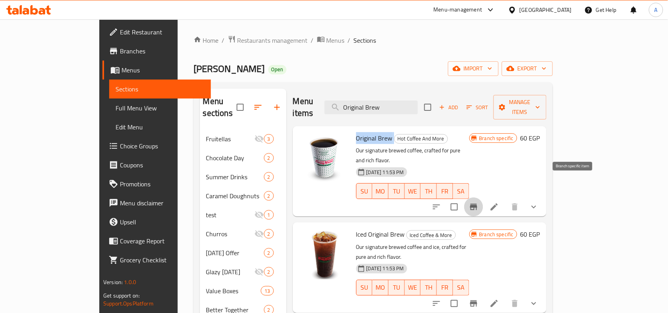
click at [483, 197] on button "Branch-specific-item" at bounding box center [473, 206] width 19 height 19
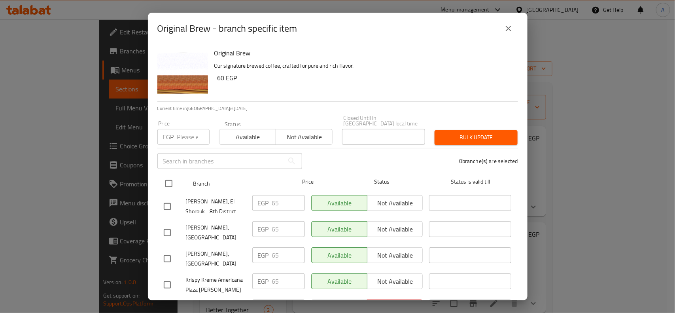
click at [174, 180] on input "checkbox" at bounding box center [169, 183] width 17 height 17
checkbox input "true"
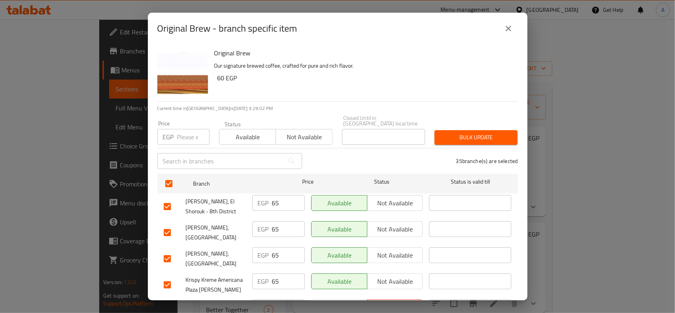
scroll to position [707, 0]
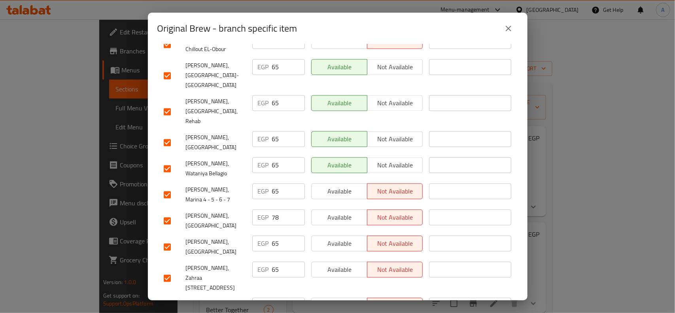
click at [165, 213] on input "checkbox" at bounding box center [167, 221] width 17 height 17
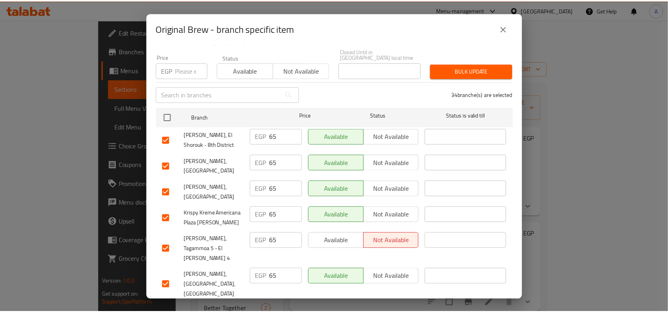
scroll to position [0, 0]
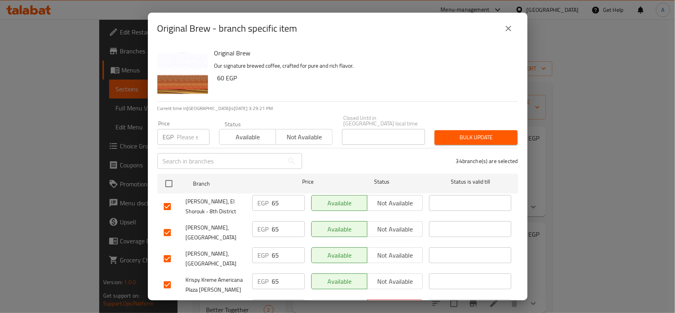
click at [185, 131] on input "number" at bounding box center [193, 137] width 32 height 16
click at [188, 135] on input "number" at bounding box center [193, 137] width 32 height 16
click at [468, 138] on button "Bulk update" at bounding box center [476, 137] width 83 height 15
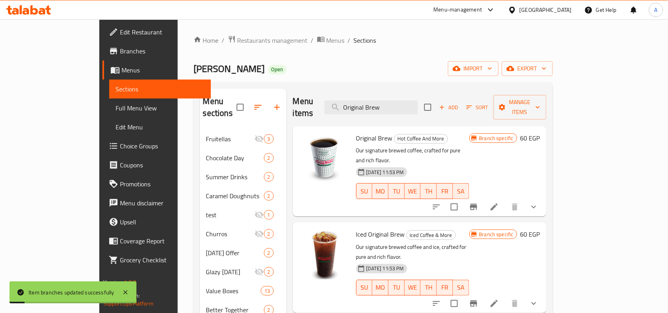
drag, startPoint x: 287, startPoint y: 116, endPoint x: 216, endPoint y: 119, distance: 70.9
click at [216, 119] on div "Menu sections Fruitellas 3 Chocolate Day 2 Summer Drinks 2 Caramel Doughnuts 2 …" at bounding box center [373, 263] width 347 height 348
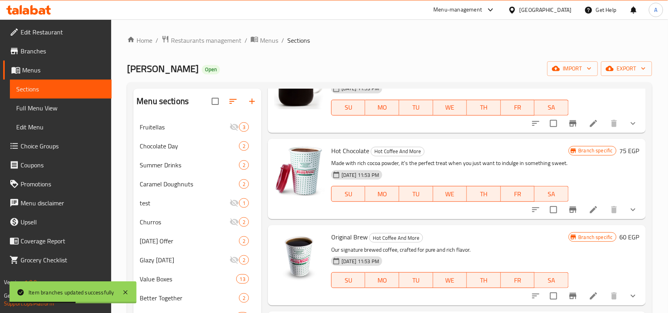
scroll to position [791, 0]
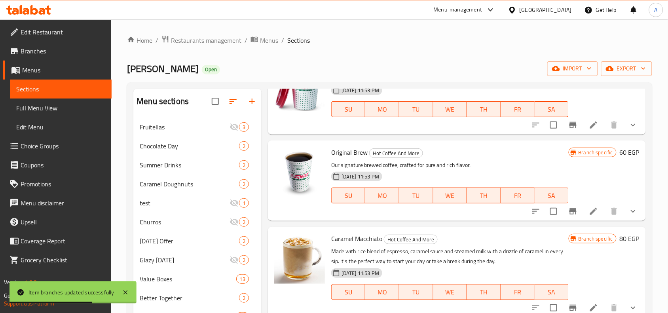
drag, startPoint x: 321, startPoint y: 165, endPoint x: 365, endPoint y: 161, distance: 44.1
click at [365, 161] on div "Original Brew Hot Coffee And More Our signature brewed coffee, crafted for pure…" at bounding box center [457, 181] width 372 height 74
click at [365, 158] on span "Original Brew" at bounding box center [349, 152] width 36 height 12
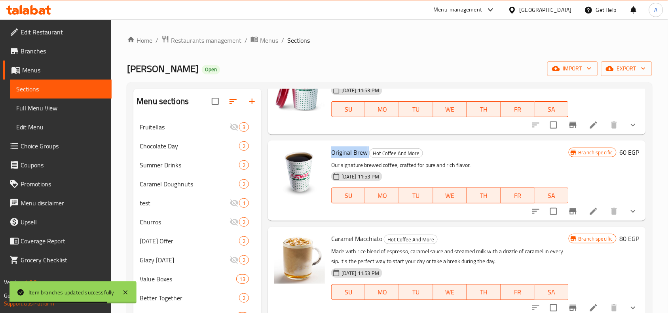
click at [630, 216] on icon "show more" at bounding box center [632, 211] width 9 height 9
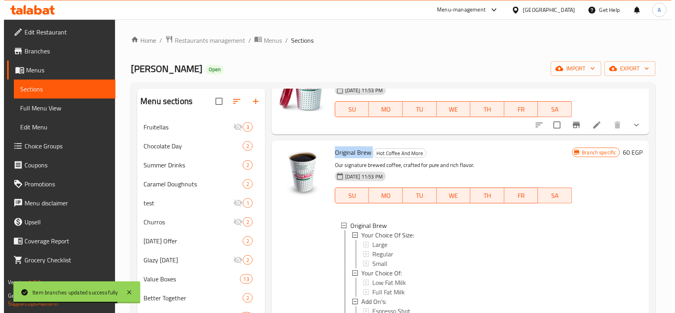
scroll to position [841, 0]
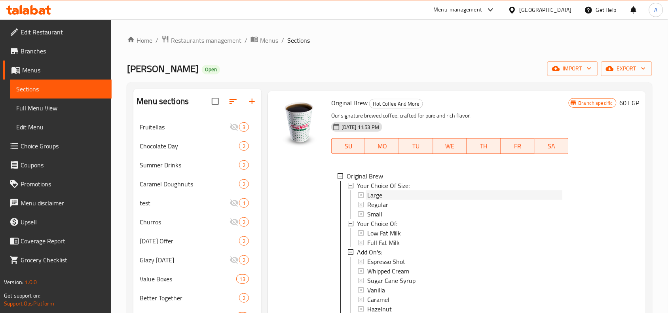
click at [393, 200] on div "Large" at bounding box center [464, 194] width 195 height 9
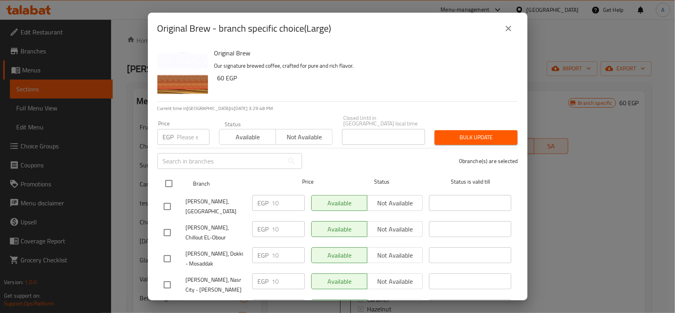
click at [169, 180] on input "checkbox" at bounding box center [169, 183] width 17 height 17
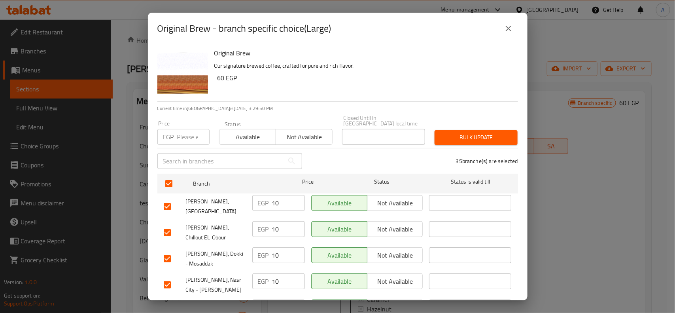
scroll to position [645, 0]
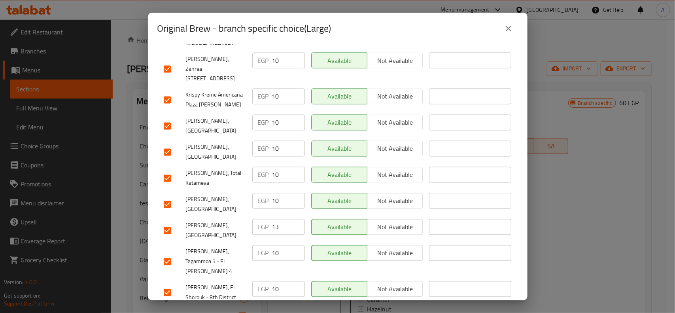
click at [165, 222] on input "checkbox" at bounding box center [167, 230] width 17 height 17
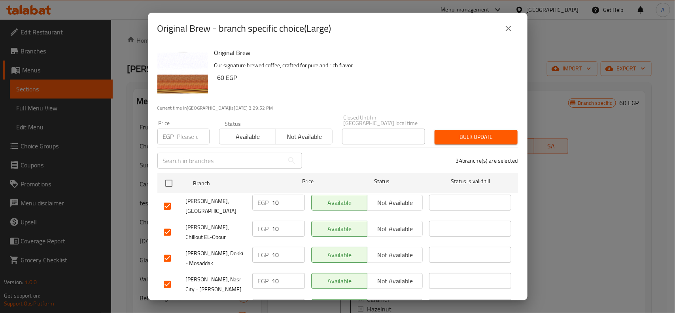
scroll to position [0, 0]
click at [167, 132] on p "EGP" at bounding box center [168, 136] width 11 height 9
click at [193, 133] on input "number" at bounding box center [193, 137] width 32 height 16
click at [463, 137] on button "Bulk update" at bounding box center [476, 137] width 83 height 15
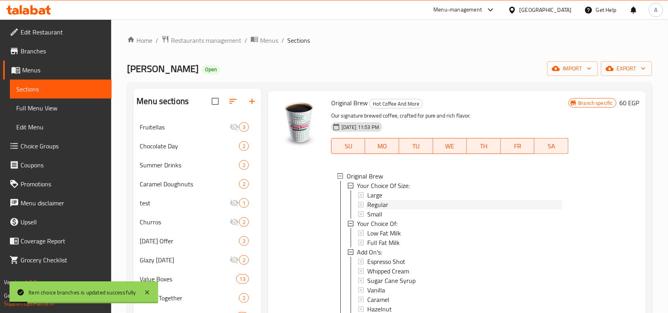
click at [398, 209] on div "Regular" at bounding box center [464, 204] width 195 height 9
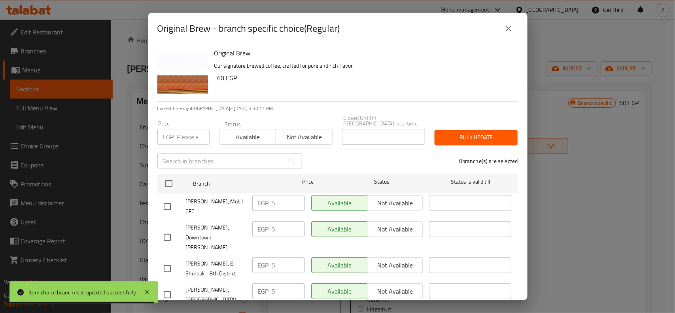
click at [171, 198] on input "checkbox" at bounding box center [167, 206] width 17 height 17
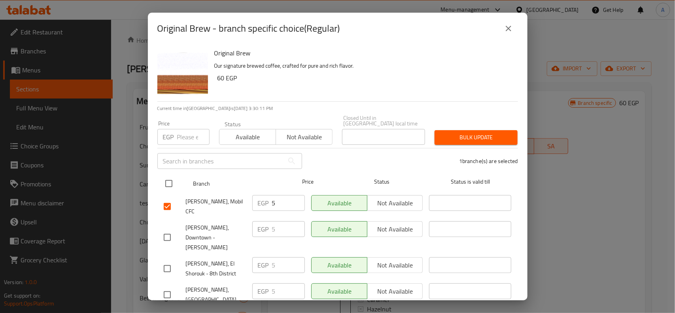
click at [169, 175] on input "checkbox" at bounding box center [169, 183] width 17 height 17
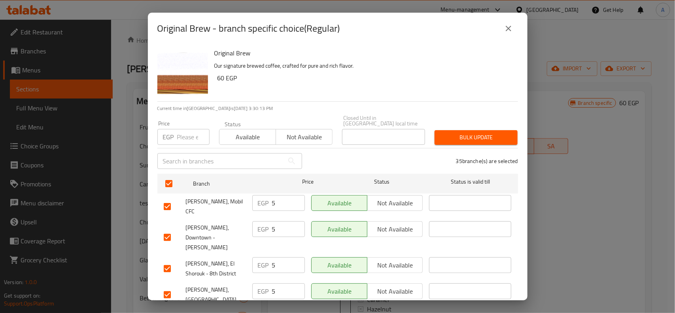
scroll to position [293, 0]
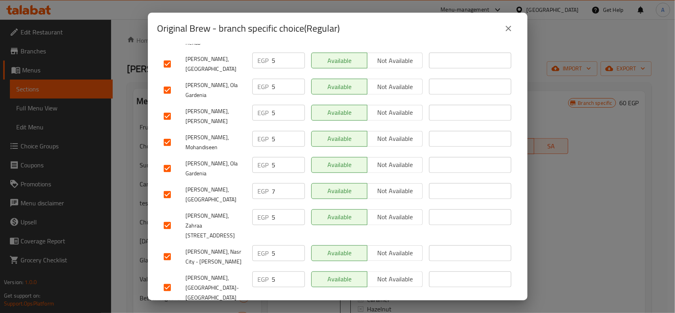
click at [161, 186] on input "checkbox" at bounding box center [167, 194] width 17 height 17
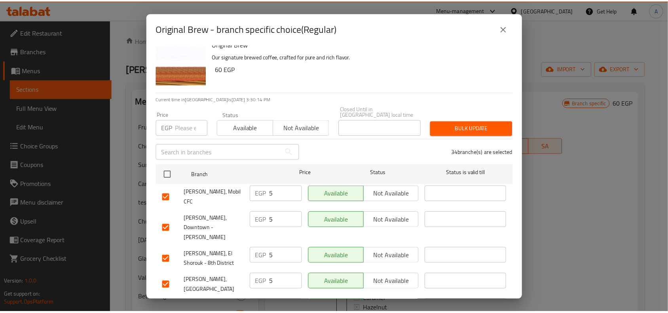
scroll to position [0, 0]
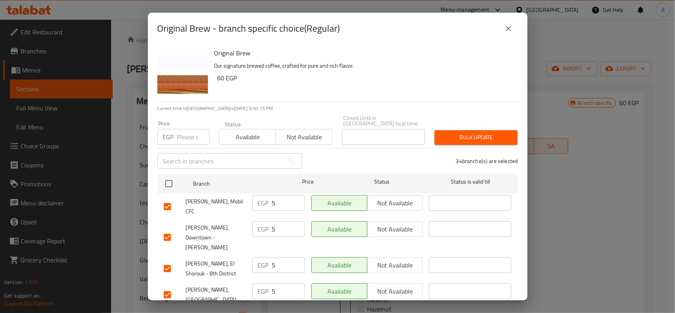
click at [193, 134] on input "number" at bounding box center [193, 137] width 32 height 16
click at [189, 134] on input "number" at bounding box center [193, 137] width 32 height 16
click at [485, 133] on span "Bulk update" at bounding box center [476, 138] width 70 height 10
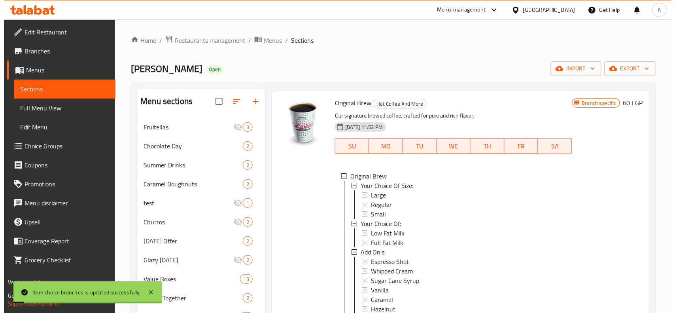
scroll to position [1, 0]
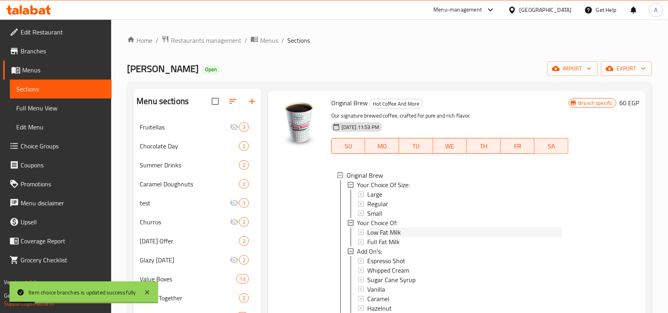
click at [391, 237] on span "Low Fat Milk" at bounding box center [384, 232] width 34 height 9
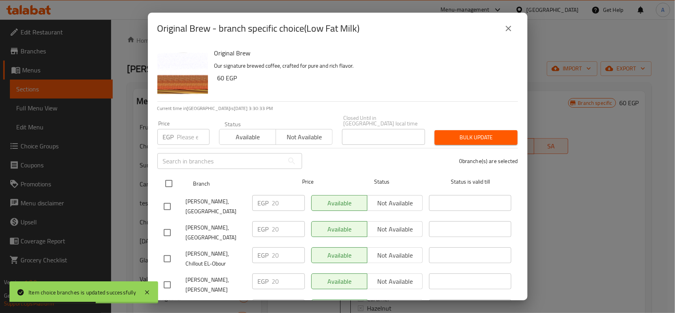
click at [171, 177] on input "checkbox" at bounding box center [169, 183] width 17 height 17
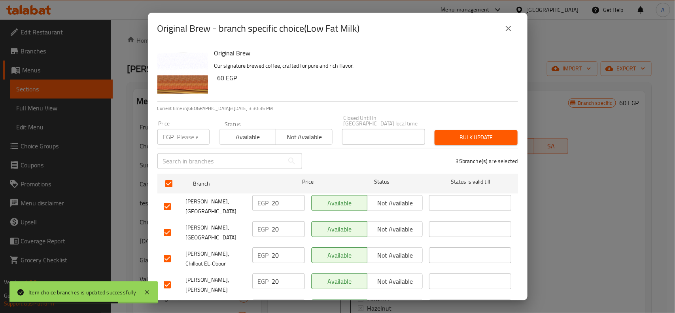
scroll to position [795, 0]
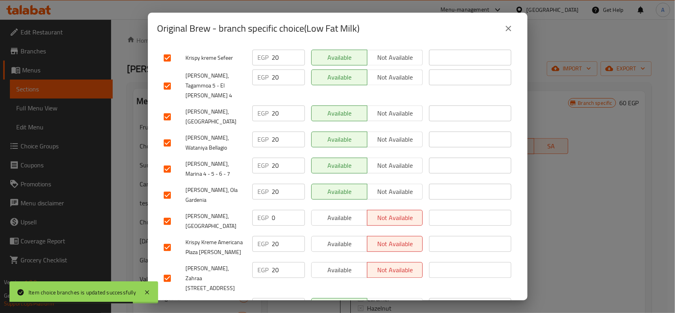
click at [168, 213] on input "checkbox" at bounding box center [167, 221] width 17 height 17
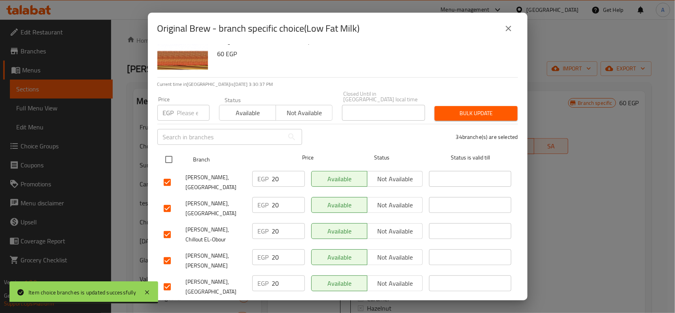
scroll to position [0, 0]
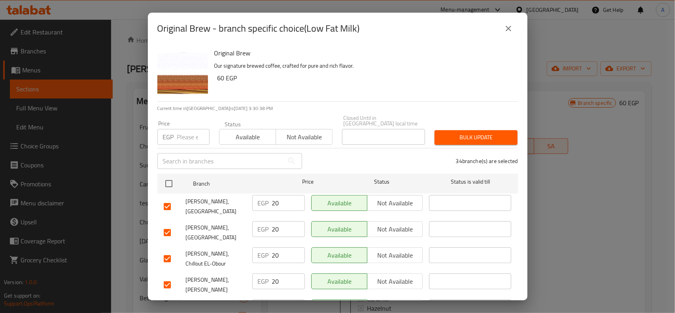
click at [186, 129] on input "number" at bounding box center [193, 137] width 32 height 16
click at [420, 131] on div "Closed Until in Egypt local time Closed Until in Egypt local time" at bounding box center [384, 129] width 93 height 39
click at [444, 130] on button "Bulk update" at bounding box center [476, 137] width 83 height 15
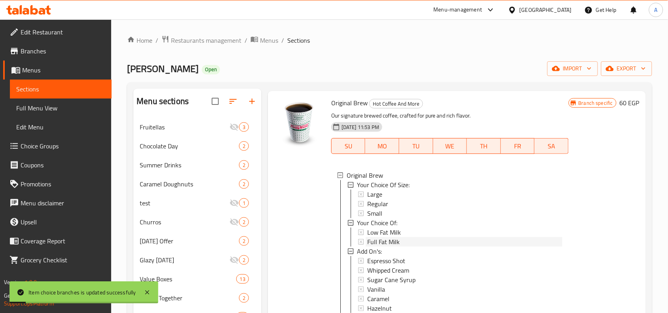
click at [380, 247] on span "Full Fat Milk" at bounding box center [383, 241] width 32 height 9
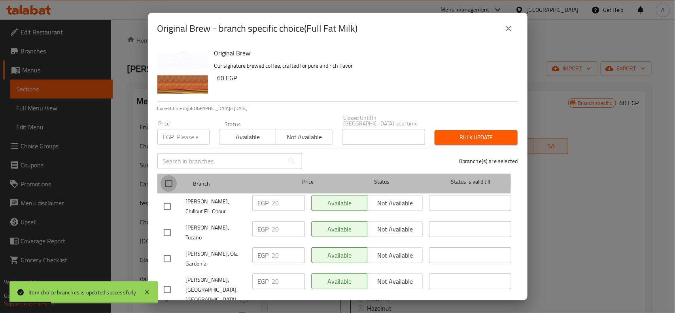
click at [174, 176] on input "checkbox" at bounding box center [169, 183] width 17 height 17
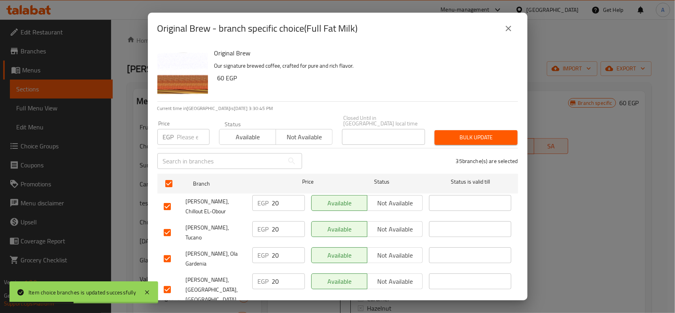
scroll to position [795, 0]
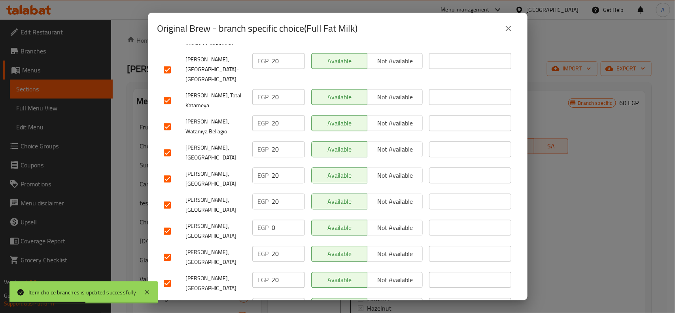
click at [163, 223] on input "checkbox" at bounding box center [167, 231] width 17 height 17
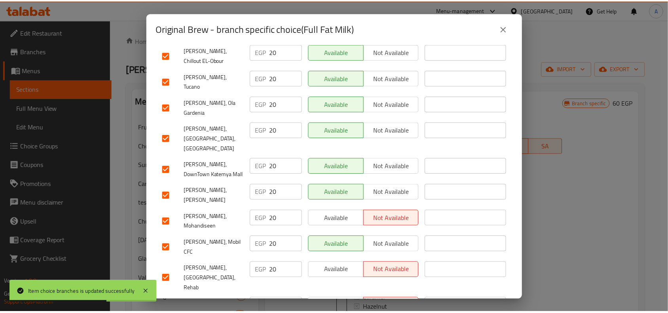
scroll to position [0, 0]
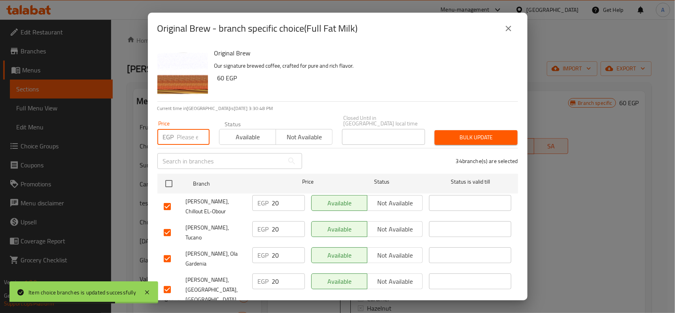
click at [189, 137] on input "number" at bounding box center [193, 137] width 32 height 16
click at [481, 133] on span "Bulk update" at bounding box center [476, 138] width 70 height 10
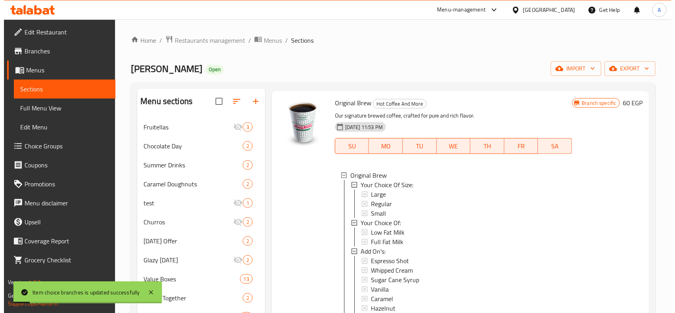
scroll to position [890, 0]
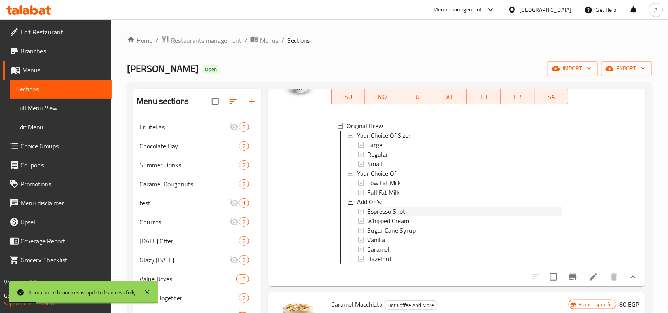
click at [403, 216] on span "Espresso Shot" at bounding box center [386, 211] width 38 height 9
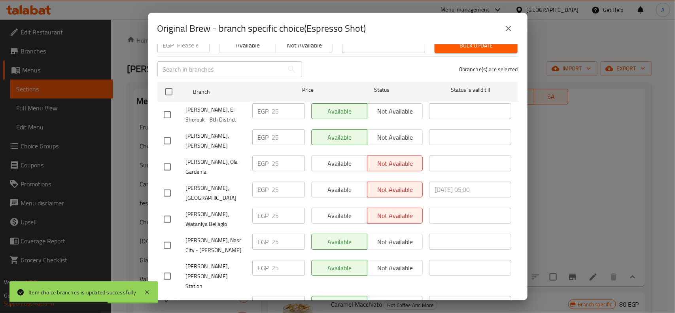
scroll to position [0, 0]
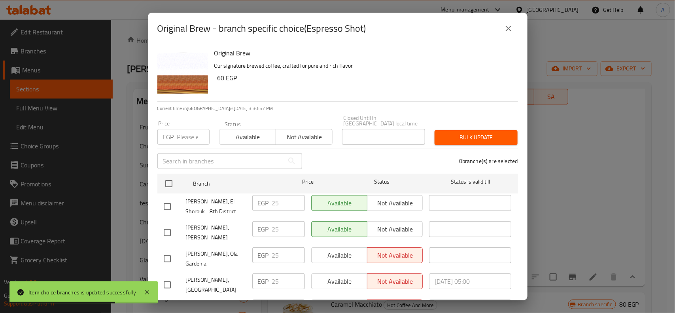
click at [164, 198] on input "checkbox" at bounding box center [167, 206] width 17 height 17
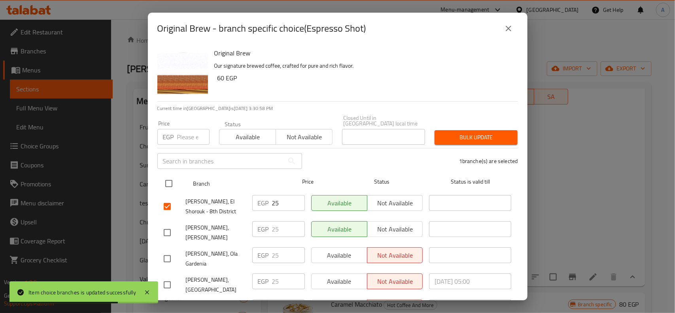
click at [165, 185] on input "checkbox" at bounding box center [169, 183] width 17 height 17
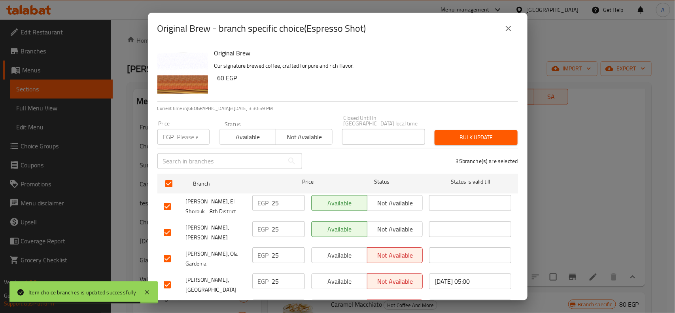
scroll to position [835, 0]
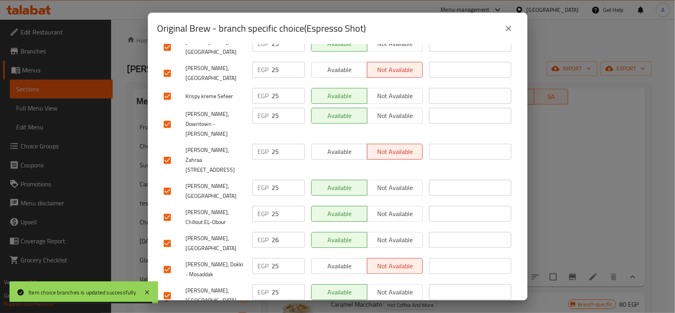
drag, startPoint x: 169, startPoint y: 178, endPoint x: 194, endPoint y: 163, distance: 29.5
click at [169, 235] on input "checkbox" at bounding box center [167, 243] width 17 height 17
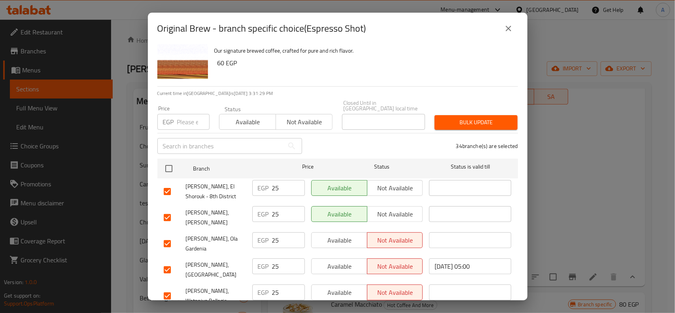
scroll to position [0, 0]
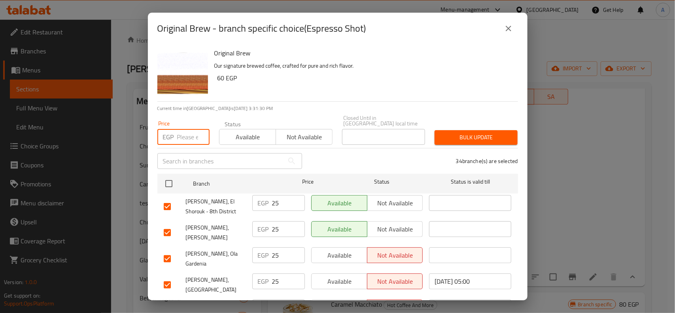
click at [184, 129] on input "number" at bounding box center [193, 137] width 32 height 16
click at [457, 130] on button "Bulk update" at bounding box center [476, 137] width 83 height 15
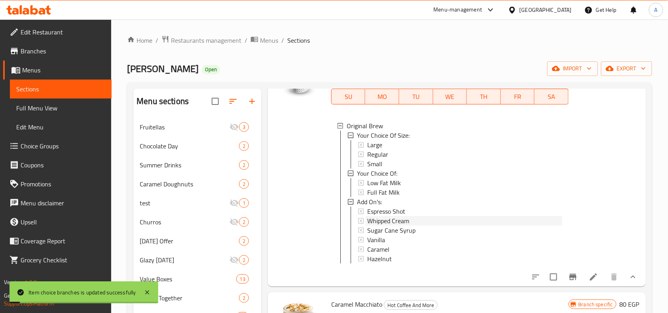
click at [393, 226] on span "Whipped Cream" at bounding box center [388, 220] width 42 height 9
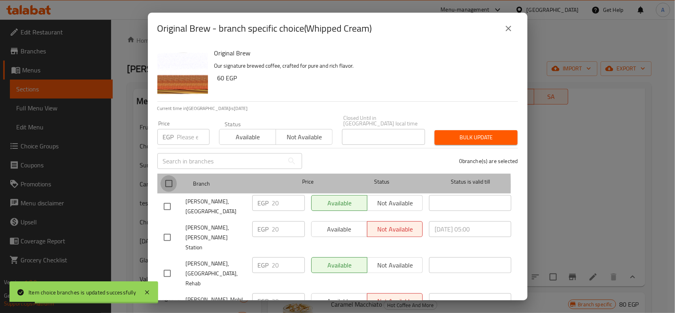
click at [169, 179] on input "checkbox" at bounding box center [169, 183] width 17 height 17
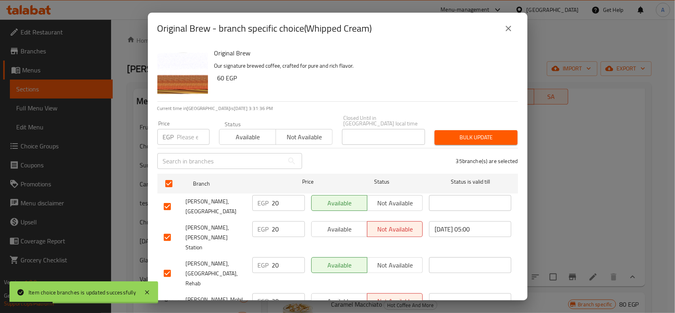
scroll to position [593, 0]
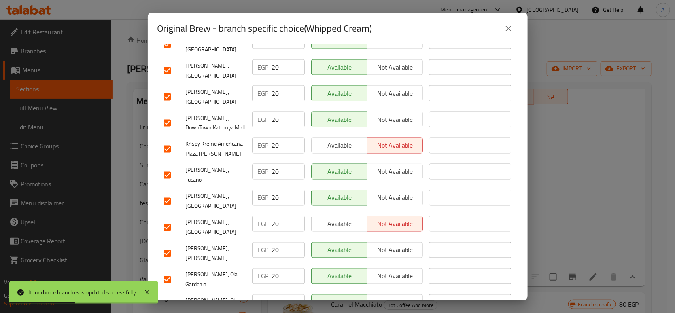
click at [174, 219] on input "checkbox" at bounding box center [167, 227] width 17 height 17
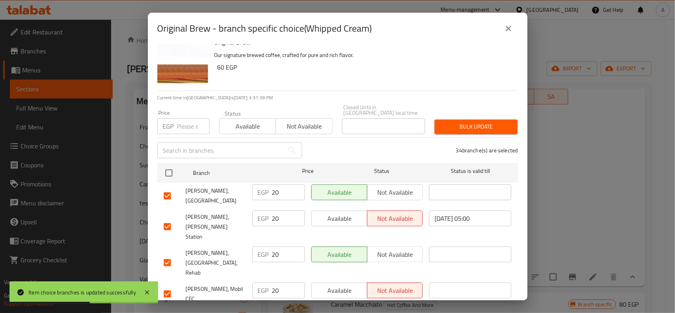
scroll to position [0, 0]
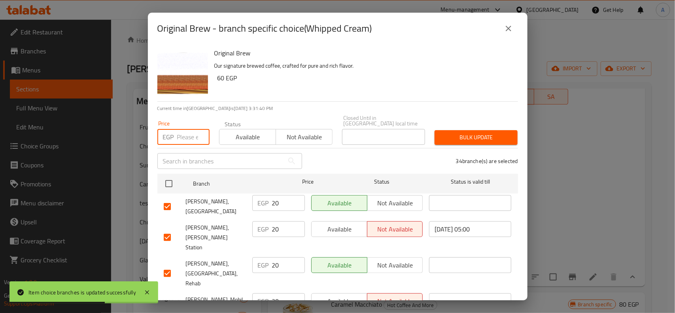
click at [184, 138] on input "number" at bounding box center [193, 137] width 32 height 16
click at [441, 133] on span "Bulk update" at bounding box center [476, 138] width 70 height 10
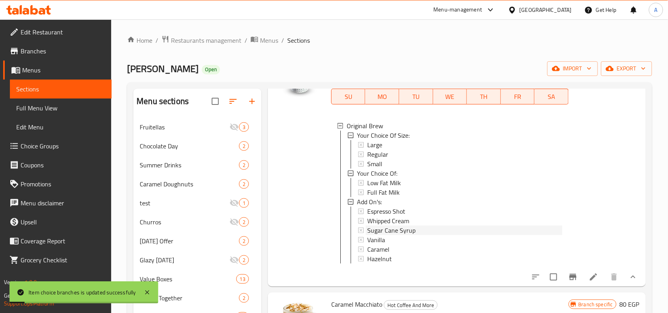
click at [382, 235] on span "Sugar Cane Syrup" at bounding box center [391, 230] width 48 height 9
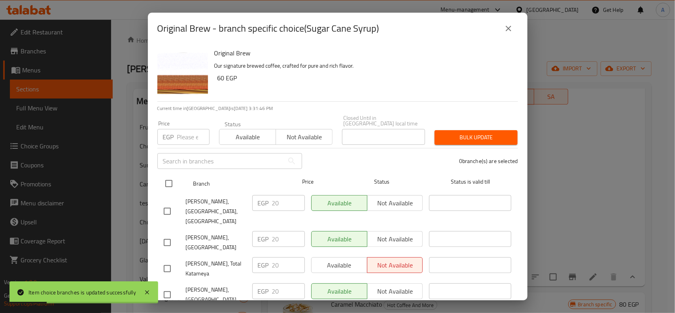
click at [169, 180] on input "checkbox" at bounding box center [169, 183] width 17 height 17
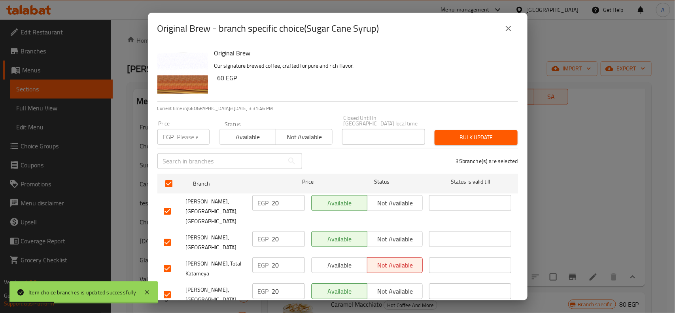
click at [176, 129] on div "EGP Price" at bounding box center [183, 137] width 52 height 16
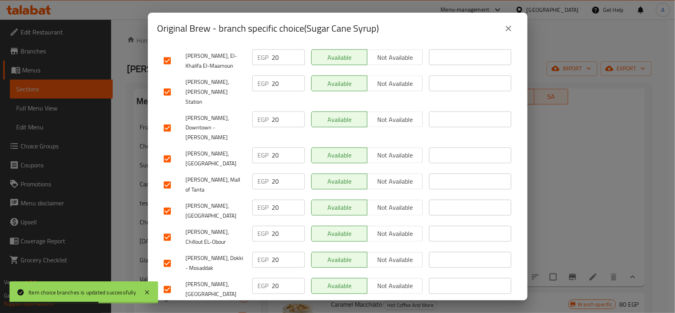
click at [167, 203] on input "checkbox" at bounding box center [167, 211] width 17 height 17
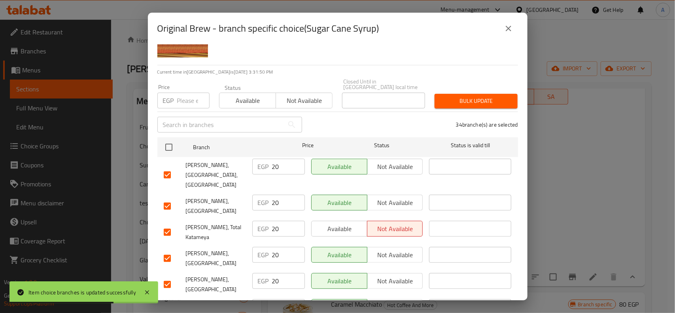
scroll to position [0, 0]
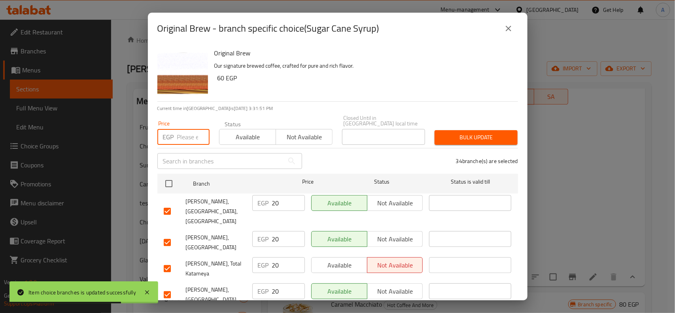
click at [177, 137] on input "number" at bounding box center [193, 137] width 32 height 16
click at [457, 133] on span "Bulk update" at bounding box center [476, 138] width 70 height 10
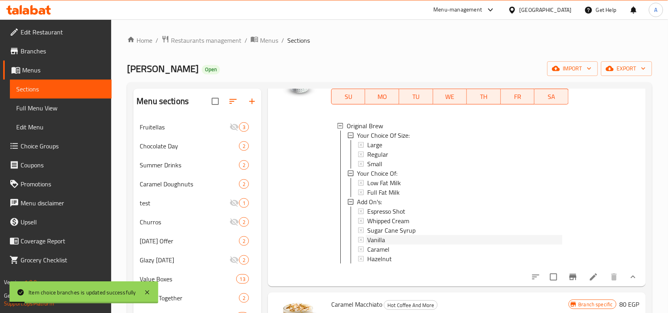
click at [377, 245] on span "Vanilla" at bounding box center [376, 239] width 18 height 9
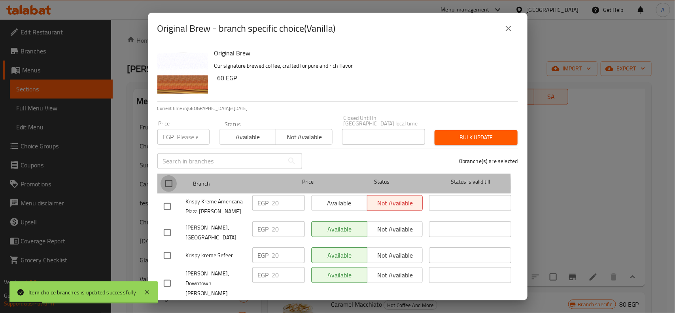
click at [172, 181] on input "checkbox" at bounding box center [169, 183] width 17 height 17
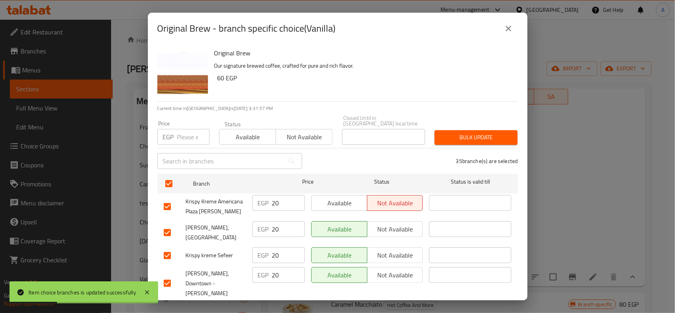
scroll to position [339, 0]
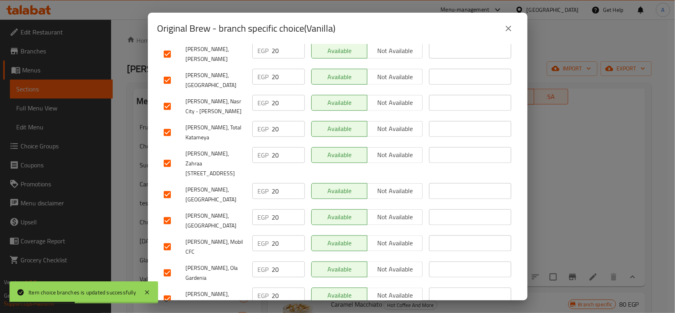
click at [165, 186] on input "checkbox" at bounding box center [167, 194] width 17 height 17
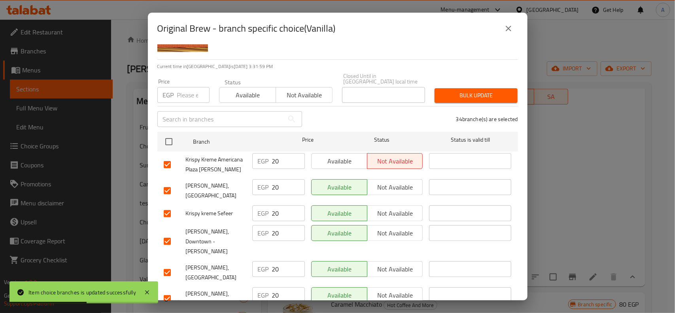
scroll to position [0, 0]
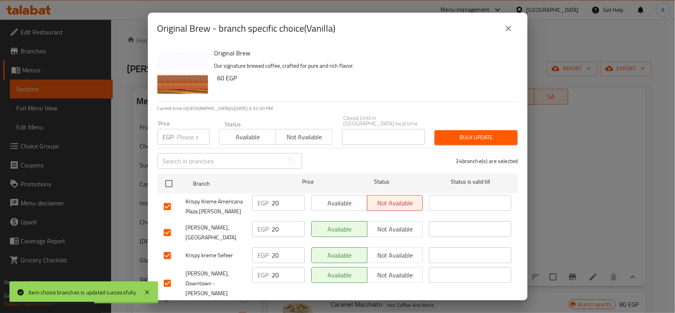
click at [181, 148] on div "​" at bounding box center [230, 160] width 154 height 25
click at [180, 140] on div "Price EGP Price" at bounding box center [184, 133] width 62 height 34
click at [180, 130] on input "number" at bounding box center [193, 137] width 32 height 16
click at [487, 135] on span "Bulk update" at bounding box center [476, 138] width 70 height 10
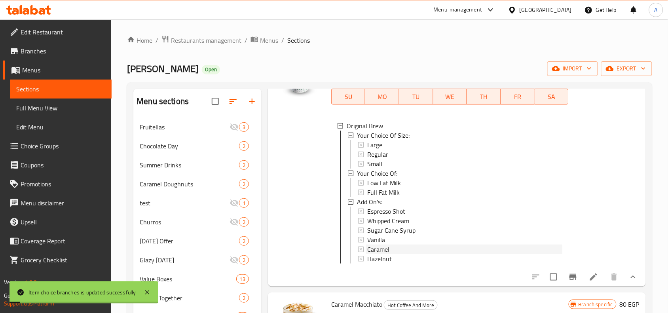
click at [396, 254] on div "Caramel" at bounding box center [464, 249] width 195 height 9
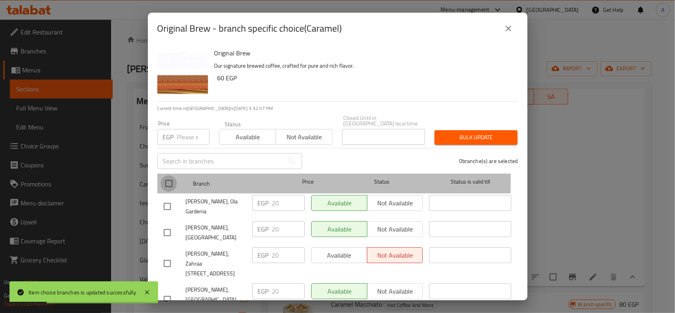
click at [176, 175] on input "checkbox" at bounding box center [169, 183] width 17 height 17
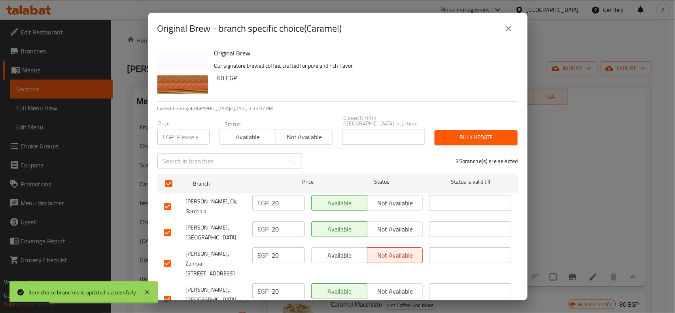
click at [173, 132] on p "EGP" at bounding box center [168, 136] width 11 height 9
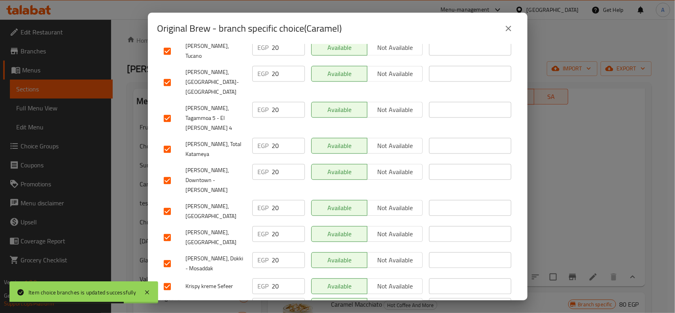
drag, startPoint x: 171, startPoint y: 176, endPoint x: 183, endPoint y: 170, distance: 13.1
click at [175, 229] on div at bounding box center [175, 237] width 22 height 17
click at [161, 229] on input "checkbox" at bounding box center [167, 237] width 17 height 17
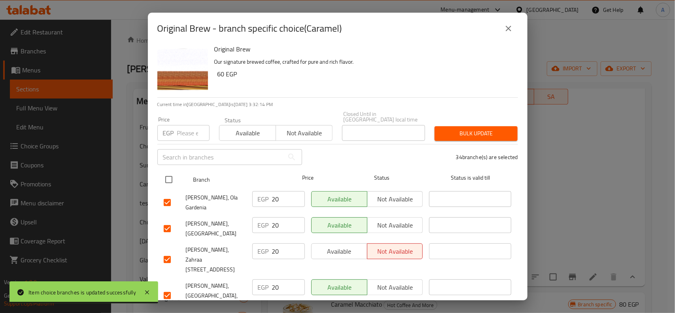
scroll to position [0, 0]
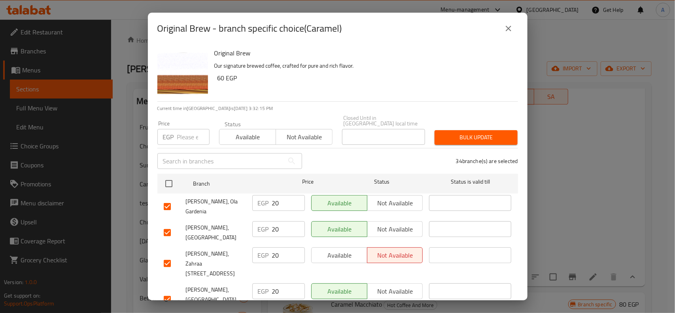
click at [192, 131] on input "number" at bounding box center [193, 137] width 32 height 16
click at [456, 130] on button "Bulk update" at bounding box center [476, 137] width 83 height 15
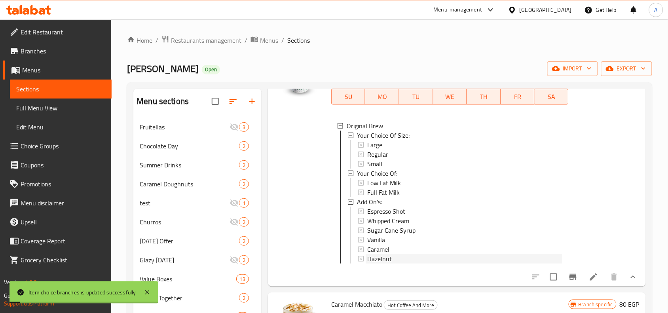
click at [382, 264] on span "Hazelnut" at bounding box center [379, 258] width 25 height 9
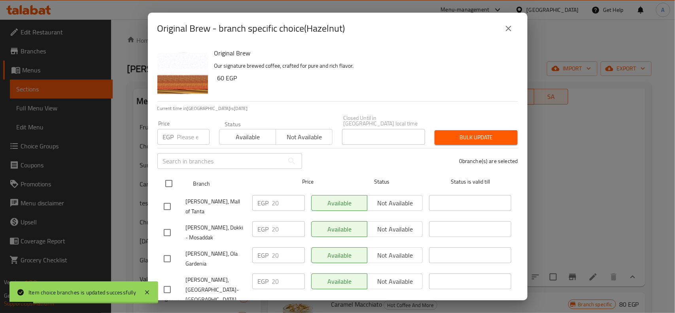
click at [167, 181] on input "checkbox" at bounding box center [169, 183] width 17 height 17
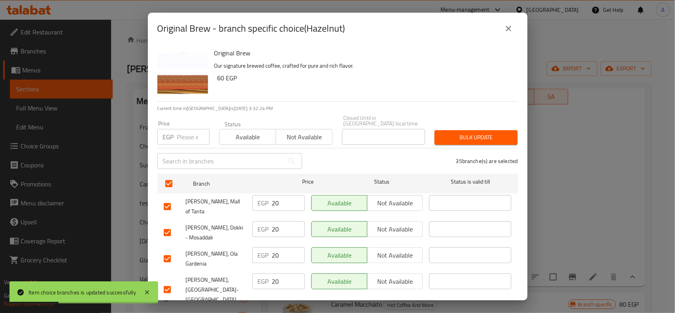
scroll to position [381, 0]
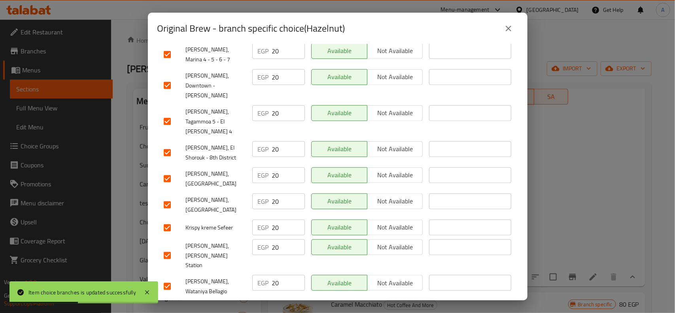
click at [169, 197] on input "checkbox" at bounding box center [167, 205] width 17 height 17
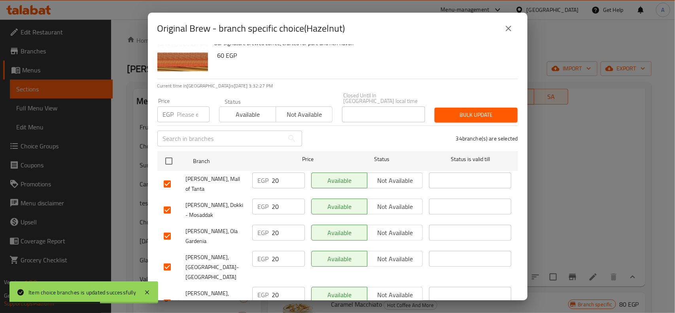
scroll to position [0, 0]
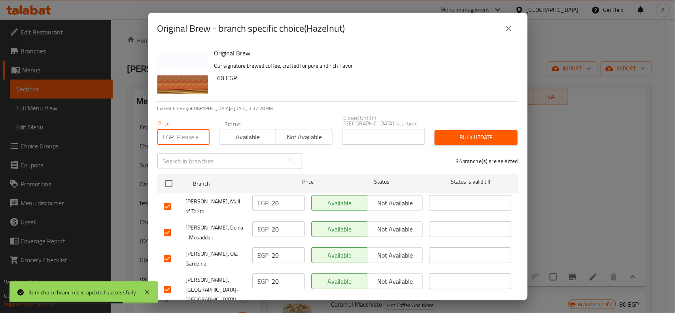
click at [190, 131] on input "number" at bounding box center [193, 137] width 32 height 16
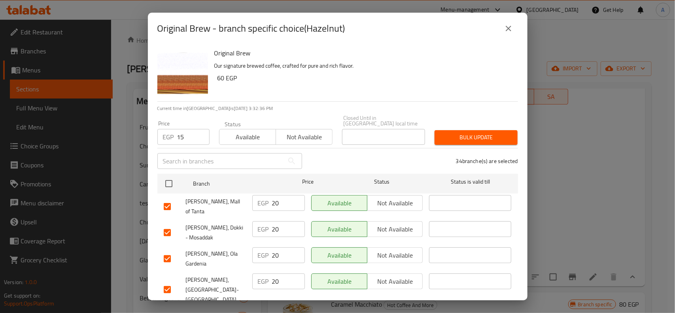
click at [463, 135] on span "Bulk update" at bounding box center [476, 138] width 70 height 10
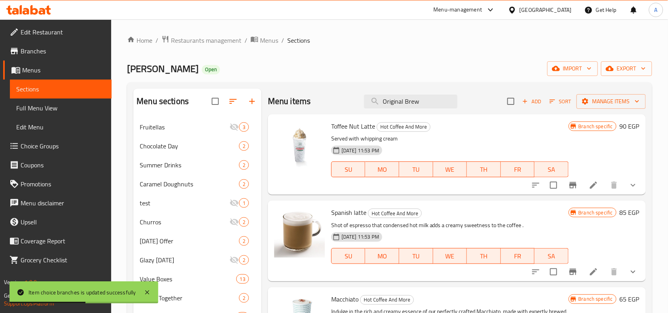
click at [405, 110] on div "Menu items Original Brew Add Sort Manage items" at bounding box center [457, 102] width 378 height 26
click at [419, 101] on input "Original Brew" at bounding box center [410, 102] width 93 height 14
click at [420, 106] on input "Original Brew" at bounding box center [410, 102] width 93 height 14
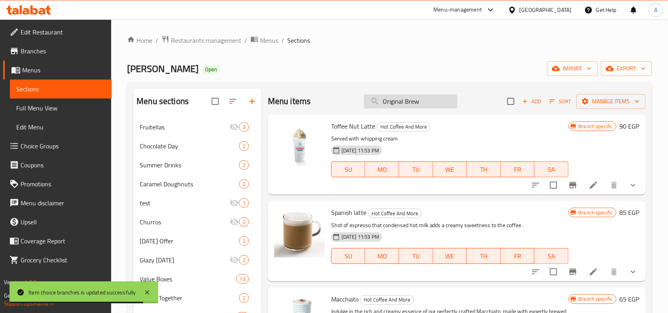
click at [420, 106] on input "Original Brew" at bounding box center [410, 102] width 93 height 14
paste input "Caramel Macchiato"
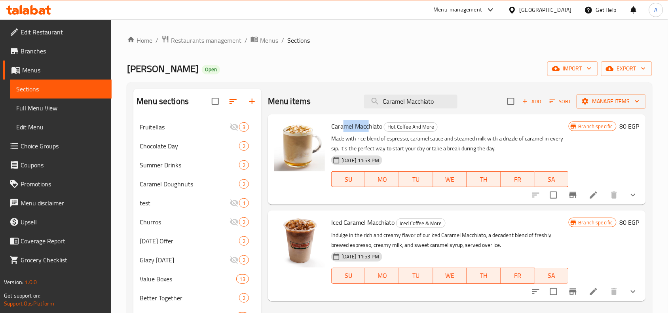
drag, startPoint x: 343, startPoint y: 127, endPoint x: 367, endPoint y: 120, distance: 24.7
click at [367, 120] on span "Caramel Macchiato" at bounding box center [356, 126] width 51 height 12
click at [630, 193] on icon "show more" at bounding box center [632, 194] width 9 height 9
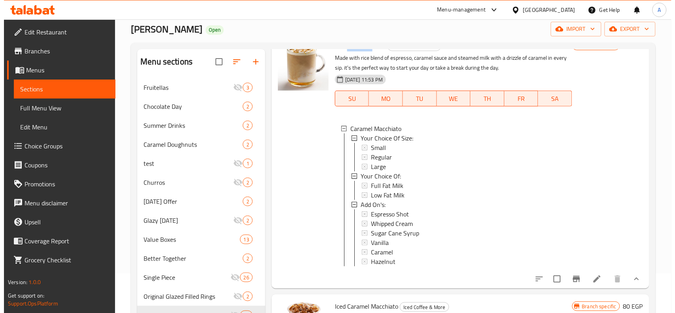
scroll to position [99, 0]
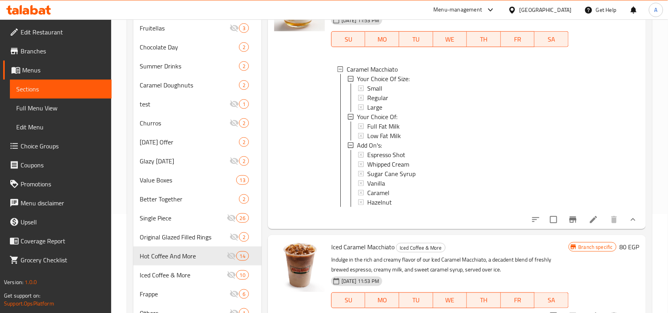
click at [568, 224] on icon "Branch-specific-item" at bounding box center [572, 219] width 9 height 9
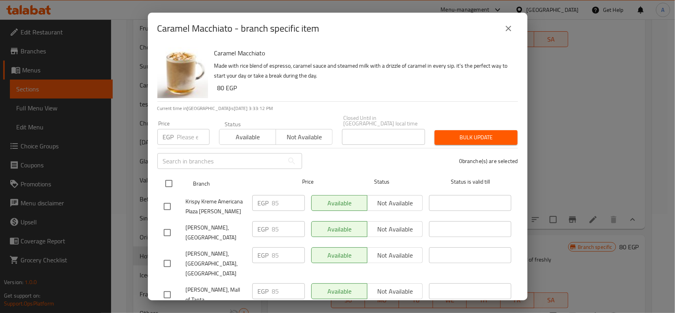
click at [171, 175] on input "checkbox" at bounding box center [169, 183] width 17 height 17
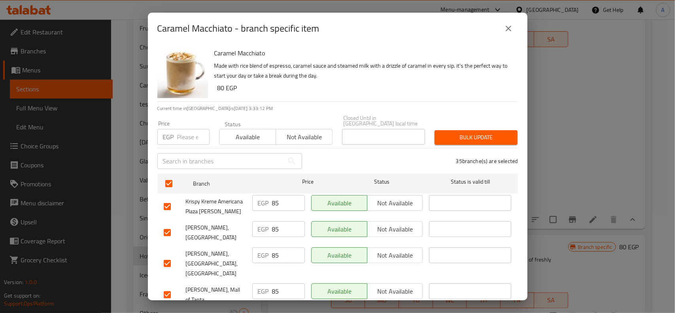
click at [185, 129] on input "number" at bounding box center [193, 137] width 32 height 16
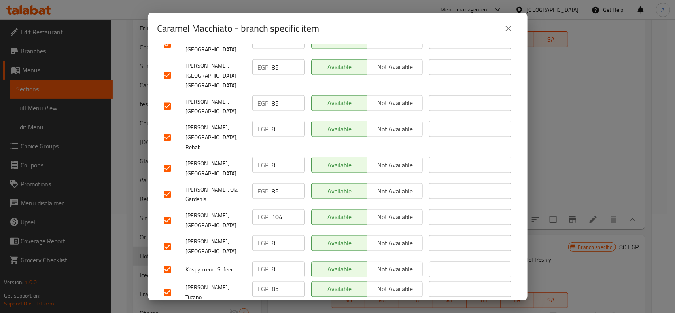
click at [169, 212] on input "checkbox" at bounding box center [167, 220] width 17 height 17
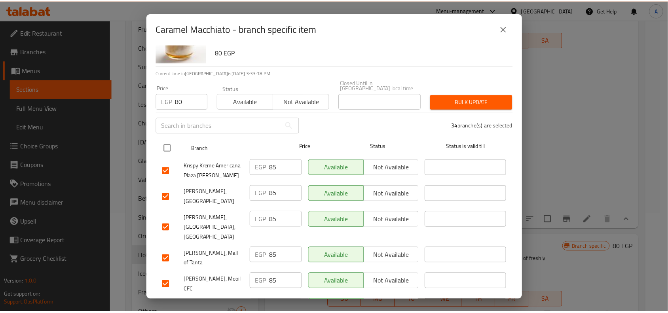
scroll to position [0, 0]
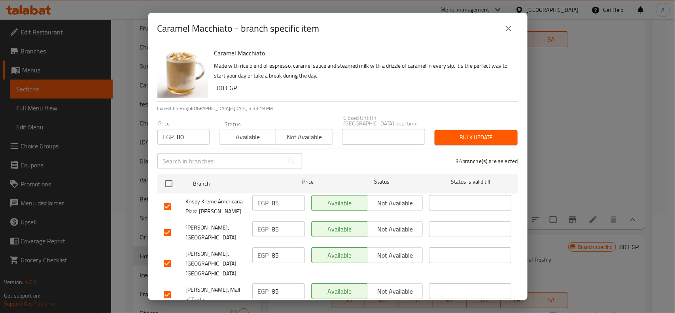
click at [473, 133] on span "Bulk update" at bounding box center [476, 138] width 70 height 10
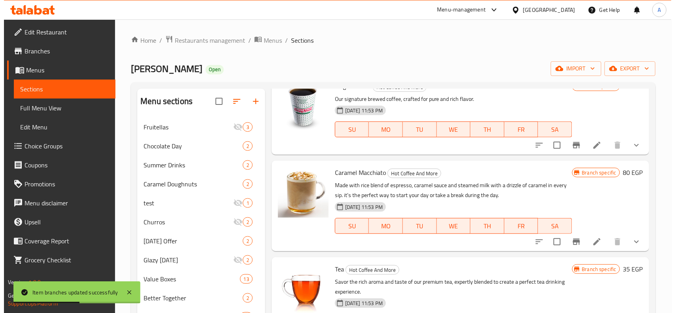
scroll to position [940, 0]
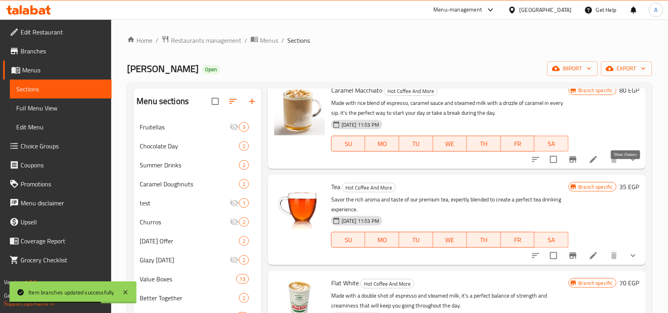
click at [628, 164] on icon "show more" at bounding box center [632, 159] width 9 height 9
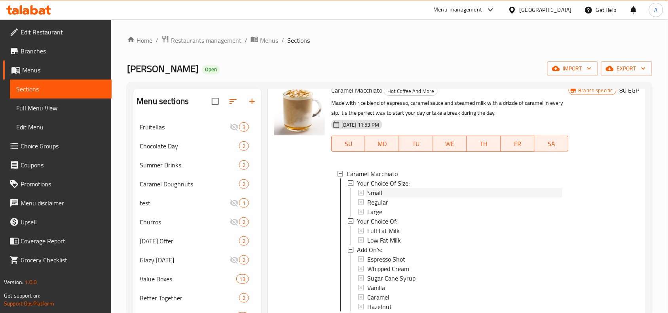
click at [378, 197] on span "Small" at bounding box center [374, 192] width 15 height 9
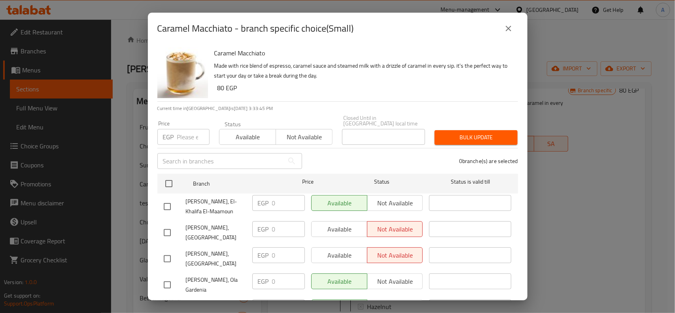
click at [513, 32] on icon "close" at bounding box center [508, 28] width 9 height 9
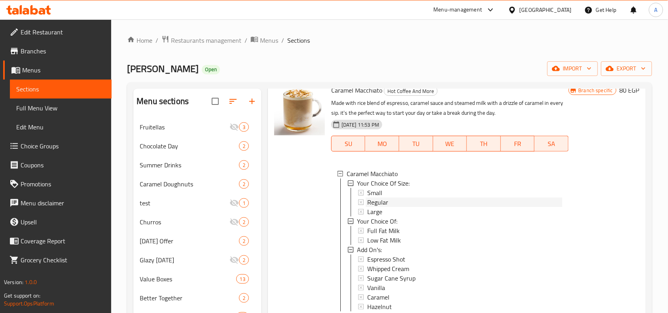
click at [403, 207] on div "Regular" at bounding box center [464, 201] width 195 height 9
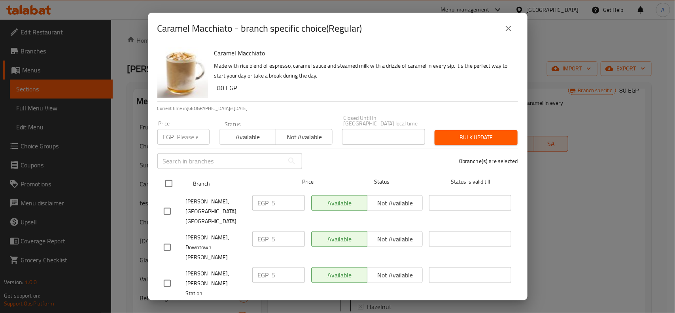
click at [173, 175] on input "checkbox" at bounding box center [169, 183] width 17 height 17
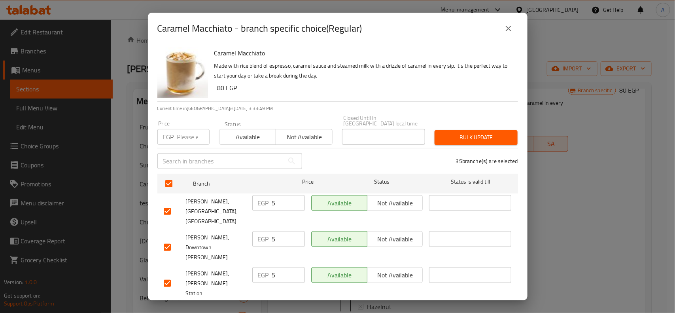
scroll to position [349, 0]
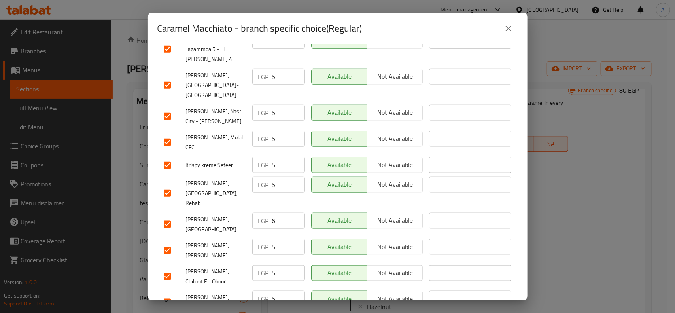
click at [169, 216] on input "checkbox" at bounding box center [167, 224] width 17 height 17
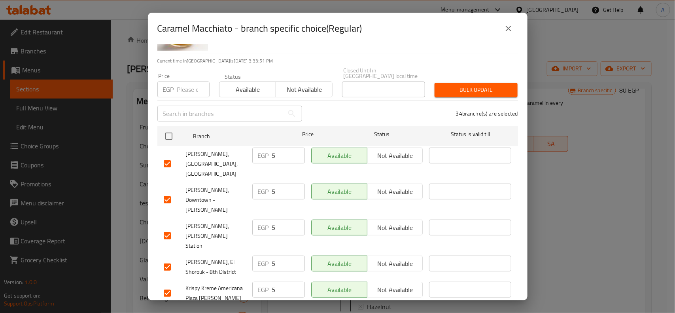
scroll to position [0, 0]
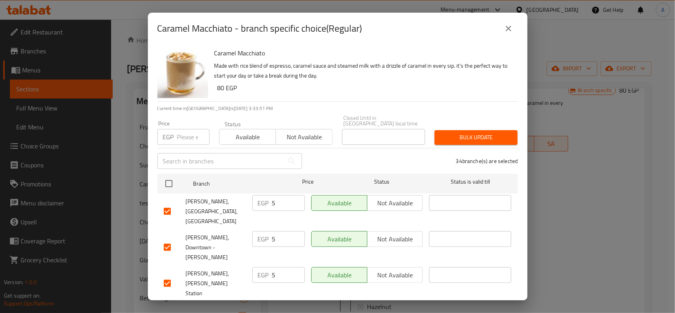
click at [186, 129] on input "number" at bounding box center [193, 137] width 32 height 16
click at [474, 133] on span "Bulk update" at bounding box center [476, 138] width 70 height 10
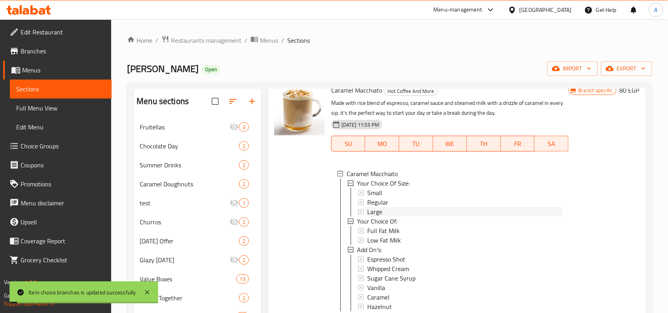
click at [384, 216] on div "Large" at bounding box center [464, 211] width 195 height 9
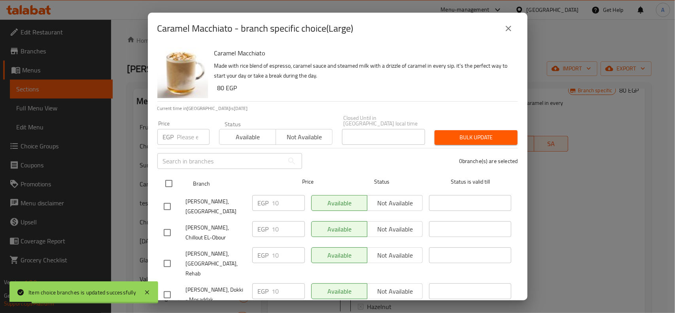
click at [163, 177] on input "checkbox" at bounding box center [169, 183] width 17 height 17
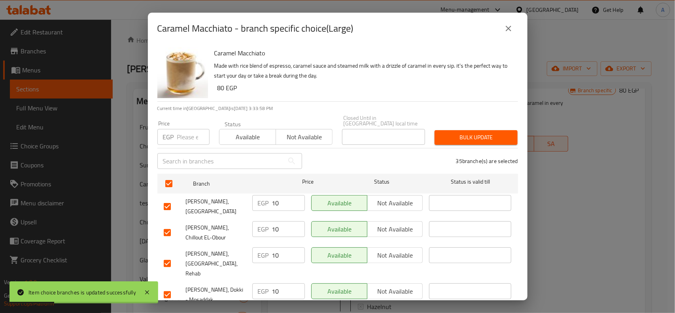
scroll to position [691, 0]
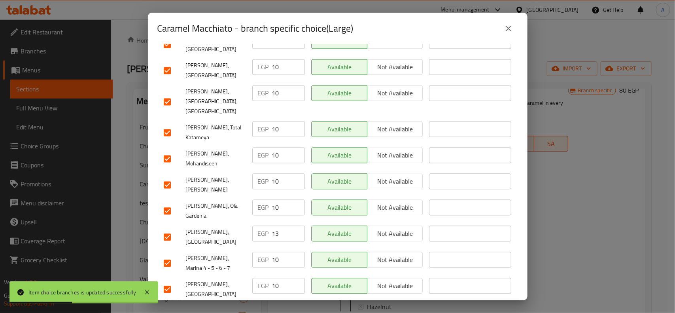
click at [171, 229] on input "checkbox" at bounding box center [167, 237] width 17 height 17
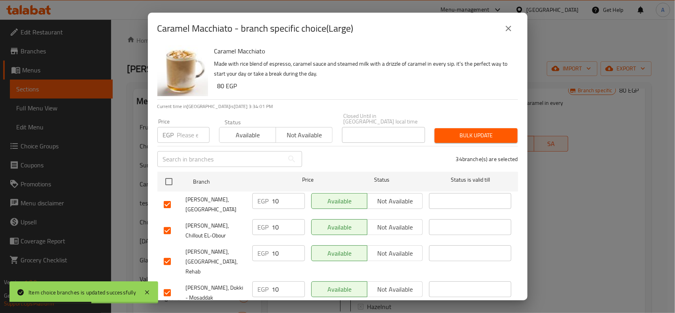
scroll to position [0, 0]
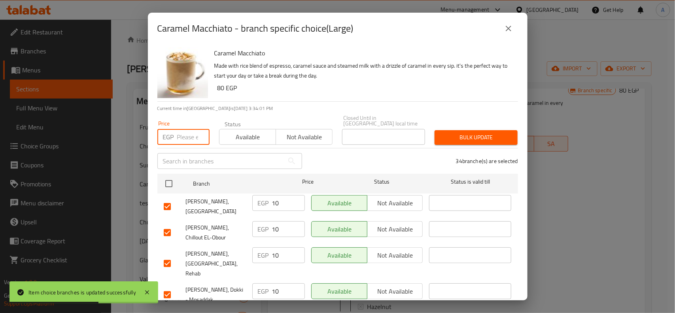
click at [185, 129] on input "number" at bounding box center [193, 137] width 32 height 16
click at [478, 125] on div "Bulk update" at bounding box center [476, 137] width 93 height 24
click at [483, 133] on span "Bulk update" at bounding box center [476, 138] width 70 height 10
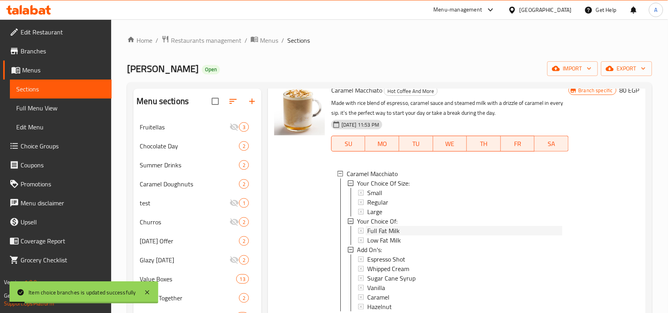
click at [387, 235] on span "Full Fat Milk" at bounding box center [383, 230] width 32 height 9
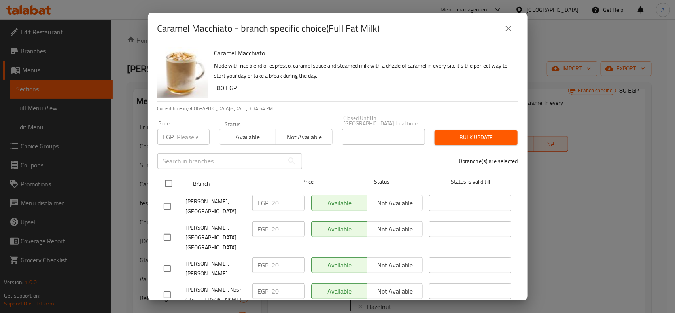
click at [173, 178] on input "checkbox" at bounding box center [169, 183] width 17 height 17
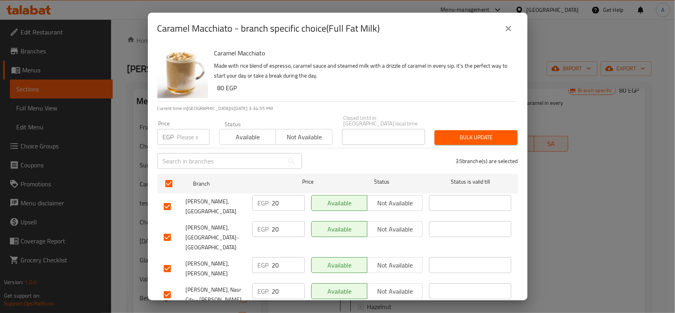
scroll to position [815, 0]
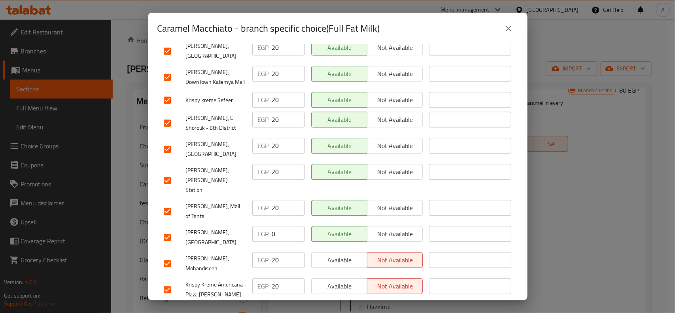
click at [165, 249] on div "Krispy Kreme, Mohandiseen" at bounding box center [205, 263] width 89 height 29
click at [169, 229] on input "checkbox" at bounding box center [167, 237] width 17 height 17
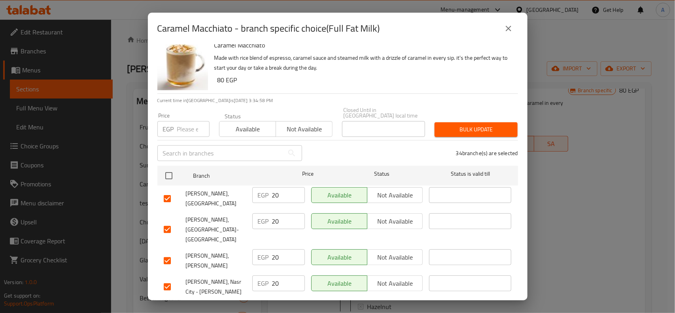
scroll to position [0, 0]
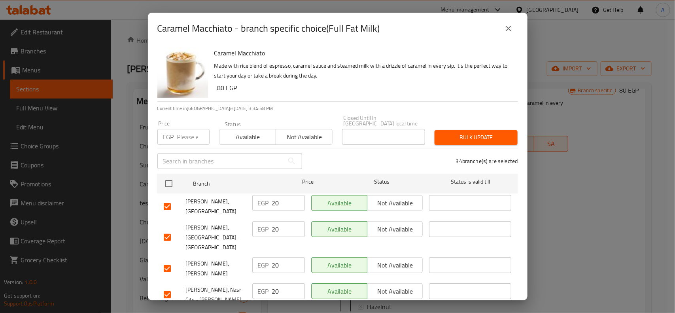
click at [176, 129] on div "EGP Price" at bounding box center [183, 137] width 52 height 16
click at [474, 130] on button "Bulk update" at bounding box center [476, 137] width 83 height 15
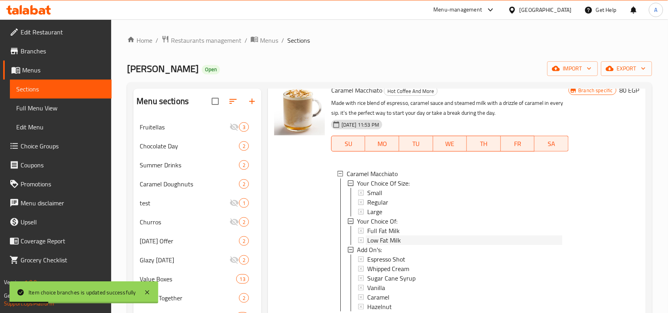
click at [378, 245] on span "Low Fat Milk" at bounding box center [384, 239] width 34 height 9
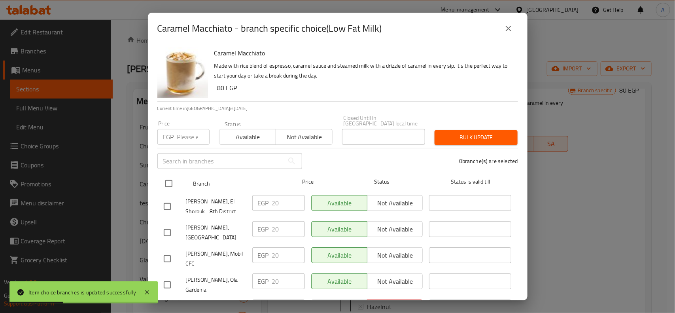
click at [171, 183] on input "checkbox" at bounding box center [169, 183] width 17 height 17
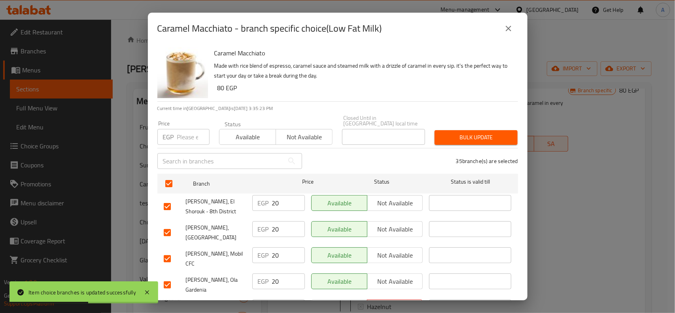
scroll to position [835, 0]
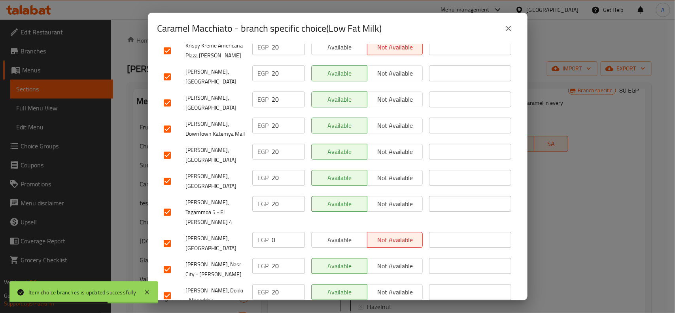
click at [168, 235] on input "checkbox" at bounding box center [167, 243] width 17 height 17
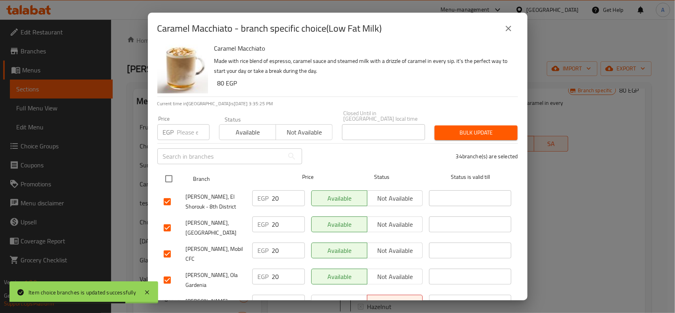
scroll to position [0, 0]
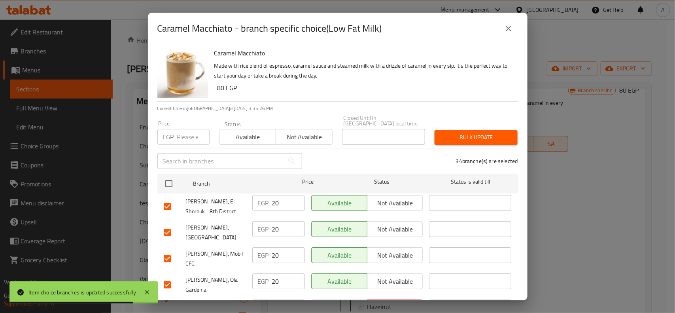
click at [186, 135] on input "number" at bounding box center [193, 137] width 32 height 16
click at [455, 111] on div "Price EGP 0 Price Status Available Not available Closed Until in Egypt local ti…" at bounding box center [338, 129] width 370 height 39
click at [471, 130] on button "Bulk update" at bounding box center [476, 137] width 83 height 15
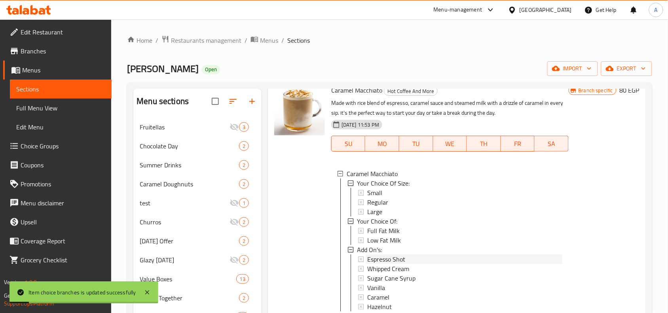
click at [391, 264] on span "Espresso Shot" at bounding box center [386, 258] width 38 height 9
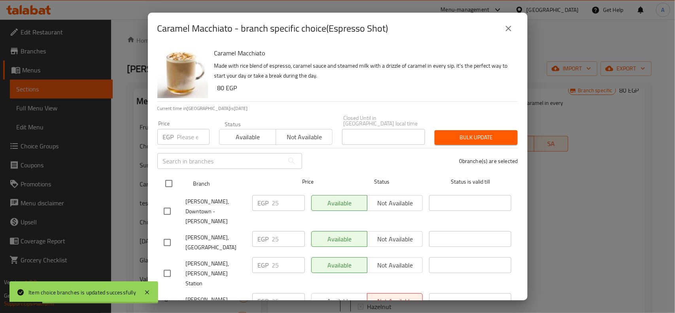
click at [165, 184] on input "checkbox" at bounding box center [169, 183] width 17 height 17
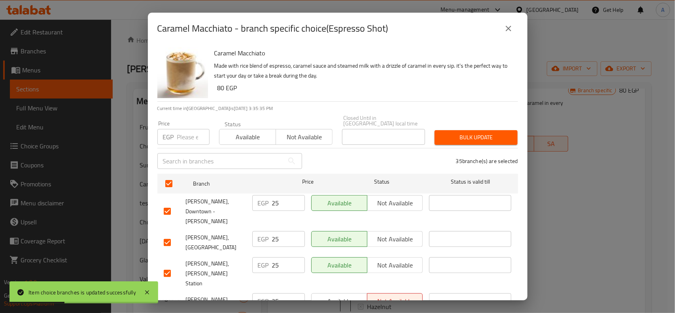
scroll to position [469, 0]
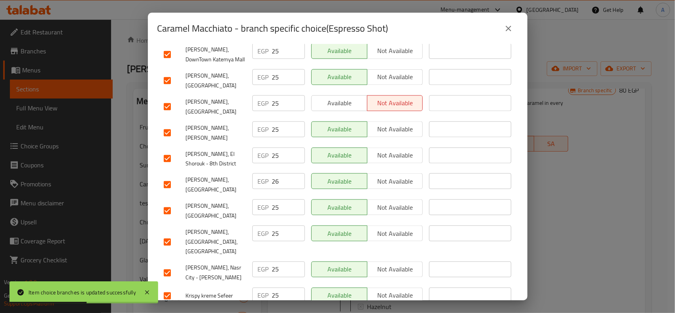
click at [167, 176] on input "checkbox" at bounding box center [167, 184] width 17 height 17
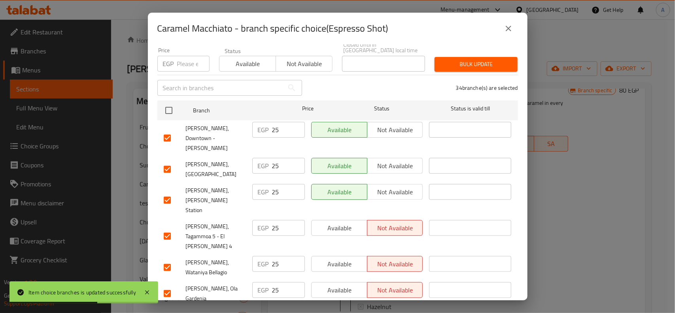
scroll to position [0, 0]
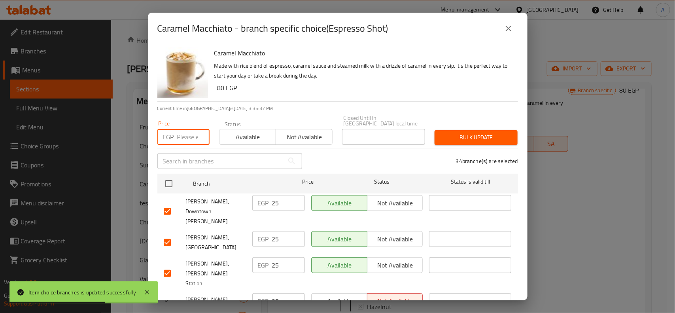
click at [189, 129] on input "number" at bounding box center [193, 137] width 32 height 16
click at [449, 147] on div "34 branche(s) are selected" at bounding box center [415, 161] width 216 height 28
click at [456, 133] on span "Bulk update" at bounding box center [476, 138] width 70 height 10
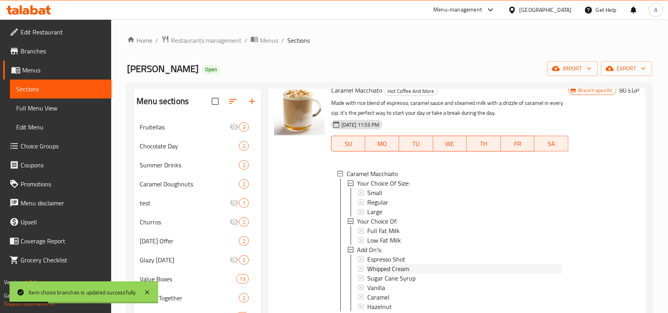
click at [385, 273] on span "Whipped Cream" at bounding box center [388, 268] width 42 height 9
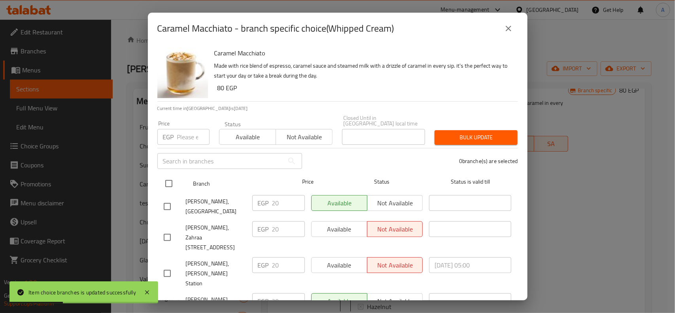
click at [165, 181] on input "checkbox" at bounding box center [169, 183] width 17 height 17
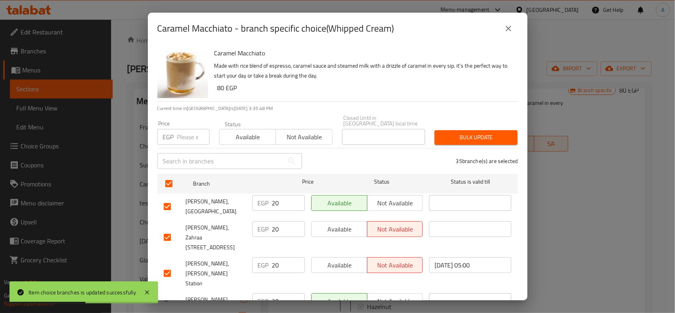
scroll to position [590, 0]
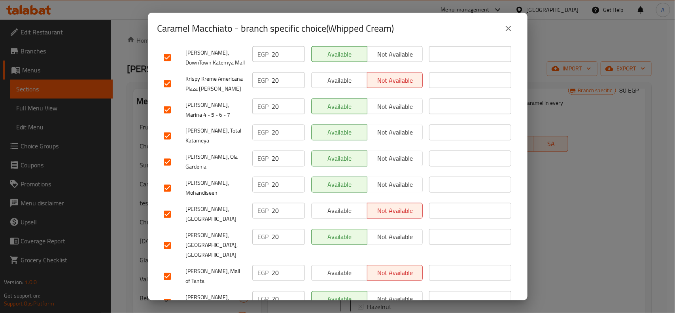
click at [173, 206] on input "checkbox" at bounding box center [167, 214] width 17 height 17
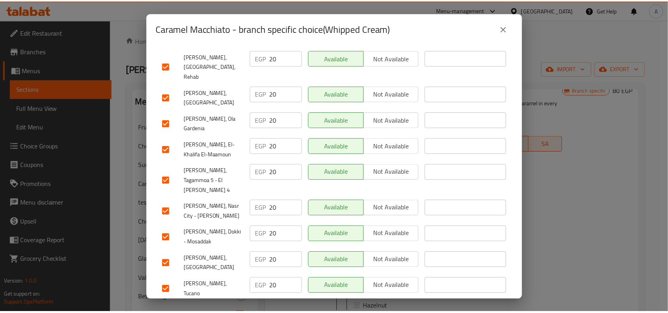
scroll to position [0, 0]
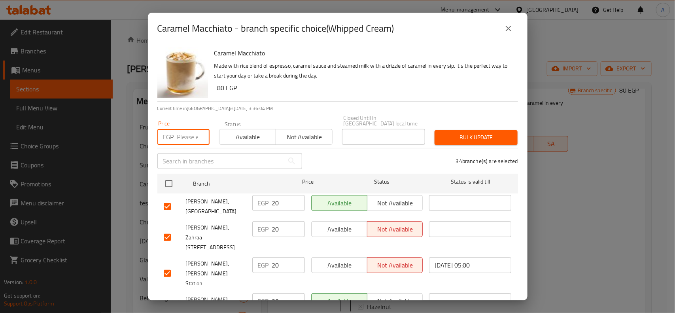
click at [185, 134] on input "number" at bounding box center [193, 137] width 32 height 16
click at [467, 137] on button "Bulk update" at bounding box center [476, 137] width 83 height 15
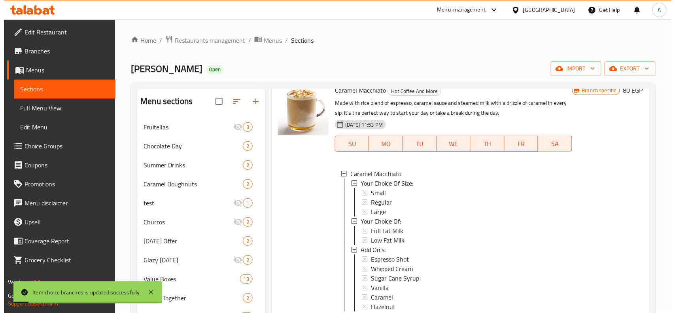
scroll to position [1, 0]
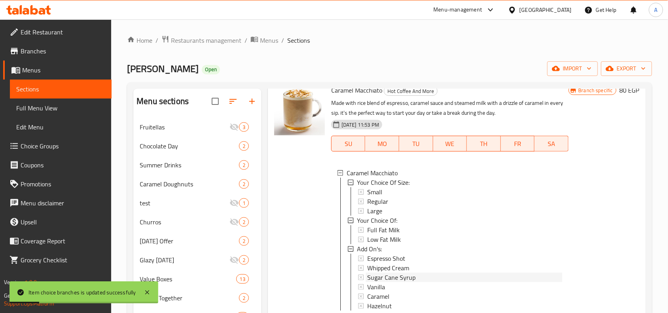
click at [397, 282] on span "Sugar Cane Syrup" at bounding box center [391, 277] width 48 height 9
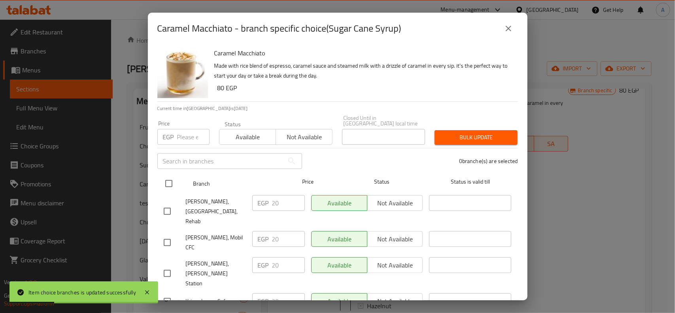
click at [165, 182] on input "checkbox" at bounding box center [169, 183] width 17 height 17
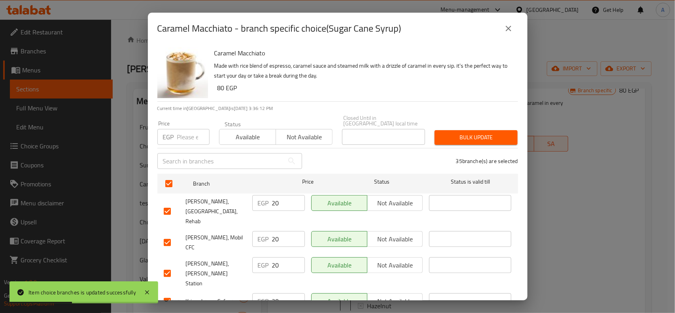
click at [512, 30] on icon "close" at bounding box center [508, 28] width 9 height 9
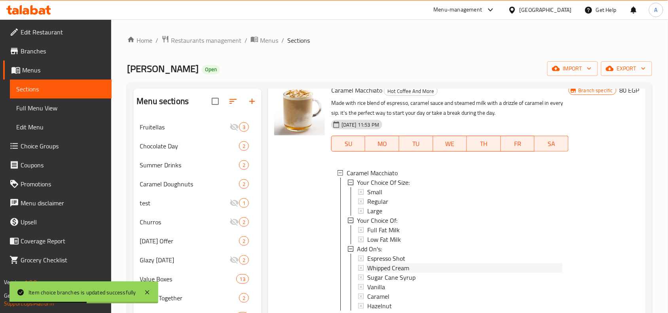
click at [415, 273] on div "Whipped Cream" at bounding box center [464, 267] width 195 height 9
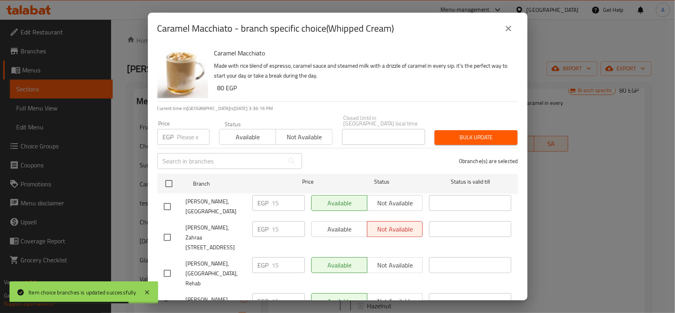
scroll to position [397, 0]
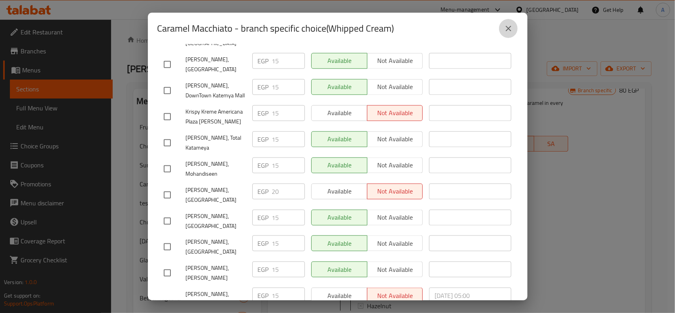
click at [515, 22] on button "close" at bounding box center [508, 28] width 19 height 19
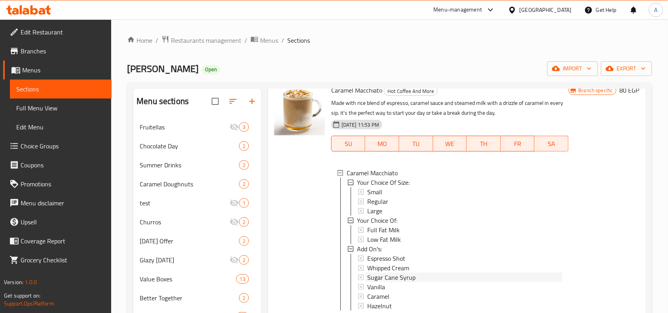
click at [404, 282] on span "Sugar Cane Syrup" at bounding box center [391, 277] width 48 height 9
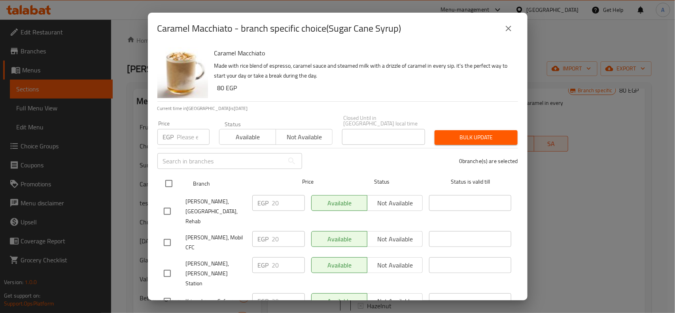
click at [171, 175] on input "checkbox" at bounding box center [169, 183] width 17 height 17
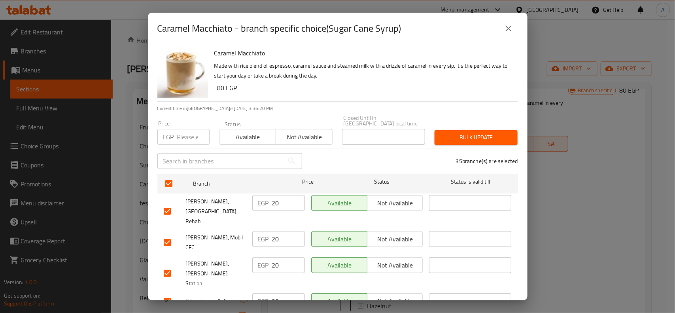
scroll to position [544, 0]
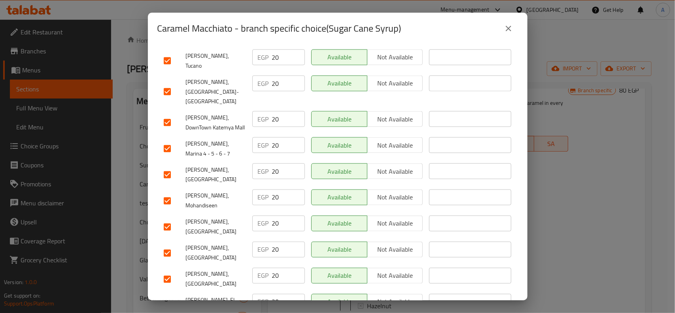
click at [171, 219] on input "checkbox" at bounding box center [167, 227] width 17 height 17
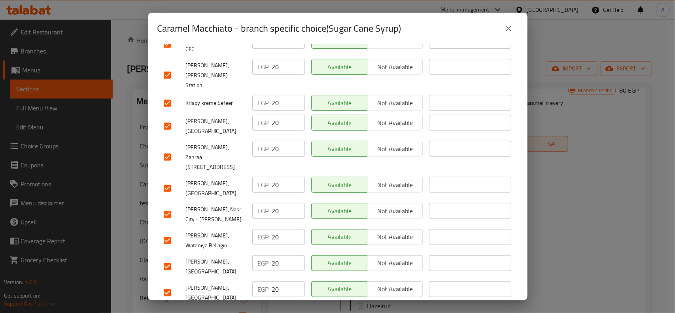
scroll to position [0, 0]
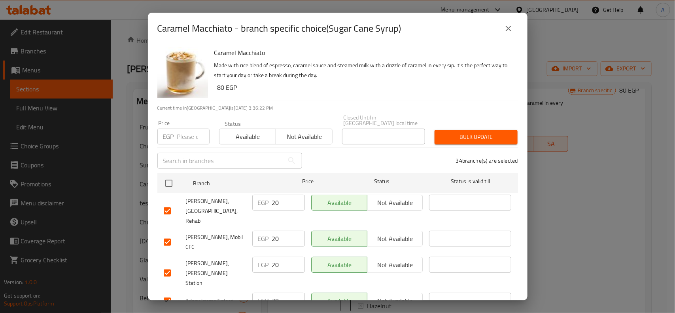
click at [178, 123] on div "Price EGP Price" at bounding box center [183, 132] width 52 height 24
click at [175, 133] on div "EGP Price" at bounding box center [183, 137] width 52 height 16
click at [487, 139] on div "Bulk update" at bounding box center [476, 137] width 93 height 24
click at [495, 132] on span "Bulk update" at bounding box center [476, 137] width 70 height 10
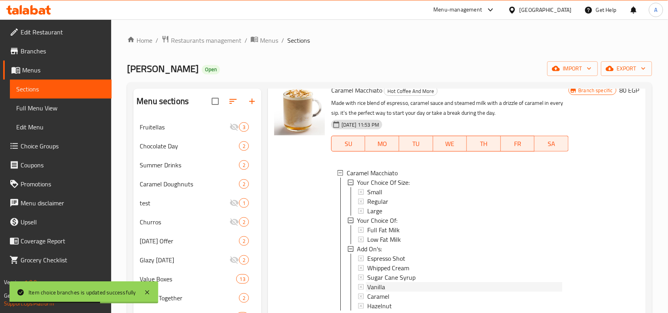
click at [392, 292] on div "Vanilla" at bounding box center [464, 286] width 195 height 9
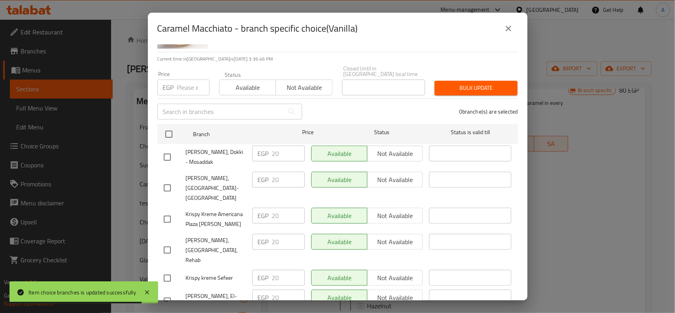
scroll to position [0, 0]
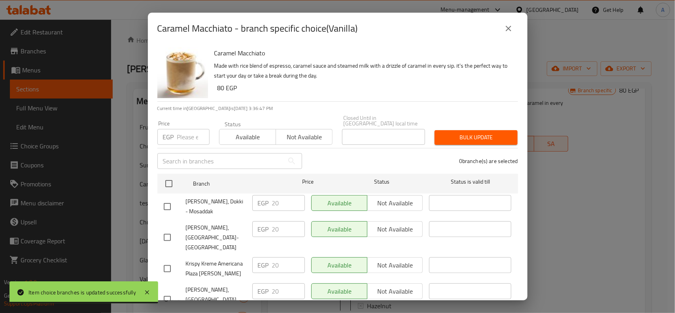
click at [171, 198] on input "checkbox" at bounding box center [167, 206] width 17 height 17
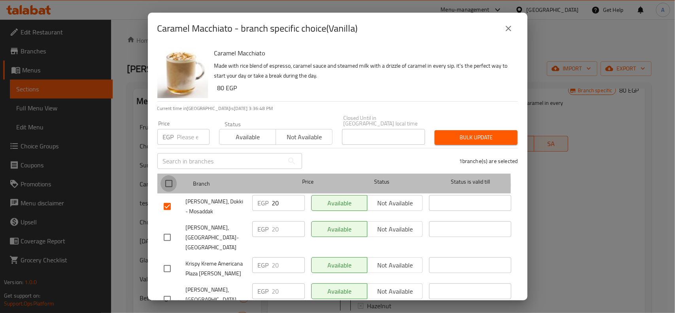
click at [169, 179] on input "checkbox" at bounding box center [169, 183] width 17 height 17
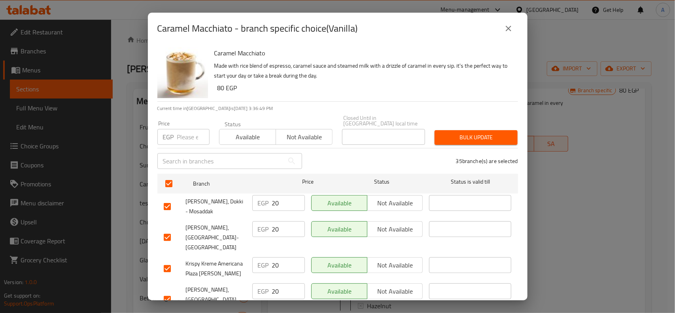
scroll to position [495, 0]
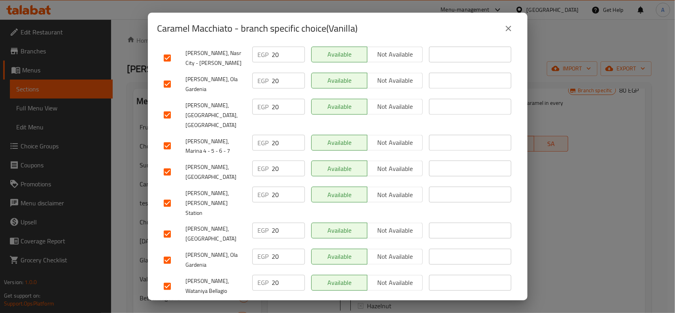
click at [169, 226] on input "checkbox" at bounding box center [167, 234] width 17 height 17
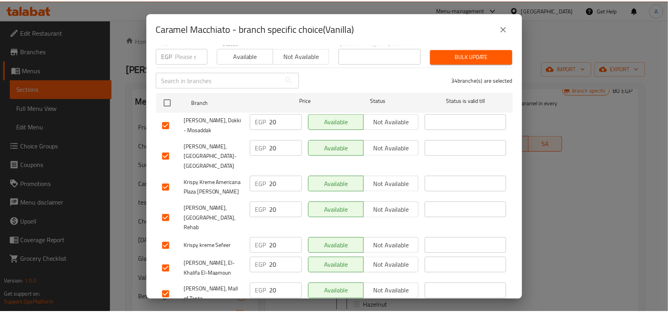
scroll to position [0, 0]
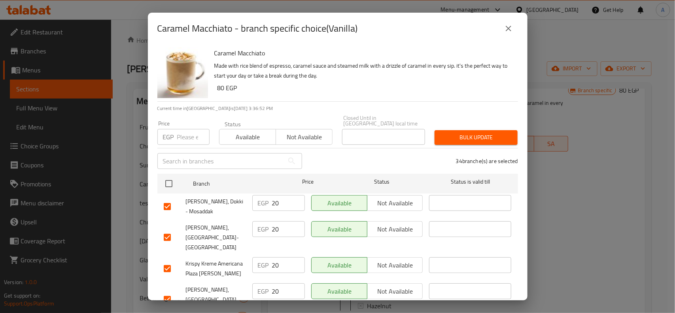
click at [177, 130] on input "number" at bounding box center [193, 137] width 32 height 16
click at [495, 133] on span "Bulk update" at bounding box center [476, 138] width 70 height 10
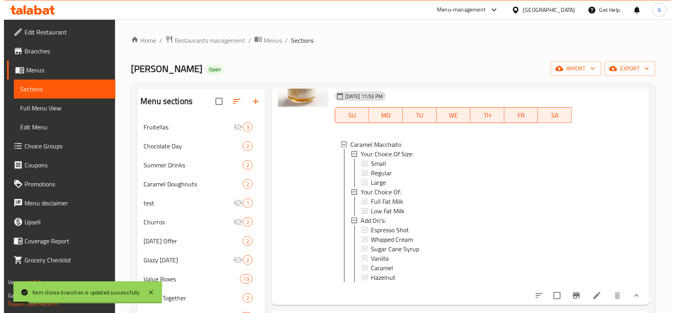
scroll to position [989, 0]
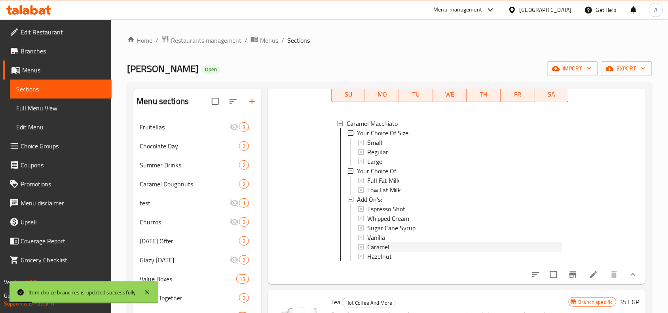
click at [371, 252] on span "Caramel" at bounding box center [378, 246] width 22 height 9
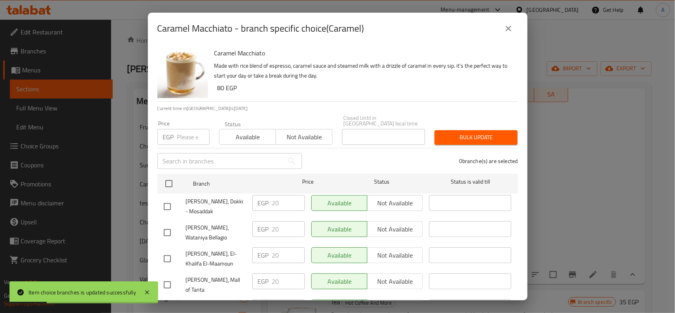
click at [166, 192] on div "Krispy Kreme, Dokki - Mosaddak" at bounding box center [205, 206] width 89 height 29
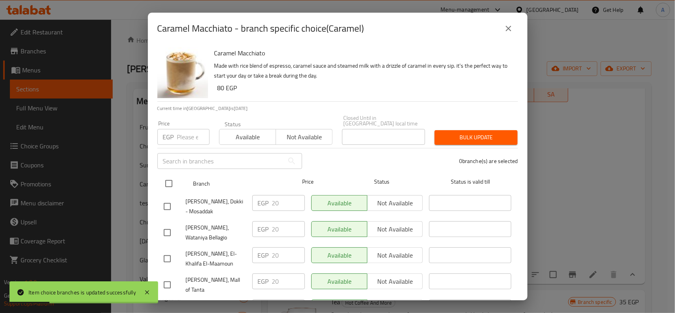
click at [166, 179] on input "checkbox" at bounding box center [169, 183] width 17 height 17
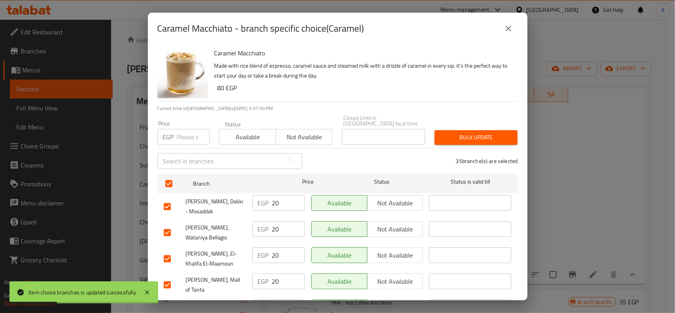
click at [178, 132] on input "number" at bounding box center [193, 137] width 32 height 16
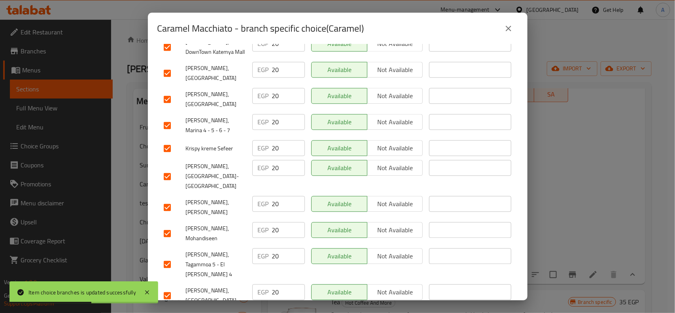
click at [163, 287] on input "checkbox" at bounding box center [167, 295] width 17 height 17
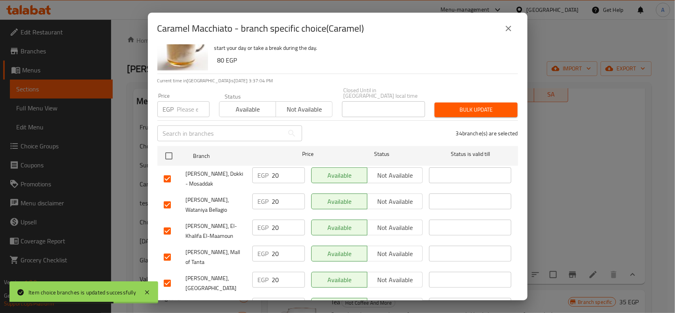
scroll to position [0, 0]
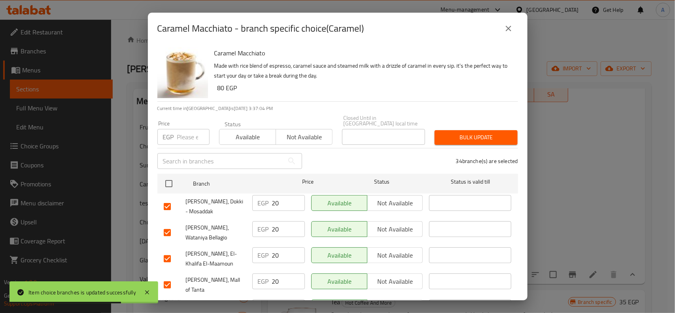
click at [181, 135] on input "number" at bounding box center [193, 137] width 32 height 16
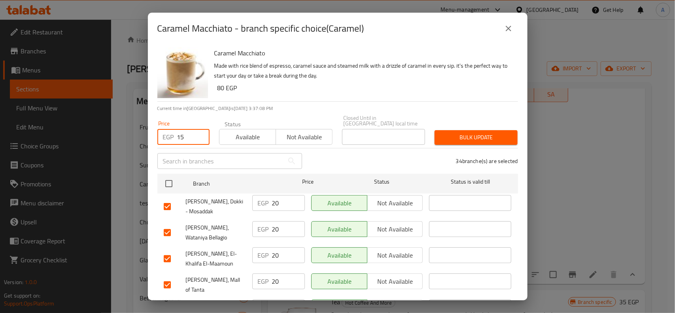
click at [481, 133] on span "Bulk update" at bounding box center [476, 138] width 70 height 10
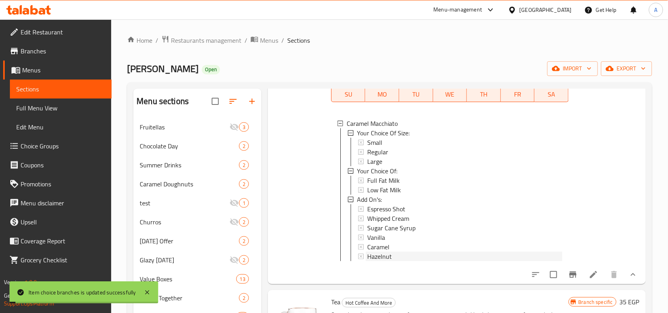
click at [379, 261] on span "Hazelnut" at bounding box center [379, 256] width 25 height 9
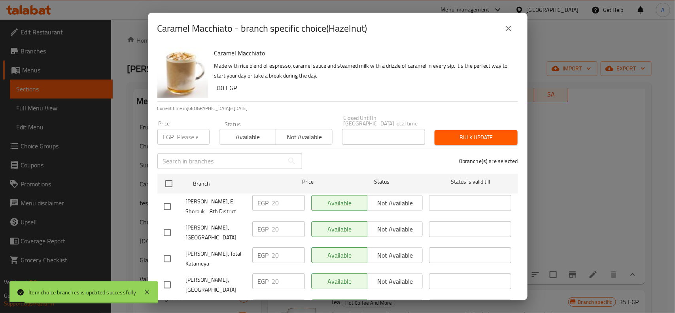
click at [154, 163] on div "​" at bounding box center [230, 160] width 154 height 25
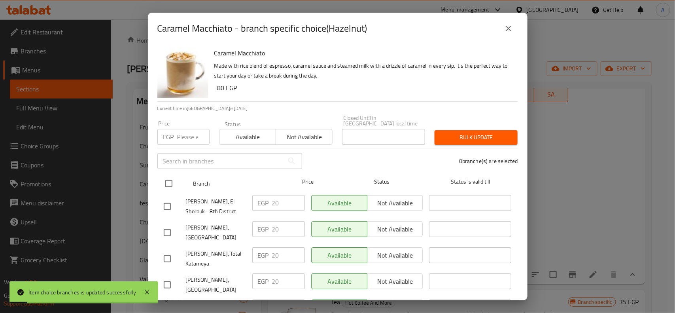
click at [167, 175] on input "checkbox" at bounding box center [169, 183] width 17 height 17
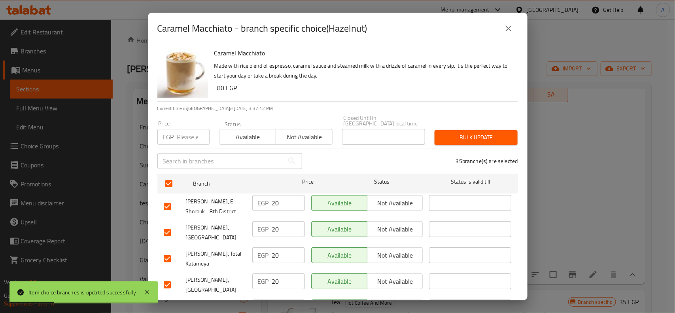
scroll to position [508, 0]
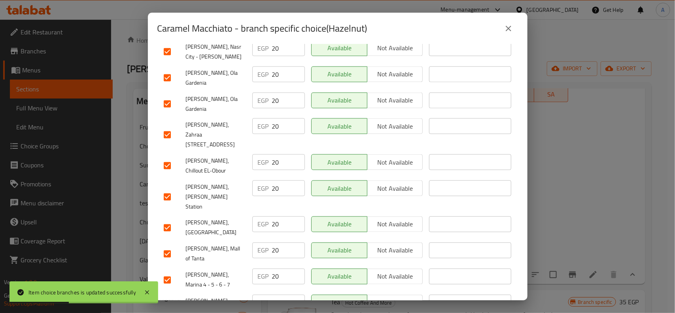
click at [176, 220] on div at bounding box center [175, 228] width 22 height 17
click at [171, 220] on input "checkbox" at bounding box center [167, 228] width 17 height 17
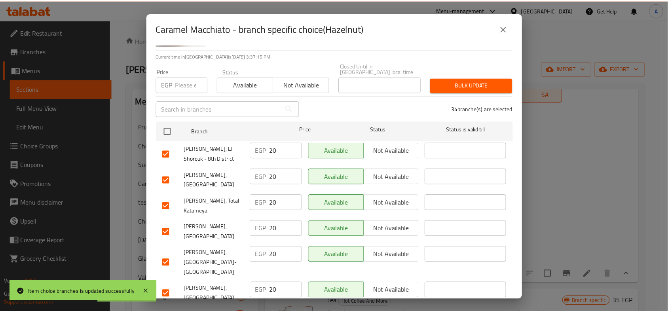
scroll to position [0, 0]
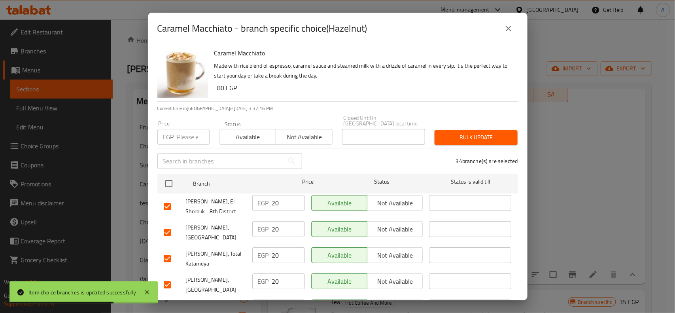
click at [173, 121] on div "Price EGP Price" at bounding box center [183, 133] width 52 height 24
click at [177, 121] on div "Price EGP Price" at bounding box center [183, 133] width 52 height 24
click at [172, 137] on p "EGP" at bounding box center [168, 136] width 11 height 9
click at [181, 135] on input "number" at bounding box center [193, 137] width 32 height 16
click at [502, 147] on div "34 branche(s) are selected" at bounding box center [415, 161] width 216 height 28
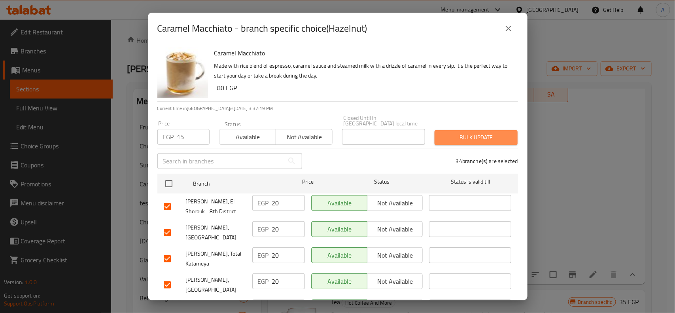
click at [506, 137] on button "Bulk update" at bounding box center [476, 137] width 83 height 15
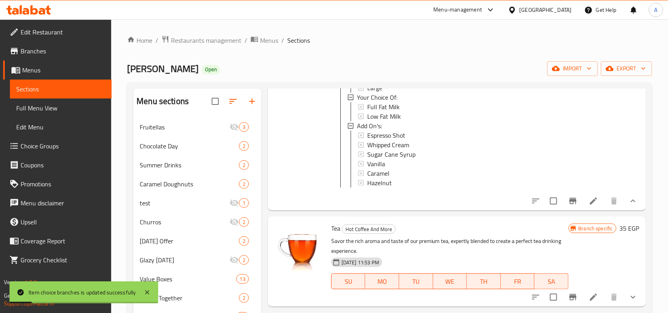
scroll to position [1138, 0]
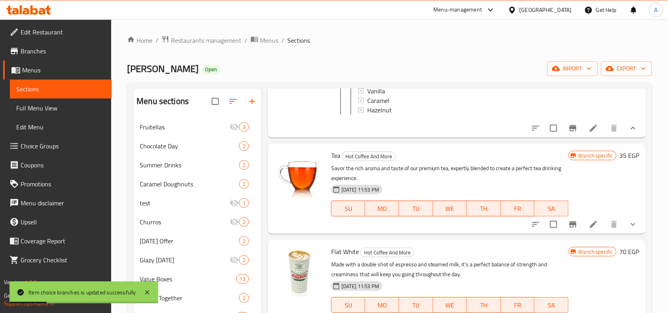
click at [628, 229] on icon "show more" at bounding box center [632, 224] width 9 height 9
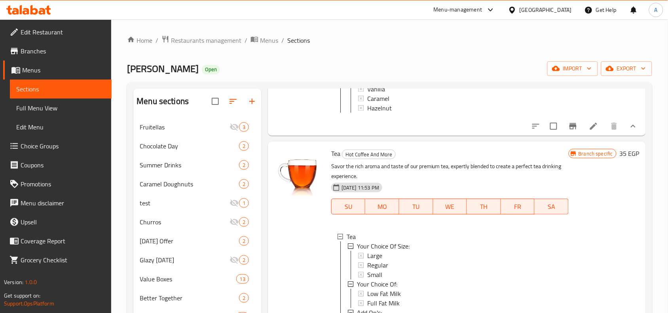
click at [335, 159] on span "Tea" at bounding box center [335, 154] width 9 height 12
copy h6 "Tea"
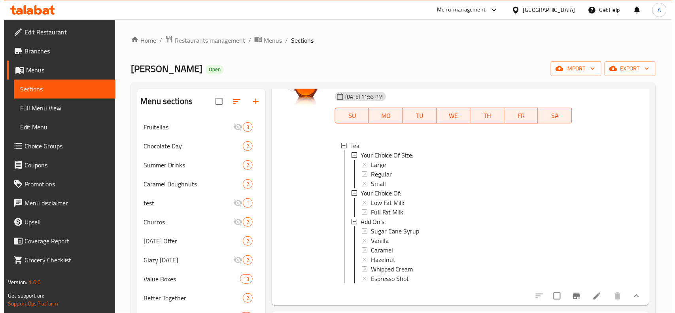
scroll to position [1237, 0]
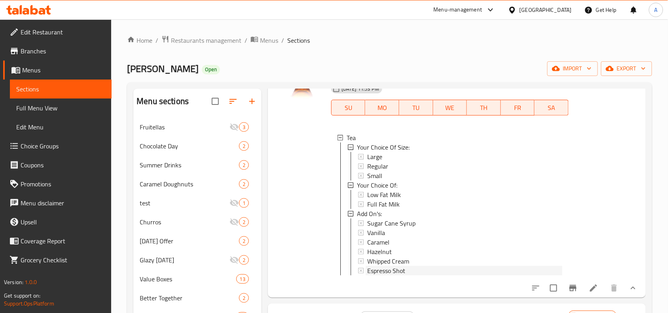
click at [430, 275] on div "Espresso Shot" at bounding box center [464, 270] width 195 height 9
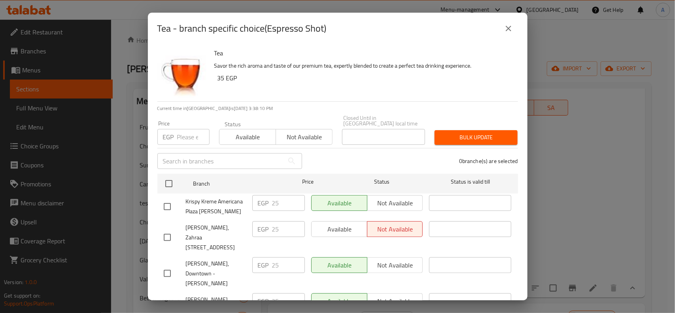
click at [275, 22] on h2 "Tea - branch specific choice(Espresso Shot)" at bounding box center [241, 28] width 169 height 13
copy h2 "Espresso"
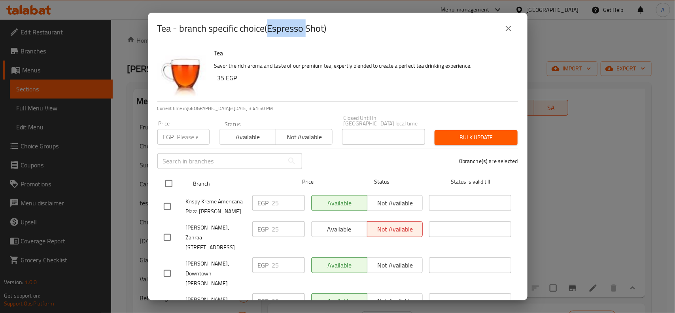
click at [179, 177] on div at bounding box center [176, 183] width 30 height 23
click at [165, 181] on input "checkbox" at bounding box center [169, 183] width 17 height 17
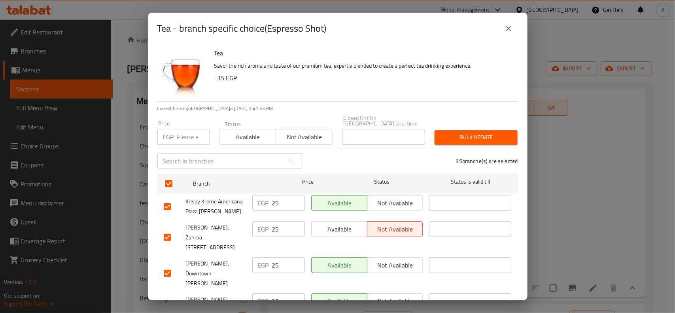
scroll to position [711, 0]
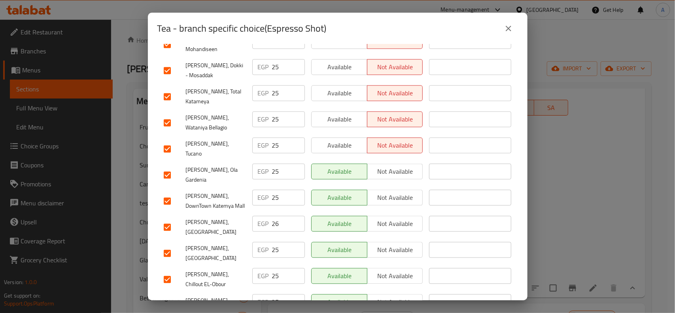
click at [169, 219] on input "checkbox" at bounding box center [167, 227] width 17 height 17
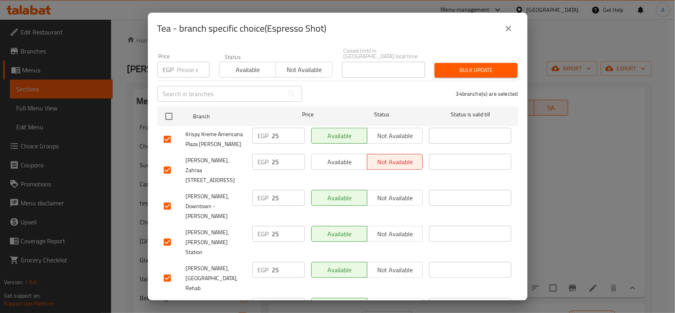
scroll to position [0, 0]
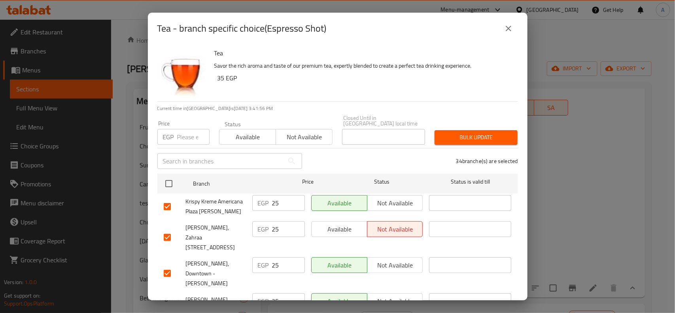
click at [180, 129] on input "number" at bounding box center [193, 137] width 32 height 16
click at [479, 133] on span "Bulk update" at bounding box center [476, 138] width 70 height 10
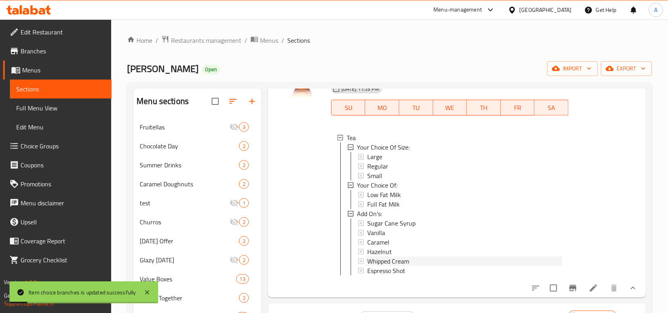
click at [402, 266] on span "Whipped Cream" at bounding box center [388, 260] width 42 height 9
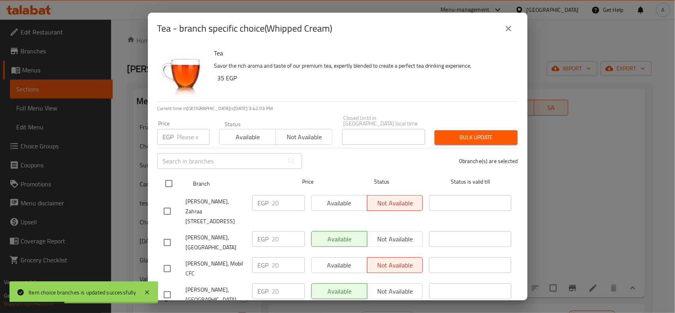
click at [169, 175] on input "checkbox" at bounding box center [169, 183] width 17 height 17
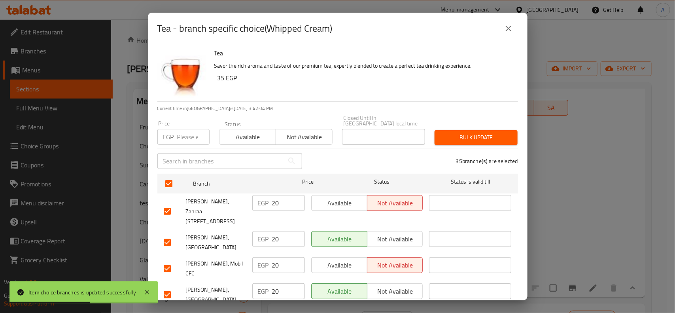
scroll to position [342, 0]
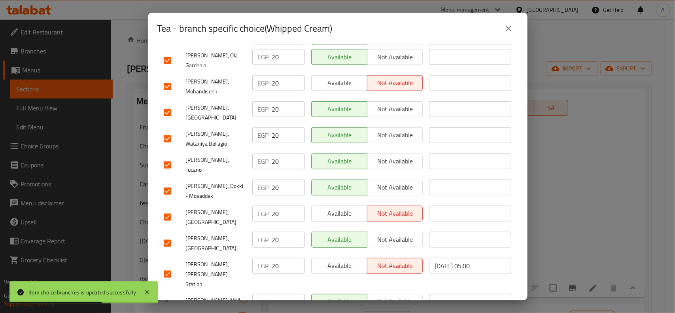
click at [174, 209] on input "checkbox" at bounding box center [167, 217] width 17 height 17
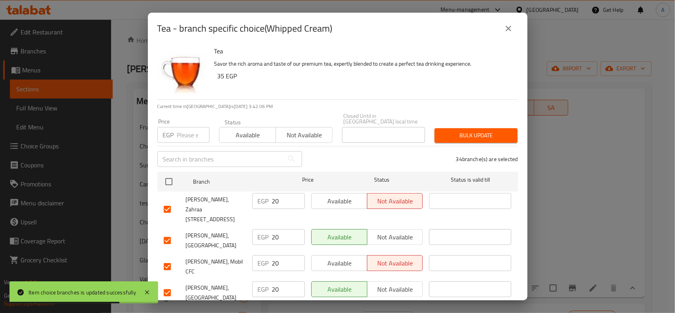
scroll to position [0, 0]
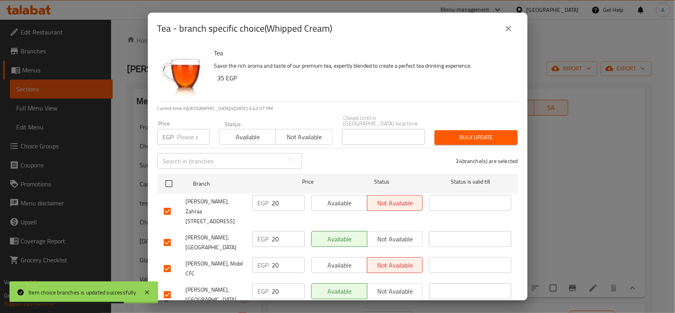
click at [173, 132] on p "EGP" at bounding box center [168, 136] width 11 height 9
click at [202, 131] on input "-1" at bounding box center [193, 137] width 32 height 16
click at [202, 132] on input "-2" at bounding box center [193, 137] width 32 height 16
click at [202, 132] on input "-3" at bounding box center [193, 137] width 32 height 16
click at [194, 134] on input "-3" at bounding box center [193, 137] width 32 height 16
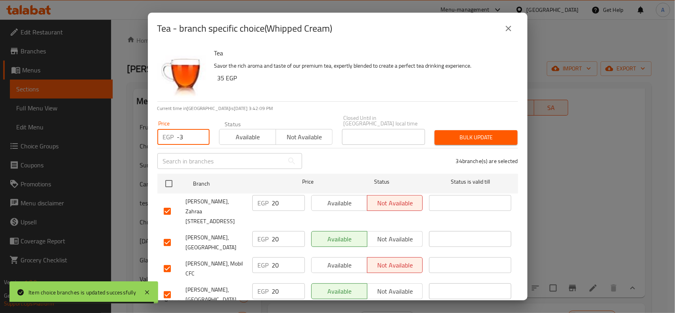
click at [194, 134] on input "-3" at bounding box center [193, 137] width 32 height 16
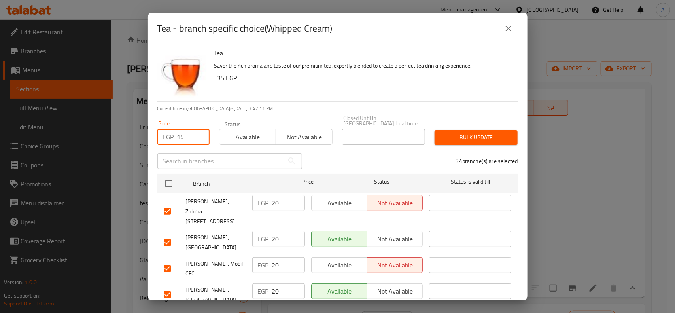
click at [476, 133] on span "Bulk update" at bounding box center [476, 138] width 70 height 10
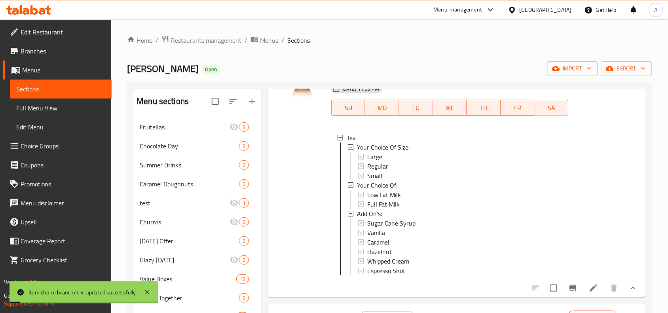
click at [415, 266] on div "Whipped Cream" at bounding box center [464, 260] width 195 height 9
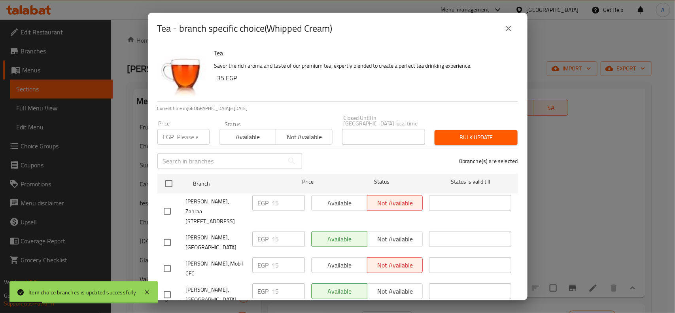
scroll to position [146, 0]
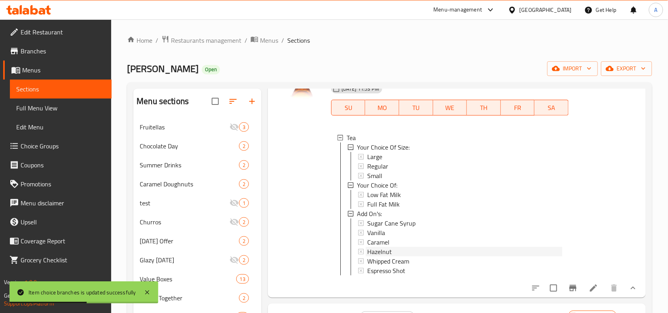
click at [394, 256] on div "Hazelnut" at bounding box center [464, 251] width 195 height 9
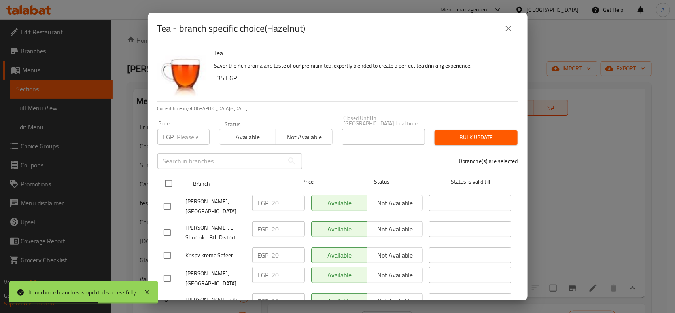
click at [150, 182] on div "Tea - branch specific choice(Hazelnut) Tea Savor the rich aroma and taste of ou…" at bounding box center [337, 156] width 675 height 313
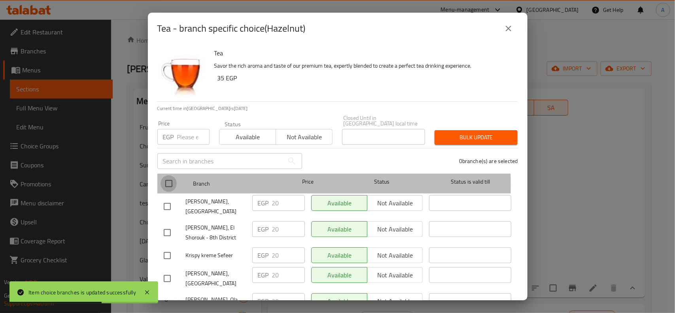
click at [163, 179] on input "checkbox" at bounding box center [169, 183] width 17 height 17
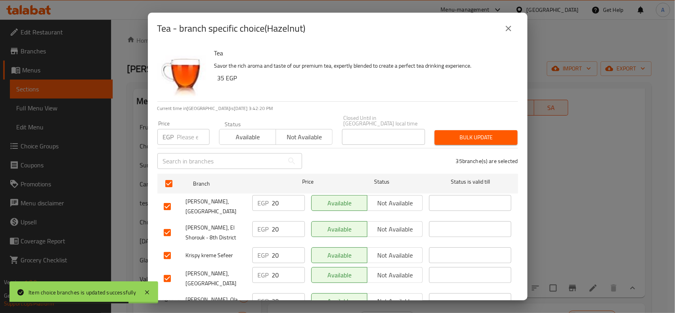
scroll to position [713, 0]
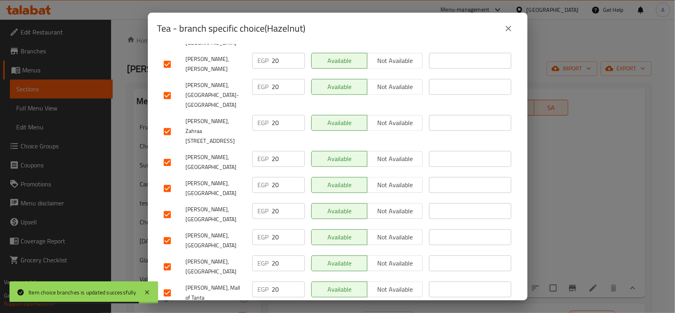
click at [169, 207] on input "checkbox" at bounding box center [167, 215] width 17 height 17
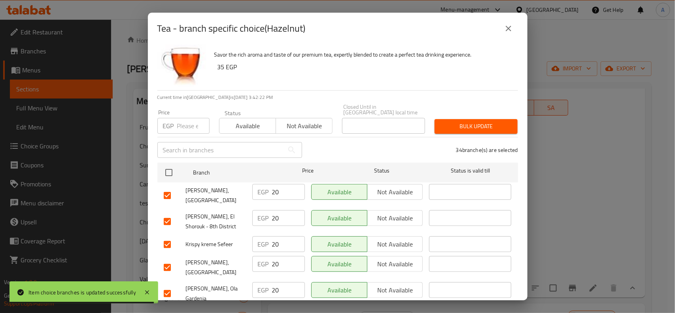
scroll to position [0, 0]
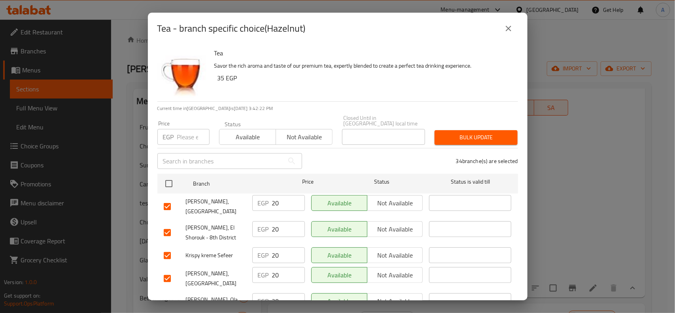
click at [188, 137] on input "number" at bounding box center [193, 137] width 32 height 16
click at [464, 133] on span "Bulk update" at bounding box center [476, 138] width 70 height 10
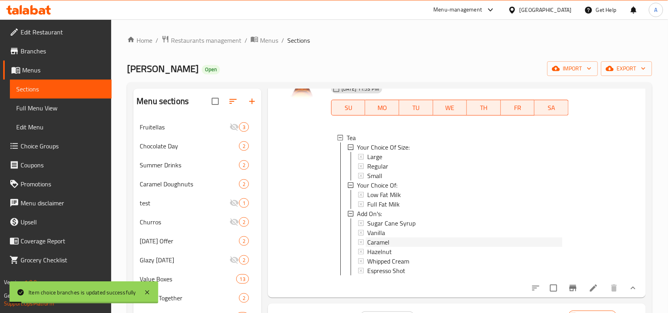
click at [391, 247] on div "Caramel" at bounding box center [464, 241] width 195 height 9
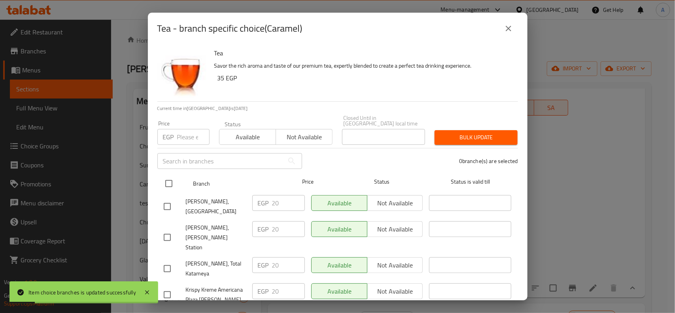
click at [171, 180] on input "checkbox" at bounding box center [169, 183] width 17 height 17
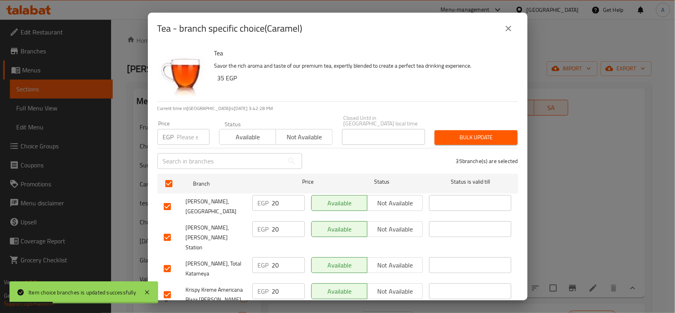
scroll to position [835, 0]
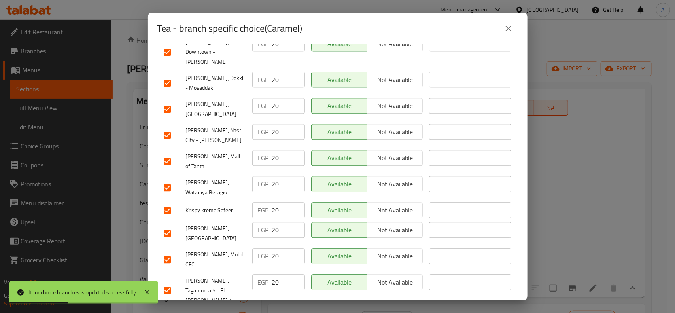
click at [169, 225] on input "checkbox" at bounding box center [167, 233] width 17 height 17
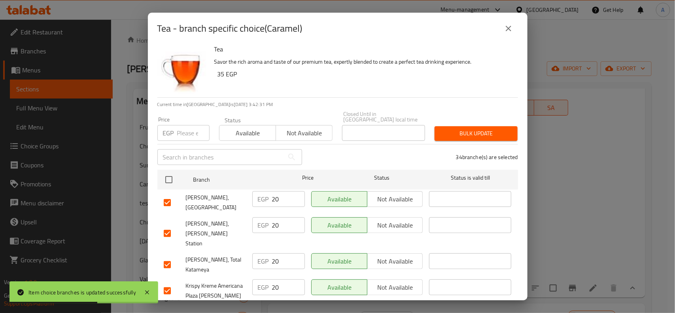
scroll to position [0, 0]
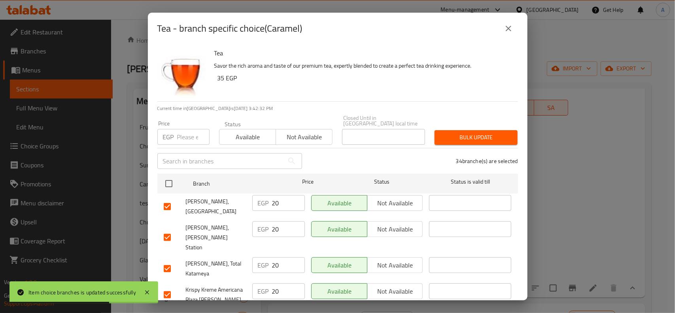
click at [186, 129] on input "number" at bounding box center [193, 137] width 32 height 16
click at [497, 135] on span "Bulk update" at bounding box center [476, 138] width 70 height 10
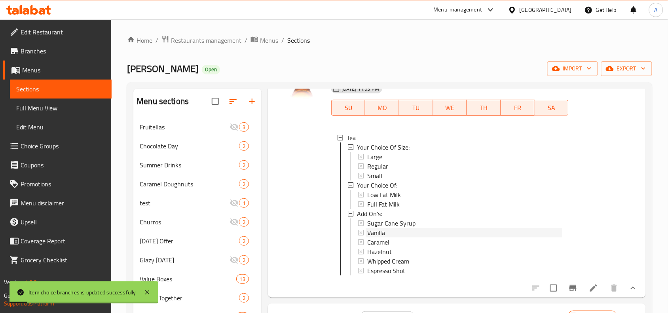
click at [396, 237] on div "Vanilla" at bounding box center [464, 232] width 195 height 9
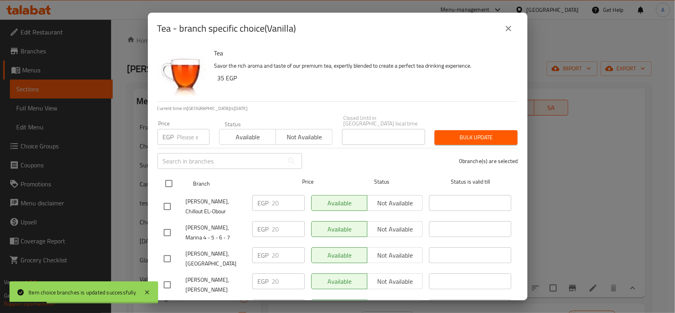
click at [175, 175] on input "checkbox" at bounding box center [169, 183] width 17 height 17
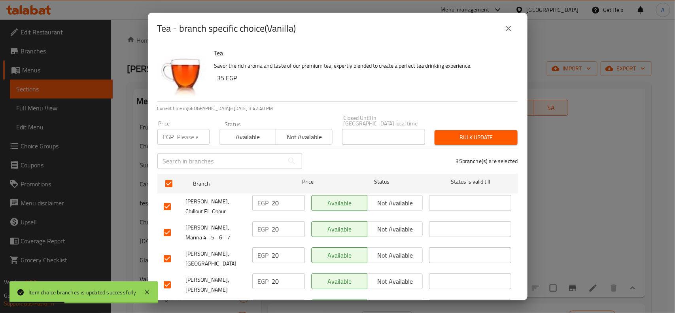
scroll to position [665, 0]
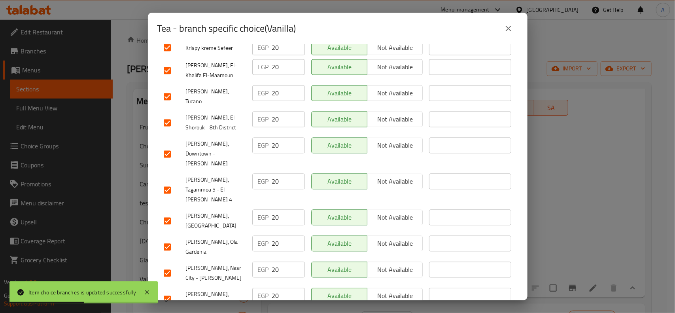
click at [162, 213] on input "checkbox" at bounding box center [167, 221] width 17 height 17
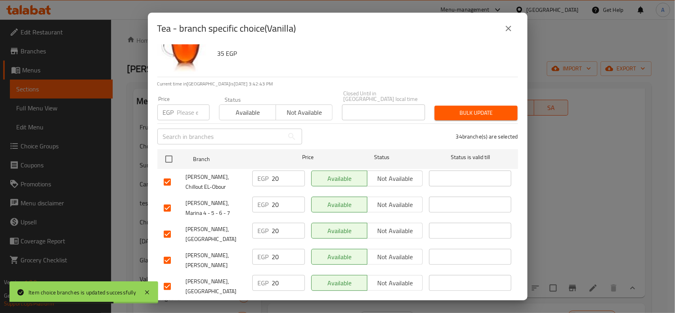
scroll to position [0, 0]
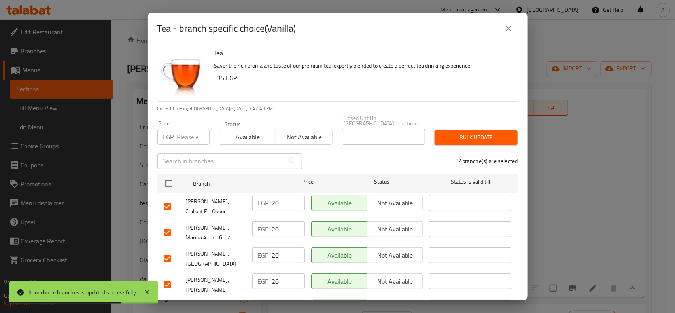
click at [184, 130] on input "number" at bounding box center [193, 137] width 32 height 16
click at [501, 133] on span "Bulk update" at bounding box center [476, 138] width 70 height 10
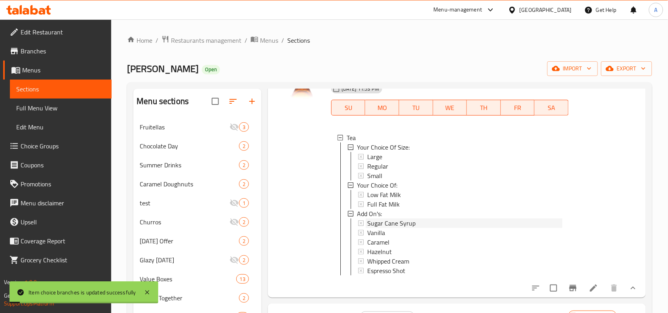
click at [389, 228] on span "Sugar Cane Syrup" at bounding box center [391, 222] width 48 height 9
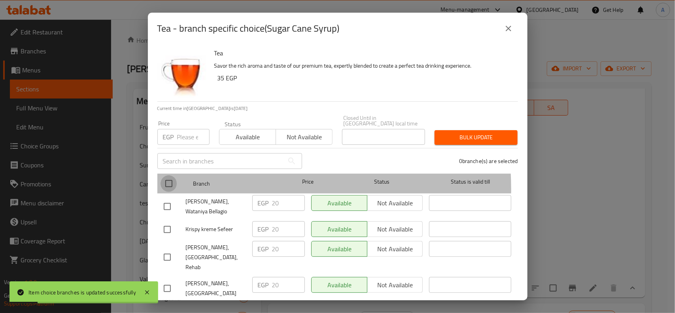
click at [171, 184] on input "checkbox" at bounding box center [169, 183] width 17 height 17
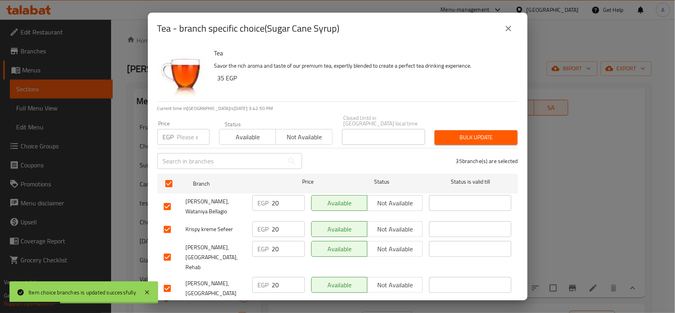
scroll to position [737, 0]
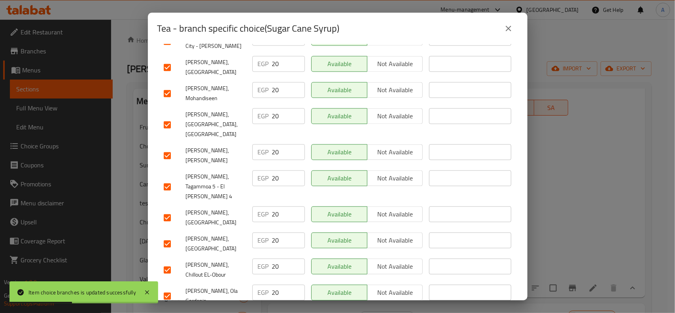
click at [167, 209] on input "checkbox" at bounding box center [167, 217] width 17 height 17
click at [232, 208] on span "Krispy Kreme, Marasi Village" at bounding box center [216, 218] width 60 height 20
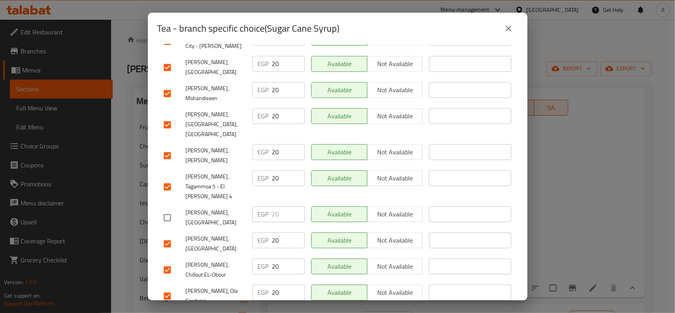
click at [237, 208] on span "Krispy Kreme, Marasi Village" at bounding box center [216, 218] width 60 height 20
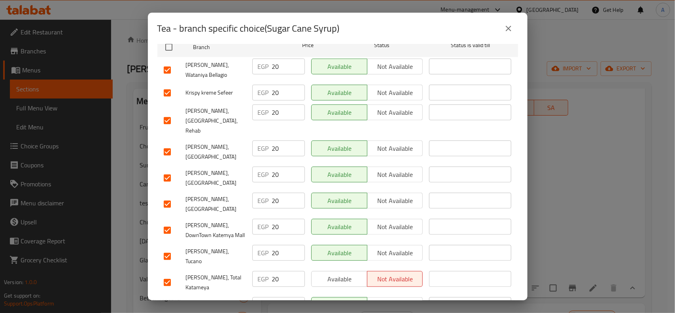
scroll to position [0, 0]
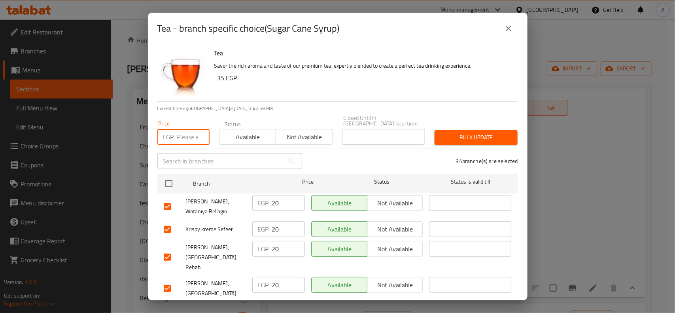
click at [179, 129] on input "number" at bounding box center [193, 137] width 32 height 16
click at [455, 133] on span "Bulk update" at bounding box center [476, 138] width 70 height 10
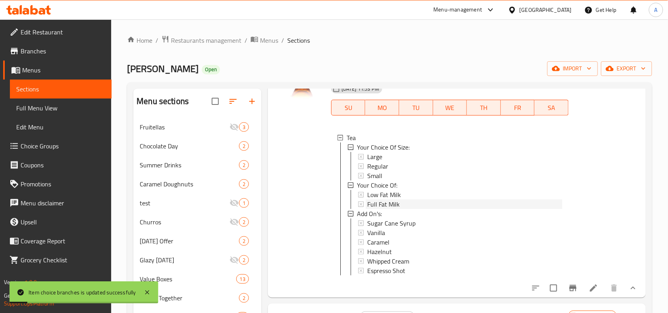
click at [383, 209] on span "Full Fat Milk" at bounding box center [383, 203] width 32 height 9
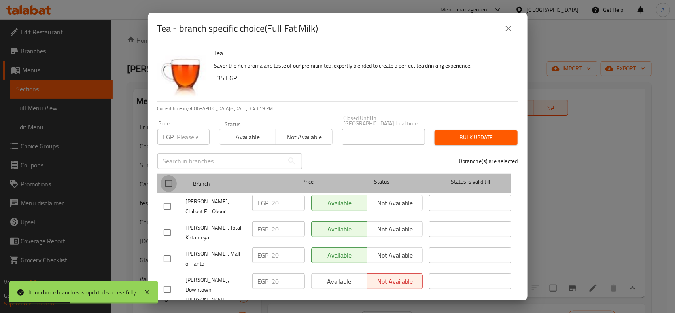
click at [163, 181] on input "checkbox" at bounding box center [169, 183] width 17 height 17
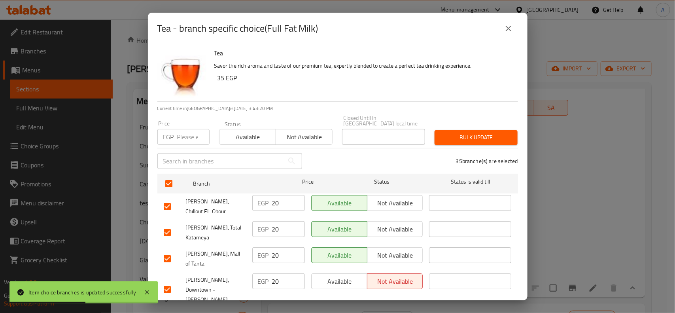
scroll to position [247, 0]
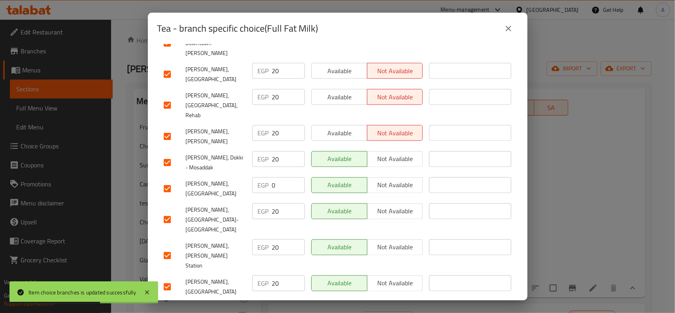
click at [174, 180] on input "checkbox" at bounding box center [167, 188] width 17 height 17
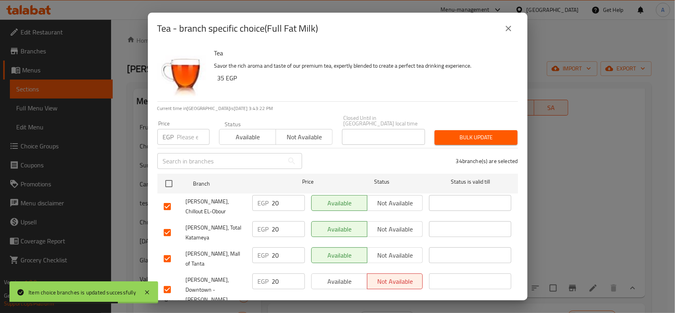
click at [182, 135] on input "number" at bounding box center [193, 137] width 32 height 16
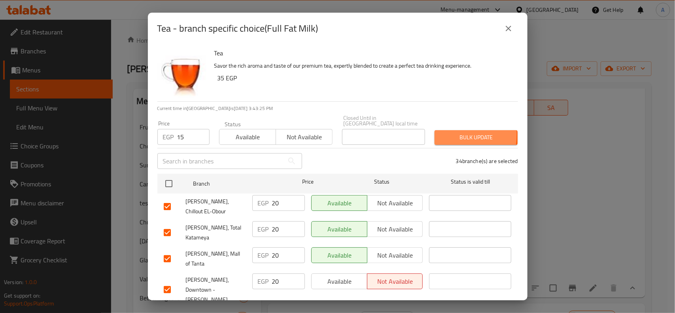
click at [435, 130] on button "Bulk update" at bounding box center [476, 137] width 83 height 15
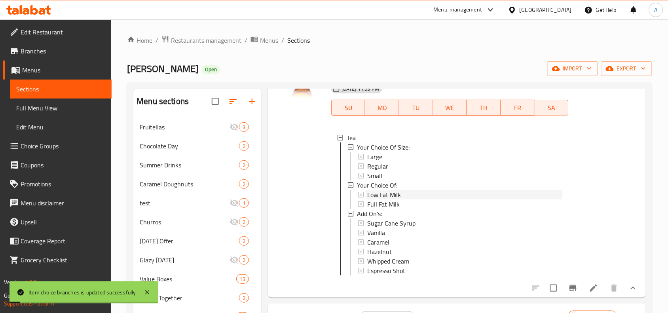
click at [386, 199] on span "Low Fat Milk" at bounding box center [384, 194] width 34 height 9
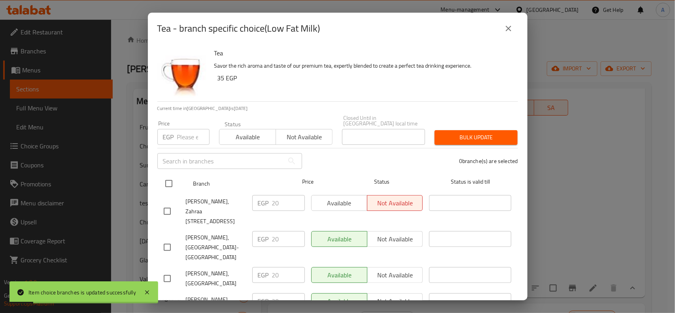
click at [171, 175] on input "checkbox" at bounding box center [169, 183] width 17 height 17
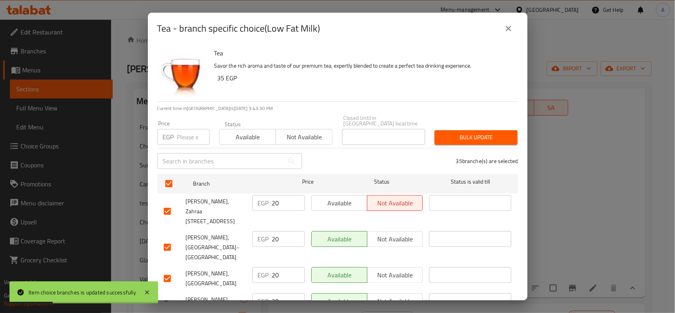
scroll to position [835, 0]
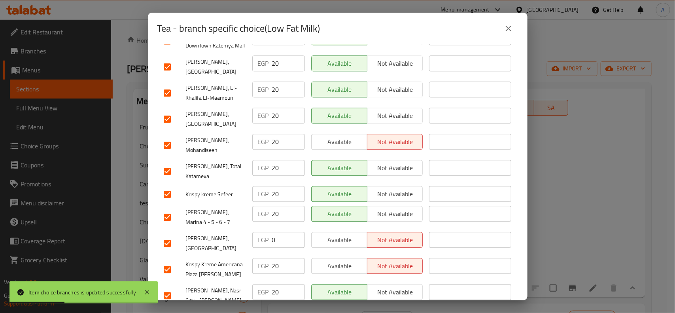
click at [167, 235] on input "checkbox" at bounding box center [167, 243] width 17 height 17
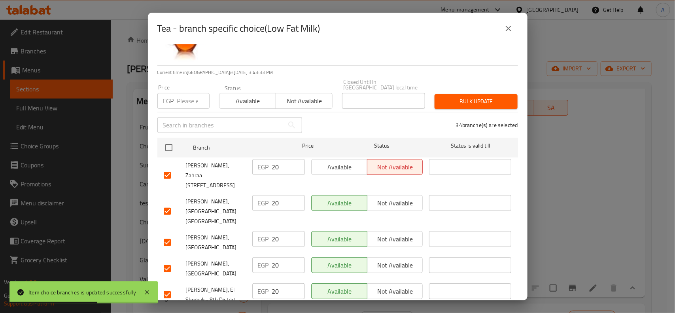
scroll to position [0, 0]
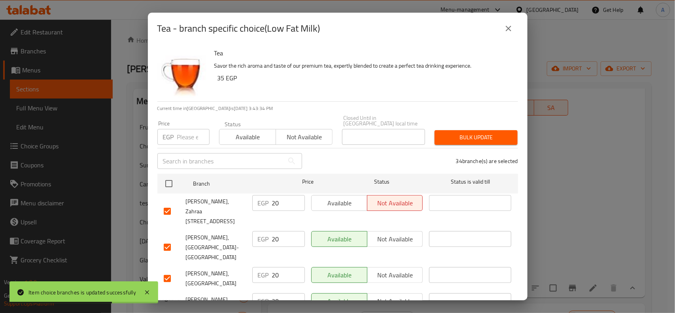
click at [190, 121] on div "Price EGP Price" at bounding box center [183, 133] width 52 height 24
click at [183, 132] on input "number" at bounding box center [193, 137] width 32 height 16
click at [456, 113] on div "Price EGP 15 Price Status Available Not available Closed Until in Egypt local t…" at bounding box center [338, 129] width 370 height 39
click at [467, 125] on div "Bulk update" at bounding box center [476, 137] width 93 height 24
click at [485, 133] on span "Bulk update" at bounding box center [476, 138] width 70 height 10
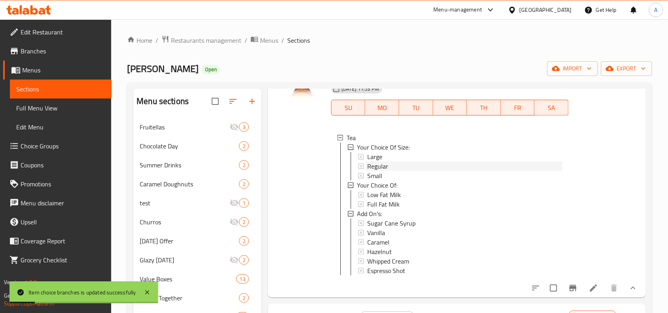
click at [396, 171] on div "Regular" at bounding box center [464, 165] width 195 height 9
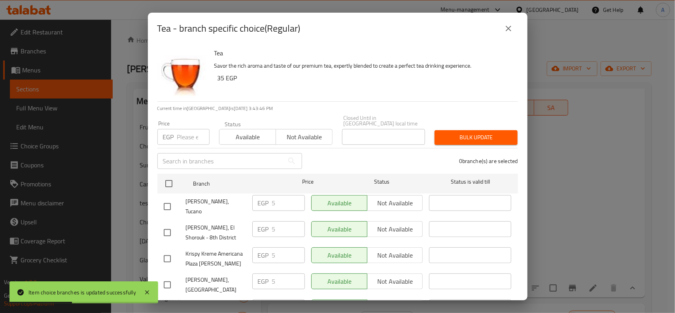
click at [171, 175] on input "checkbox" at bounding box center [169, 183] width 17 height 17
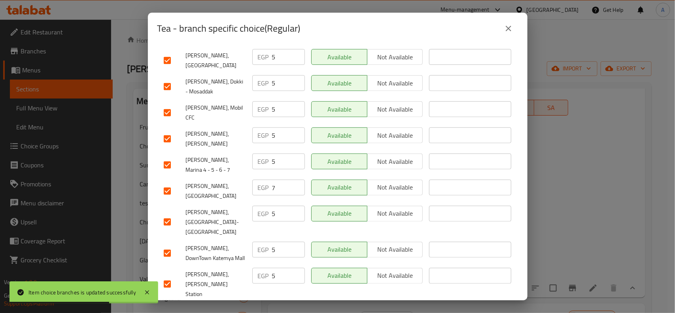
click at [169, 183] on input "checkbox" at bounding box center [167, 191] width 17 height 17
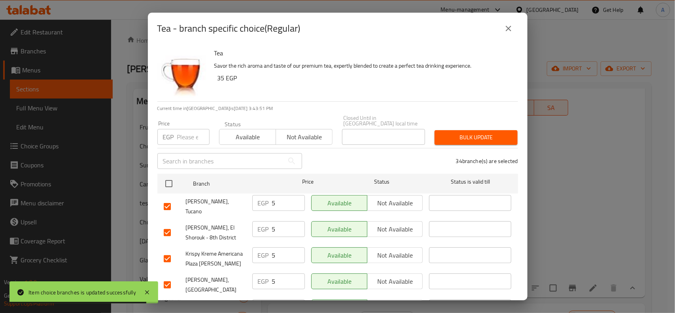
click at [178, 131] on input "number" at bounding box center [193, 137] width 32 height 16
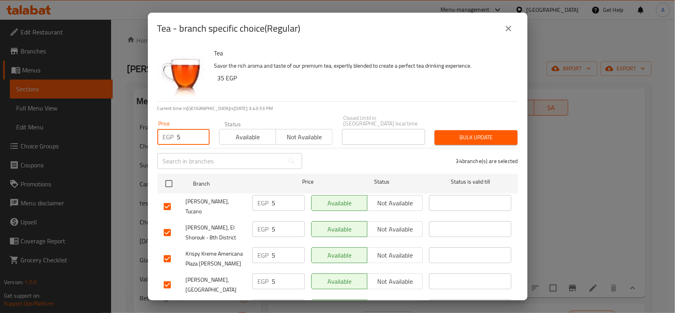
click at [435, 130] on button "Bulk update" at bounding box center [476, 137] width 83 height 15
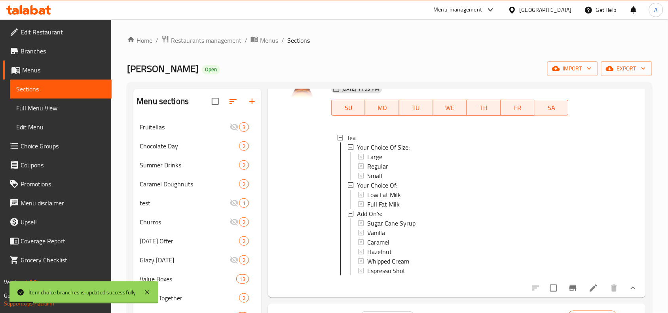
click at [381, 171] on span "Regular" at bounding box center [377, 165] width 21 height 9
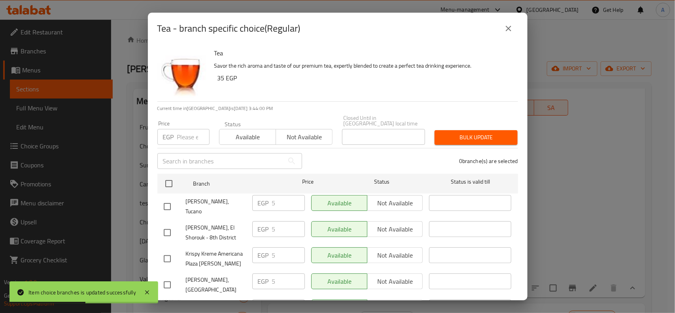
click at [515, 29] on button "close" at bounding box center [508, 28] width 19 height 19
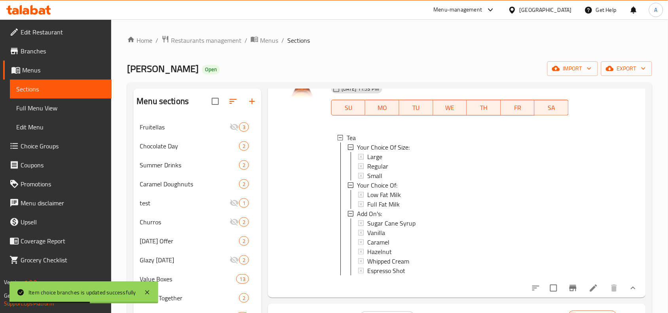
click at [515, 29] on div "Home / Restaurants management / Menus / Sections Krispy Kreme Open import expor…" at bounding box center [389, 232] width 557 height 427
click at [366, 161] on div "Large" at bounding box center [464, 156] width 197 height 9
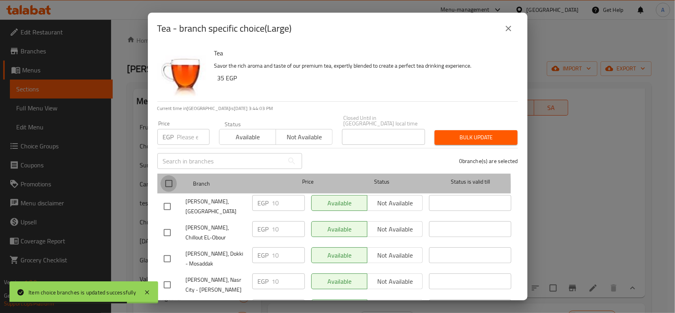
click at [171, 180] on input "checkbox" at bounding box center [169, 183] width 17 height 17
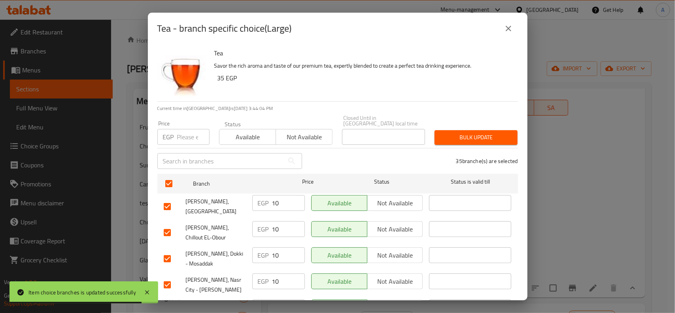
scroll to position [391, 0]
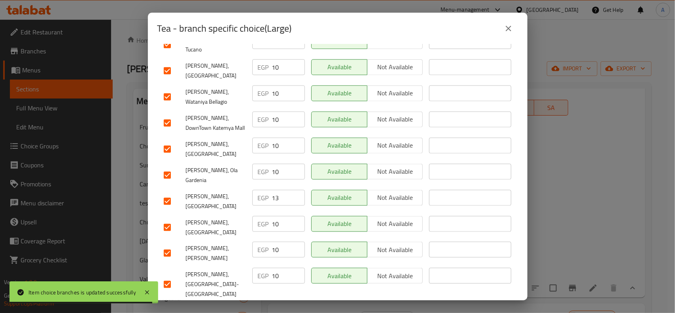
click at [156, 167] on div "Tea Savor the rich aroma and taste of our premium tea, expertly blended to crea…" at bounding box center [338, 172] width 380 height 256
click at [164, 193] on input "checkbox" at bounding box center [167, 201] width 17 height 17
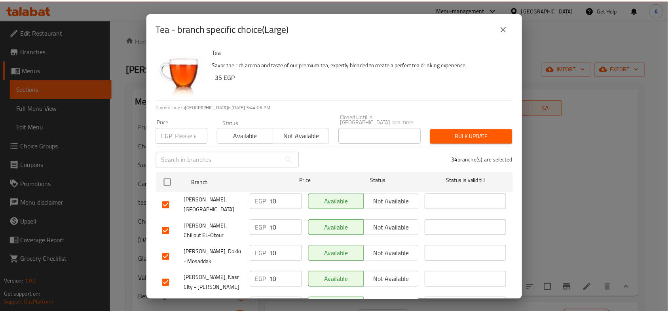
scroll to position [0, 0]
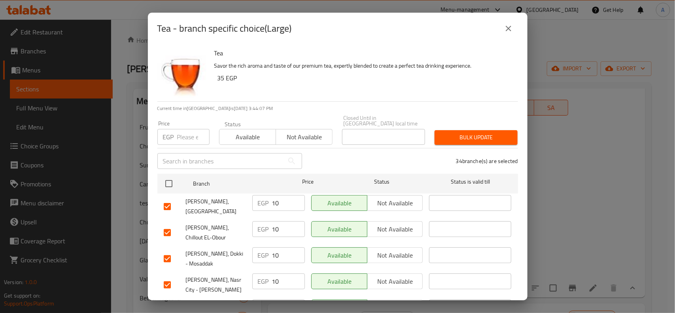
click at [187, 129] on input "number" at bounding box center [193, 137] width 32 height 16
drag, startPoint x: 465, startPoint y: 127, endPoint x: 597, endPoint y: 135, distance: 132.4
click at [465, 133] on span "Bulk update" at bounding box center [476, 138] width 70 height 10
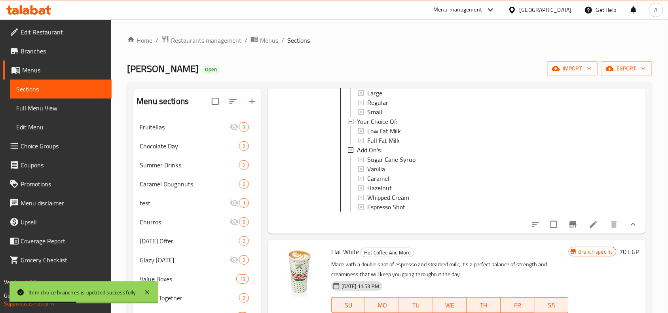
scroll to position [49, 0]
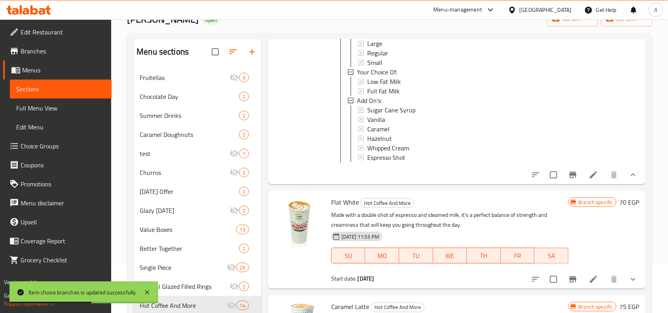
click at [632, 282] on button "show more" at bounding box center [633, 279] width 19 height 19
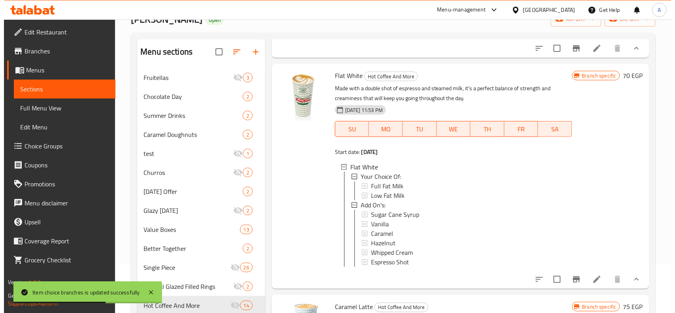
scroll to position [1458, 0]
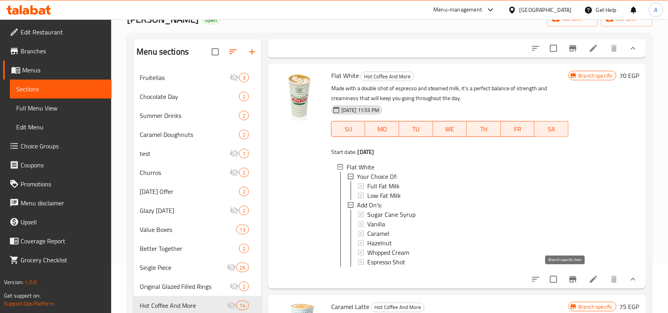
click at [568, 278] on icon "Branch-specific-item" at bounding box center [572, 279] width 9 height 9
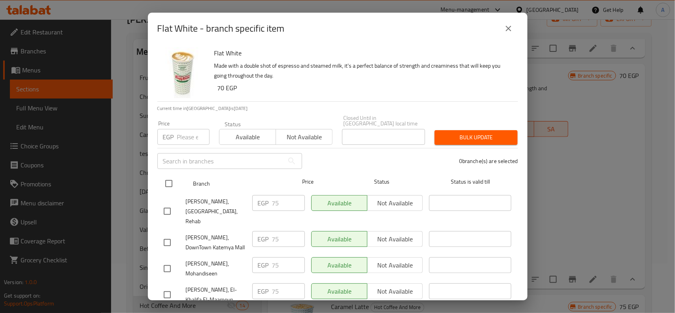
click at [174, 179] on input "checkbox" at bounding box center [169, 183] width 17 height 17
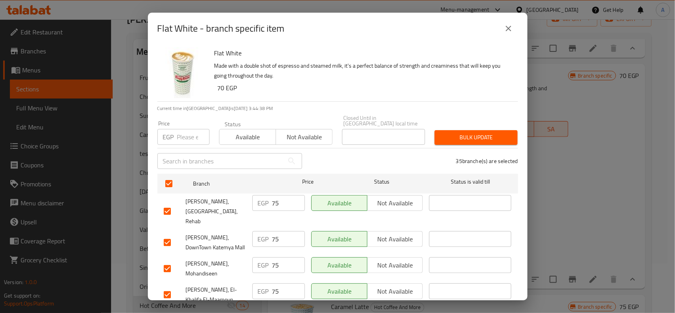
click at [426, 51] on h6 "Flat White" at bounding box center [363, 52] width 298 height 11
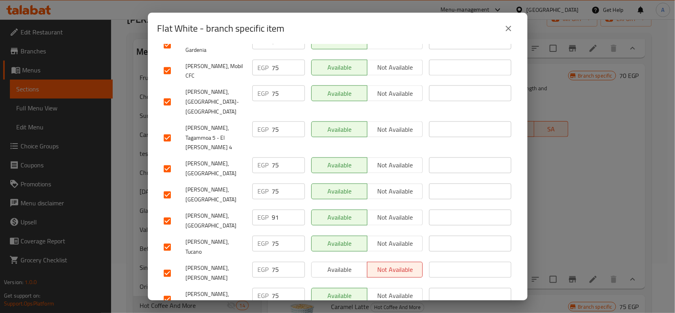
click at [165, 213] on input "checkbox" at bounding box center [167, 221] width 17 height 17
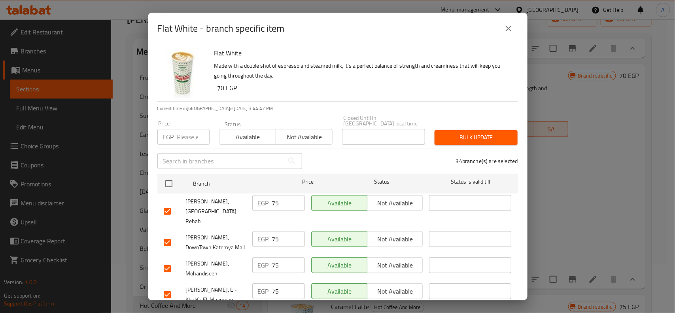
click at [175, 121] on div "Price EGP Price" at bounding box center [183, 133] width 52 height 24
drag, startPoint x: 182, startPoint y: 130, endPoint x: 214, endPoint y: 125, distance: 32.3
click at [182, 131] on input "number" at bounding box center [193, 137] width 32 height 16
paste input "70"
click at [489, 147] on div "34 branche(s) are selected" at bounding box center [415, 161] width 216 height 28
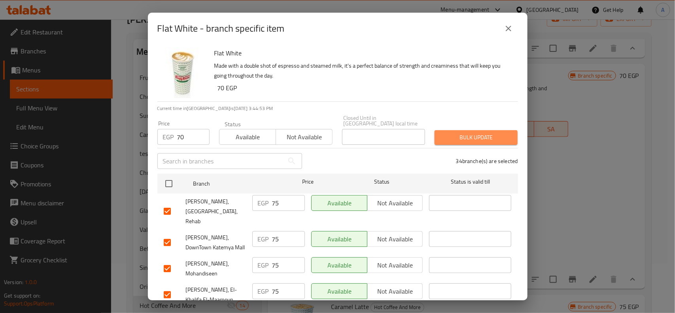
click at [497, 135] on span "Bulk update" at bounding box center [476, 138] width 70 height 10
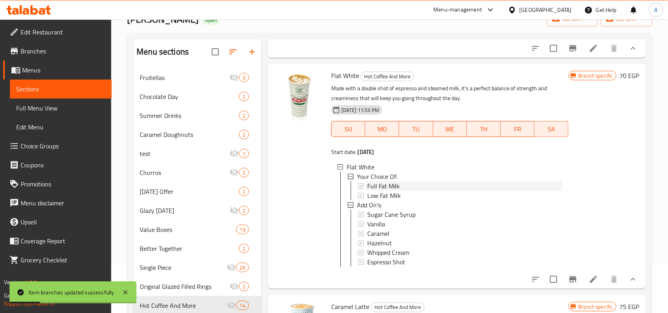
click at [398, 181] on span "Full Fat Milk" at bounding box center [383, 185] width 32 height 9
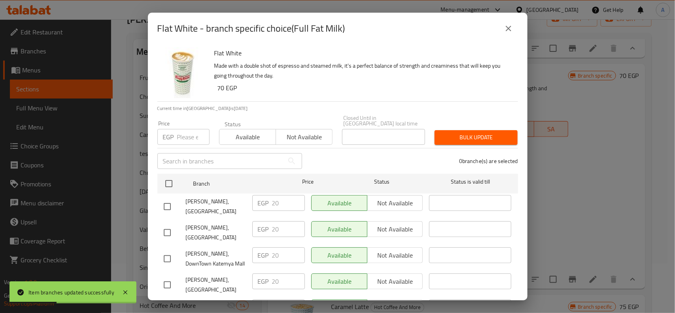
click at [165, 192] on div "Krispy Kreme, Golden Square" at bounding box center [205, 206] width 89 height 29
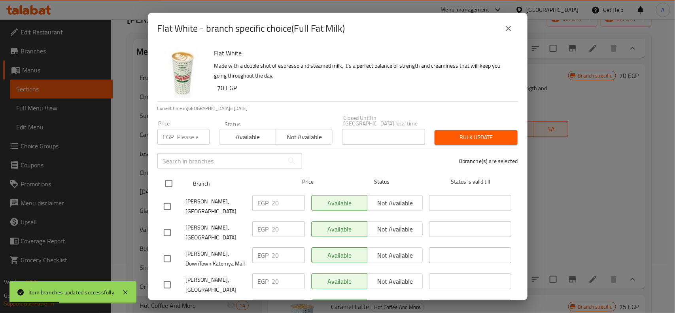
click at [167, 184] on input "checkbox" at bounding box center [169, 183] width 17 height 17
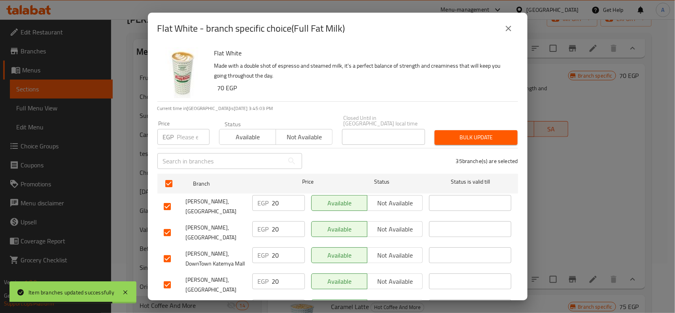
scroll to position [551, 0]
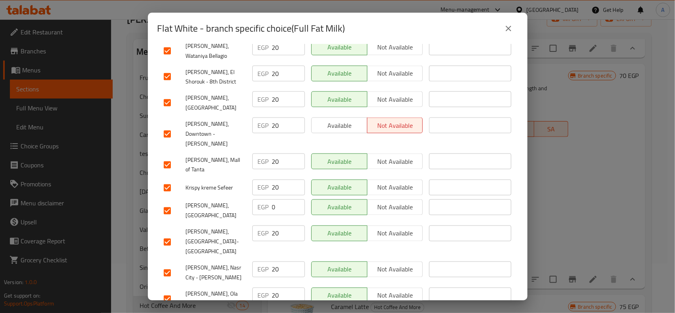
click at [167, 203] on input "checkbox" at bounding box center [167, 211] width 17 height 17
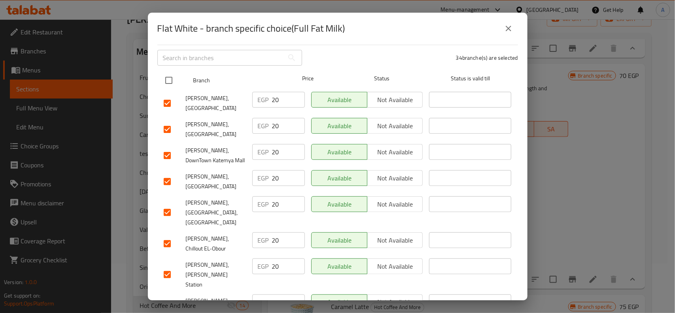
scroll to position [0, 0]
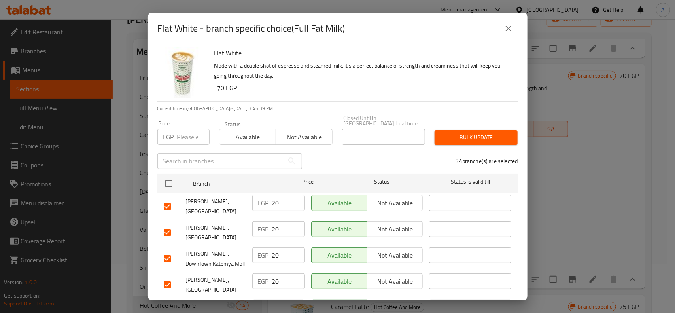
click at [182, 129] on input "number" at bounding box center [193, 137] width 32 height 16
click at [462, 133] on span "Bulk update" at bounding box center [476, 138] width 70 height 10
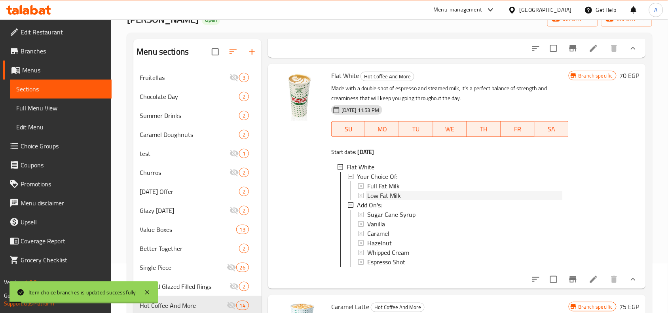
click at [395, 191] on span "Low Fat Milk" at bounding box center [384, 195] width 34 height 9
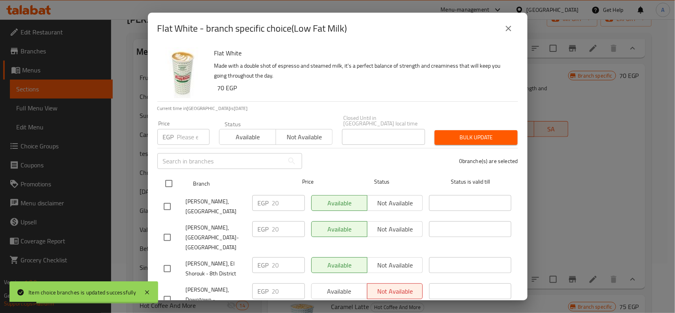
click at [175, 176] on input "checkbox" at bounding box center [169, 183] width 17 height 17
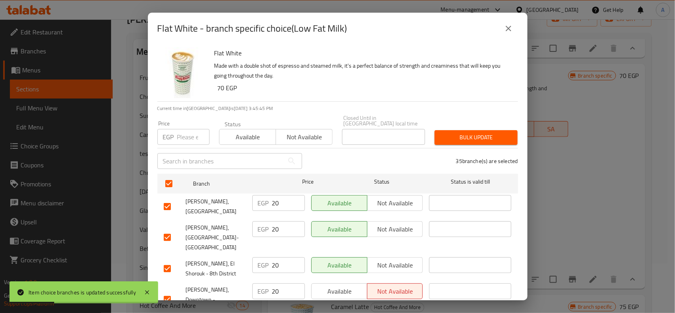
scroll to position [789, 0]
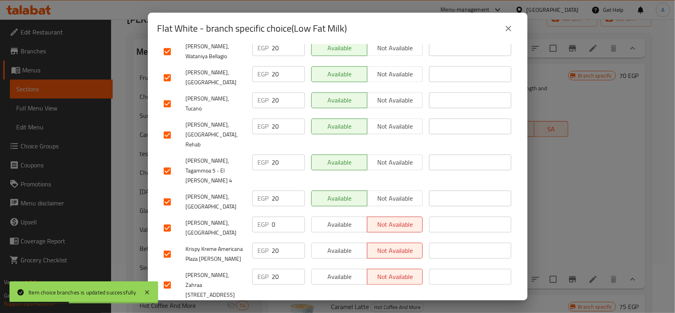
click at [163, 220] on input "checkbox" at bounding box center [167, 228] width 17 height 17
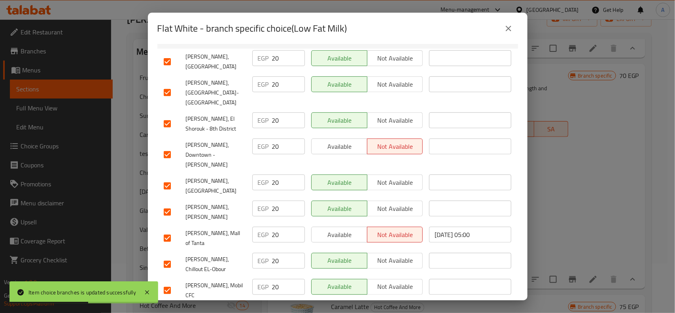
scroll to position [0, 0]
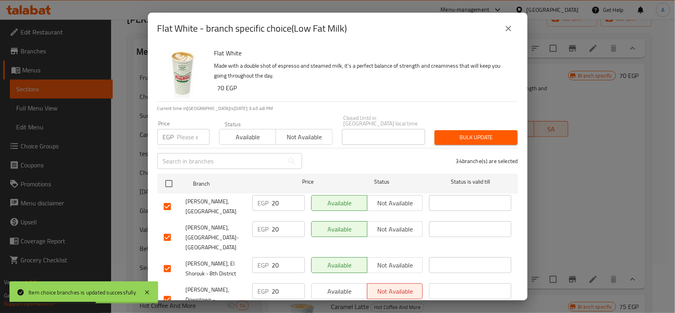
click at [153, 131] on div "Price EGP Price" at bounding box center [184, 133] width 62 height 34
click at [187, 129] on input "number" at bounding box center [193, 137] width 32 height 16
click at [464, 125] on div "Bulk update" at bounding box center [476, 137] width 93 height 24
click at [464, 133] on span "Bulk update" at bounding box center [476, 138] width 70 height 10
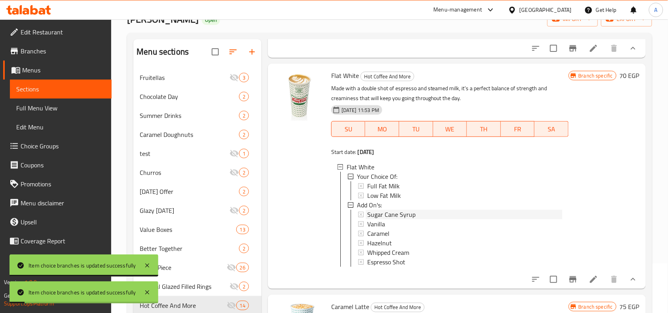
click at [378, 210] on span "Sugar Cane Syrup" at bounding box center [391, 214] width 48 height 9
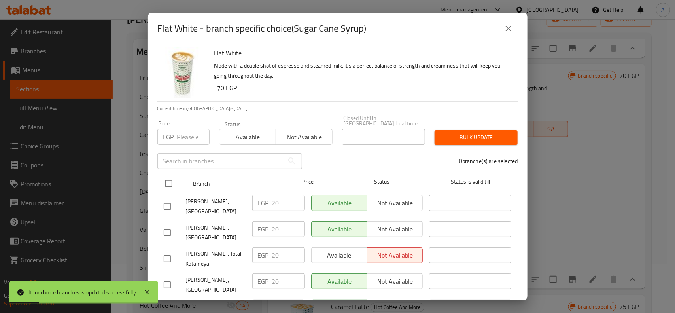
click at [167, 179] on input "checkbox" at bounding box center [169, 183] width 17 height 17
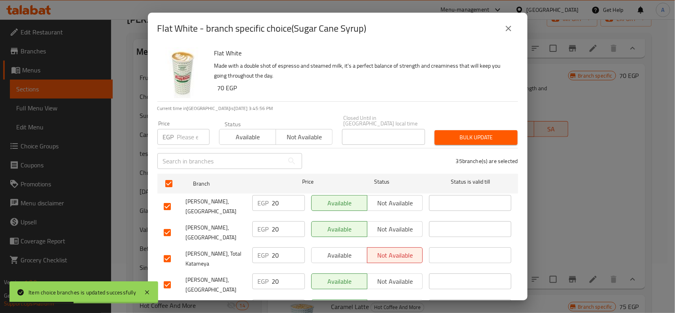
scroll to position [812, 0]
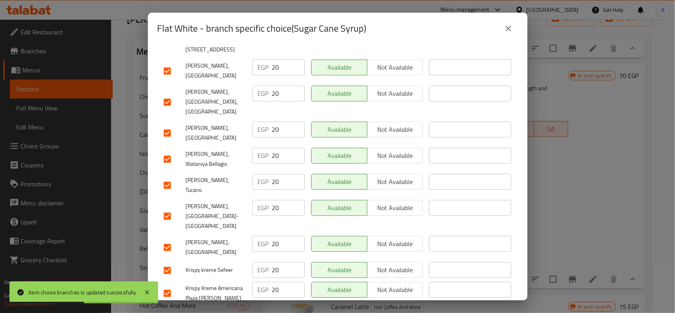
click at [165, 239] on input "checkbox" at bounding box center [167, 247] width 17 height 17
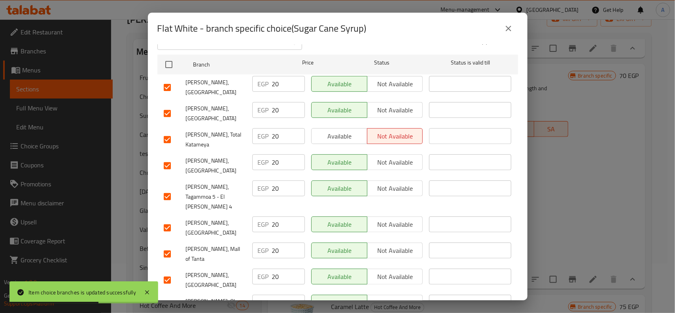
scroll to position [0, 0]
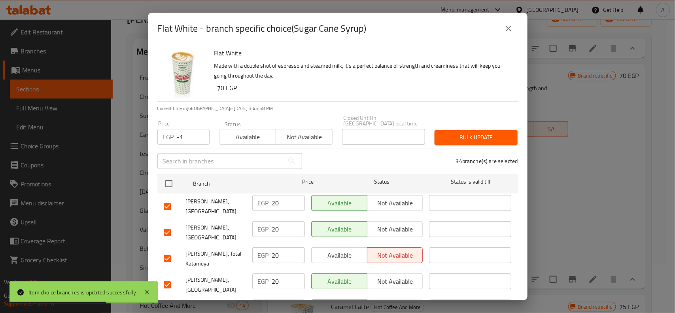
click at [199, 135] on input "-1" at bounding box center [193, 137] width 32 height 16
click at [176, 137] on div "EGP -1 Price" at bounding box center [183, 137] width 52 height 16
click at [187, 133] on input "-1" at bounding box center [193, 137] width 32 height 16
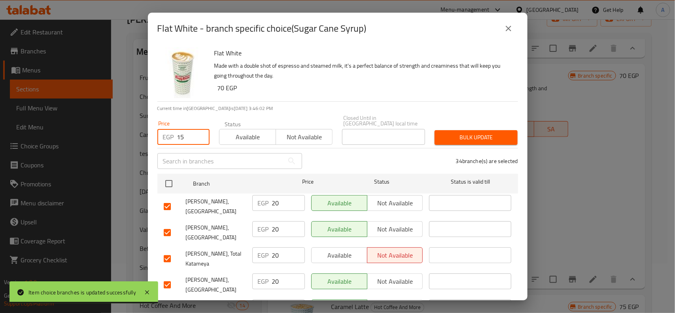
click at [529, 134] on div "Flat White - branch specific choice(Sugar Cane Syrup) Flat White Made with a do…" at bounding box center [337, 156] width 675 height 313
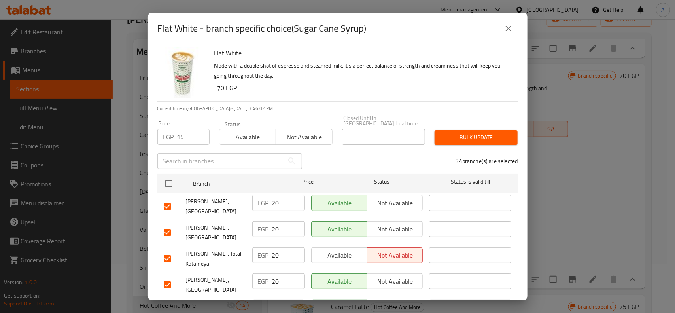
click at [493, 134] on span "Bulk update" at bounding box center [476, 138] width 70 height 10
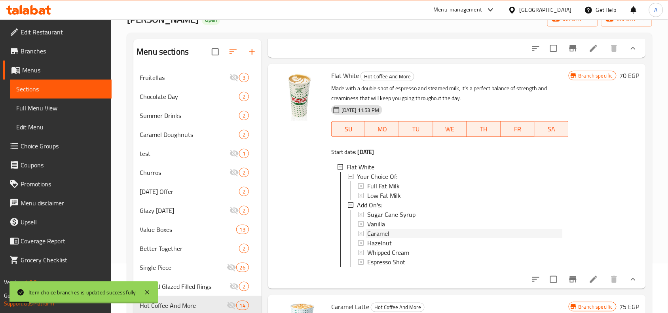
click at [384, 229] on span "Caramel" at bounding box center [378, 233] width 22 height 9
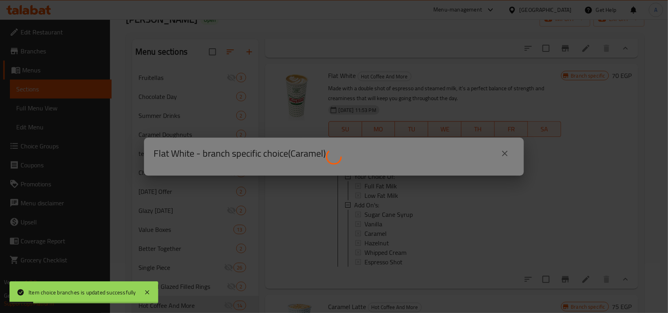
click at [384, 220] on div at bounding box center [334, 156] width 668 height 313
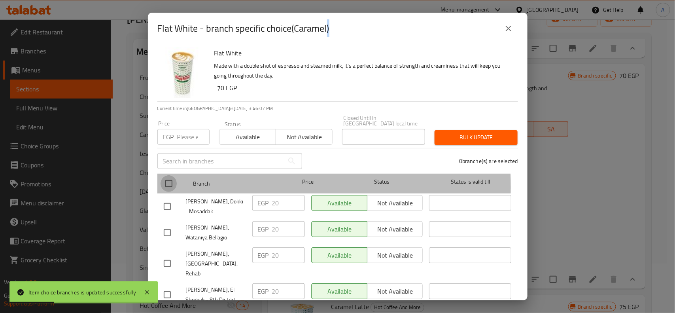
click at [163, 183] on input "checkbox" at bounding box center [169, 183] width 17 height 17
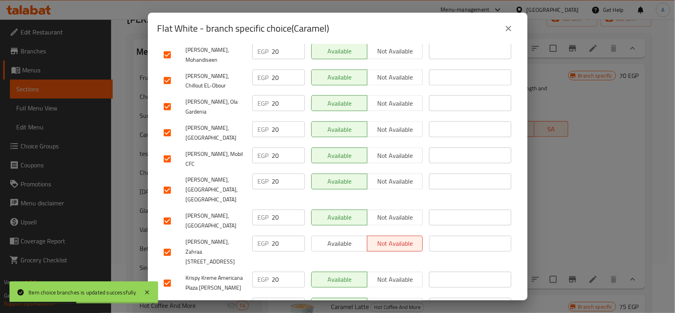
click at [168, 213] on input "checkbox" at bounding box center [167, 221] width 17 height 17
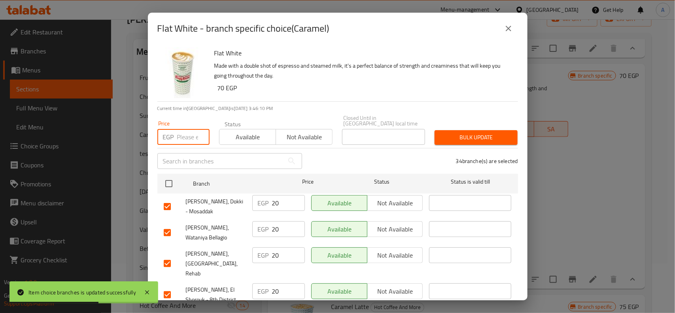
click at [191, 135] on input "number" at bounding box center [193, 137] width 32 height 16
click at [487, 133] on span "Bulk update" at bounding box center [476, 138] width 70 height 10
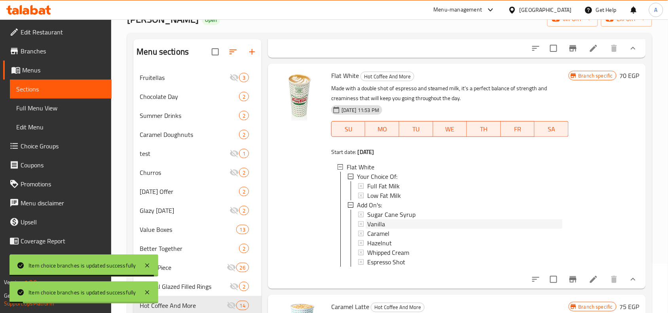
click at [385, 219] on div "Vanilla" at bounding box center [464, 223] width 195 height 9
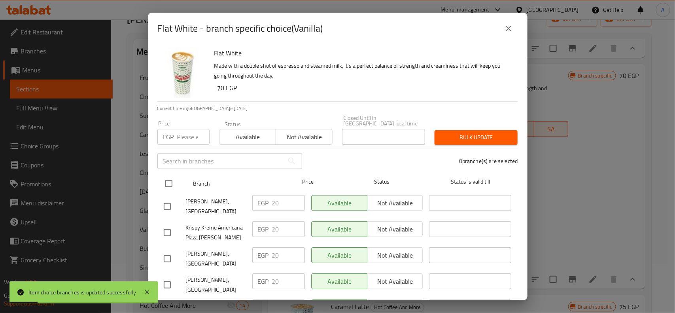
click at [179, 179] on div at bounding box center [176, 183] width 30 height 23
click at [174, 175] on input "checkbox" at bounding box center [169, 183] width 17 height 17
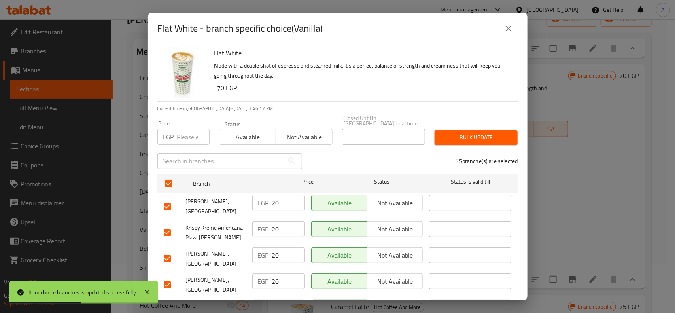
click at [169, 204] on input "checkbox" at bounding box center [167, 206] width 17 height 17
click at [184, 129] on input "number" at bounding box center [193, 137] width 32 height 16
click at [435, 133] on button "Bulk update" at bounding box center [476, 137] width 83 height 15
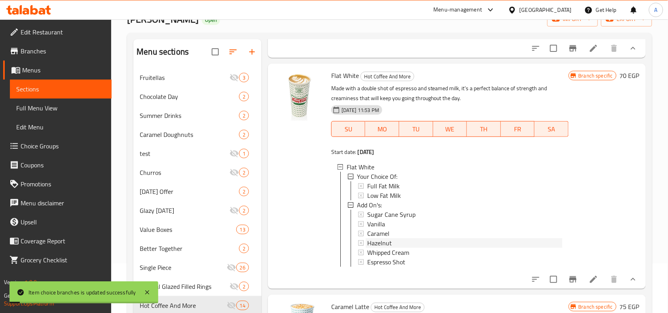
click at [385, 238] on span "Hazelnut" at bounding box center [379, 242] width 25 height 9
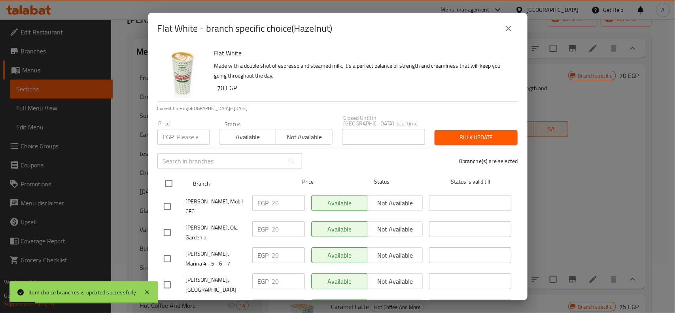
click at [161, 177] on input "checkbox" at bounding box center [169, 183] width 17 height 17
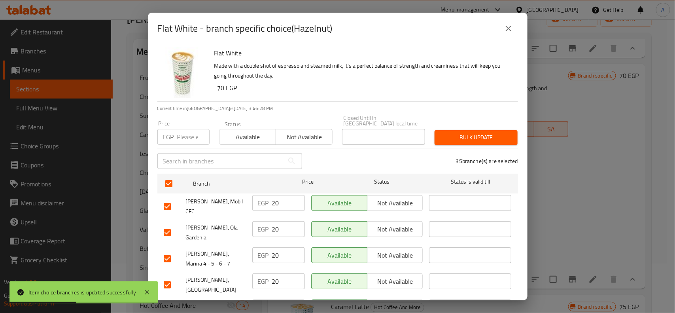
scroll to position [835, 0]
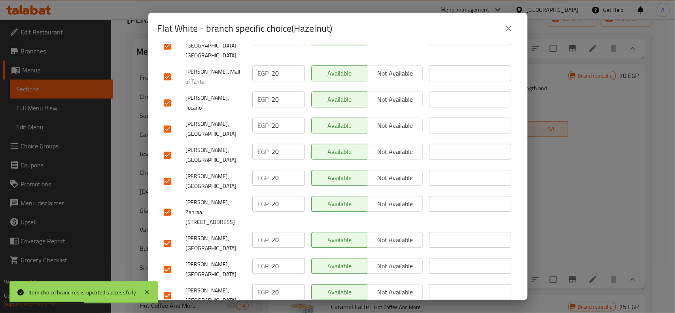
click at [182, 235] on div at bounding box center [175, 243] width 22 height 17
click at [171, 235] on input "checkbox" at bounding box center [167, 243] width 17 height 17
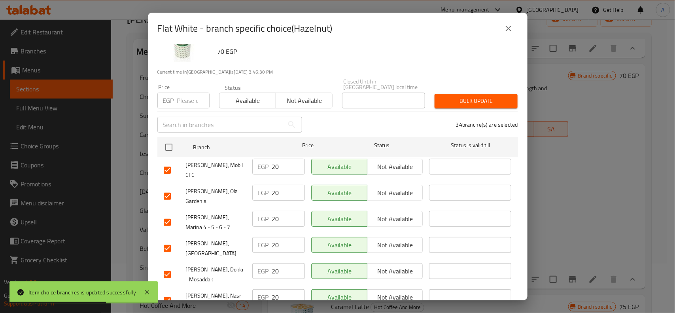
scroll to position [0, 0]
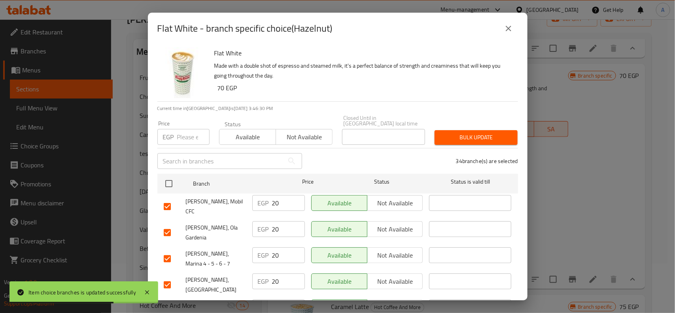
click at [190, 131] on input "number" at bounding box center [193, 137] width 32 height 16
click at [473, 147] on div "34 branche(s) are selected" at bounding box center [415, 161] width 216 height 28
click at [487, 133] on span "Bulk update" at bounding box center [476, 138] width 70 height 10
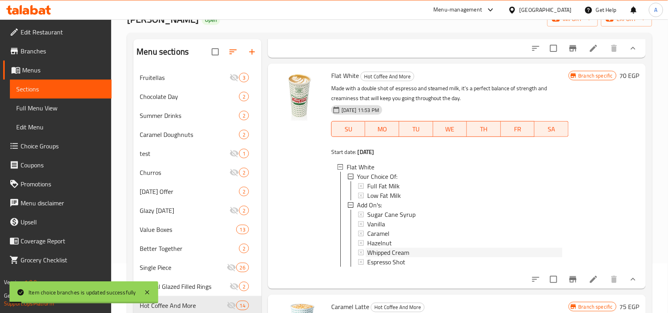
click at [388, 248] on span "Whipped Cream" at bounding box center [388, 252] width 42 height 9
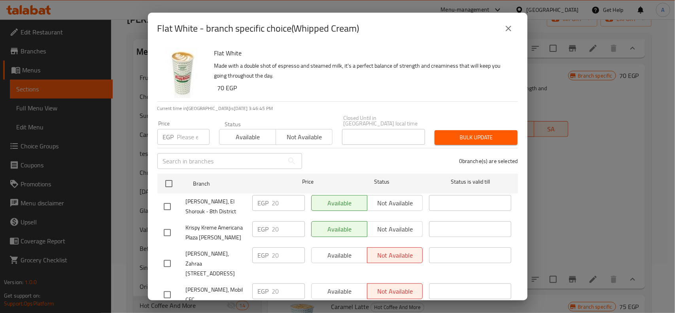
click at [168, 175] on input "checkbox" at bounding box center [169, 183] width 17 height 17
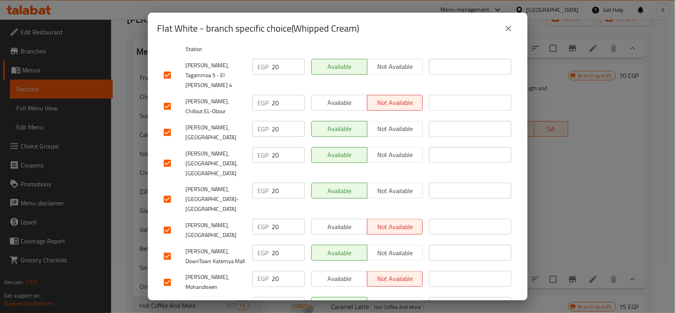
click at [175, 222] on div at bounding box center [175, 230] width 22 height 17
click at [167, 222] on input "checkbox" at bounding box center [167, 230] width 17 height 17
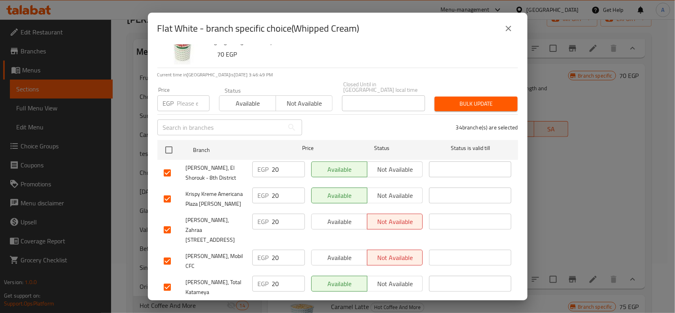
scroll to position [0, 0]
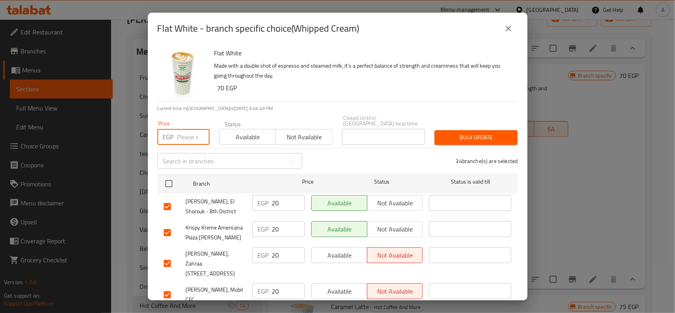
click at [178, 131] on input "number" at bounding box center [193, 137] width 32 height 16
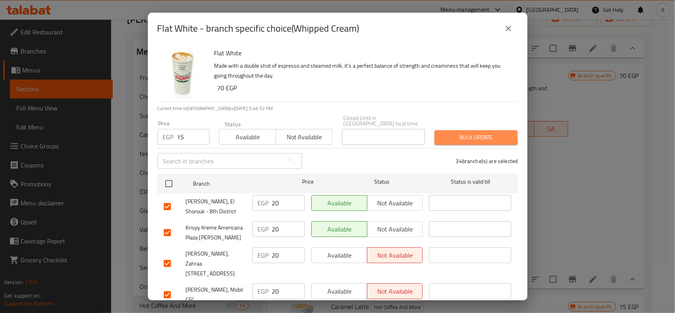
click at [462, 130] on button "Bulk update" at bounding box center [476, 137] width 83 height 15
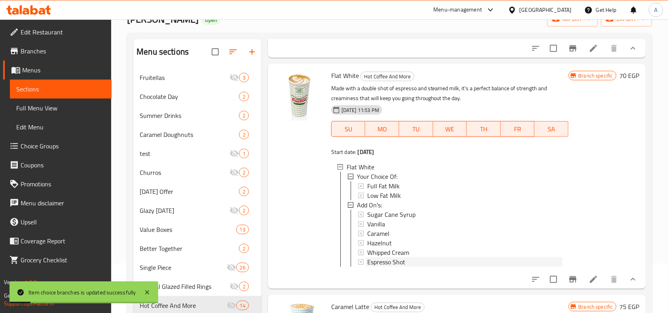
click at [407, 257] on div "Espresso Shot" at bounding box center [464, 261] width 195 height 9
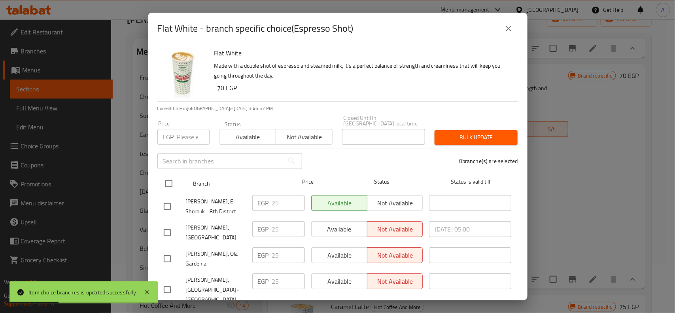
click at [161, 180] on input "checkbox" at bounding box center [169, 183] width 17 height 17
click at [177, 177] on input "checkbox" at bounding box center [169, 183] width 17 height 17
click at [176, 177] on input "checkbox" at bounding box center [169, 183] width 17 height 17
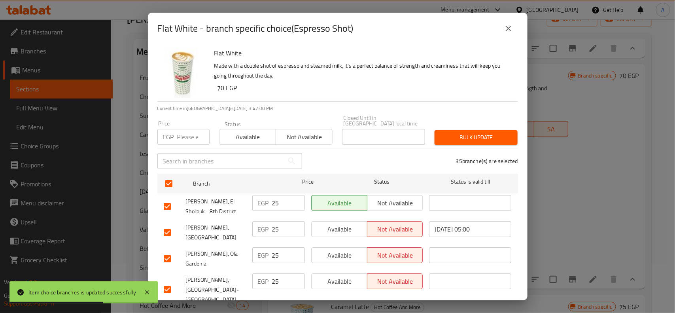
scroll to position [541, 0]
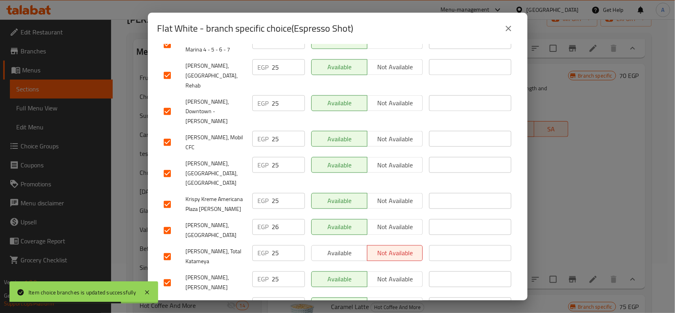
click at [160, 222] on input "checkbox" at bounding box center [167, 230] width 17 height 17
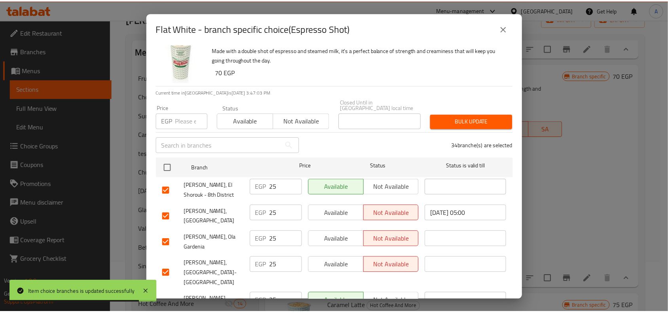
scroll to position [0, 0]
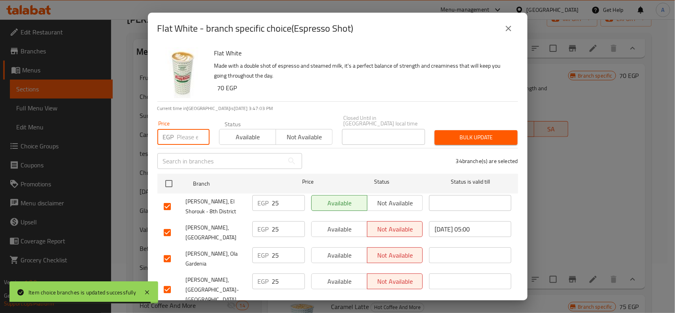
click at [184, 137] on input "number" at bounding box center [193, 137] width 32 height 16
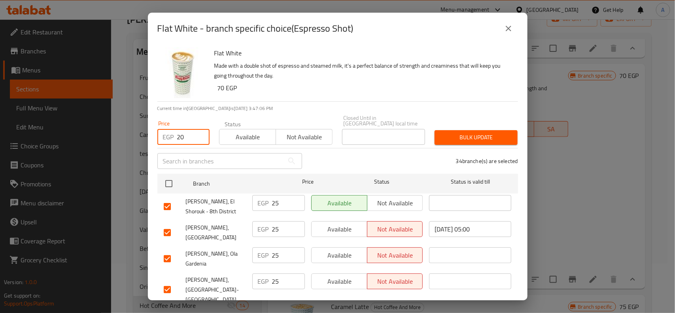
click at [502, 133] on span "Bulk update" at bounding box center [476, 138] width 70 height 10
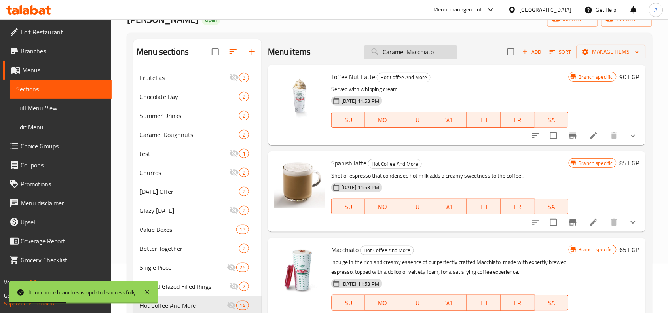
click at [431, 45] on input "Caramel Macchiato" at bounding box center [410, 52] width 93 height 14
paste input "Water"
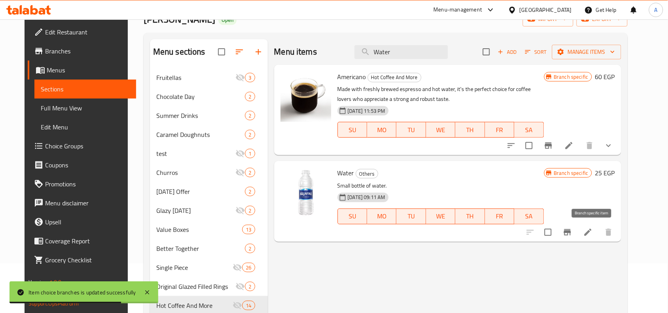
click at [571, 231] on icon "Branch-specific-item" at bounding box center [567, 232] width 7 height 6
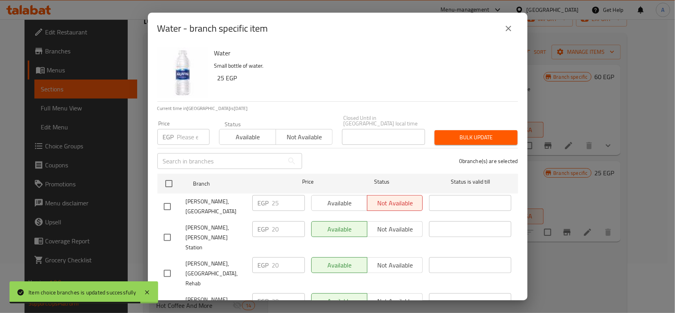
drag, startPoint x: 173, startPoint y: 178, endPoint x: 254, endPoint y: 141, distance: 88.9
click at [173, 178] on input "checkbox" at bounding box center [169, 183] width 17 height 17
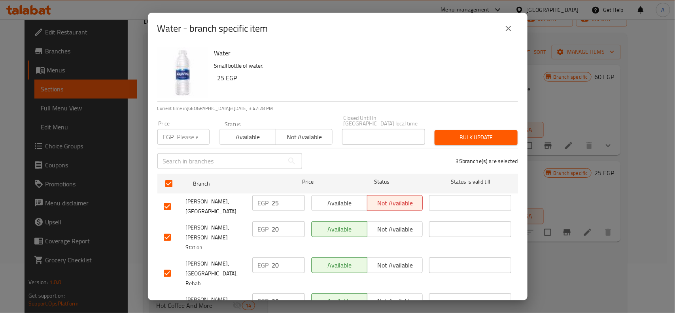
click at [167, 201] on input "checkbox" at bounding box center [167, 206] width 17 height 17
click at [195, 133] on input "number" at bounding box center [193, 137] width 32 height 16
paste input "15"
click at [497, 133] on span "Bulk update" at bounding box center [476, 138] width 70 height 10
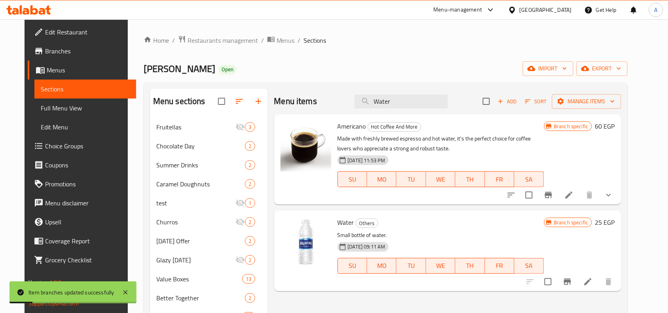
click at [428, 118] on div "Americano Hot Coffee And More Made with freshly brewed espresso and hot water, …" at bounding box center [440, 160] width 213 height 84
click at [431, 106] on input "Water" at bounding box center [401, 102] width 93 height 14
paste input "Caramel Latte"
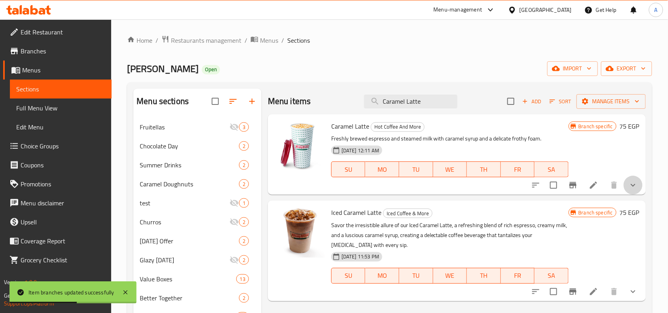
click at [627, 184] on button "show more" at bounding box center [633, 185] width 19 height 19
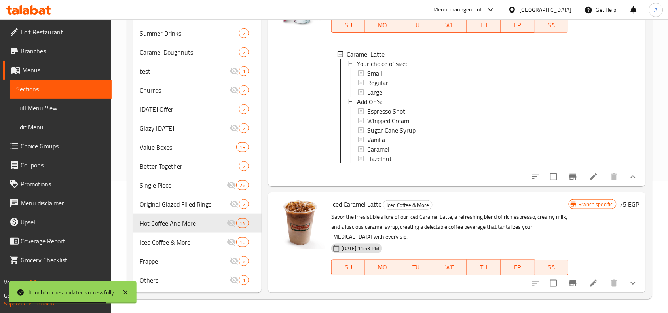
scroll to position [133, 0]
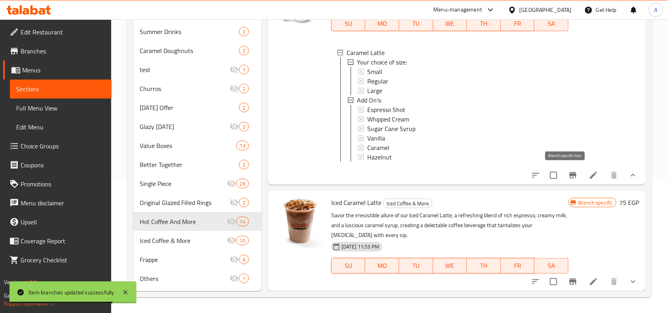
click at [573, 171] on button "Branch-specific-item" at bounding box center [572, 175] width 19 height 19
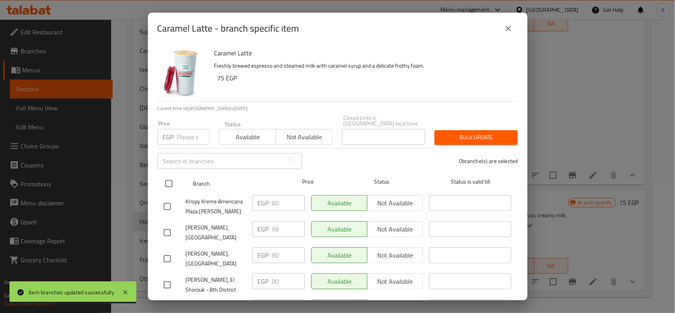
click at [172, 175] on input "checkbox" at bounding box center [169, 183] width 17 height 17
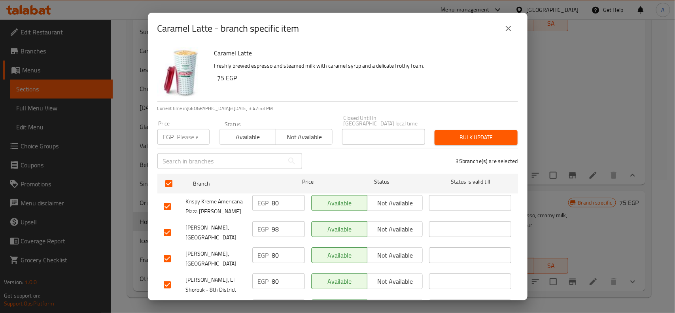
click at [172, 224] on input "checkbox" at bounding box center [167, 232] width 17 height 17
click at [187, 131] on input "number" at bounding box center [193, 137] width 32 height 16
paste input "75"
click at [491, 133] on span "Bulk update" at bounding box center [476, 138] width 70 height 10
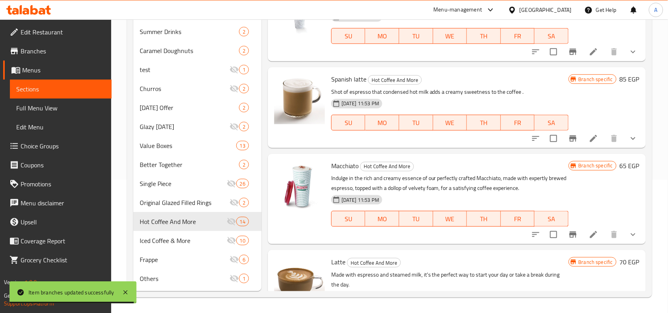
scroll to position [0, 0]
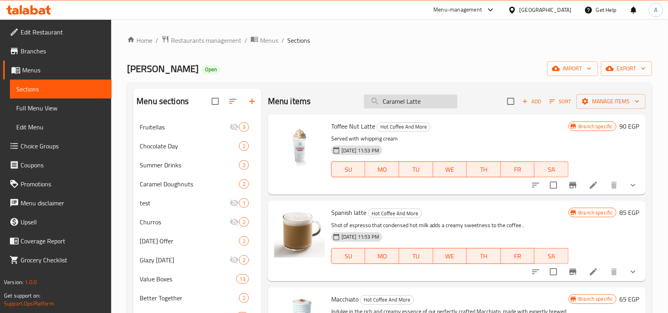
click at [413, 99] on input "Caramel Latte" at bounding box center [410, 102] width 93 height 14
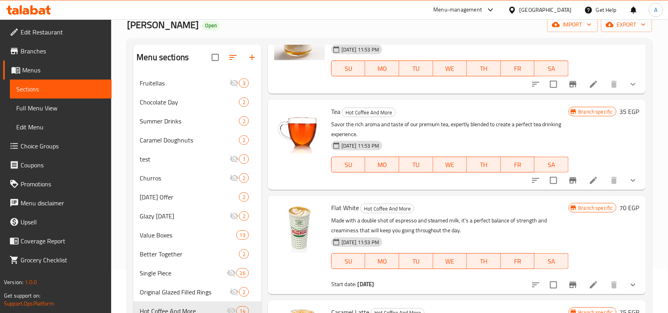
scroll to position [133, 0]
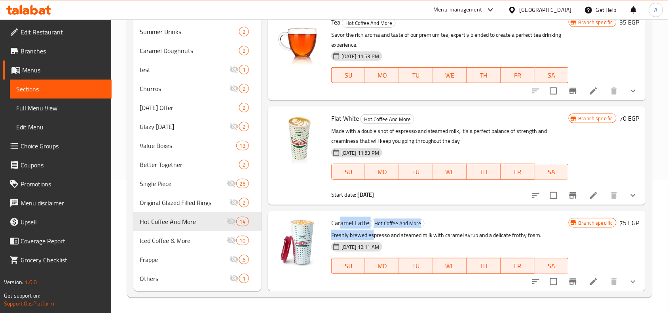
drag, startPoint x: 339, startPoint y: 220, endPoint x: 374, endPoint y: 231, distance: 36.5
click at [374, 231] on div "Caramel Latte Hot Coffee And More Freshly brewed espresso and steamed milk with…" at bounding box center [450, 251] width 244 height 74
click at [342, 218] on span "Caramel Latte" at bounding box center [350, 223] width 38 height 12
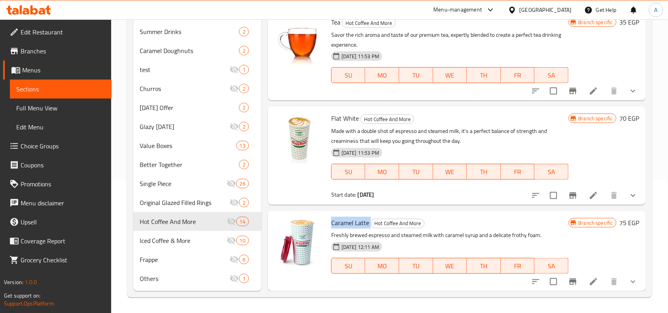
click at [633, 282] on button "show more" at bounding box center [633, 281] width 19 height 19
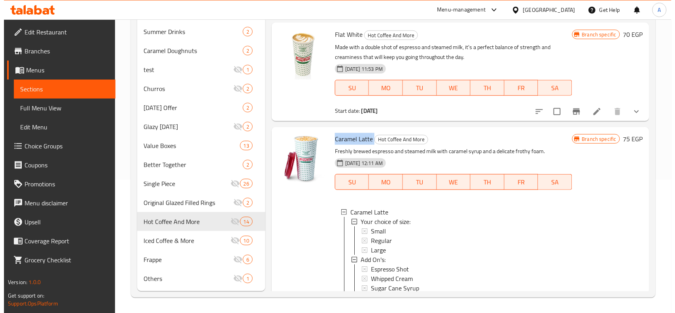
scroll to position [1079, 0]
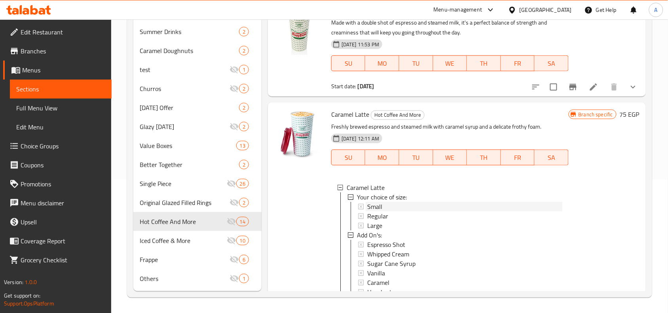
click at [391, 211] on div "Small" at bounding box center [464, 206] width 195 height 9
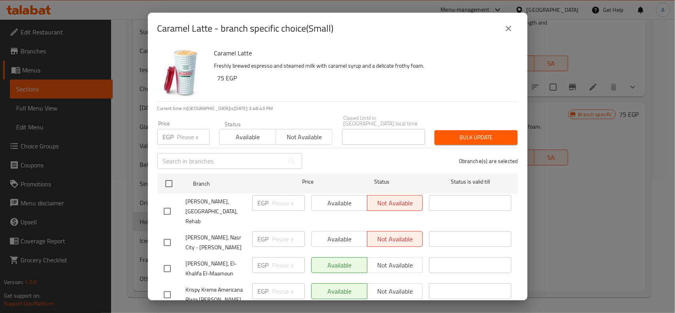
click at [512, 23] on button "close" at bounding box center [508, 28] width 19 height 19
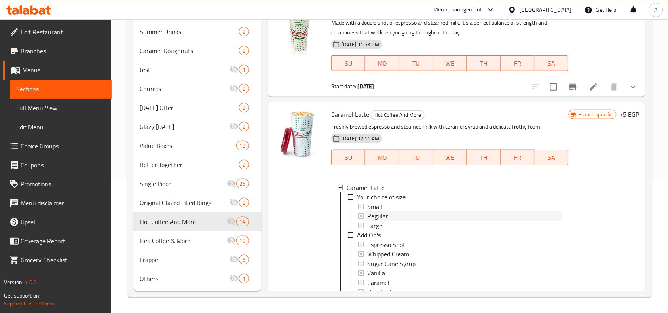
click at [384, 221] on span "Regular" at bounding box center [377, 215] width 21 height 9
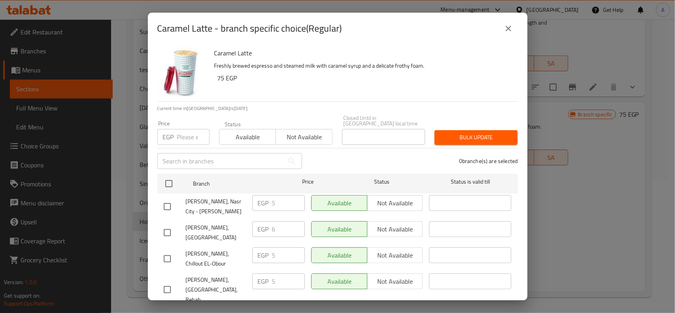
drag, startPoint x: 168, startPoint y: 174, endPoint x: 245, endPoint y: 127, distance: 90.6
click at [171, 175] on input "checkbox" at bounding box center [169, 183] width 17 height 17
click at [169, 232] on input "checkbox" at bounding box center [167, 232] width 17 height 17
click at [182, 135] on input "number" at bounding box center [193, 137] width 32 height 16
click at [450, 133] on span "Bulk update" at bounding box center [476, 138] width 70 height 10
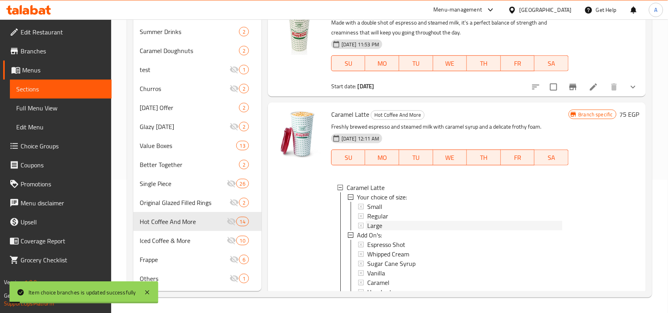
click at [383, 230] on div "Large" at bounding box center [464, 225] width 195 height 9
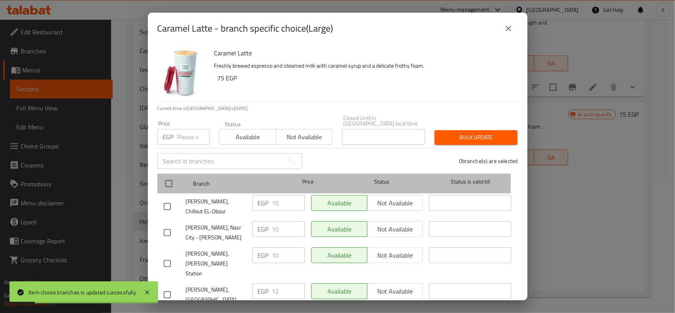
click at [180, 176] on div at bounding box center [176, 183] width 30 height 23
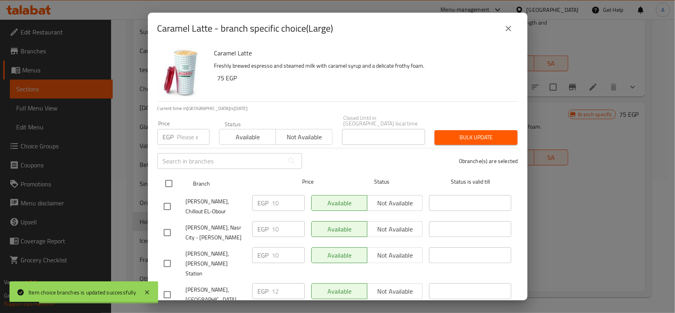
click at [178, 174] on div at bounding box center [176, 183] width 30 height 23
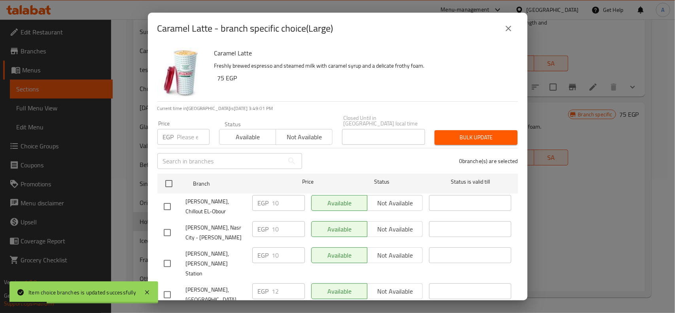
click at [168, 176] on input "checkbox" at bounding box center [169, 183] width 17 height 17
click at [159, 286] on input "checkbox" at bounding box center [167, 294] width 17 height 17
click at [179, 129] on input "number" at bounding box center [193, 137] width 32 height 16
click at [443, 125] on div "Bulk update" at bounding box center [476, 137] width 93 height 24
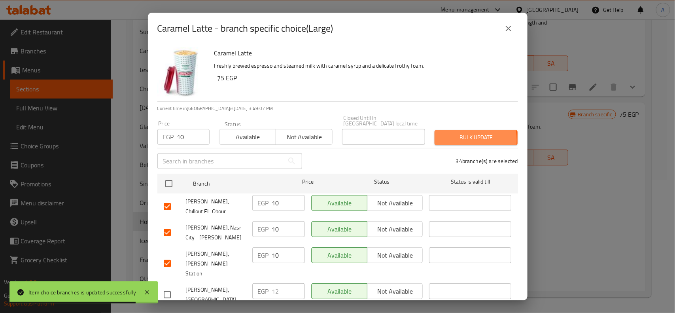
click at [441, 135] on span "Bulk update" at bounding box center [476, 138] width 70 height 10
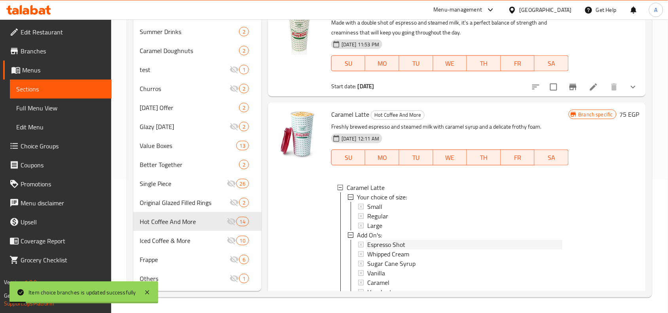
click at [388, 249] on span "Espresso Shot" at bounding box center [386, 244] width 38 height 9
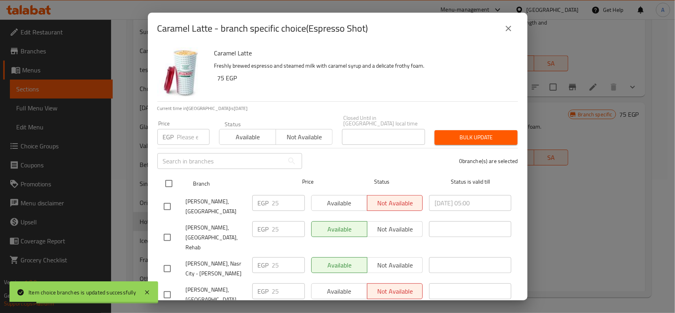
click at [170, 177] on input "checkbox" at bounding box center [169, 183] width 17 height 17
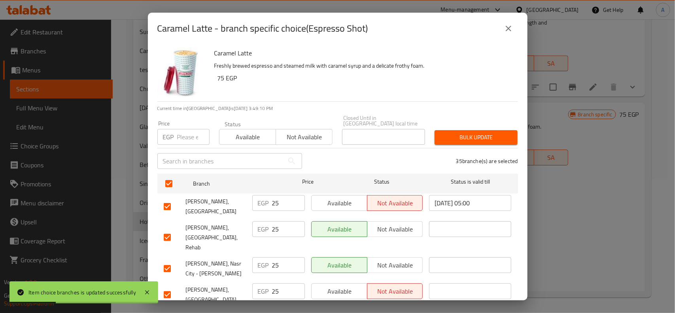
scroll to position [159, 0]
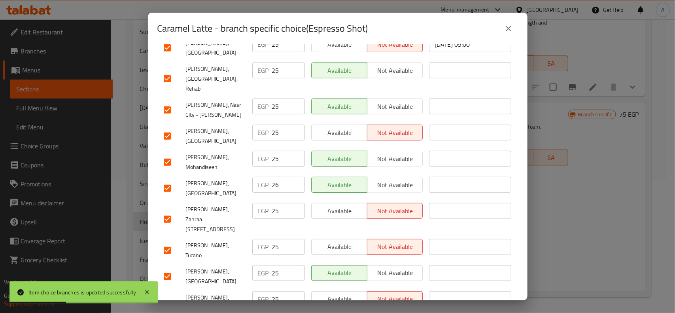
click at [159, 180] on input "checkbox" at bounding box center [167, 188] width 17 height 17
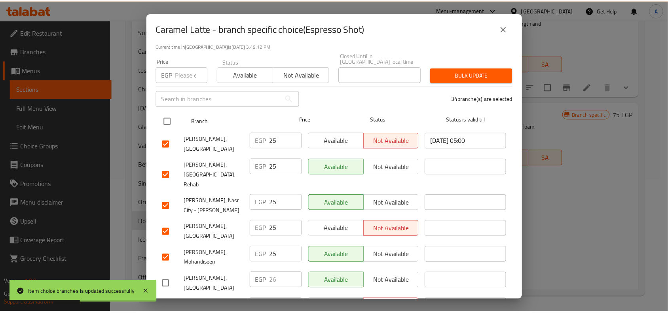
scroll to position [0, 0]
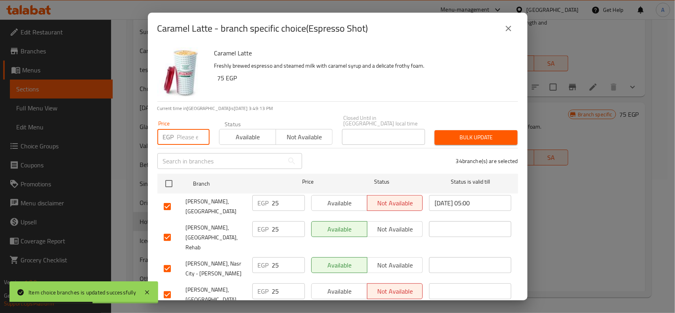
click at [187, 129] on input "number" at bounding box center [193, 137] width 32 height 16
click at [512, 137] on div "Bulk update" at bounding box center [476, 137] width 93 height 24
click at [471, 133] on span "Bulk update" at bounding box center [476, 138] width 70 height 10
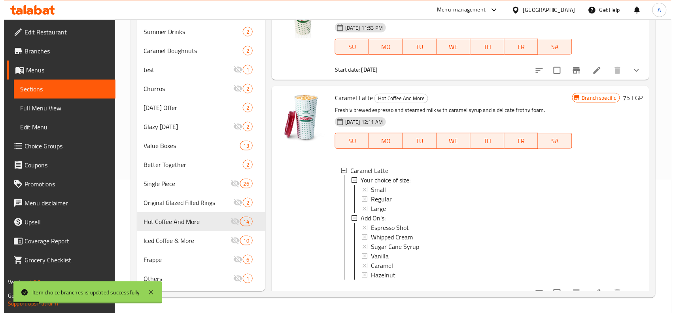
scroll to position [1124, 0]
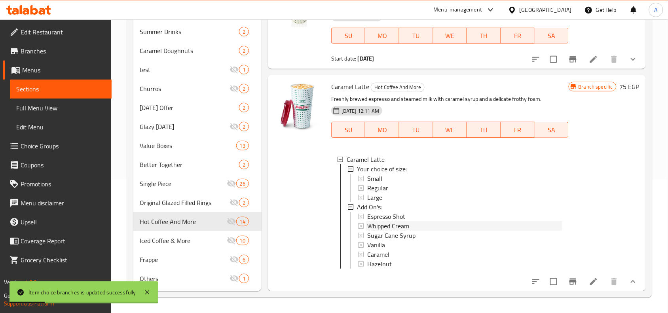
click at [376, 221] on span "Whipped Cream" at bounding box center [388, 225] width 42 height 9
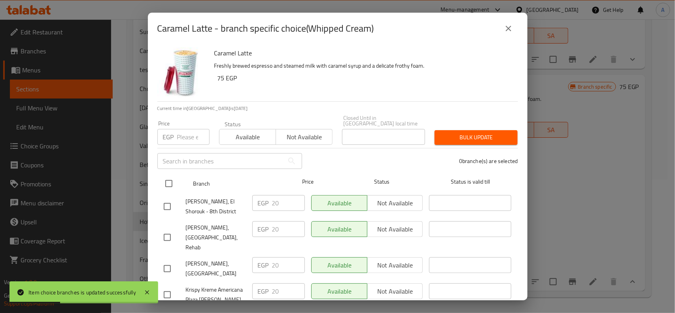
click at [174, 180] on input "checkbox" at bounding box center [169, 183] width 17 height 17
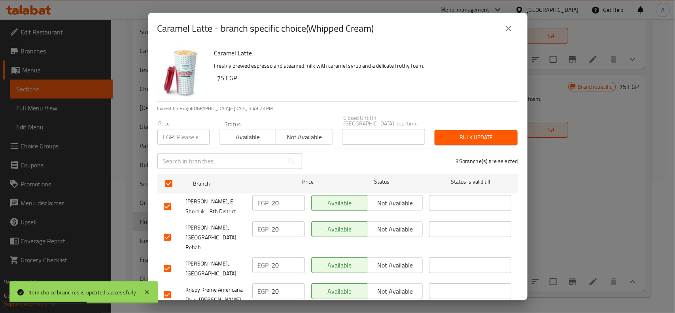
scroll to position [364, 0]
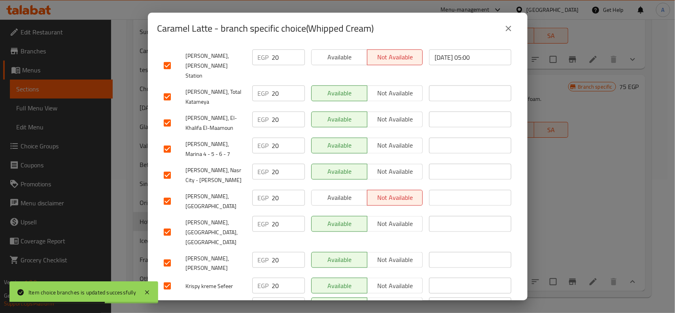
click at [163, 193] on input "checkbox" at bounding box center [167, 201] width 17 height 17
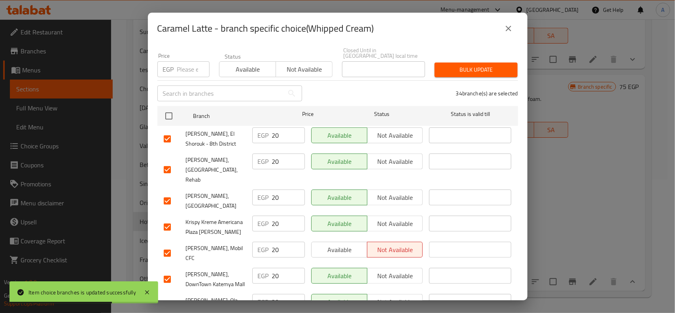
scroll to position [0, 0]
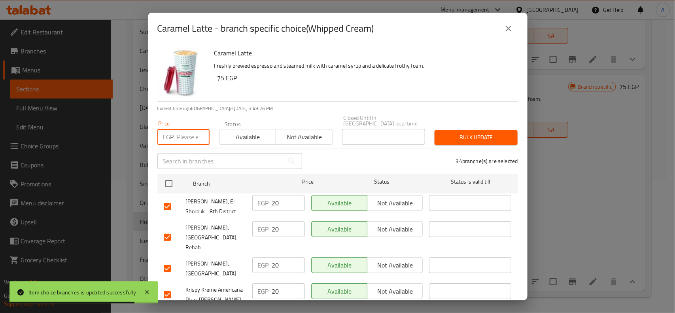
click at [182, 129] on input "number" at bounding box center [193, 137] width 32 height 16
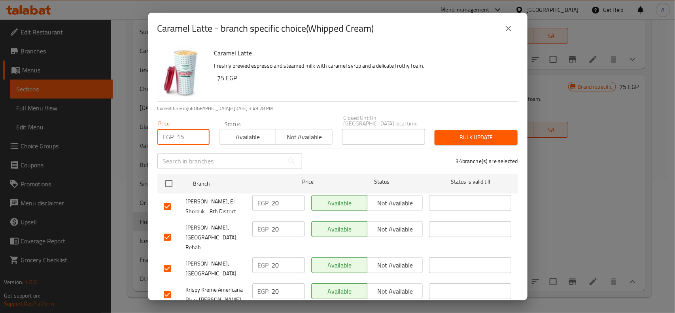
click at [442, 133] on span "Bulk update" at bounding box center [476, 138] width 70 height 10
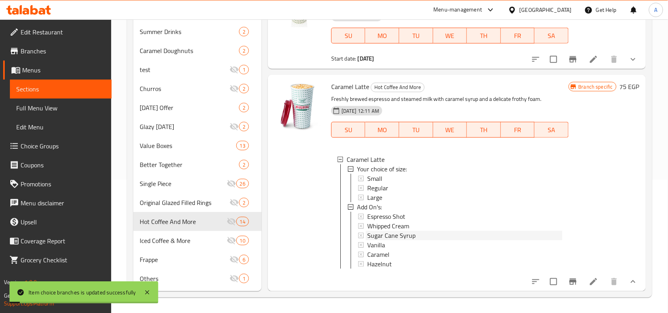
click at [388, 231] on span "Sugar Cane Syrup" at bounding box center [391, 235] width 48 height 9
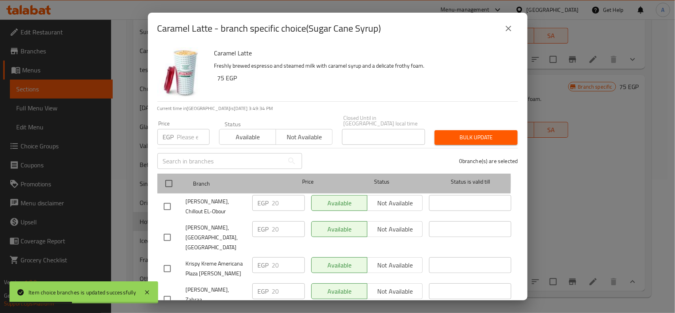
click at [184, 176] on div at bounding box center [176, 183] width 30 height 23
click at [177, 178] on div at bounding box center [176, 183] width 30 height 23
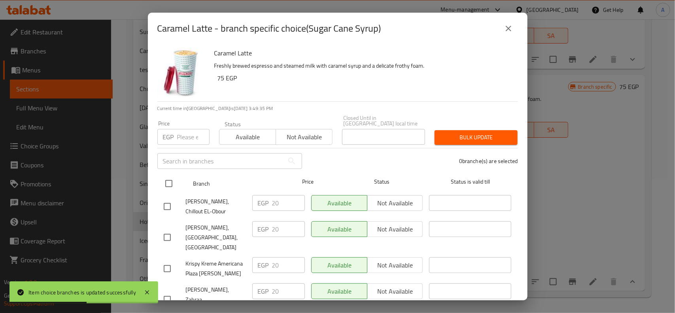
click at [172, 178] on input "checkbox" at bounding box center [169, 183] width 17 height 17
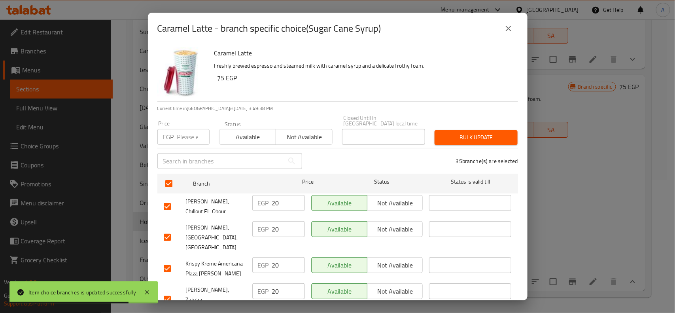
scroll to position [835, 0]
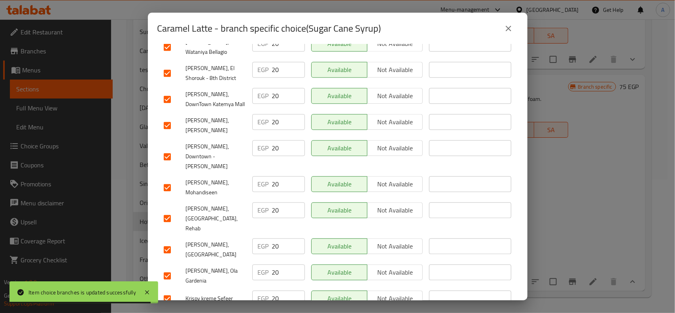
click at [173, 241] on input "checkbox" at bounding box center [167, 249] width 17 height 17
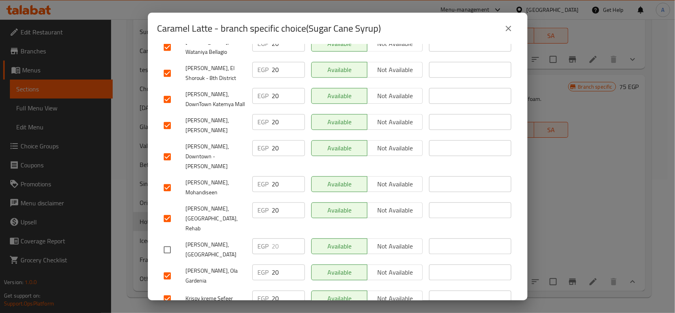
scroll to position [0, 0]
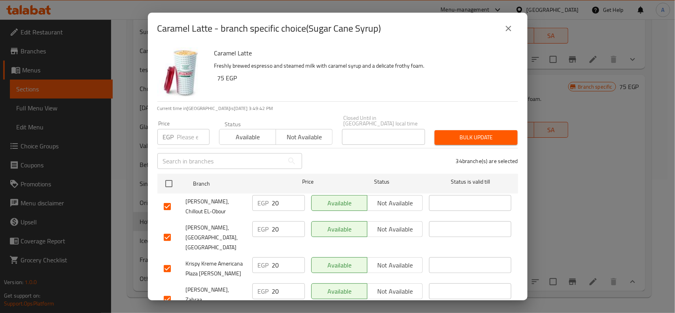
click at [186, 141] on div "Price EGP Price" at bounding box center [184, 133] width 62 height 34
click at [181, 134] on input "number" at bounding box center [193, 137] width 32 height 16
click at [461, 133] on span "Bulk update" at bounding box center [476, 138] width 70 height 10
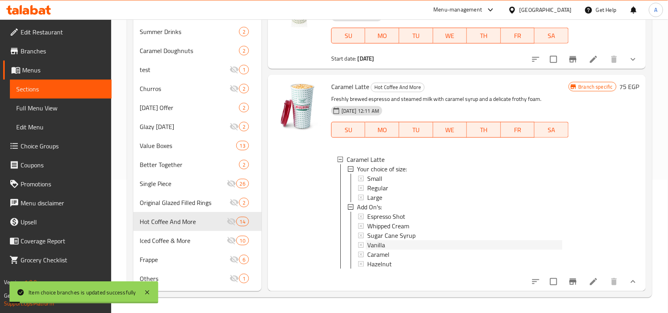
click at [375, 240] on span "Vanilla" at bounding box center [376, 244] width 18 height 9
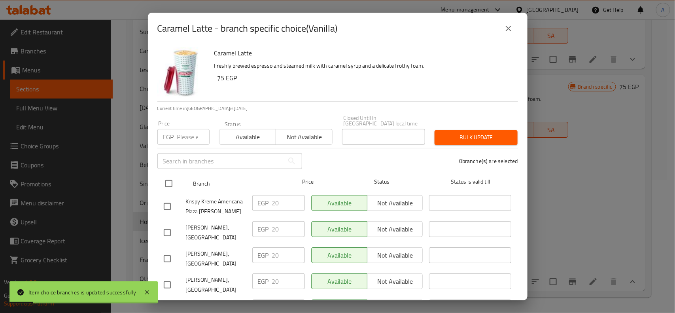
click at [167, 183] on input "checkbox" at bounding box center [169, 183] width 17 height 17
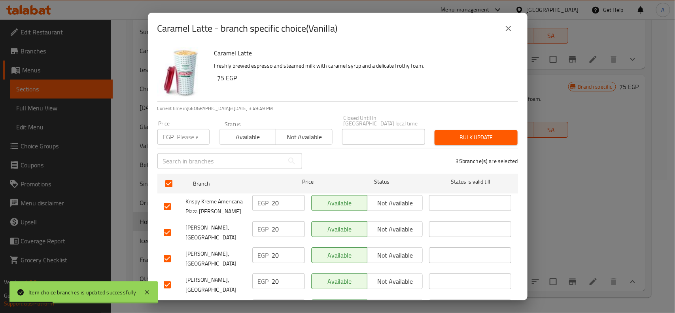
scroll to position [649, 0]
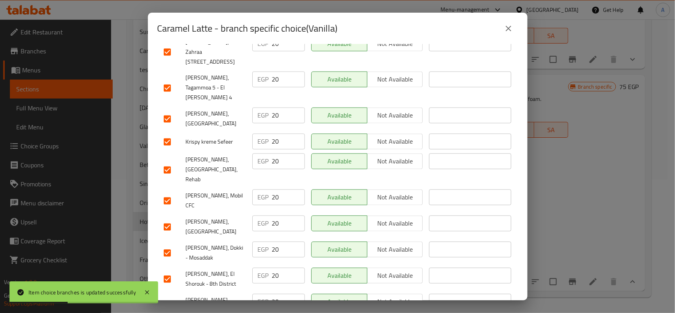
click at [176, 219] on div at bounding box center [175, 227] width 22 height 17
click at [165, 219] on input "checkbox" at bounding box center [167, 227] width 17 height 17
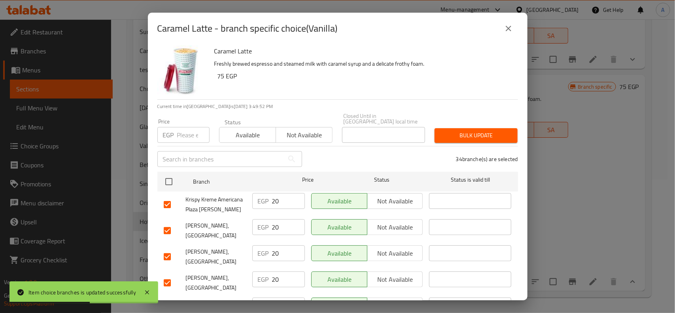
scroll to position [0, 0]
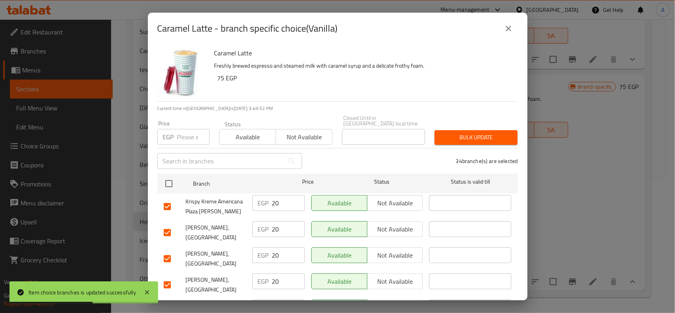
click at [183, 131] on input "number" at bounding box center [193, 137] width 32 height 16
click at [462, 133] on span "Bulk update" at bounding box center [476, 138] width 70 height 10
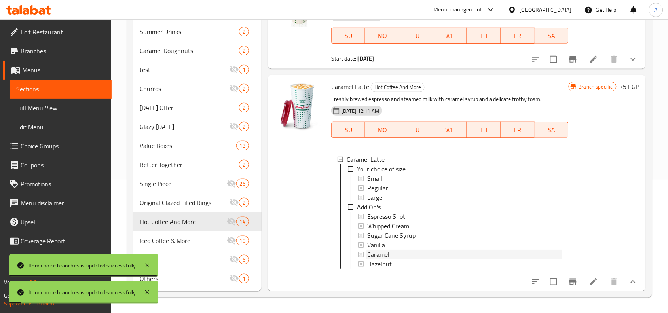
click at [377, 250] on span "Caramel" at bounding box center [378, 254] width 22 height 9
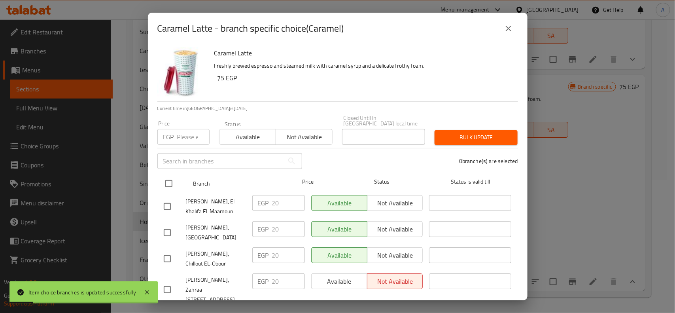
click at [161, 172] on div at bounding box center [176, 183] width 30 height 23
click at [167, 175] on input "checkbox" at bounding box center [169, 183] width 17 height 17
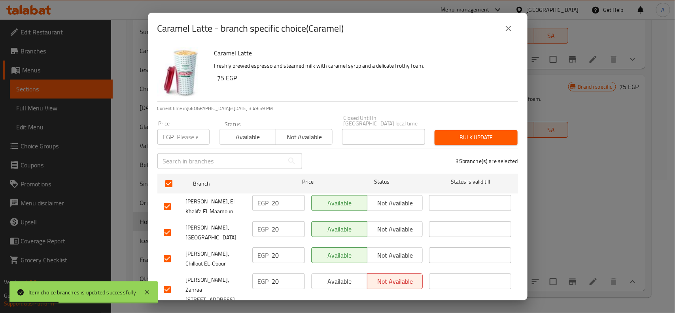
scroll to position [479, 0]
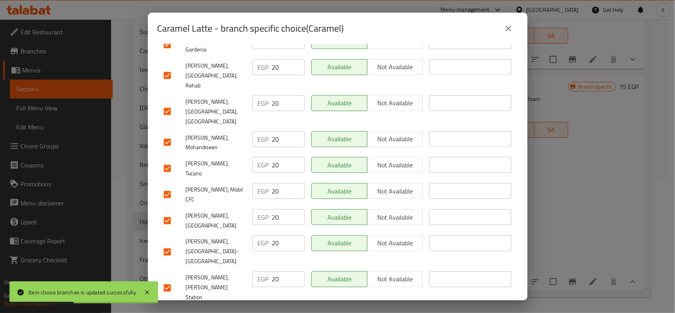
click at [165, 212] on input "checkbox" at bounding box center [167, 220] width 17 height 17
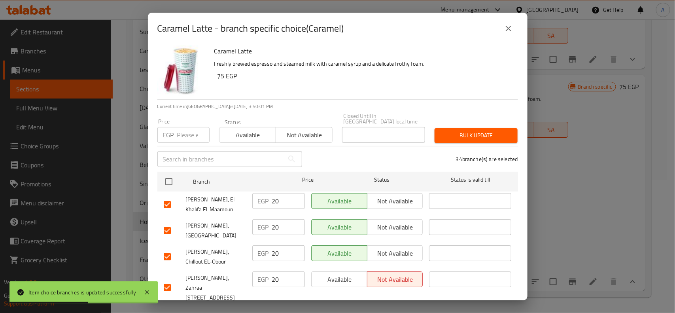
scroll to position [0, 0]
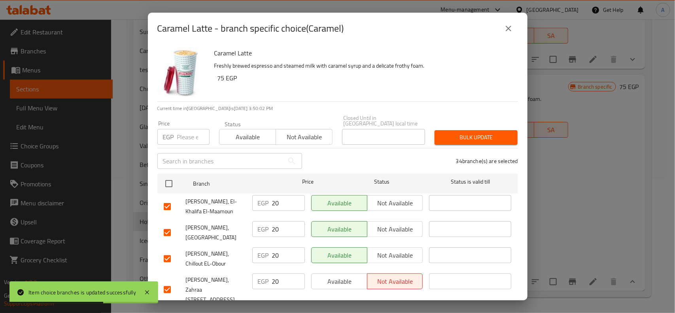
click at [195, 141] on div "Price EGP Price" at bounding box center [184, 133] width 62 height 34
click at [186, 129] on input "number" at bounding box center [193, 137] width 32 height 16
click at [471, 135] on span "Bulk update" at bounding box center [476, 138] width 70 height 10
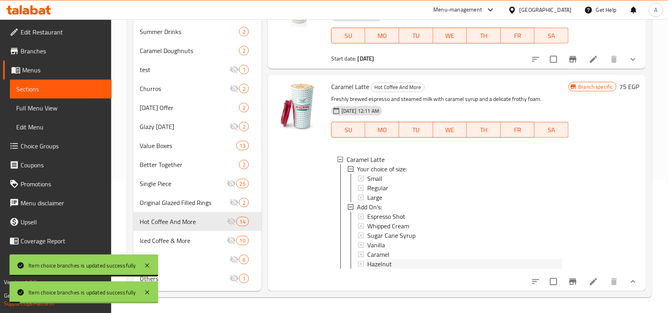
click at [371, 259] on span "Hazelnut" at bounding box center [379, 263] width 25 height 9
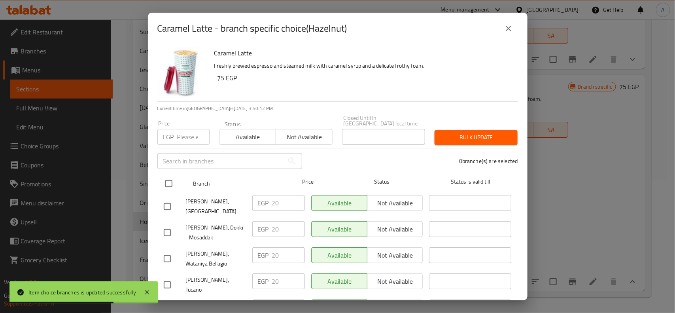
click at [165, 172] on div at bounding box center [176, 183] width 30 height 23
click at [172, 175] on input "checkbox" at bounding box center [169, 183] width 17 height 17
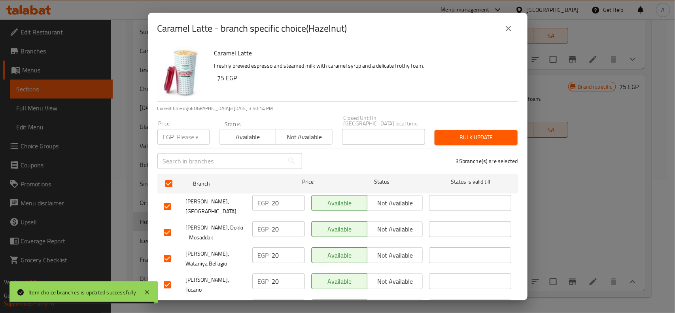
scroll to position [234, 0]
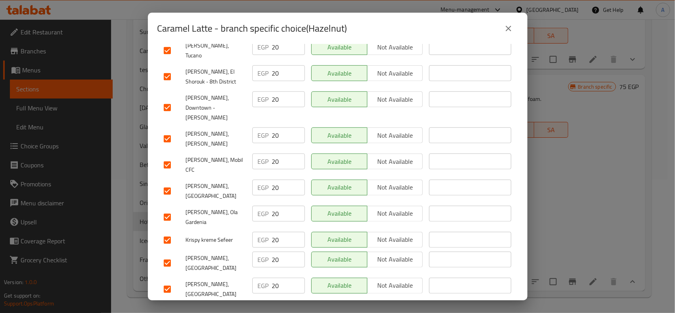
click at [165, 183] on input "checkbox" at bounding box center [167, 191] width 17 height 17
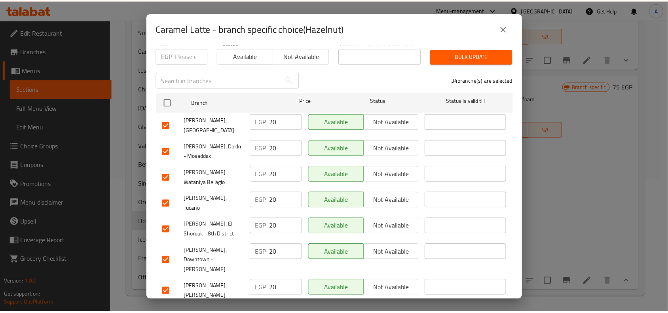
scroll to position [0, 0]
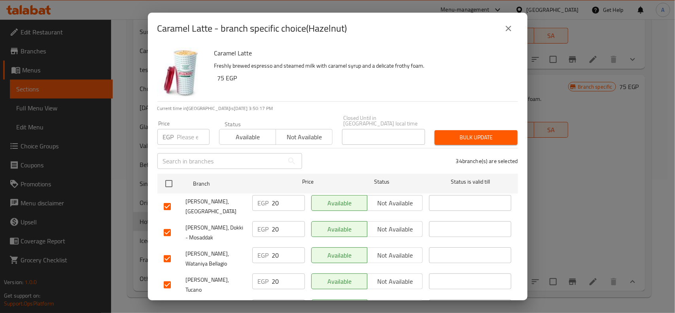
click at [183, 131] on input "number" at bounding box center [193, 137] width 32 height 16
click at [466, 138] on button "Bulk update" at bounding box center [476, 137] width 83 height 15
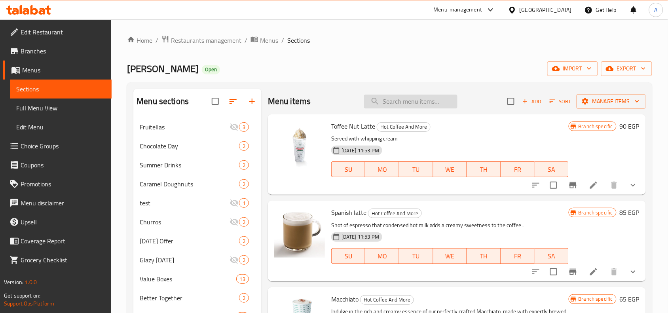
click at [410, 105] on input "search" at bounding box center [410, 102] width 93 height 14
paste input "Tea"
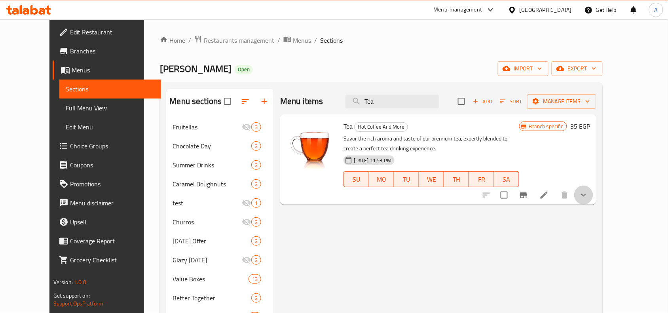
click at [588, 195] on icon "show more" at bounding box center [583, 194] width 9 height 9
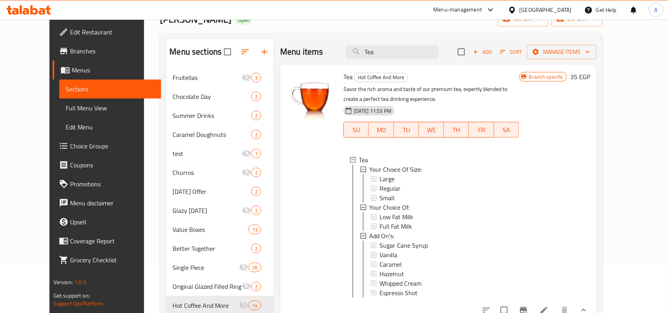
scroll to position [1, 0]
click at [70, 51] on span "Branches" at bounding box center [112, 50] width 85 height 9
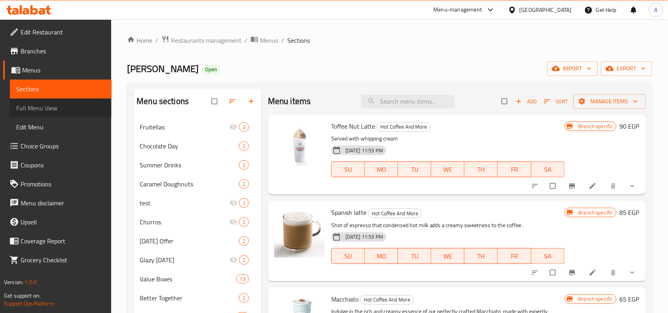
click at [58, 101] on link "Full Menu View" at bounding box center [61, 108] width 102 height 19
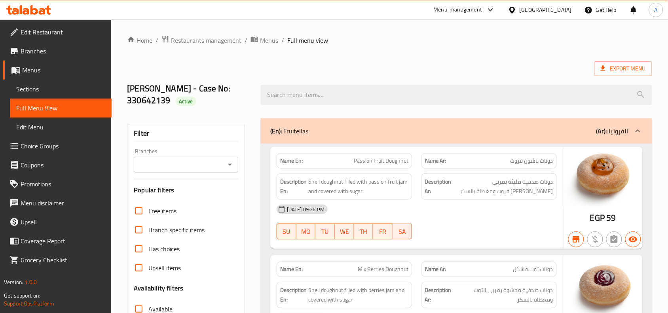
click at [205, 155] on div "Branches Branches" at bounding box center [186, 160] width 104 height 24
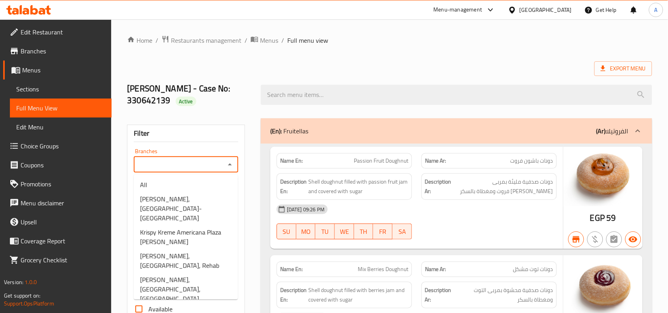
click at [209, 165] on input "Branches" at bounding box center [179, 164] width 87 height 11
click at [185, 228] on span "Krispy Kreme Americana Plaza Sheik Zayed" at bounding box center [185, 237] width 91 height 19
type input "Krispy Kreme Americana Plaza Sheik Zayed"
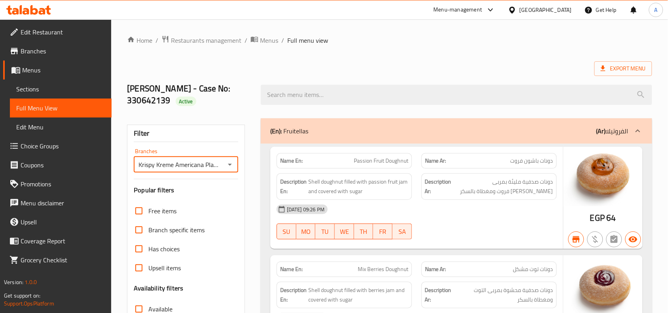
scroll to position [49, 0]
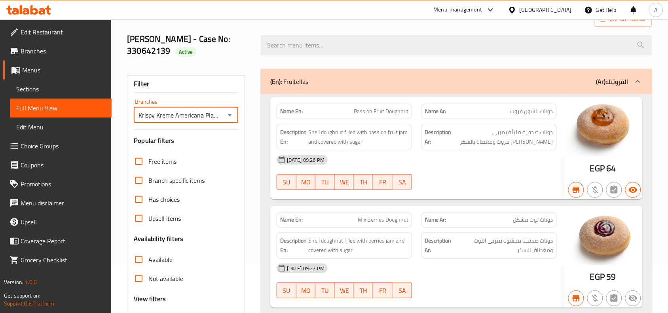
click at [451, 60] on div at bounding box center [456, 45] width 401 height 30
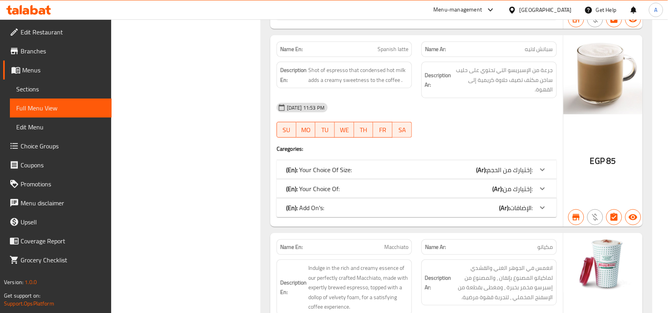
scroll to position [9018, 0]
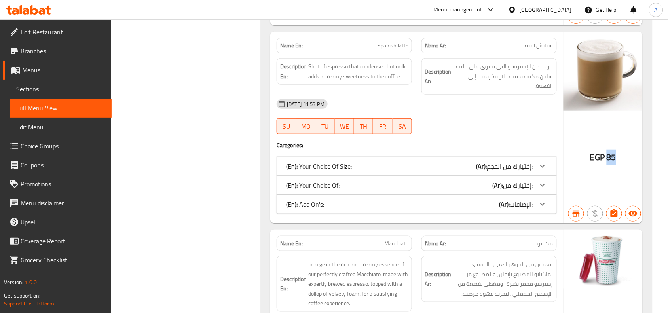
drag, startPoint x: 618, startPoint y: 172, endPoint x: 608, endPoint y: 176, distance: 10.7
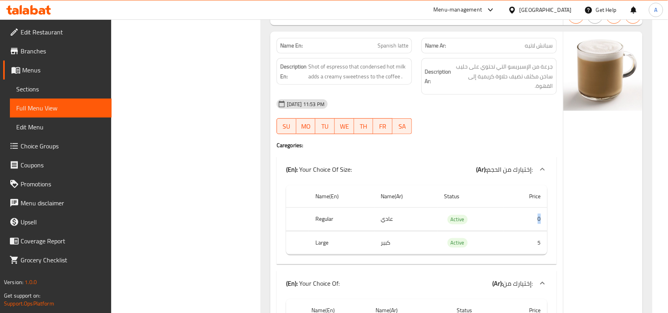
drag, startPoint x: 541, startPoint y: 233, endPoint x: 532, endPoint y: 236, distance: 9.6
click at [532, 231] on td "0" at bounding box center [525, 219] width 44 height 23
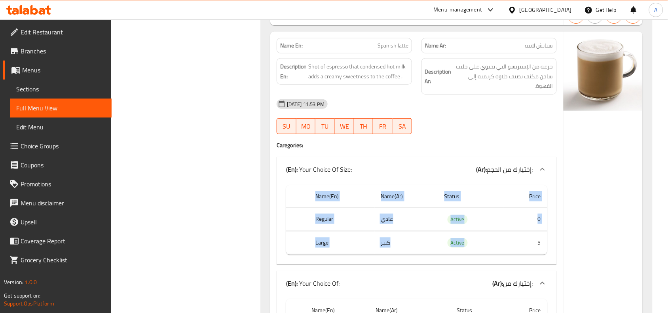
drag, startPoint x: 539, startPoint y: 248, endPoint x: 550, endPoint y: 252, distance: 12.4
click at [550, 252] on div "Name(En) Name(Ar) Status Price Regular عادي Active 0 Large كبير Active 5" at bounding box center [417, 223] width 280 height 82
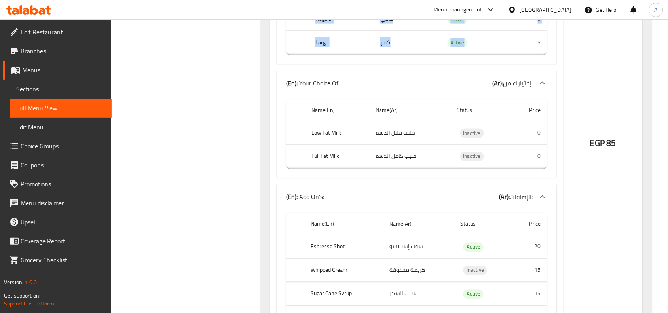
scroll to position [9266, 0]
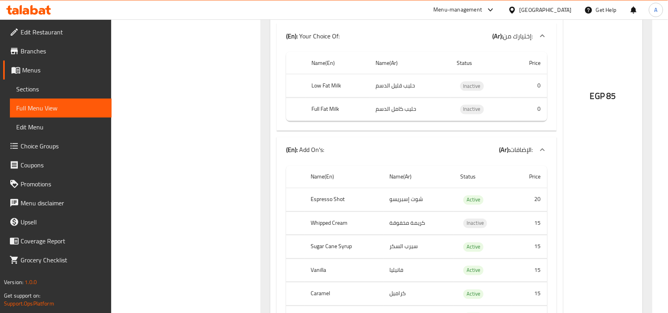
drag, startPoint x: 537, startPoint y: 212, endPoint x: 539, endPoint y: 224, distance: 12.9
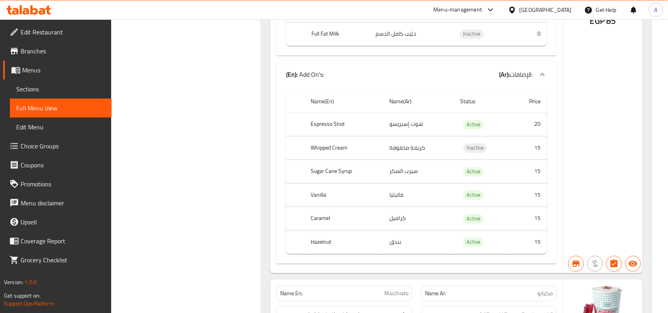
scroll to position [9414, 0]
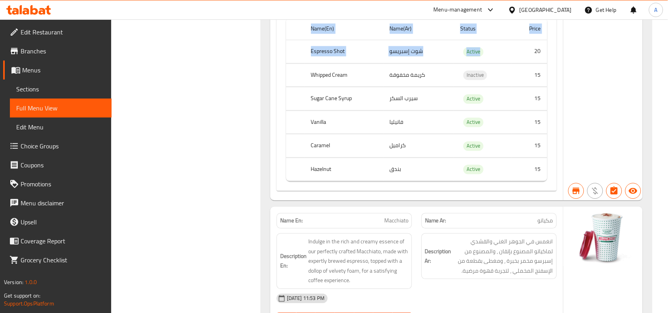
drag, startPoint x: 529, startPoint y: 62, endPoint x: 552, endPoint y: 80, distance: 29.3
click at [539, 107] on td "15" at bounding box center [529, 98] width 35 height 23
drag, startPoint x: 536, startPoint y: 80, endPoint x: 537, endPoint y: 197, distance: 116.7
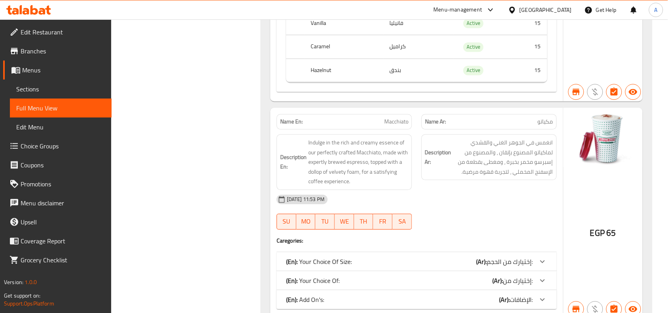
scroll to position [9562, 0]
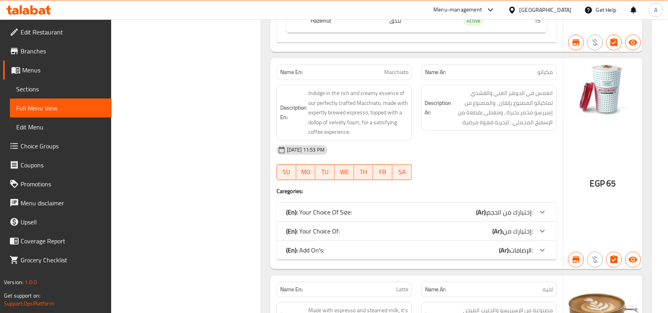
drag, startPoint x: 508, startPoint y: 190, endPoint x: 430, endPoint y: 183, distance: 78.3
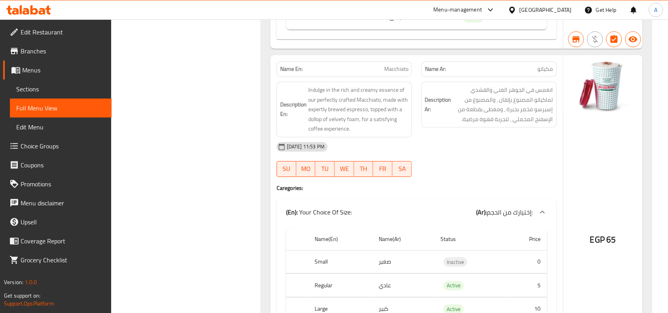
scroll to position [9711, 0]
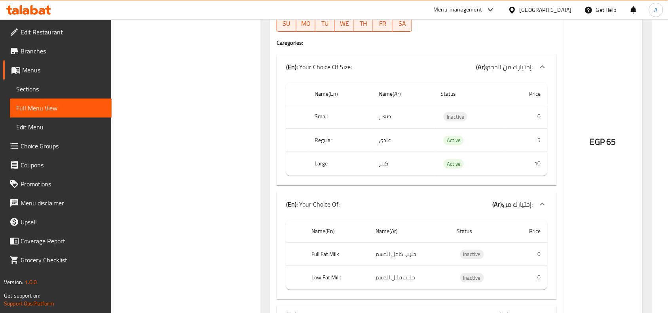
scroll to position [9810, 0]
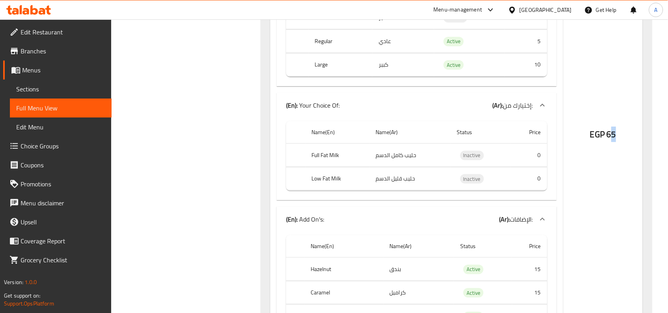
drag, startPoint x: 610, startPoint y: 157, endPoint x: 625, endPoint y: 157, distance: 15.0
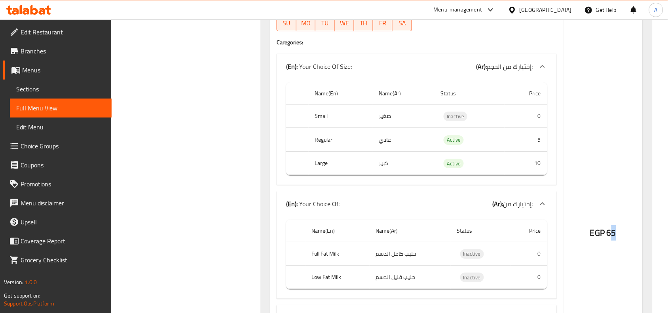
scroll to position [9711, 0]
drag, startPoint x: 539, startPoint y: 162, endPoint x: 529, endPoint y: 180, distance: 20.4
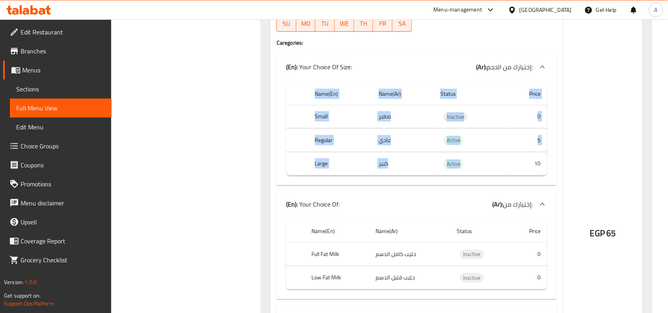
drag, startPoint x: 529, startPoint y: 180, endPoint x: 554, endPoint y: 195, distance: 29.3
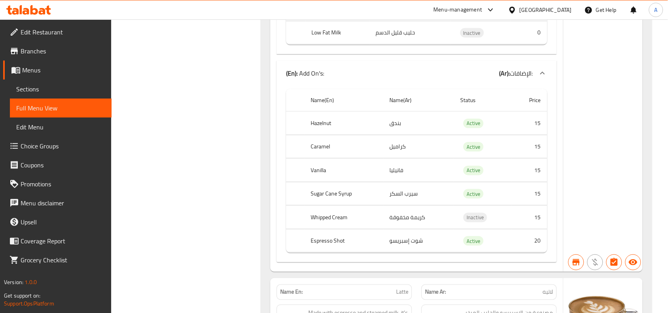
scroll to position [9958, 0]
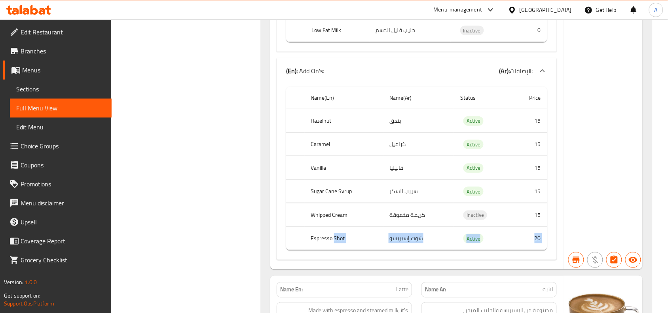
drag, startPoint x: 334, startPoint y: 252, endPoint x: 596, endPoint y: 262, distance: 261.3
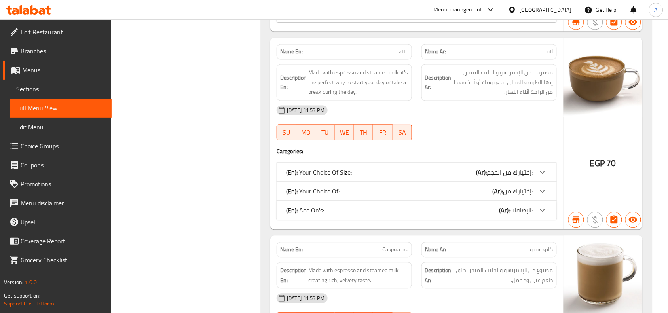
scroll to position [10211, 0]
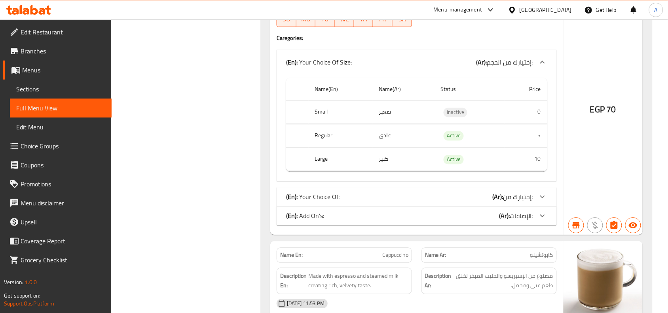
scroll to position [10310, 0]
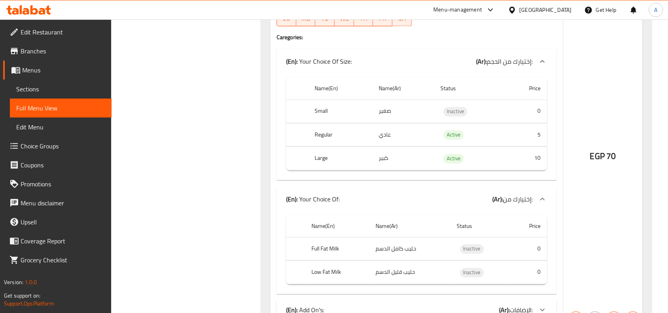
scroll to position [10360, 0]
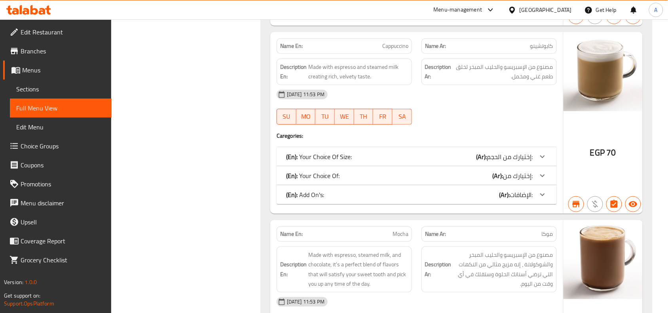
scroll to position [10854, 0]
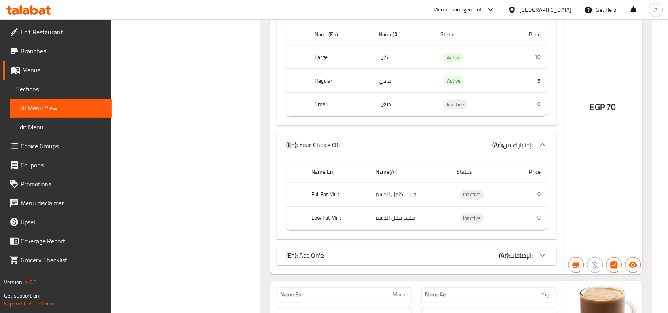
scroll to position [10953, 0]
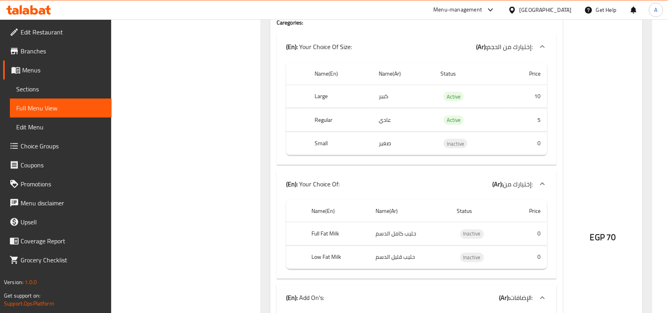
scroll to position [10904, 0]
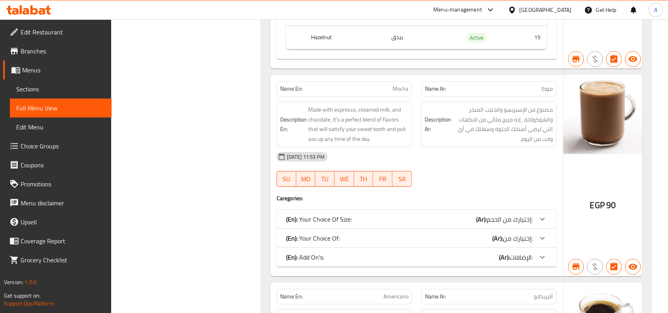
scroll to position [11349, 0]
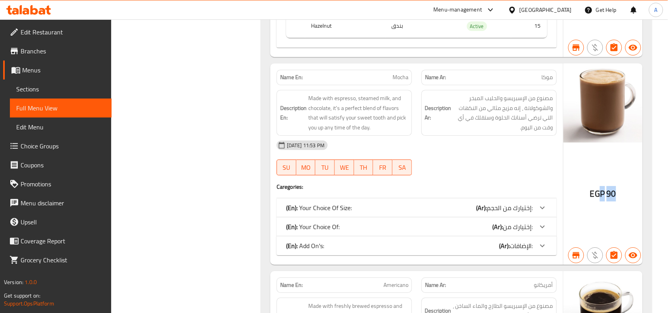
drag, startPoint x: 599, startPoint y: 230, endPoint x: 592, endPoint y: 236, distance: 8.7
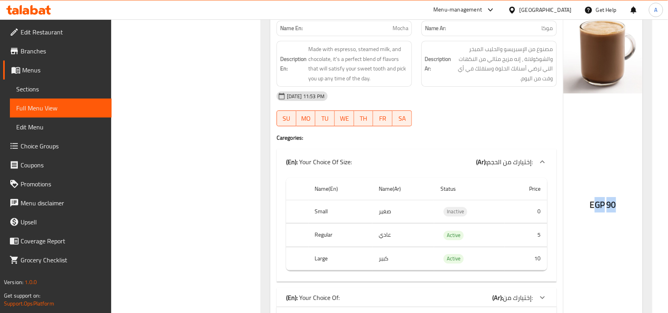
scroll to position [11448, 0]
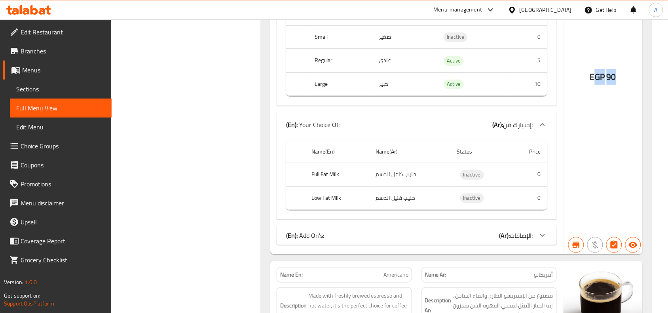
scroll to position [11596, 0]
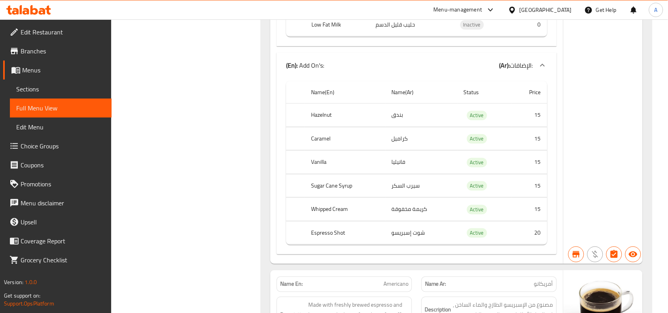
scroll to position [11745, 0]
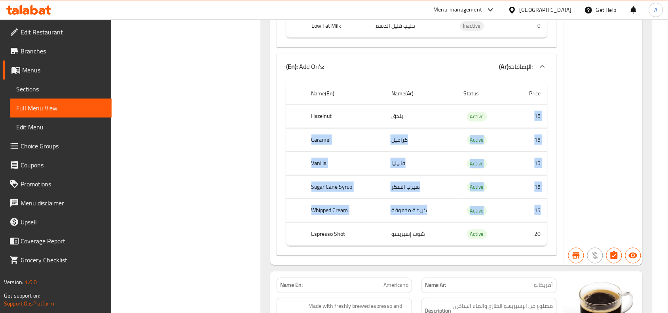
drag, startPoint x: 536, startPoint y: 150, endPoint x: 541, endPoint y: 235, distance: 85.2
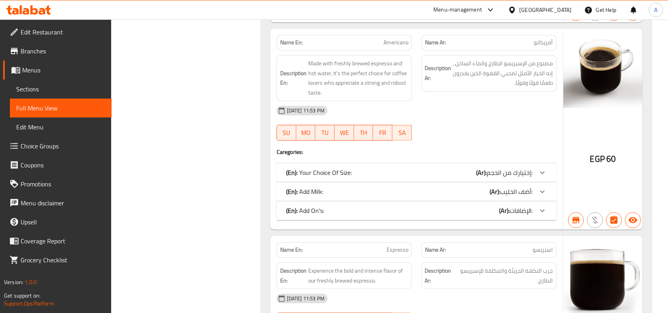
scroll to position [11992, 0]
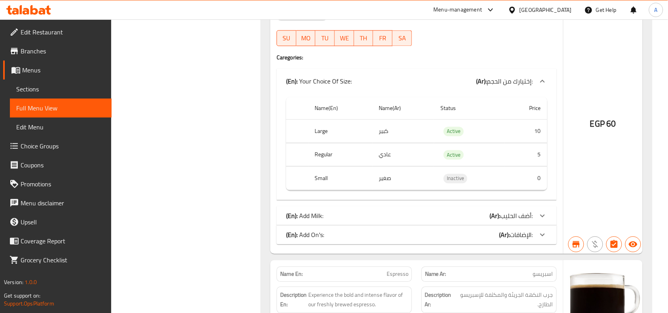
scroll to position [12091, 0]
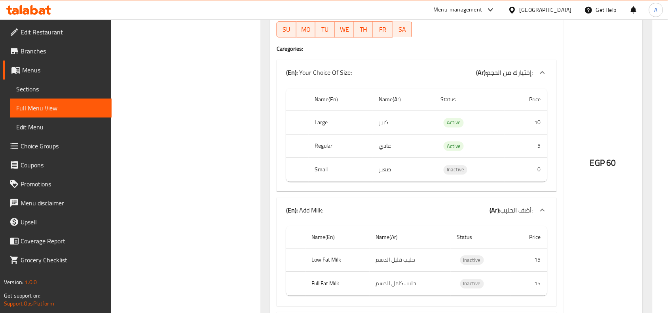
scroll to position [12239, 0]
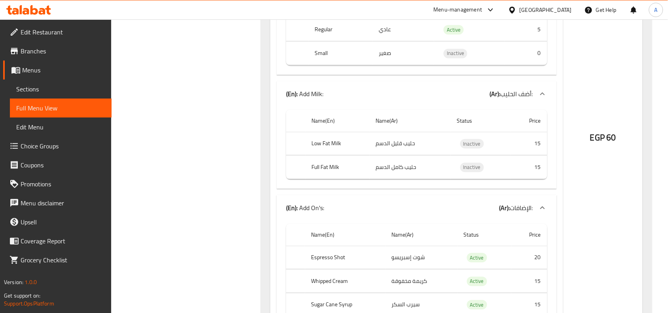
scroll to position [12140, 0]
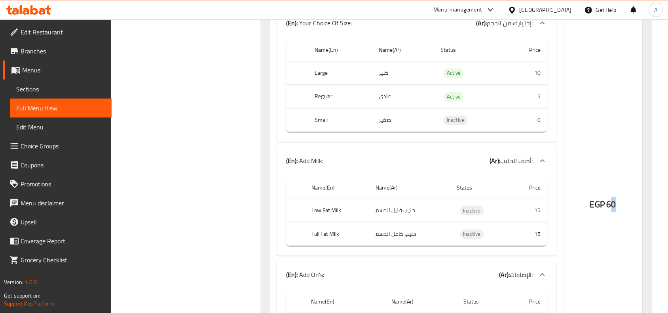
drag, startPoint x: 608, startPoint y: 252, endPoint x: 604, endPoint y: 250, distance: 4.5
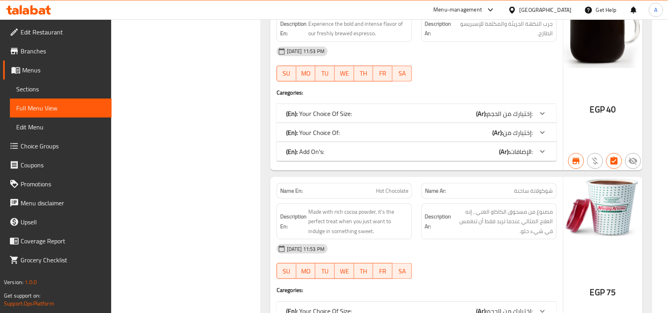
scroll to position [12684, 0]
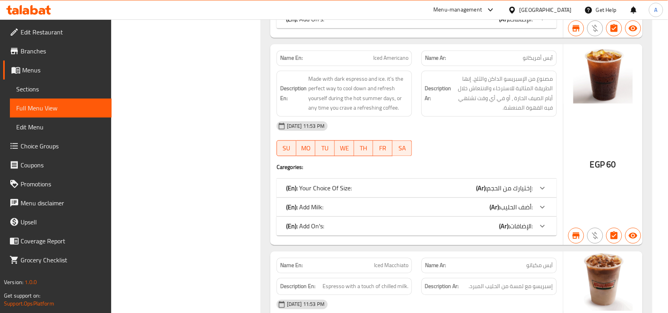
scroll to position [11909, 0]
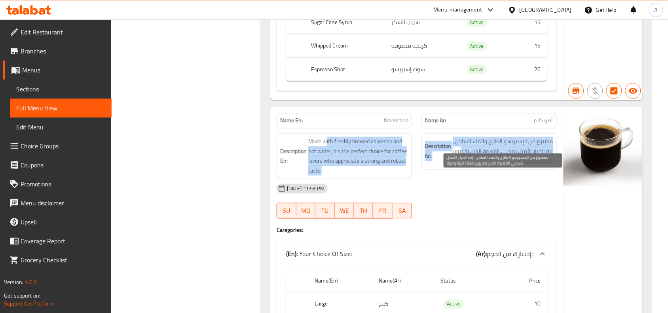
click at [454, 166] on span "مصنوع من الإسبريسو الطازج والماء الساخن ، إنه الخيار الأمثل لمحبي القهوة الذين …" at bounding box center [503, 151] width 100 height 29
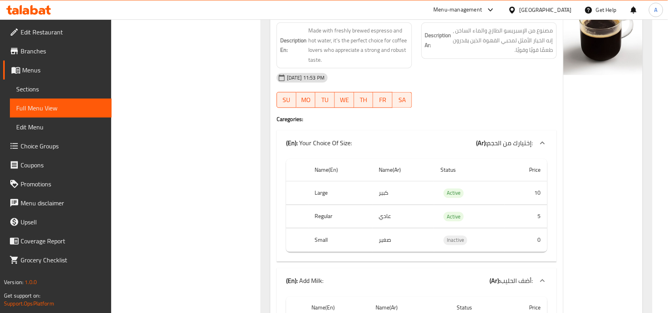
scroll to position [12107, 0]
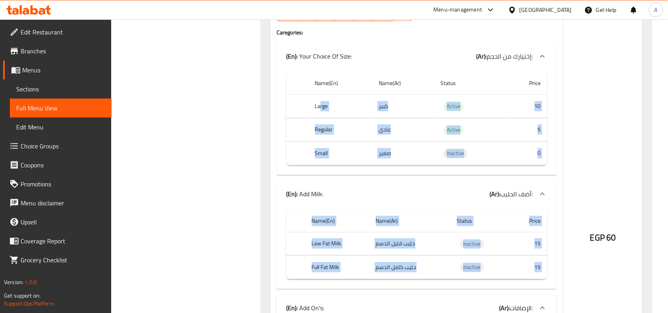
drag, startPoint x: 321, startPoint y: 136, endPoint x: 549, endPoint y: 145, distance: 227.7
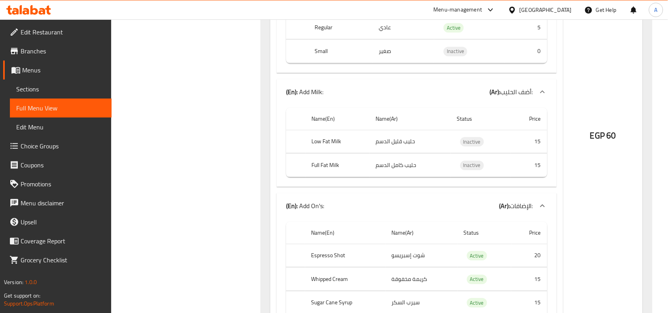
scroll to position [12305, 0]
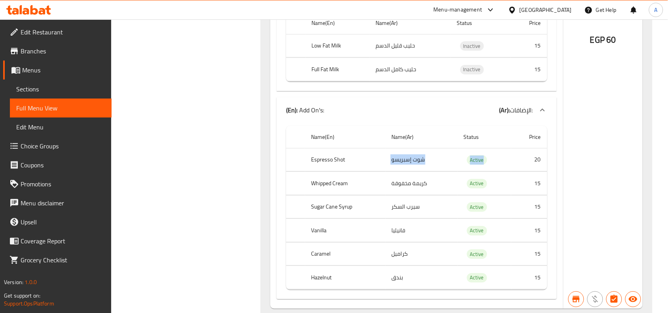
drag, startPoint x: 532, startPoint y: 191, endPoint x: 369, endPoint y: 187, distance: 163.5
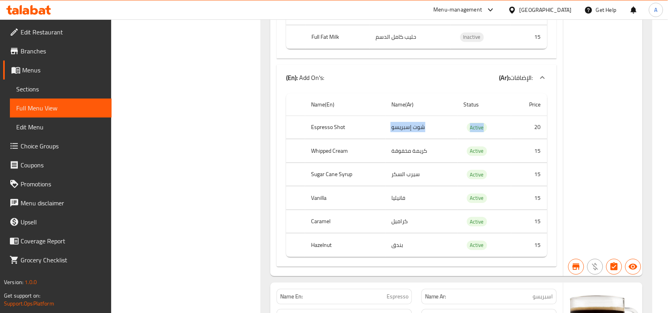
scroll to position [12354, 0]
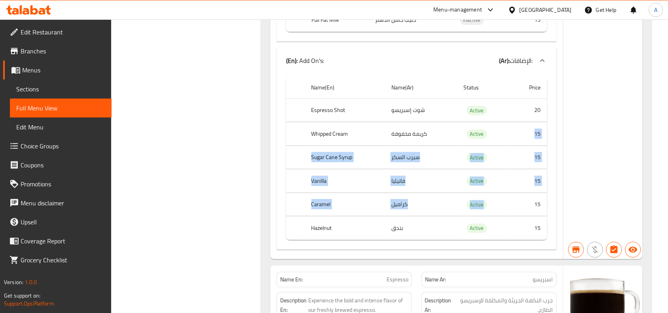
drag, startPoint x: 530, startPoint y: 171, endPoint x: 533, endPoint y: 254, distance: 82.8
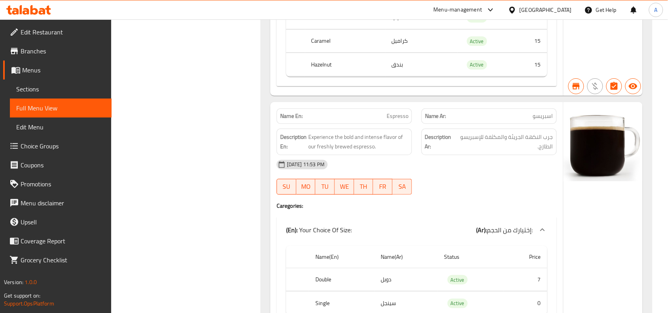
scroll to position [12716, 0]
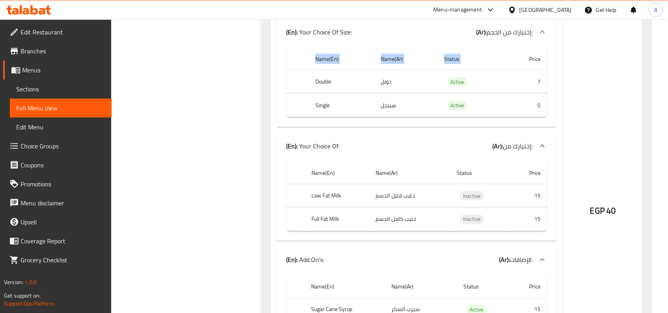
drag, startPoint x: 508, startPoint y: 99, endPoint x: 510, endPoint y: 159, distance: 60.2
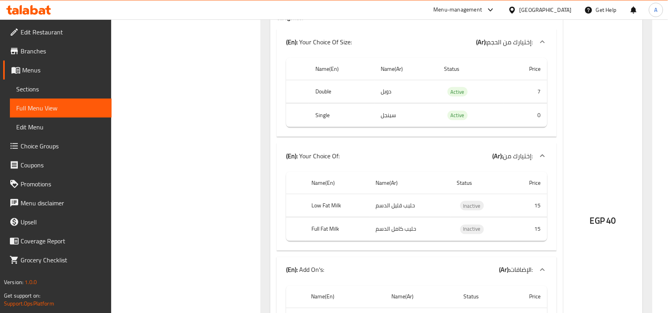
scroll to position [12765, 0]
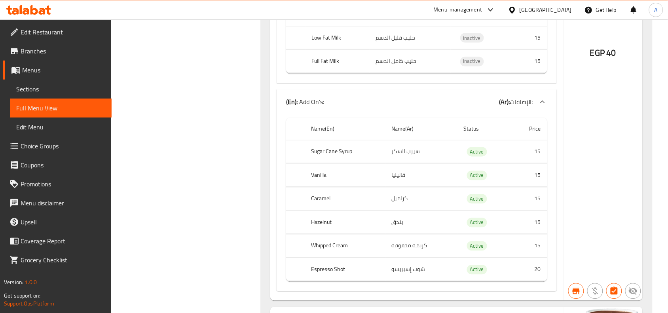
scroll to position [12963, 0]
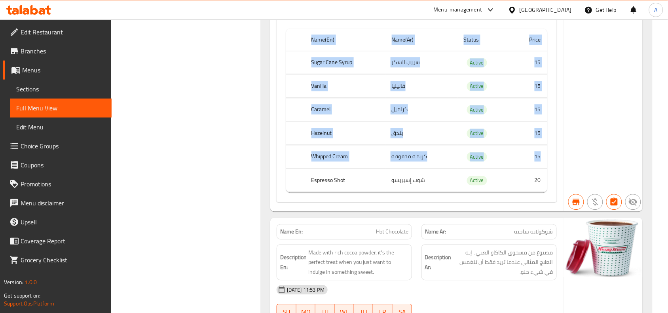
drag, startPoint x: 303, startPoint y: 219, endPoint x: 559, endPoint y: 224, distance: 255.3
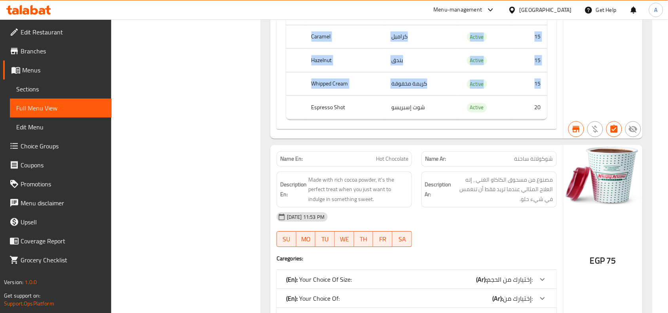
scroll to position [13111, 0]
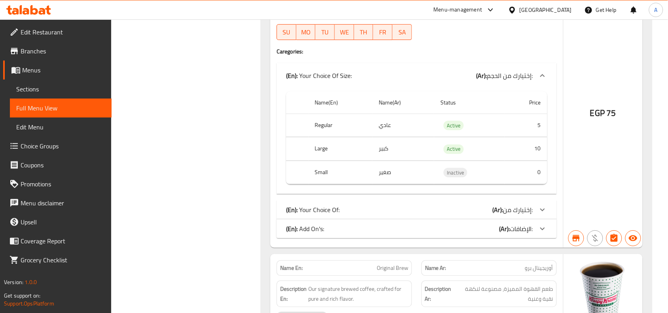
scroll to position [13260, 0]
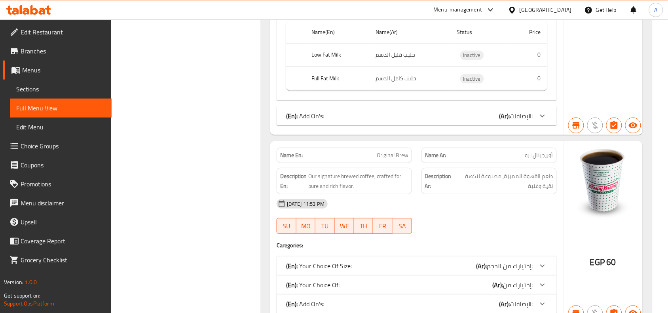
scroll to position [13458, 0]
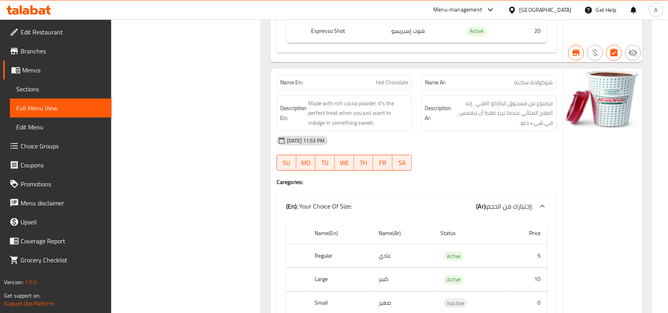
scroll to position [13111, 0]
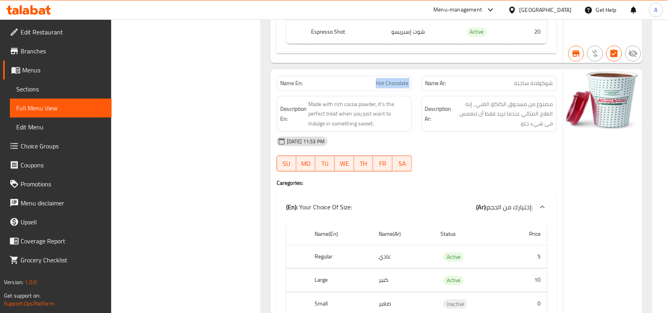
copy span "Hot Chocolate"
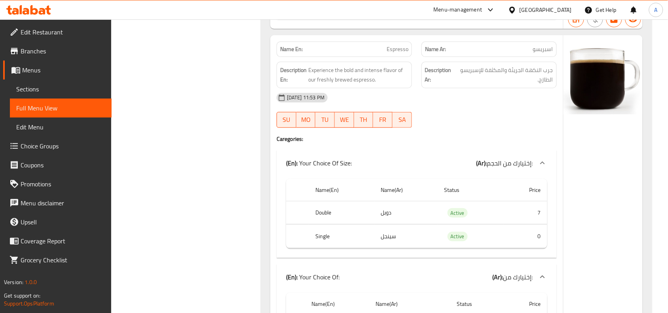
scroll to position [12567, 0]
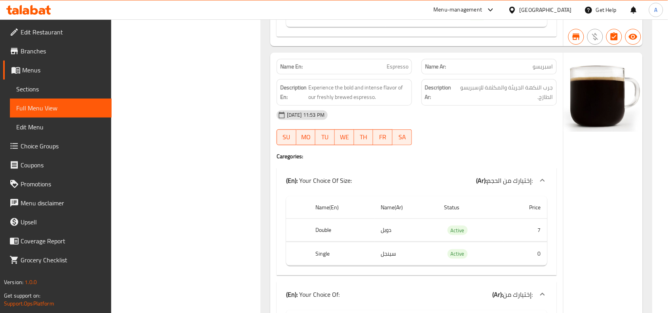
copy span "Espresso"
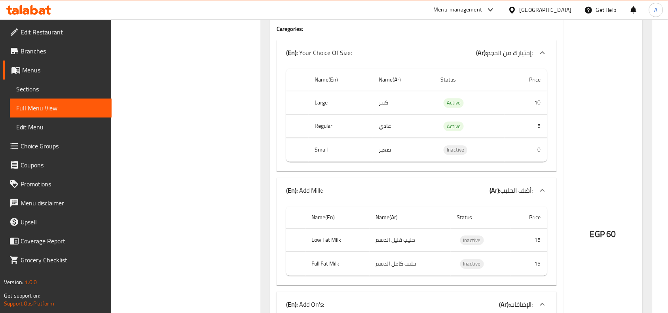
scroll to position [12023, 0]
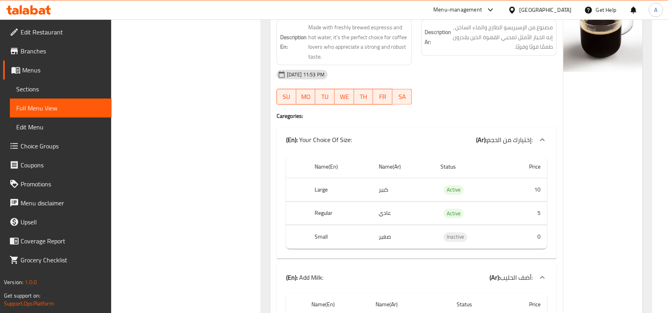
drag, startPoint x: 221, startPoint y: 248, endPoint x: 277, endPoint y: 186, distance: 84.1
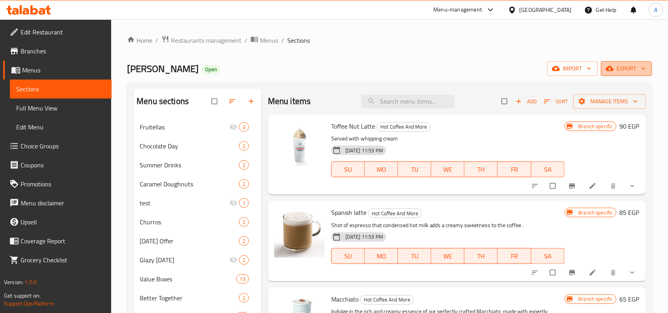
click at [625, 64] on span "export" at bounding box center [626, 69] width 38 height 10
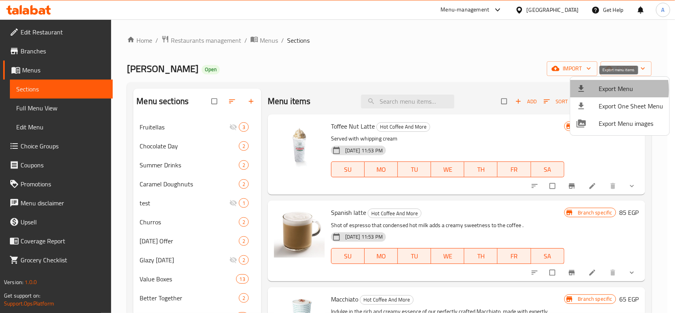
click at [602, 90] on span "Export Menu" at bounding box center [631, 88] width 64 height 9
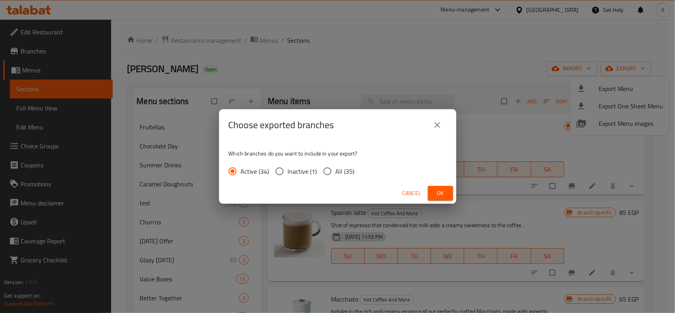
click at [341, 173] on span "All (35)" at bounding box center [345, 171] width 19 height 9
click at [336, 173] on input "All (35)" at bounding box center [327, 171] width 17 height 17
radio input "true"
click at [436, 196] on span "Ok" at bounding box center [440, 193] width 13 height 10
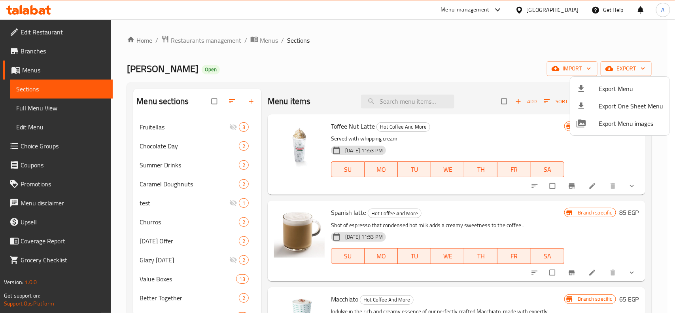
click at [579, 62] on div at bounding box center [337, 156] width 675 height 313
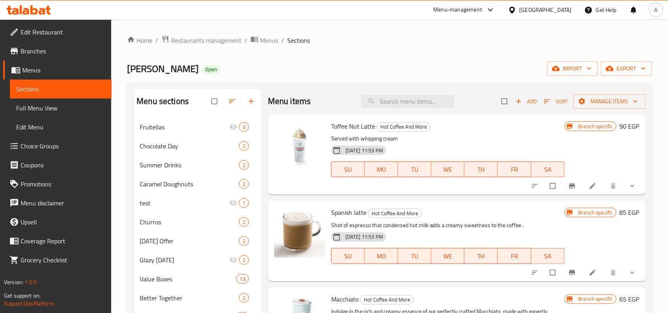
click at [516, 6] on icon at bounding box center [512, 10] width 8 height 8
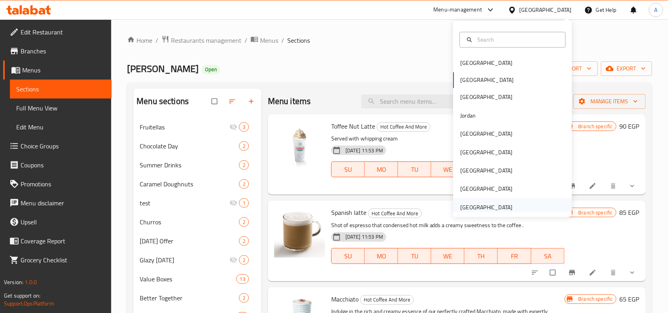
click at [533, 206] on div "[GEOGRAPHIC_DATA]" at bounding box center [512, 207] width 119 height 18
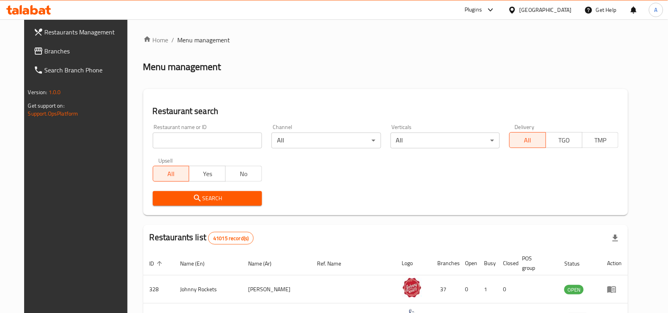
click at [192, 150] on div "Restaurant name or ID Restaurant name or ID" at bounding box center [207, 136] width 119 height 34
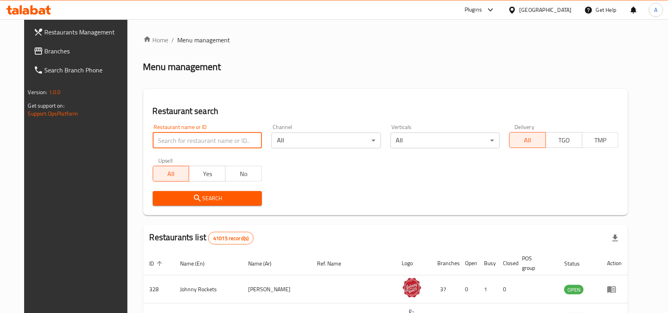
click at [205, 145] on input "search" at bounding box center [207, 141] width 109 height 16
paste input "671137"
type input "671137"
click button "Search" at bounding box center [207, 198] width 109 height 15
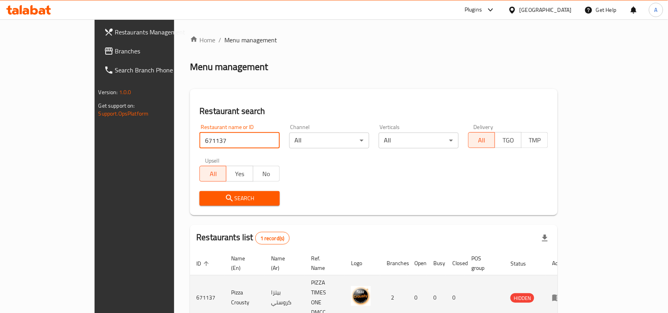
click at [561, 295] on icon "enhanced table" at bounding box center [556, 298] width 9 height 7
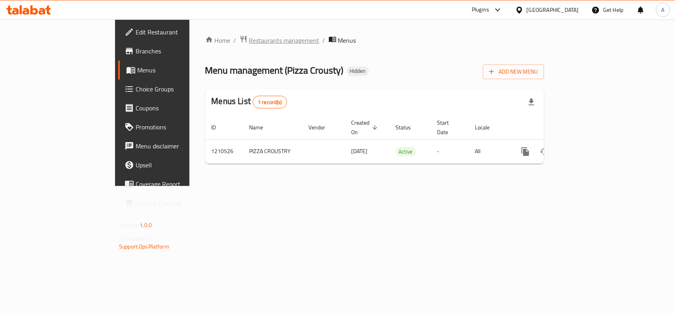
click at [249, 45] on span "Restaurants management" at bounding box center [284, 40] width 70 height 9
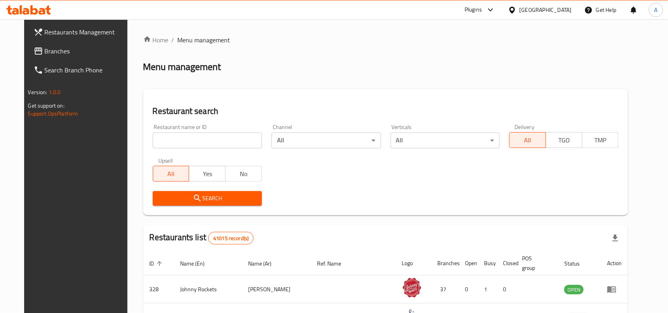
click at [218, 147] on input "search" at bounding box center [207, 141] width 109 height 16
paste input "671137"
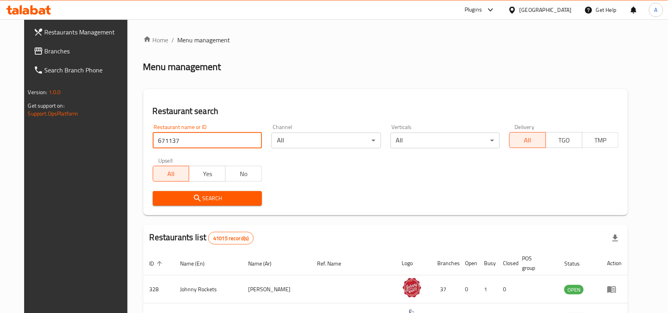
type input "671137"
click button "Search" at bounding box center [207, 198] width 109 height 15
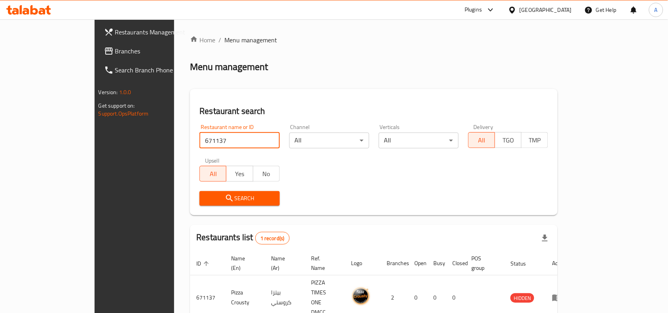
click at [115, 50] on span "Branches" at bounding box center [157, 50] width 85 height 9
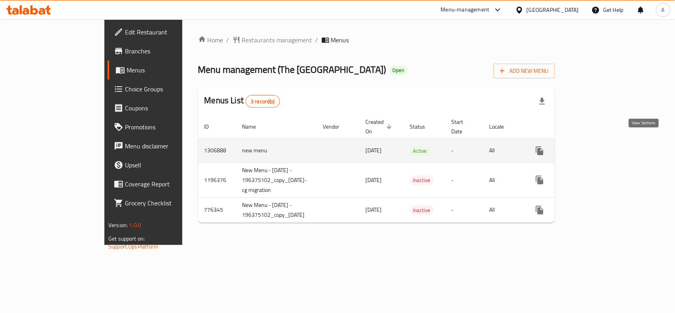
click at [601, 147] on icon "enhanced table" at bounding box center [597, 150] width 7 height 7
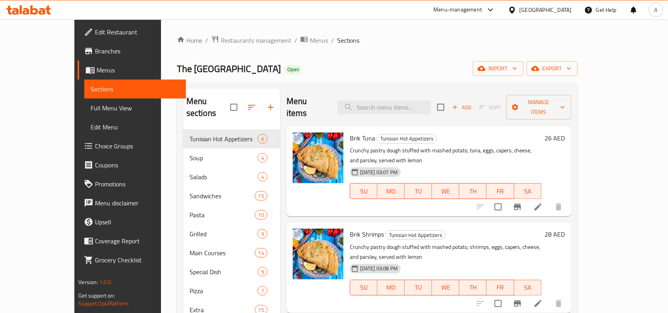
click at [456, 71] on div "The Sandwich District Open import export" at bounding box center [377, 68] width 401 height 15
click at [386, 101] on input "search" at bounding box center [384, 108] width 93 height 14
paste input "Italian"
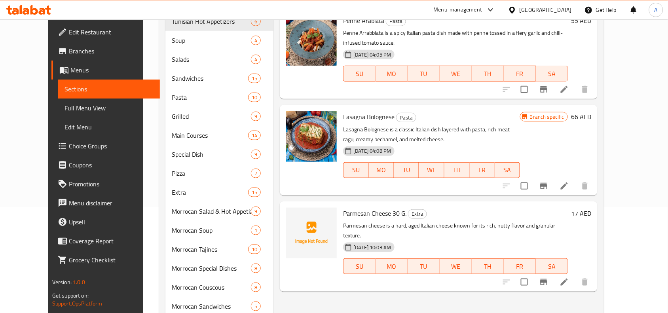
scroll to position [106, 0]
type input "Italian"
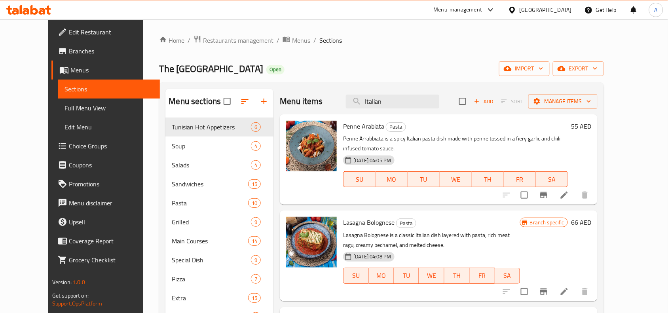
scroll to position [293, 0]
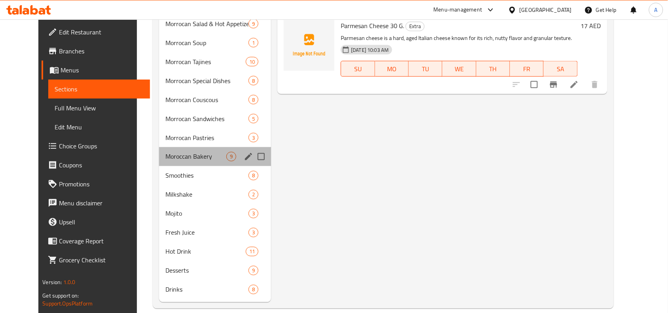
click at [182, 163] on div "Moroccan Bakery 9" at bounding box center [215, 156] width 112 height 19
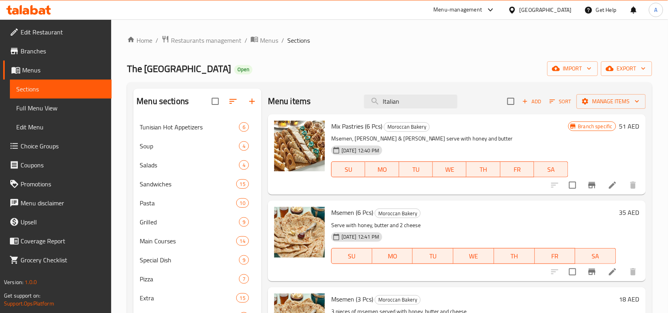
click at [626, 110] on div "Add Sort Manage items" at bounding box center [576, 101] width 138 height 17
click at [635, 64] on span "export" at bounding box center [626, 69] width 38 height 10
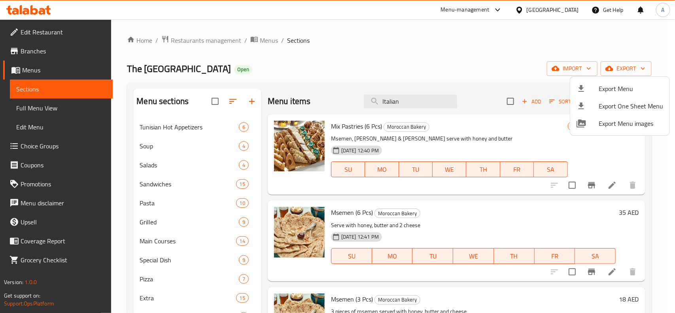
click at [598, 89] on div at bounding box center [588, 88] width 22 height 9
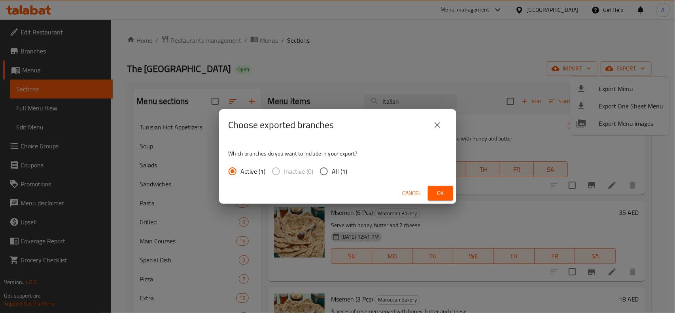
click at [317, 171] on input "All (1)" at bounding box center [324, 171] width 17 height 17
radio input "true"
click at [453, 192] on button "Ok" at bounding box center [440, 193] width 25 height 15
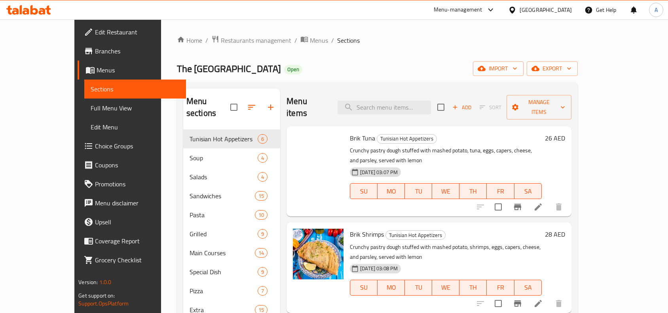
scroll to position [293, 0]
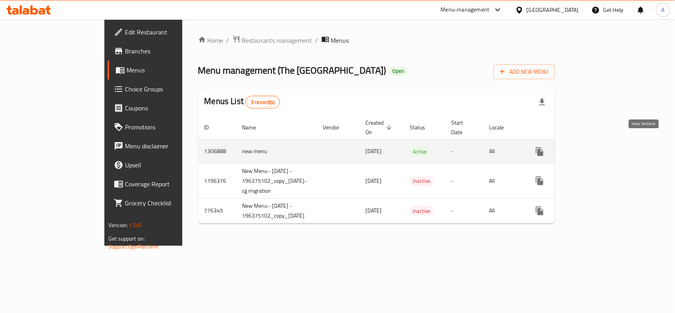
click at [602, 147] on icon "enhanced table" at bounding box center [596, 151] width 9 height 9
